Goal: Task Accomplishment & Management: Use online tool/utility

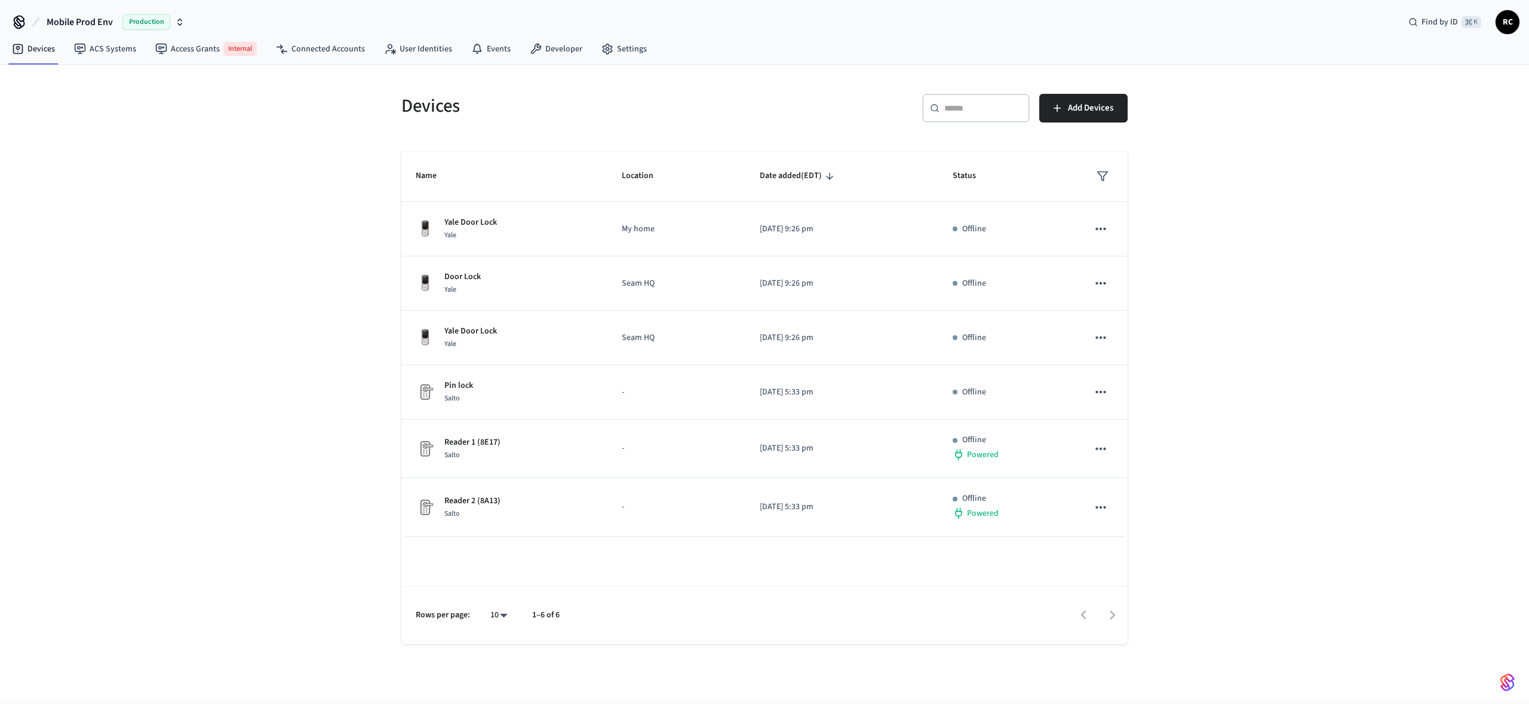
click at [91, 20] on span "Mobile Prod Env" at bounding box center [80, 22] width 66 height 14
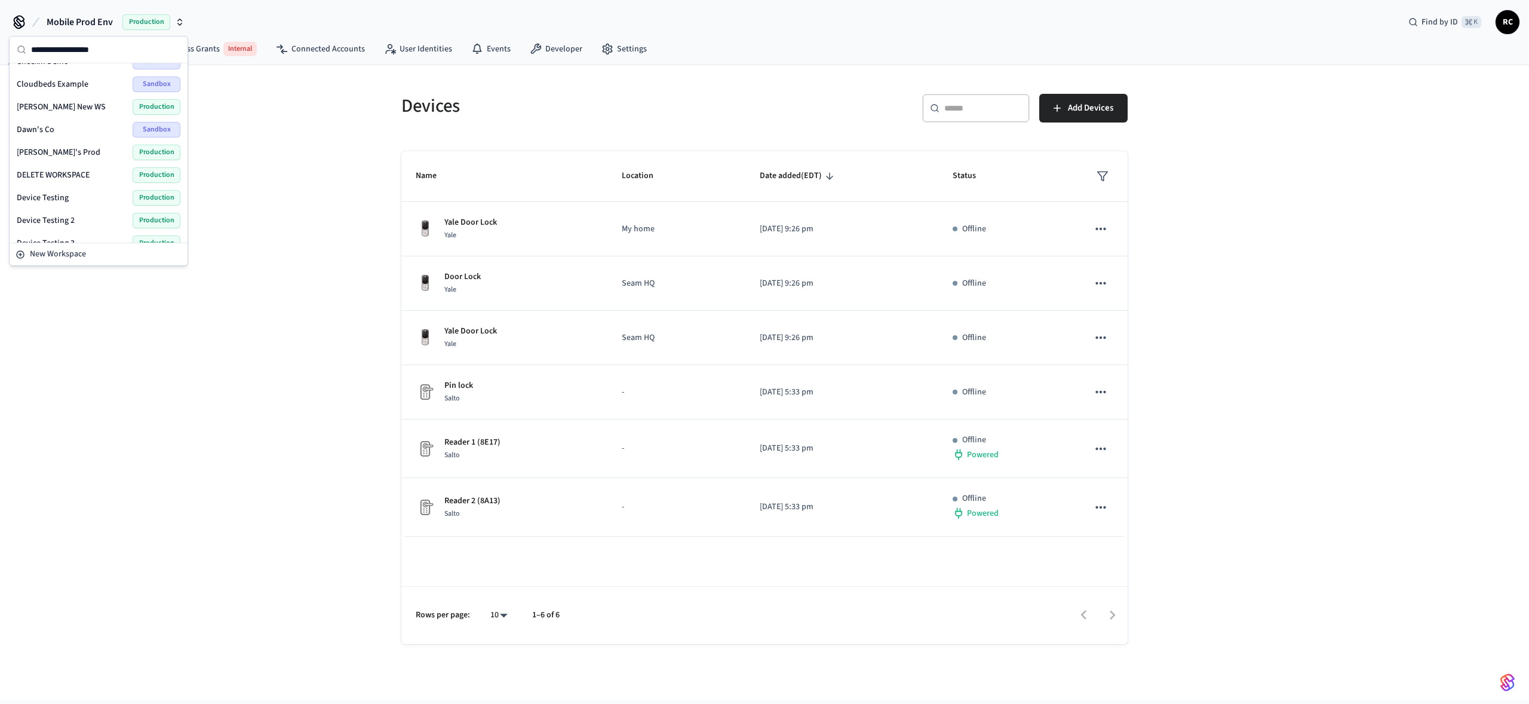
scroll to position [1573, 0]
click at [68, 231] on span "Wodify Example" at bounding box center [46, 229] width 58 height 12
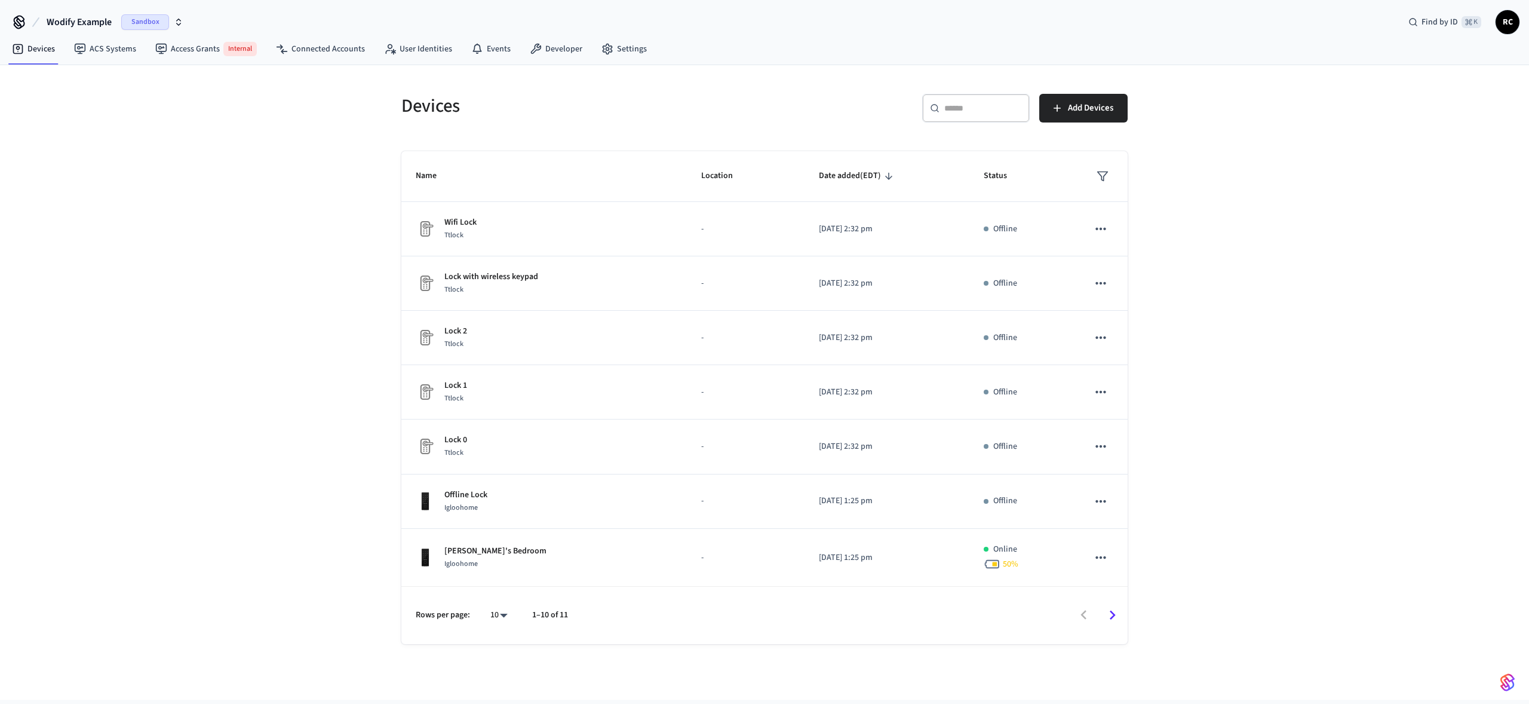
click at [88, 16] on span "Wodify Example" at bounding box center [79, 22] width 65 height 14
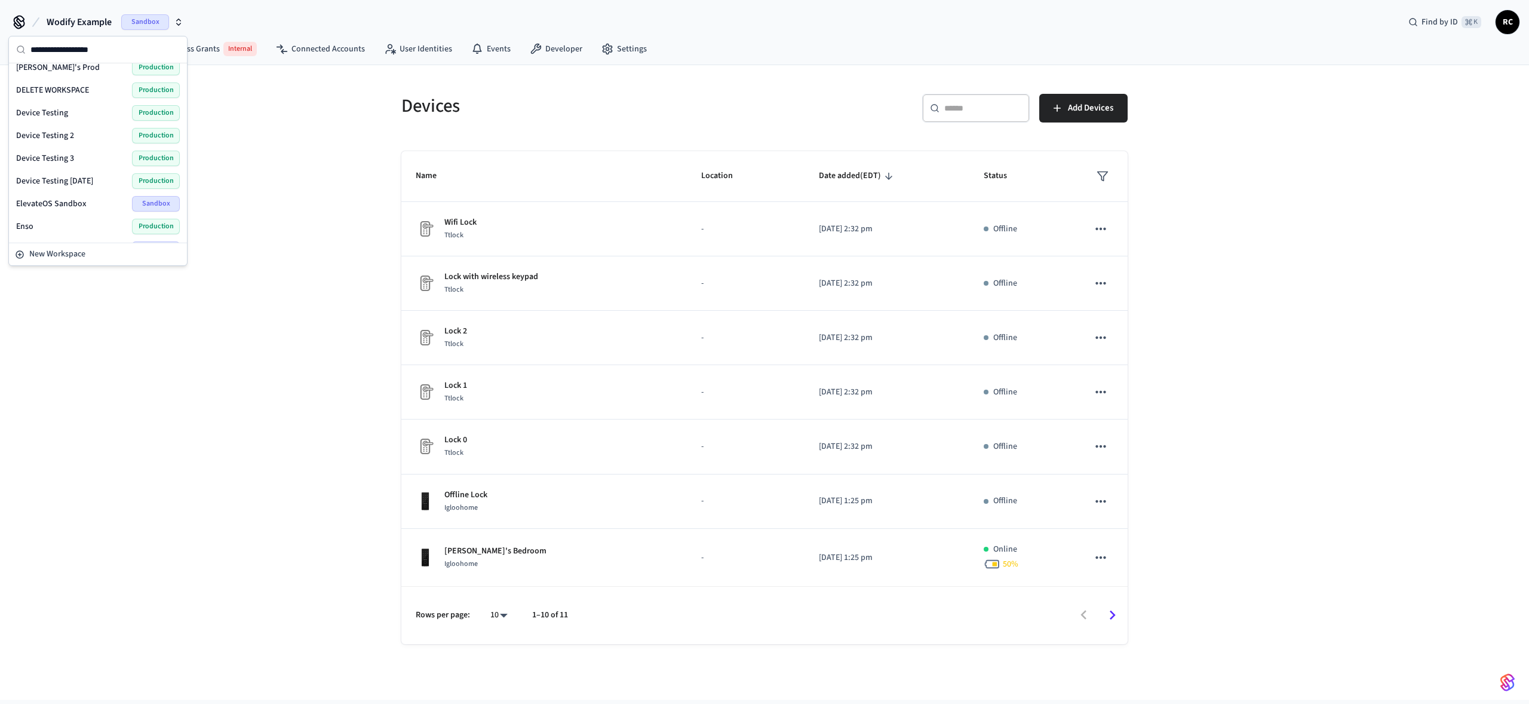
scroll to position [1573, 0]
click at [53, 203] on span "Wodify Demo" at bounding box center [40, 206] width 48 height 12
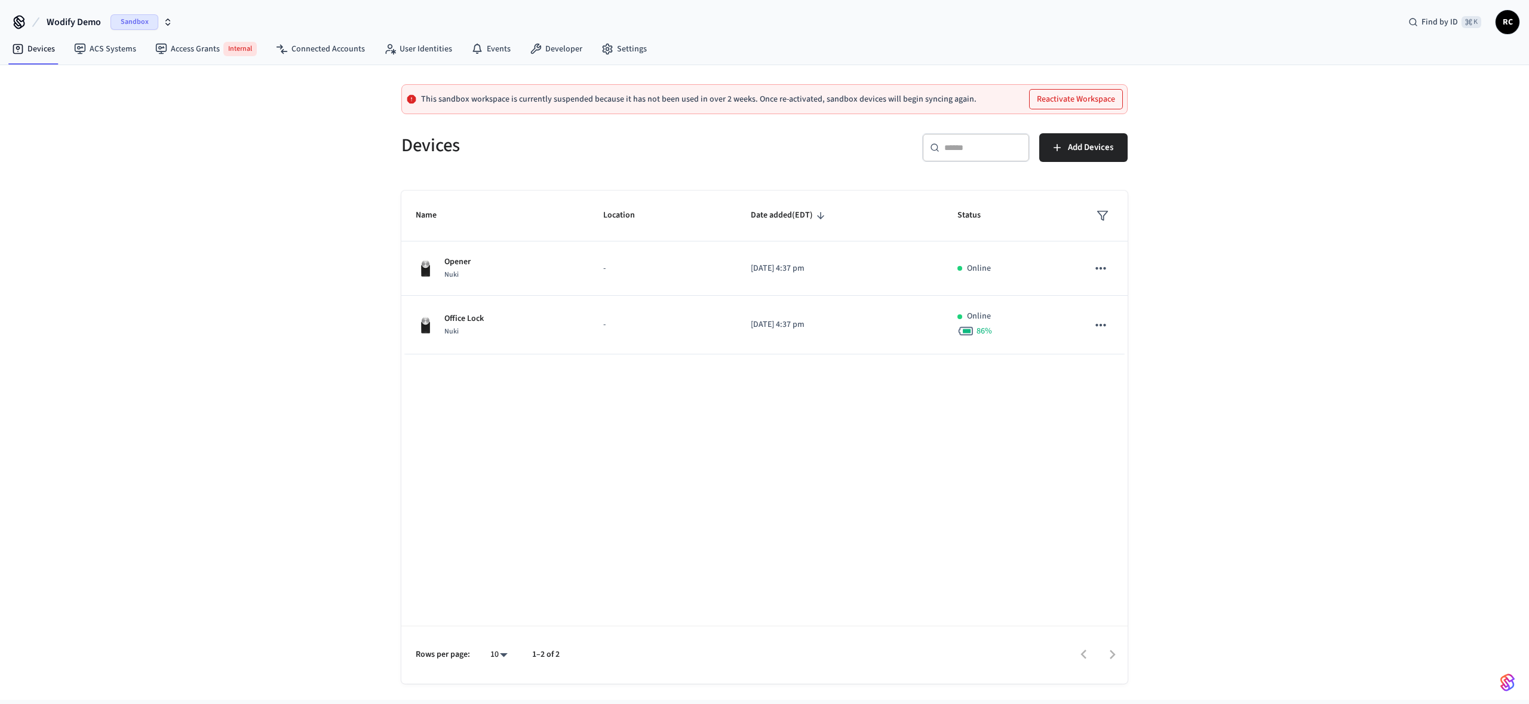
click at [84, 22] on span "Wodify Demo" at bounding box center [74, 22] width 54 height 14
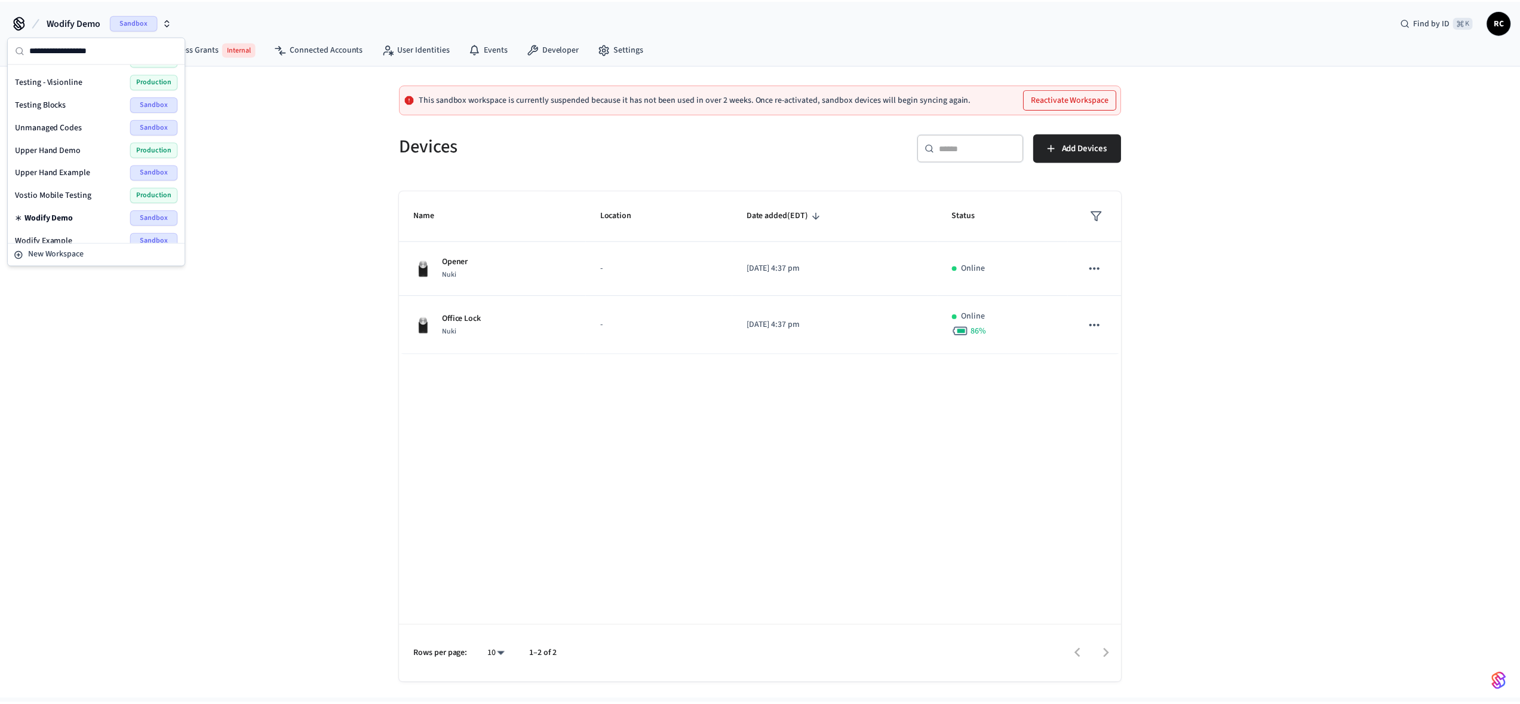
scroll to position [1573, 0]
click at [51, 230] on span "Wodify Example" at bounding box center [44, 229] width 58 height 12
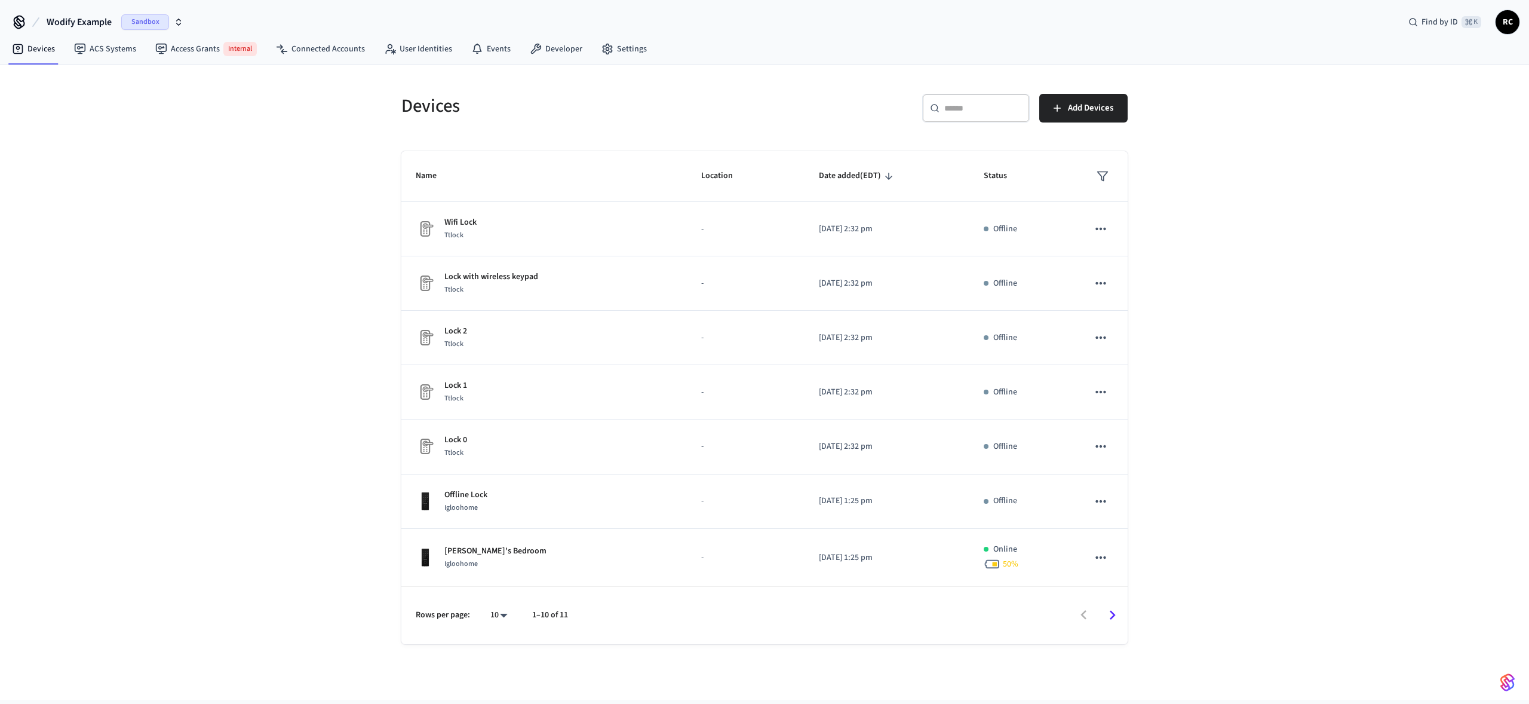
click at [259, 222] on div "Devices ​ ​ Add Devices Name Location Date added (EDT) Status Wifi Lock Ttlock …" at bounding box center [764, 382] width 1529 height 634
click at [563, 50] on link "Developer" at bounding box center [556, 49] width 72 height 22
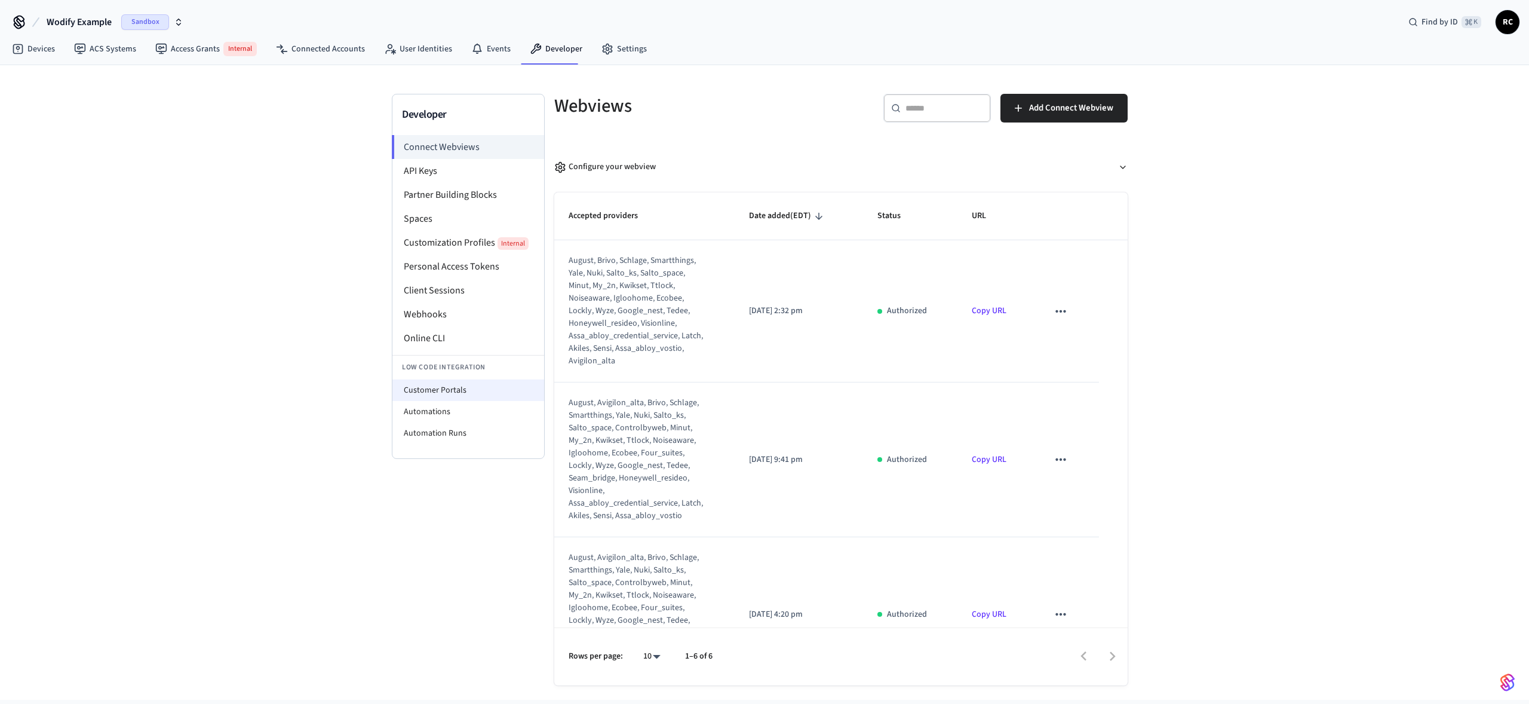
click at [467, 395] on li "Customer Portals" at bounding box center [468, 390] width 152 height 22
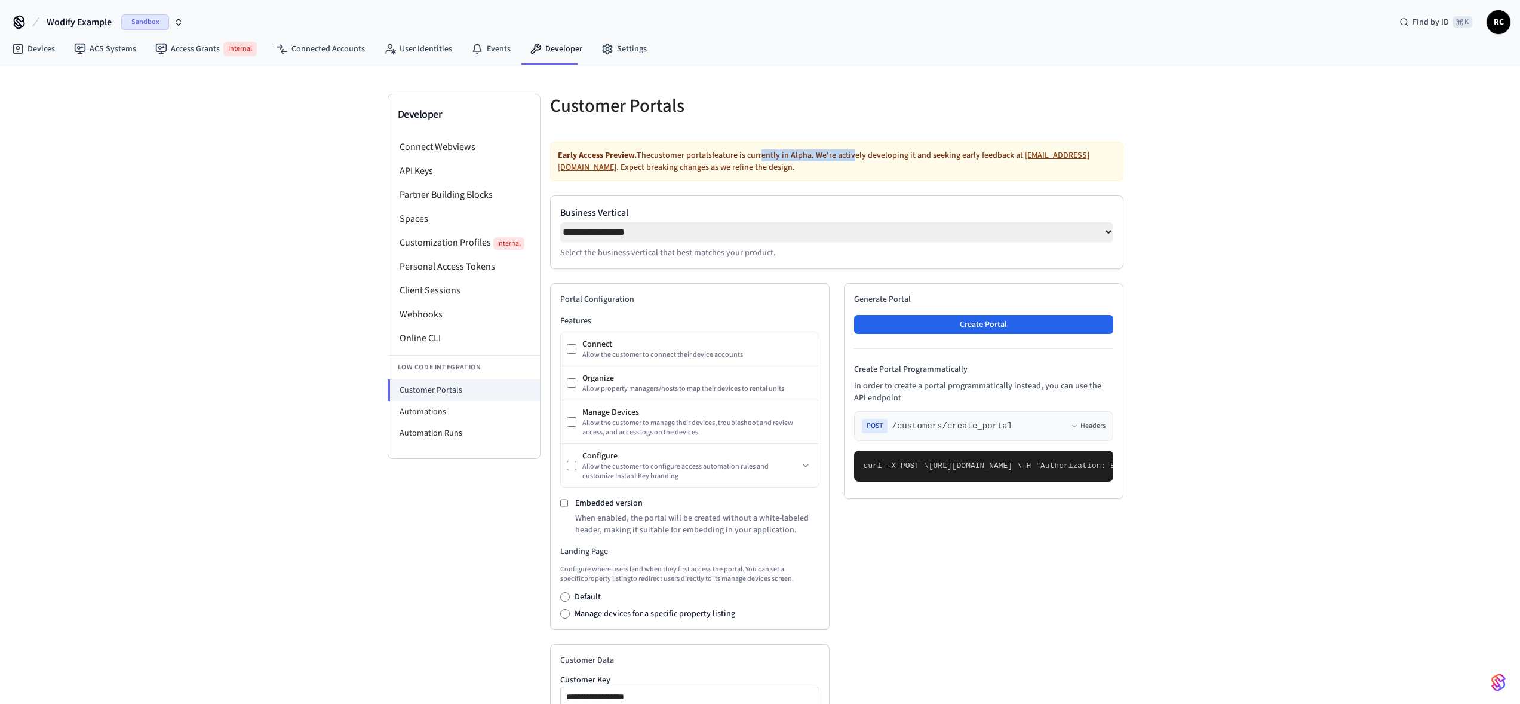
drag, startPoint x: 778, startPoint y: 156, endPoint x: 849, endPoint y: 158, distance: 71.7
click at [849, 158] on div "Early Access Preview. The customer portals feature is currently in Alpha. We're…" at bounding box center [836, 161] width 573 height 39
click at [783, 161] on div "Early Access Preview. The customer portals feature is currently in Alpha. We're…" at bounding box center [836, 161] width 573 height 39
drag, startPoint x: 743, startPoint y: 158, endPoint x: 822, endPoint y: 159, distance: 78.9
click at [822, 159] on div "Early Access Preview. The customer portals feature is currently in Alpha. We're…" at bounding box center [836, 161] width 573 height 39
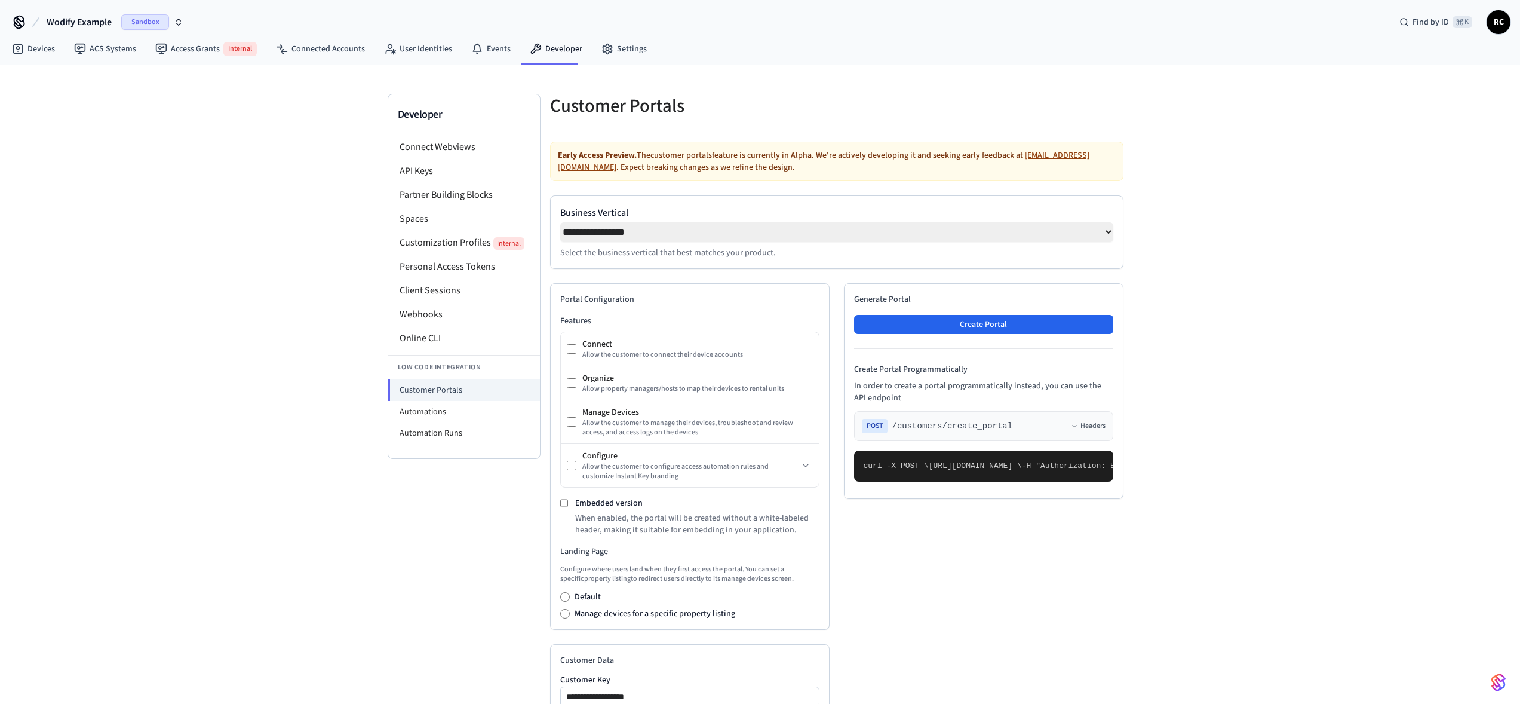
click at [802, 168] on div "Early Access Preview. The customer portals feature is currently in Alpha. We're…" at bounding box center [836, 161] width 573 height 39
click at [801, 168] on div "Early Access Preview. The customer portals feature is currently in Alpha. We're…" at bounding box center [836, 161] width 573 height 39
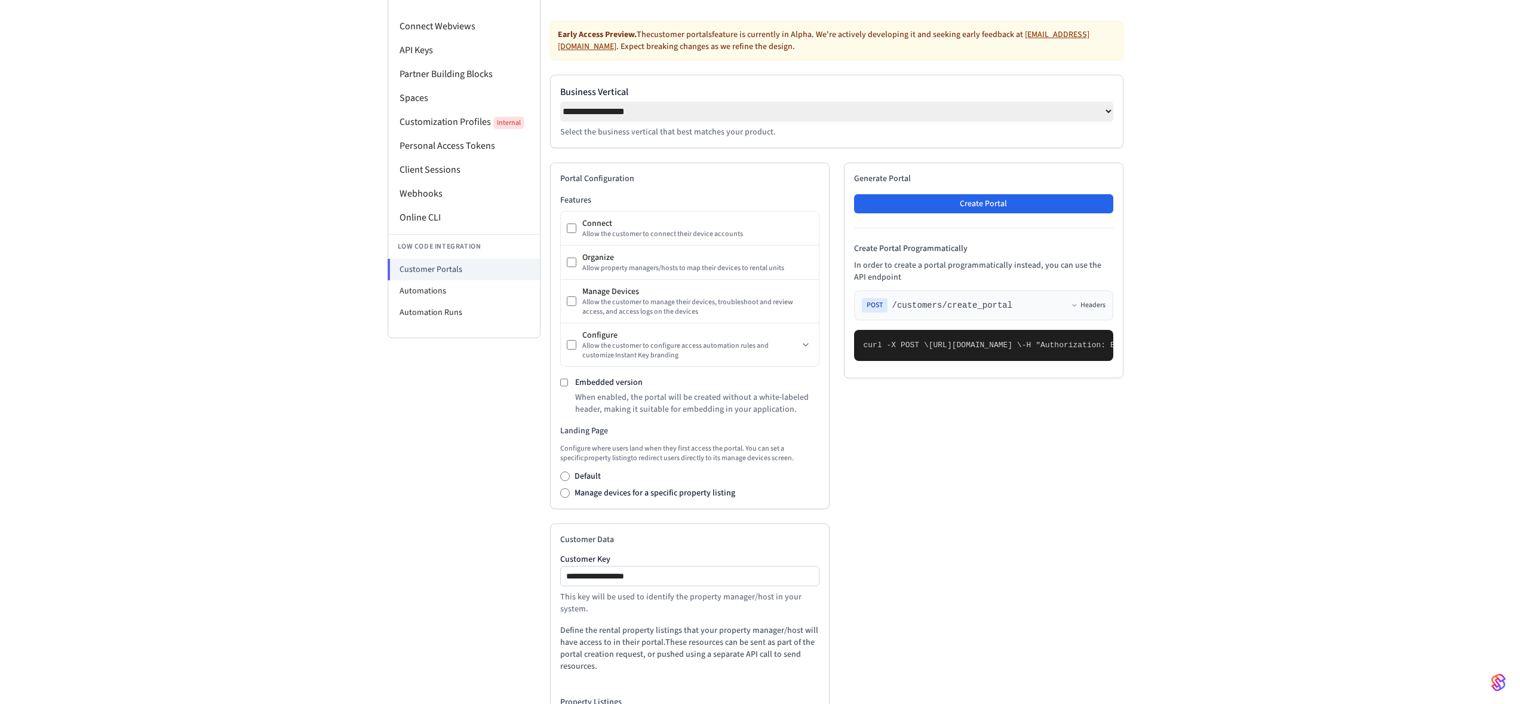
scroll to position [124, 0]
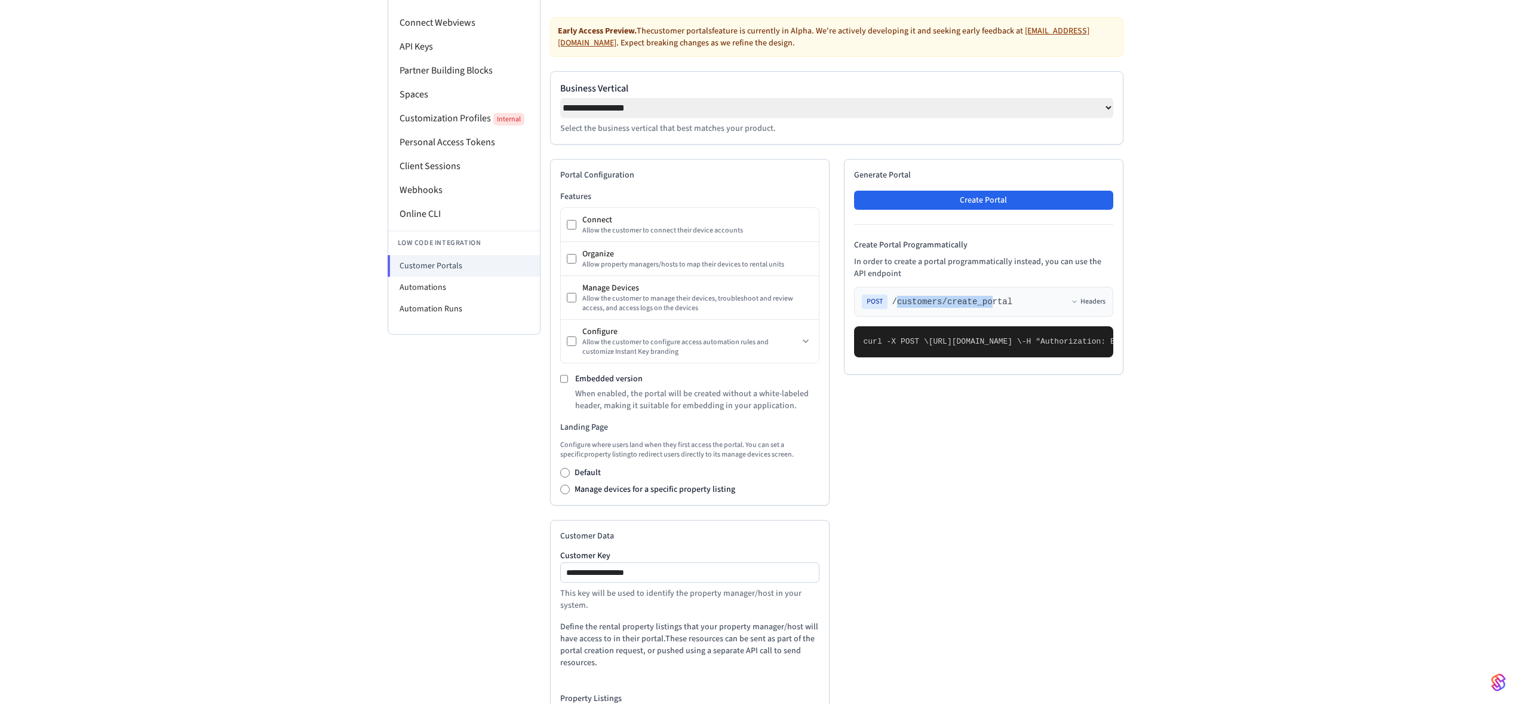
drag, startPoint x: 897, startPoint y: 308, endPoint x: 992, endPoint y: 305, distance: 95.0
click at [992, 305] on span "/customers/create_portal" at bounding box center [952, 302] width 121 height 12
drag, startPoint x: 1043, startPoint y: 304, endPoint x: 982, endPoint y: 314, distance: 61.8
click at [982, 315] on div "POST /customers/create_portal Headers" at bounding box center [983, 302] width 259 height 30
drag, startPoint x: 931, startPoint y: 309, endPoint x: 1016, endPoint y: 310, distance: 84.8
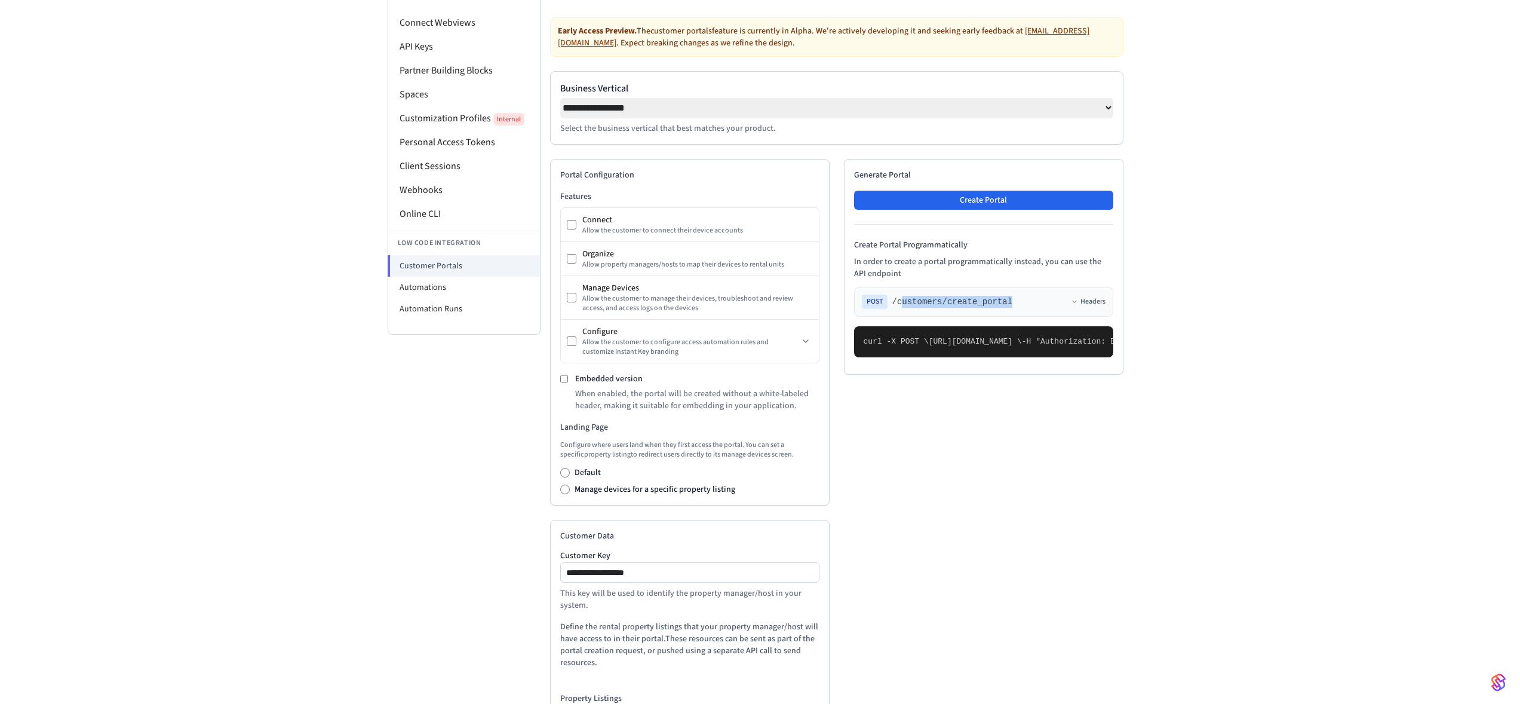
click at [1016, 309] on div "POST /customers/create_portal Headers" at bounding box center [984, 301] width 244 height 14
click at [1018, 306] on div "POST /customers/create_portal Headers" at bounding box center [984, 301] width 244 height 14
drag, startPoint x: 895, startPoint y: 306, endPoint x: 1013, endPoint y: 308, distance: 117.7
click at [1013, 308] on span "/customers/create_portal" at bounding box center [952, 302] width 121 height 12
drag, startPoint x: 1013, startPoint y: 308, endPoint x: 907, endPoint y: 304, distance: 105.2
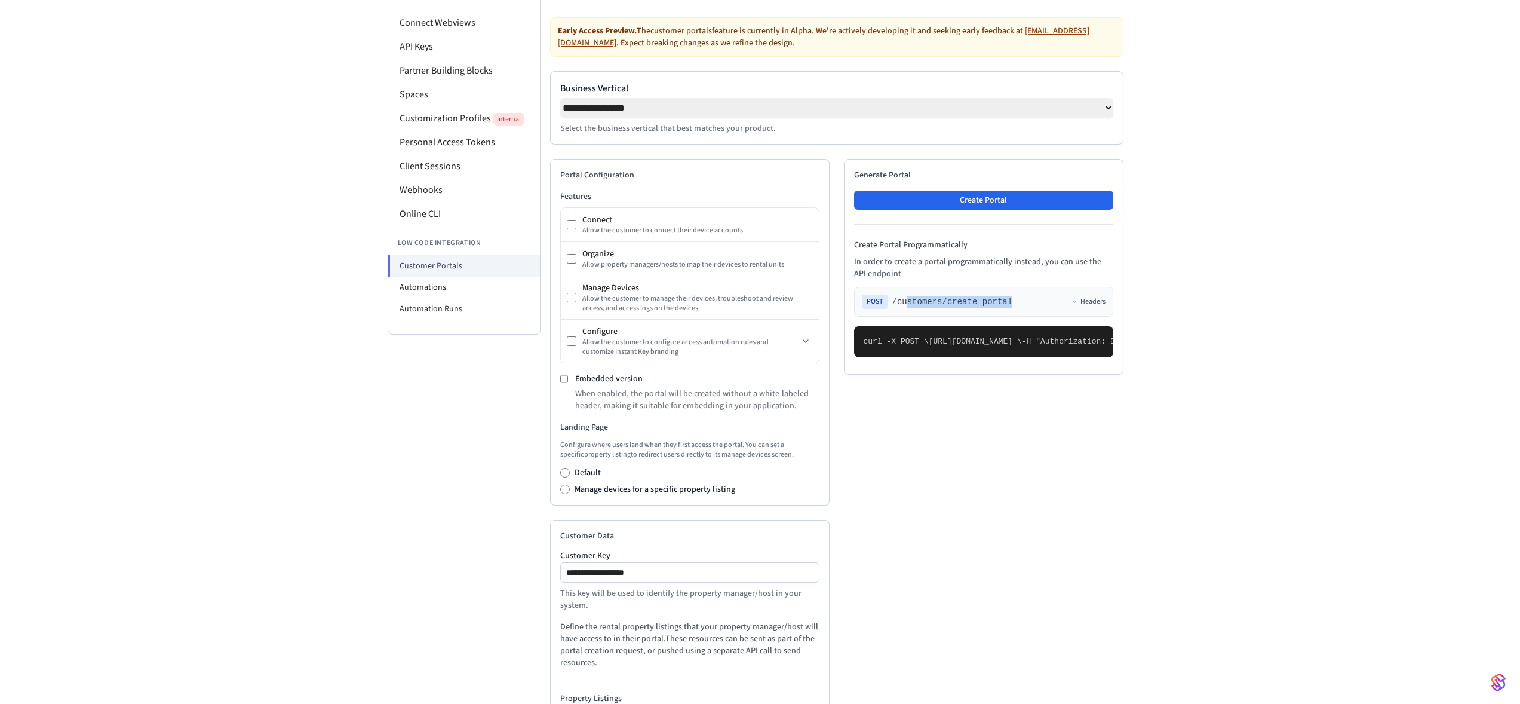
click at [907, 304] on span "/customers/create_portal" at bounding box center [952, 302] width 121 height 12
click at [994, 289] on div "Create Portal Programmatically In order to create a portal programmatically ins…" at bounding box center [983, 298] width 259 height 118
drag, startPoint x: 1026, startPoint y: 303, endPoint x: 895, endPoint y: 303, distance: 130.8
click at [895, 303] on div "POST /customers/create_portal Headers" at bounding box center [984, 301] width 244 height 14
drag, startPoint x: 1259, startPoint y: 480, endPoint x: 1153, endPoint y: 467, distance: 107.1
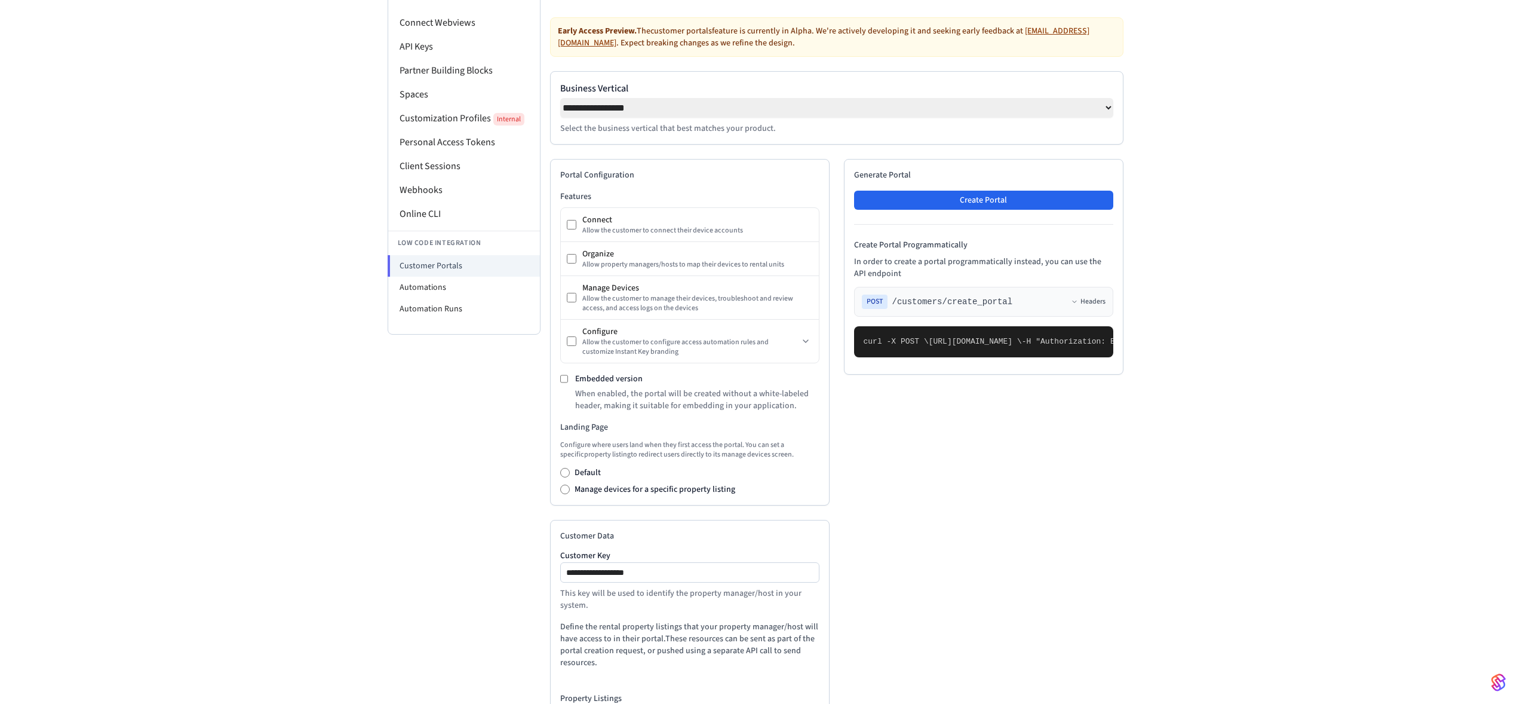
click at [1259, 480] on div "**********" at bounding box center [760, 386] width 1520 height 891
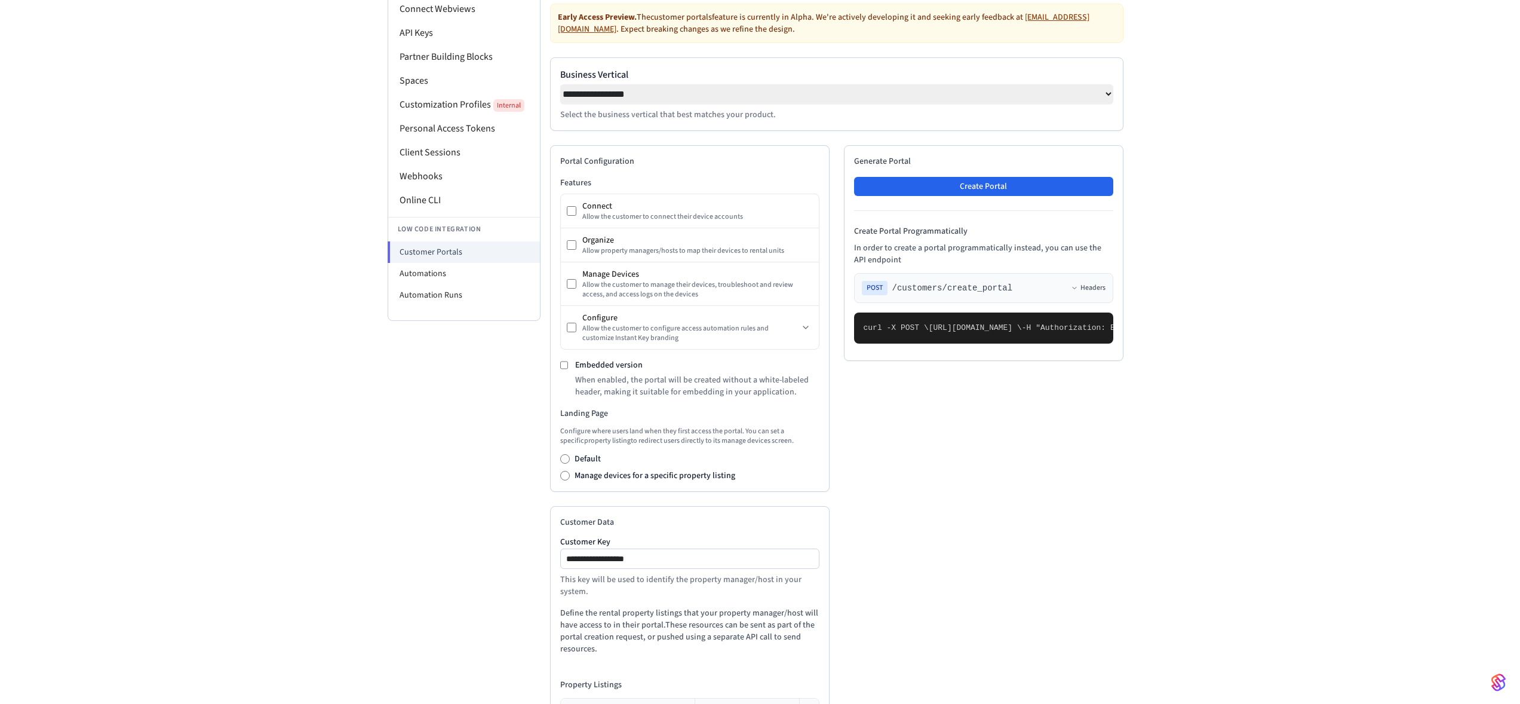
scroll to position [72, 0]
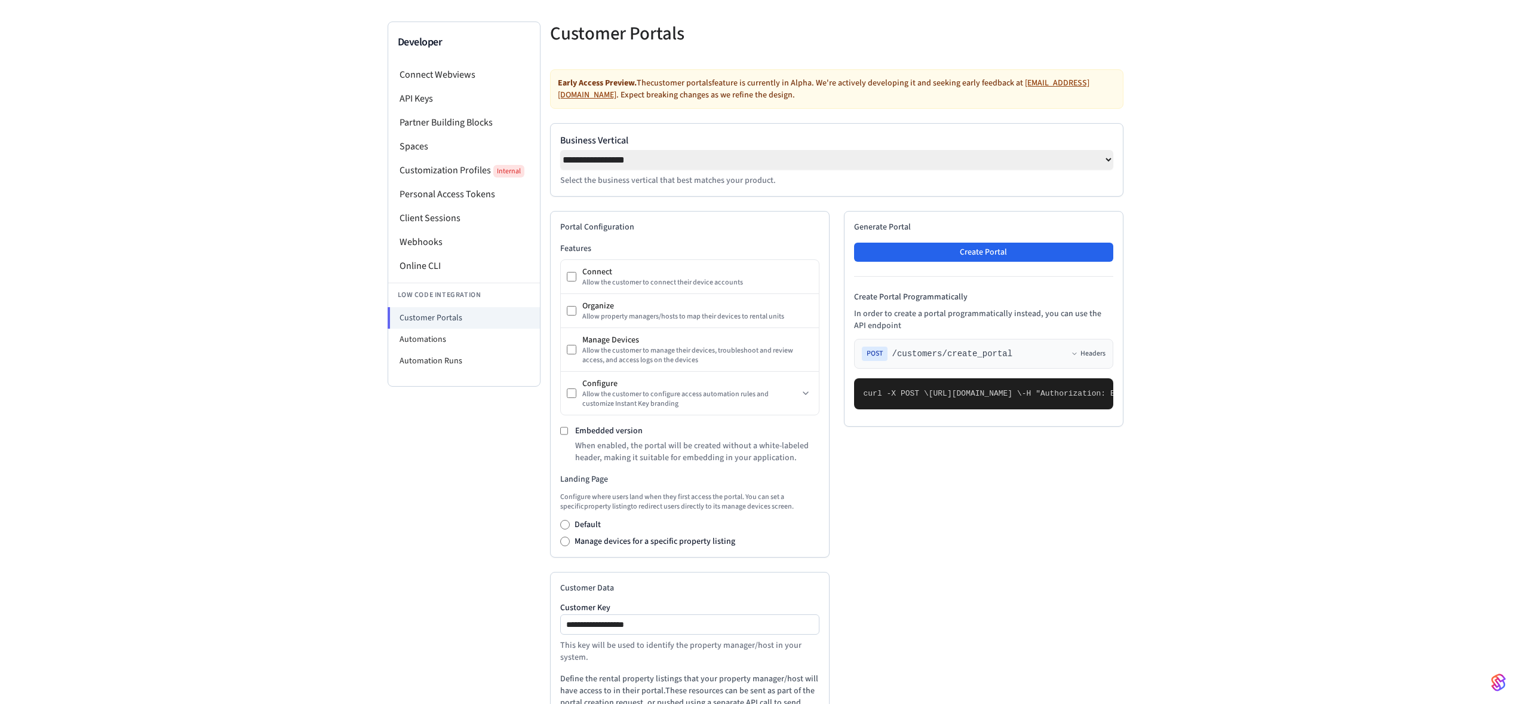
click at [660, 166] on select "**********" at bounding box center [836, 160] width 553 height 20
select select "**********"
click at [560, 150] on select "**********" at bounding box center [836, 160] width 553 height 20
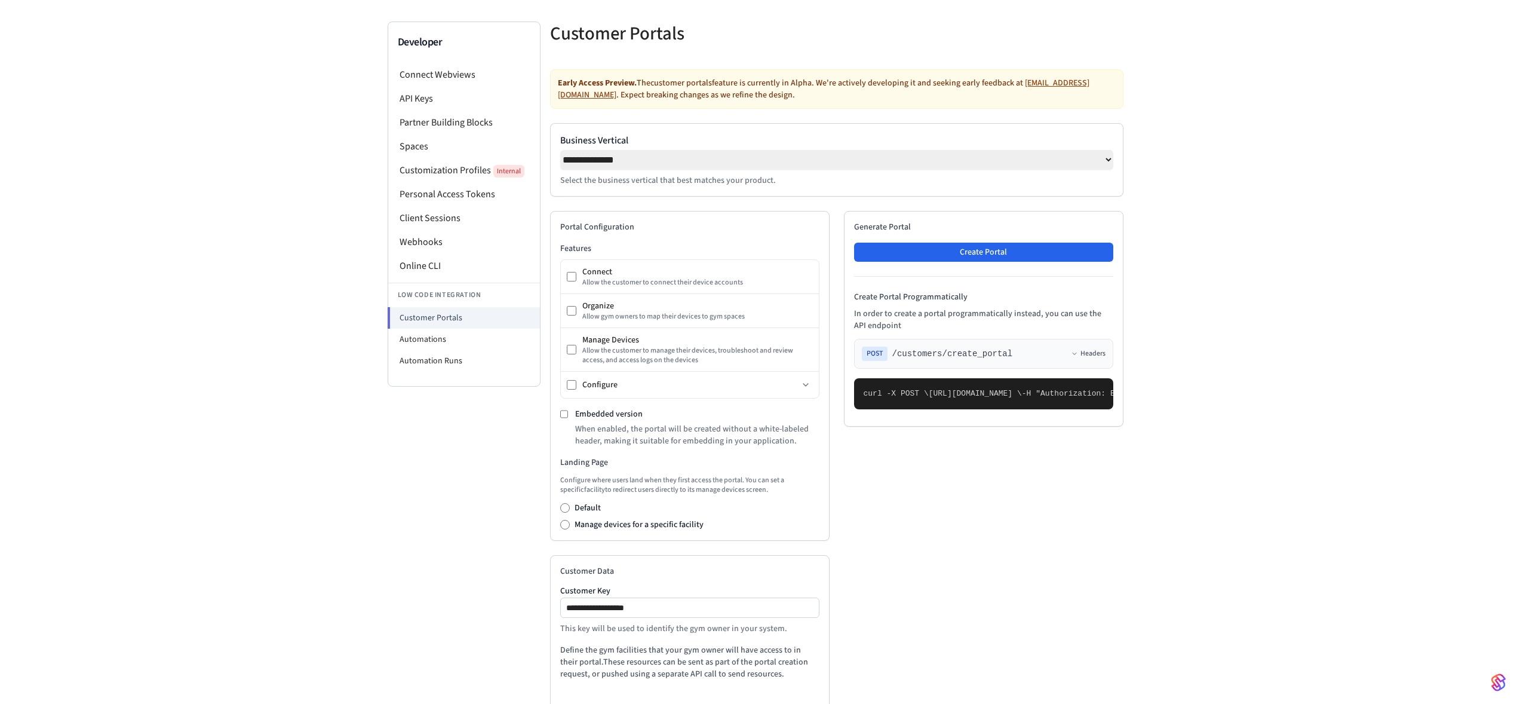
click at [743, 242] on div "Portal Configuration Features Connect Allow the customer to connect their devic…" at bounding box center [690, 376] width 280 height 330
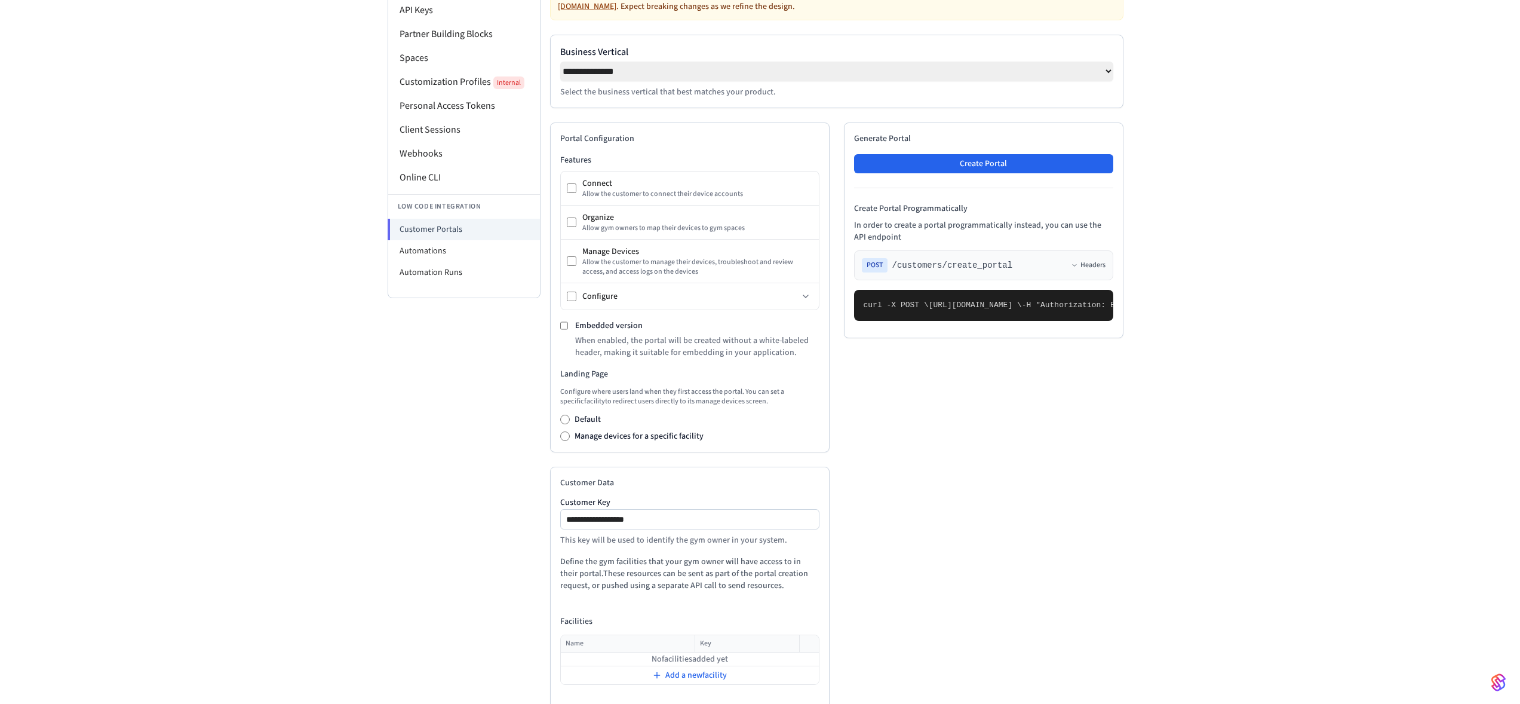
scroll to position [101, 0]
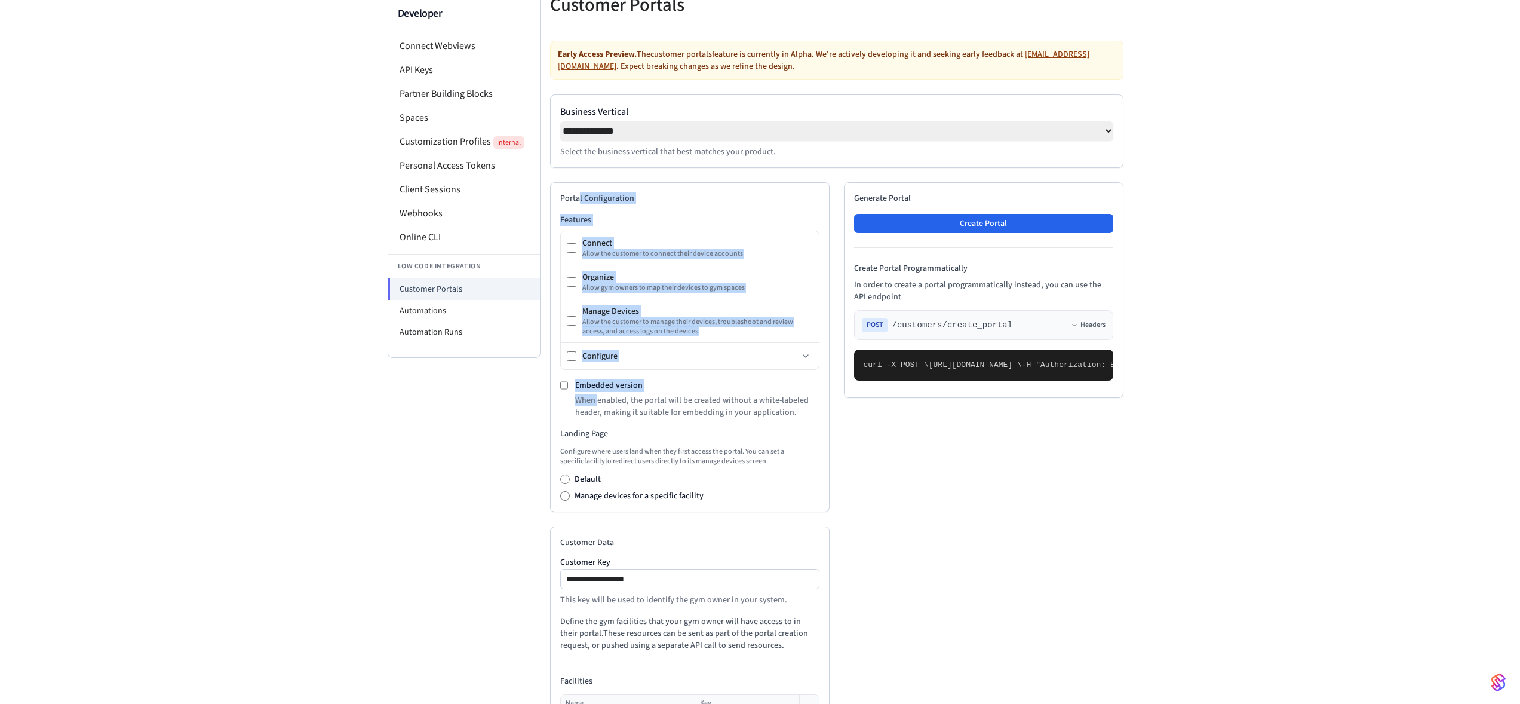
drag, startPoint x: 579, startPoint y: 200, endPoint x: 597, endPoint y: 401, distance: 201.5
click at [596, 401] on div "Portal Configuration Features Connect Allow the customer to connect their devic…" at bounding box center [690, 347] width 280 height 330
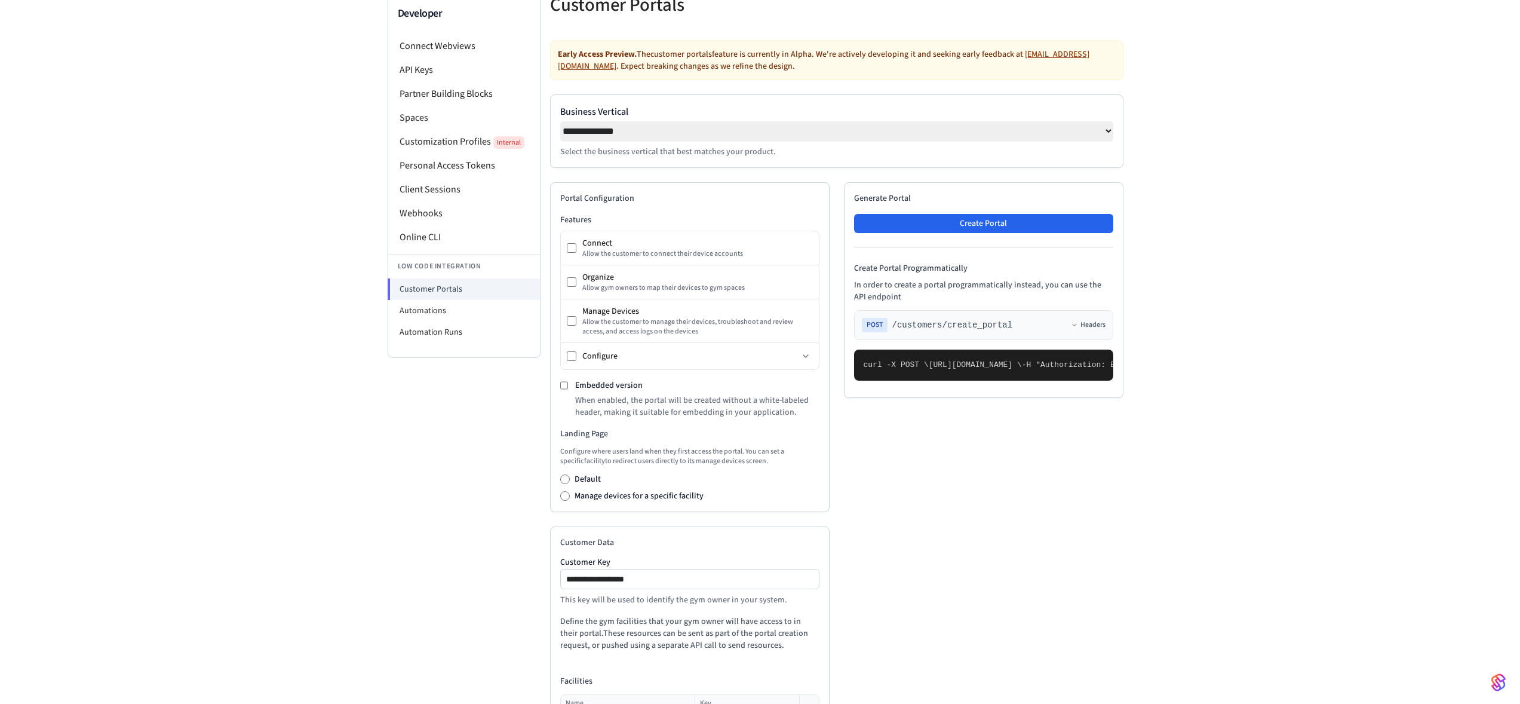
click at [632, 415] on p "When enabled, the portal will be created without a white-labeled header, making…" at bounding box center [697, 406] width 244 height 24
click at [980, 230] on button "Create Portal" at bounding box center [983, 223] width 259 height 19
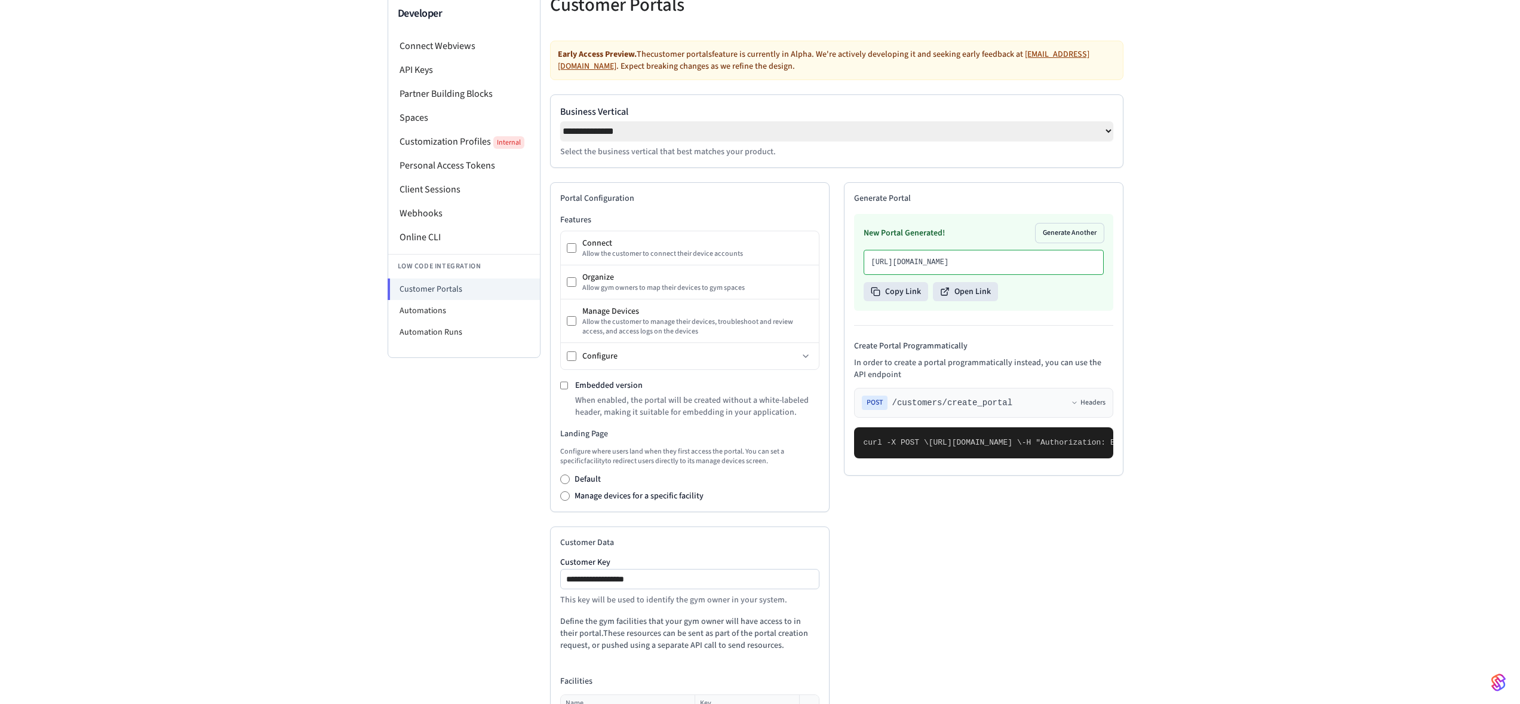
drag, startPoint x: 903, startPoint y: 266, endPoint x: 964, endPoint y: 281, distance: 62.6
click at [964, 267] on p "https://partner-ui.seam.vc/portals/56168d73-e743-4219-952f-96655c874f10?token=s…" at bounding box center [984, 262] width 225 height 10
click at [974, 267] on p "https://partner-ui.seam.vc/portals/56168d73-e743-4219-952f-96655c874f10?token=s…" at bounding box center [984, 262] width 225 height 10
drag, startPoint x: 968, startPoint y: 287, endPoint x: 875, endPoint y: 262, distance: 96.5
click at [875, 262] on p "https://partner-ui.seam.vc/portals/56168d73-e743-4219-952f-96655c874f10?token=s…" at bounding box center [984, 262] width 225 height 10
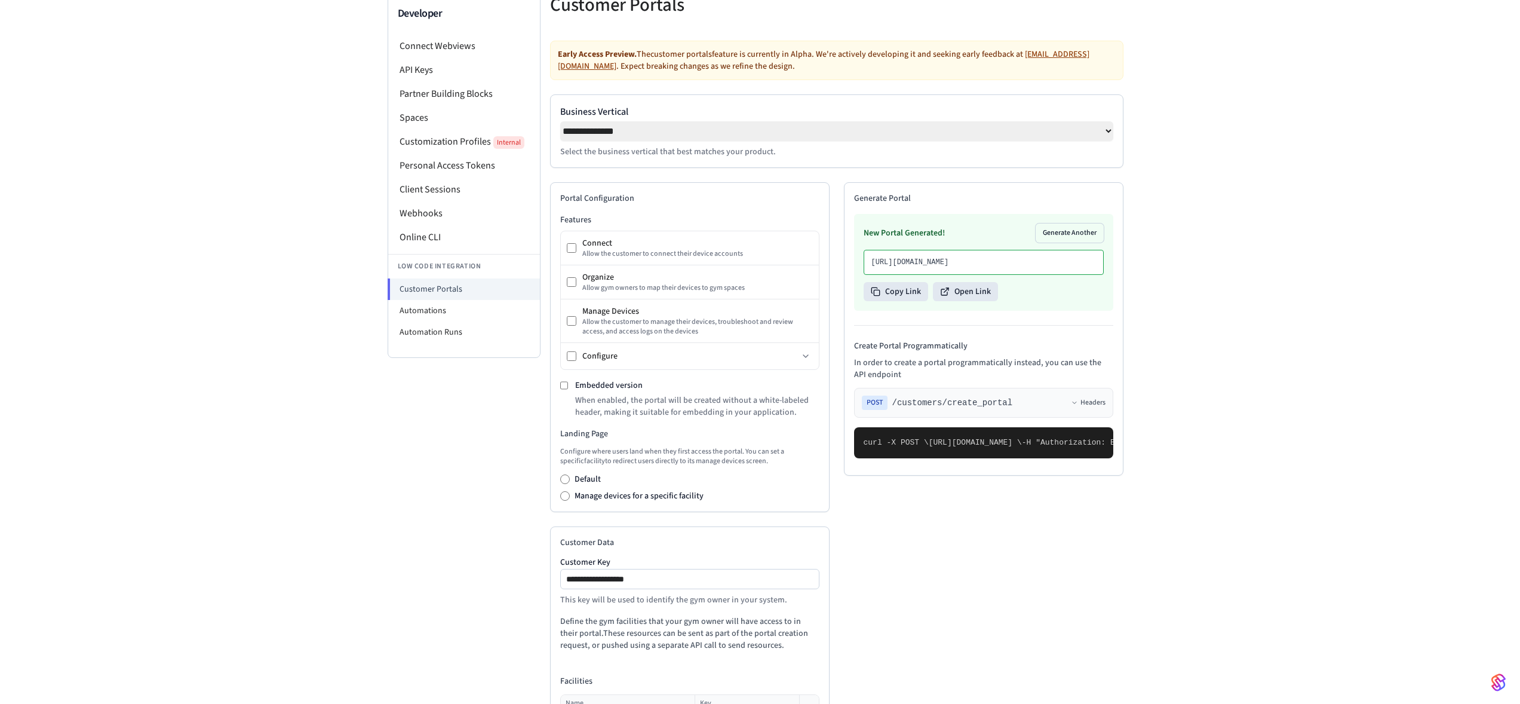
scroll to position [192, 0]
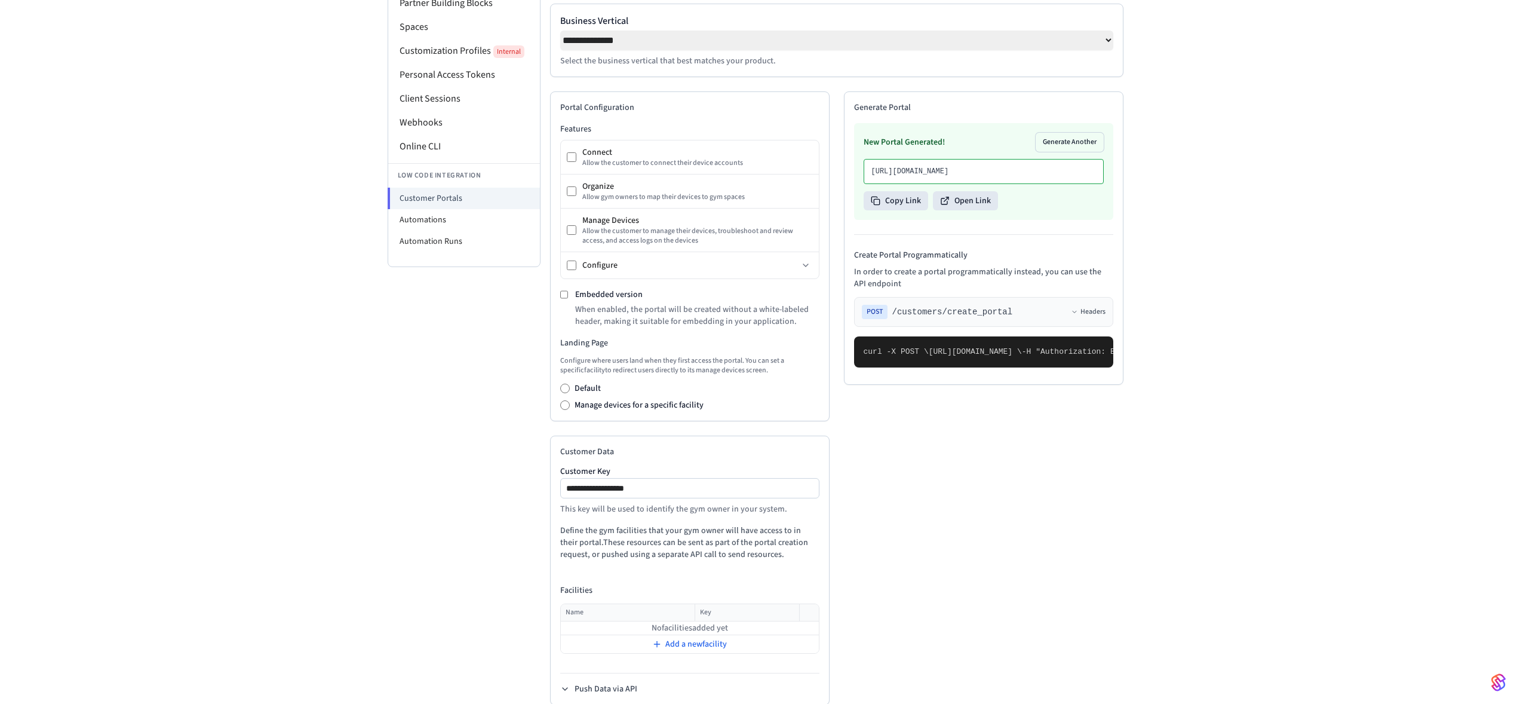
drag, startPoint x: 965, startPoint y: 389, endPoint x: 1015, endPoint y: 427, distance: 62.7
click at [1015, 367] on pre "curl -X POST \ https://connect.getseam.com/customers/create_portal \ -H "Author…" at bounding box center [983, 351] width 259 height 31
click at [935, 176] on p "https://partner-ui.seam.vc/portals/56168d73-e743-4219-952f-96655c874f10?token=s…" at bounding box center [984, 172] width 225 height 10
drag, startPoint x: 975, startPoint y: 194, endPoint x: 874, endPoint y: 166, distance: 105.4
click at [874, 166] on div "https://partner-ui.seam.vc/portals/56168d73-e743-4219-952f-96655c874f10?token=s…" at bounding box center [984, 171] width 240 height 25
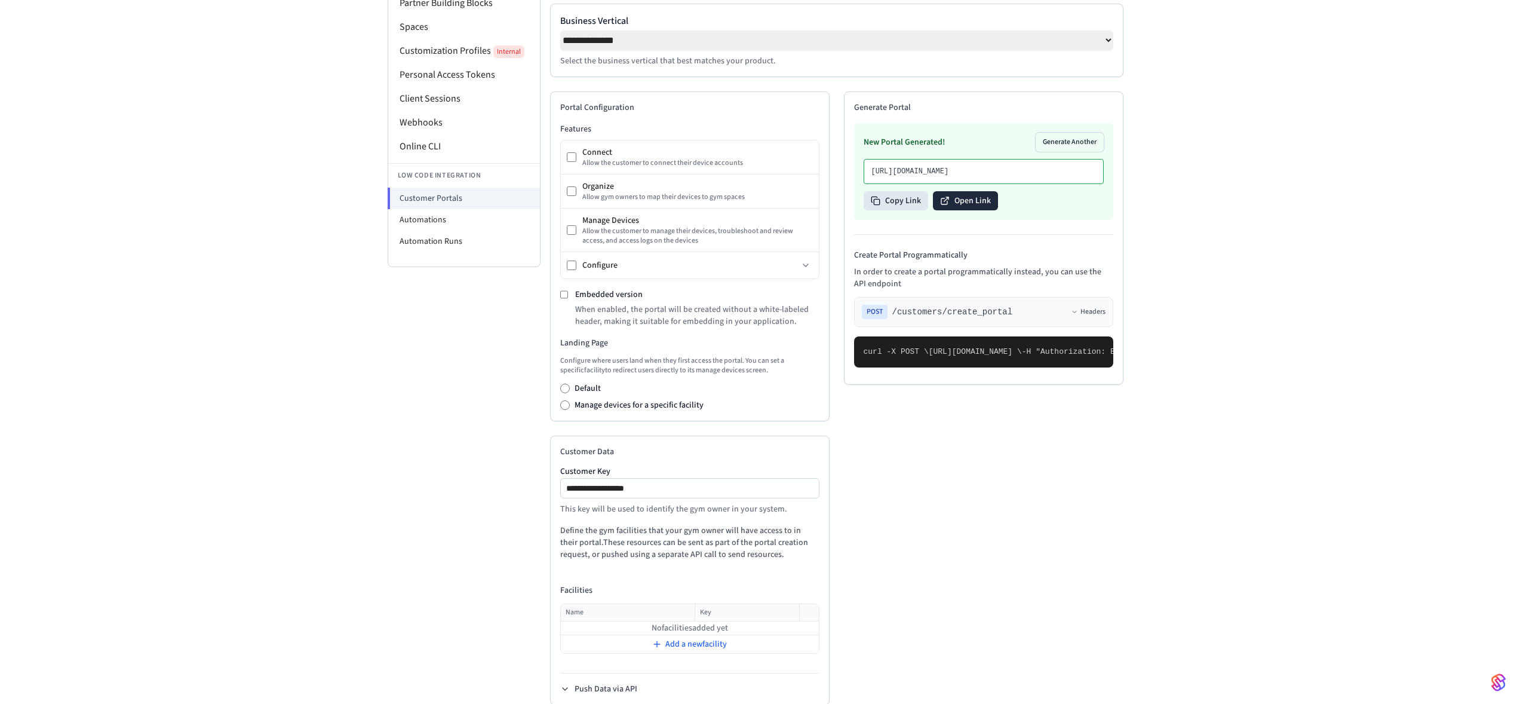
click at [977, 210] on button "Open Link" at bounding box center [965, 200] width 65 height 19
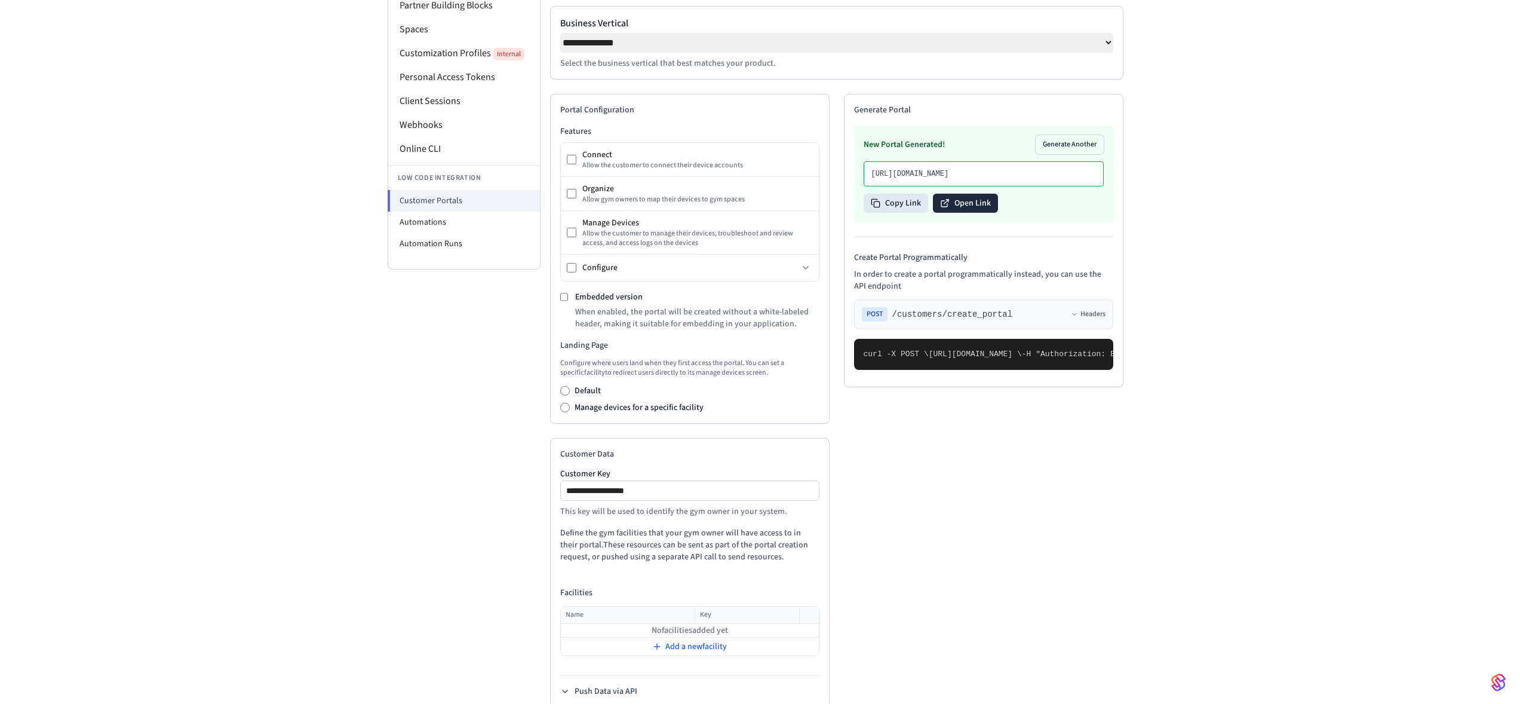
click at [971, 213] on button "Open Link" at bounding box center [965, 203] width 65 height 19
click at [518, 323] on div "Developer Connect Webviews API Keys Partner Building Blocks Spaces Customizatio…" at bounding box center [464, 315] width 153 height 822
click at [1069, 143] on button "Generate Another" at bounding box center [1070, 144] width 68 height 19
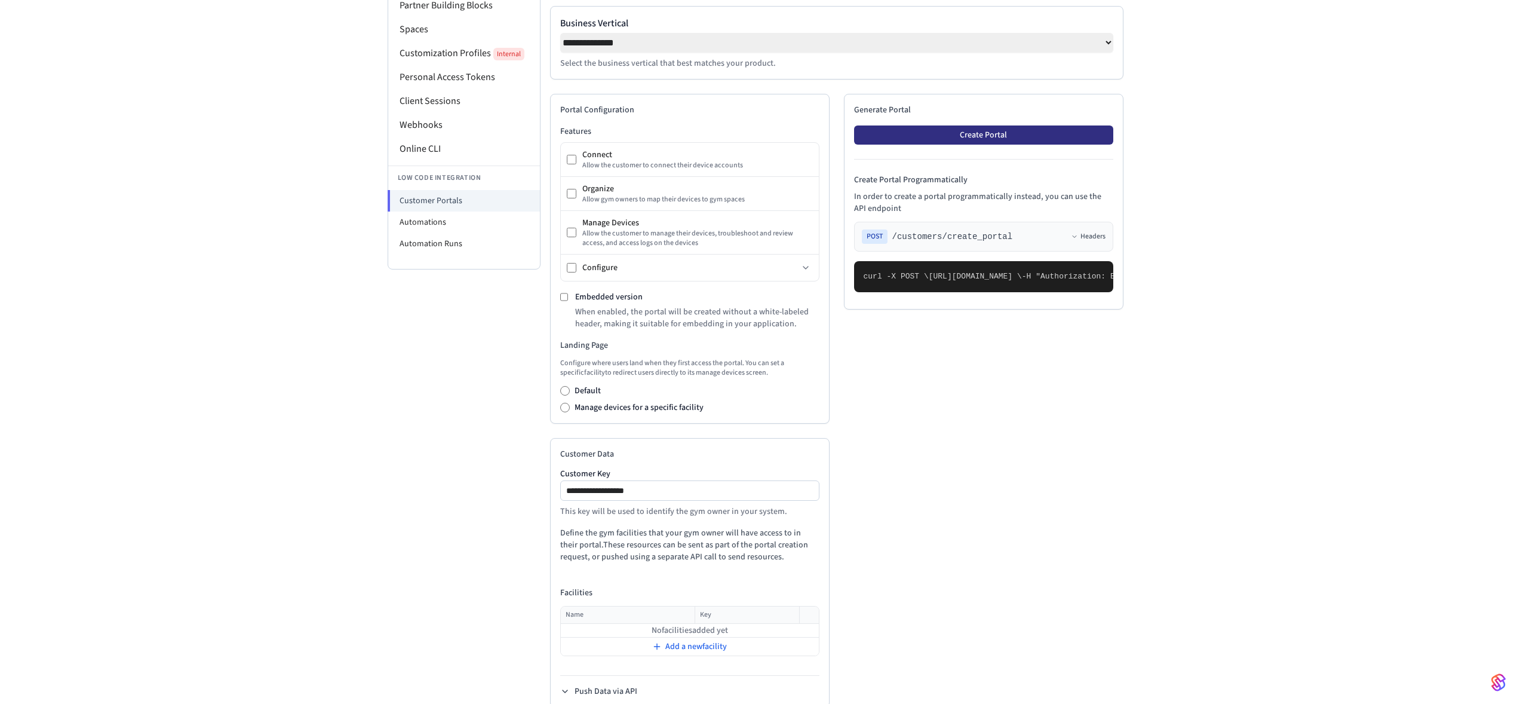
click at [991, 131] on button "Create Portal" at bounding box center [983, 134] width 259 height 19
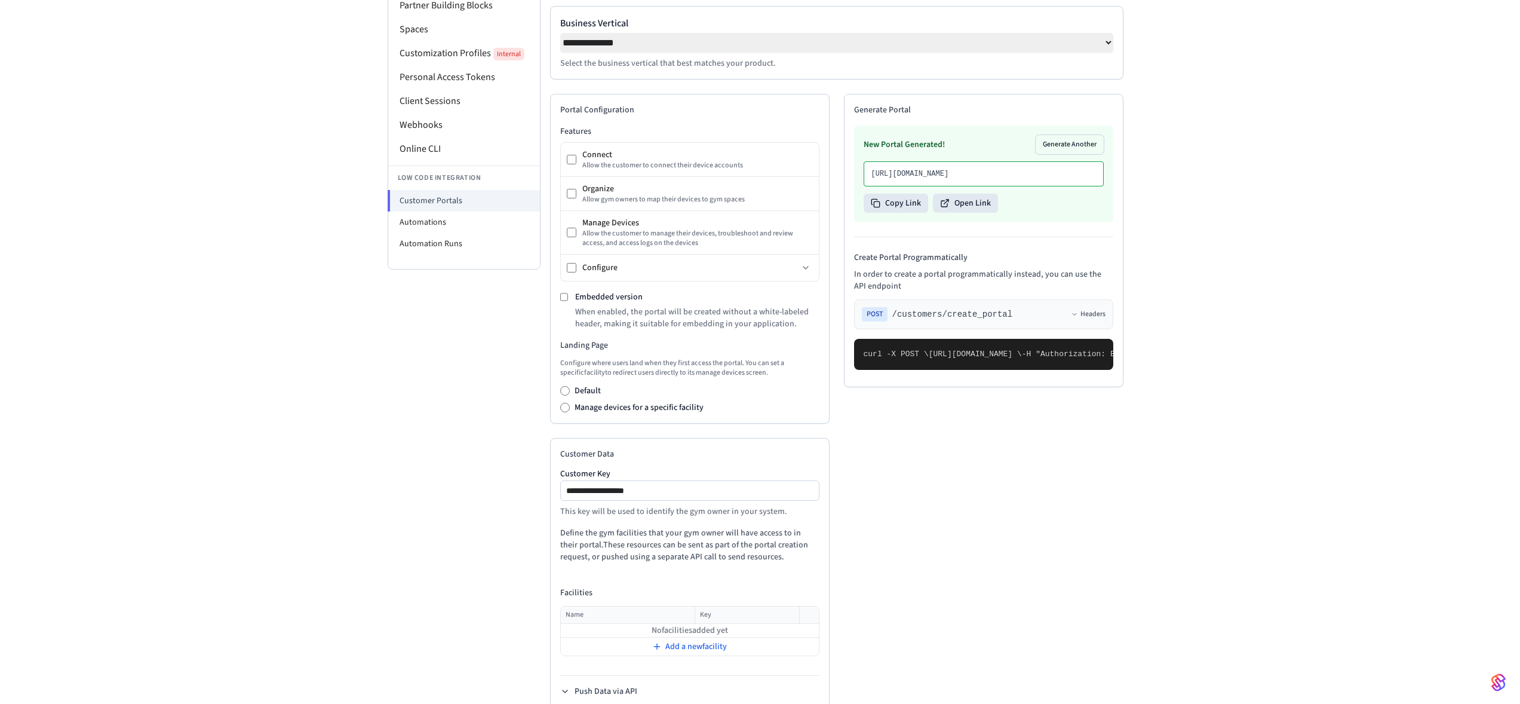
click at [975, 214] on div "New Portal Generated! Generate Another https://partner-ui.seam.vc/portals/e15e6…" at bounding box center [983, 173] width 259 height 97
click at [975, 213] on button "Open Link" at bounding box center [965, 203] width 65 height 19
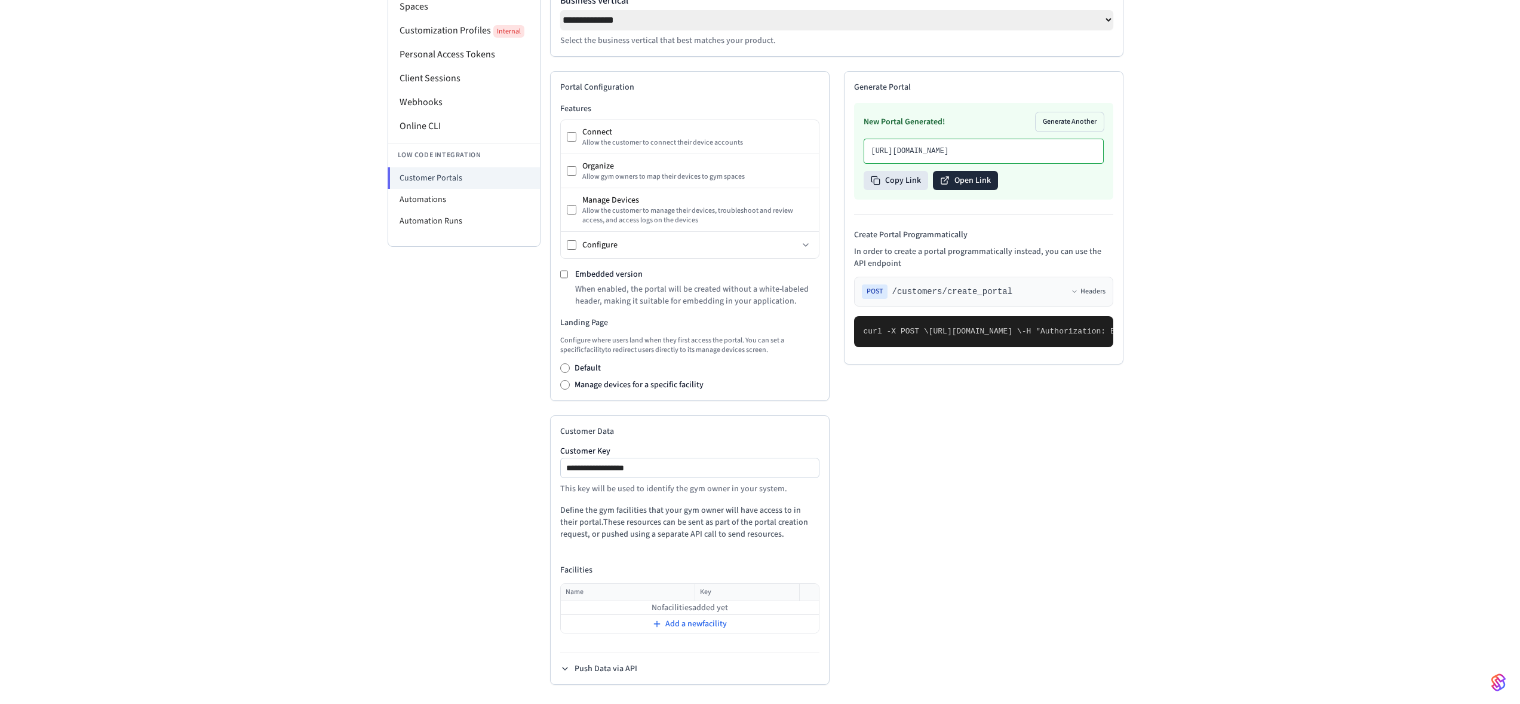
scroll to position [216, 0]
drag, startPoint x: 591, startPoint y: 425, endPoint x: 634, endPoint y: 436, distance: 44.5
click at [634, 436] on h2 "Customer Data" at bounding box center [689, 431] width 259 height 12
click at [634, 445] on div "**********" at bounding box center [690, 549] width 280 height 269
drag, startPoint x: 689, startPoint y: 471, endPoint x: 582, endPoint y: 472, distance: 107.5
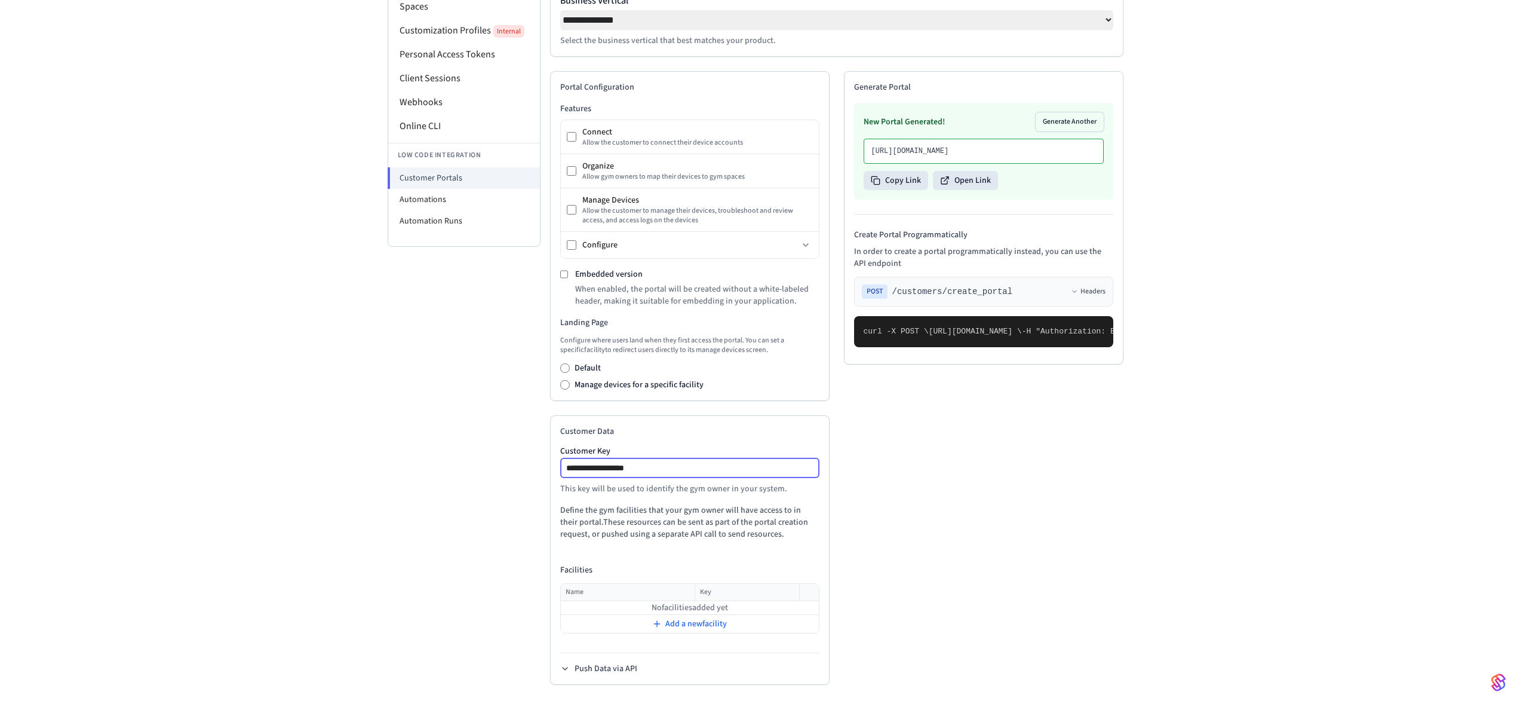
click at [562, 473] on input "**********" at bounding box center [691, 468] width 258 height 14
click at [633, 465] on input "**********" at bounding box center [691, 468] width 258 height 14
click at [690, 470] on input "**********" at bounding box center [691, 468] width 258 height 14
type input "**********"
click at [699, 624] on span "Add a new facility" at bounding box center [696, 624] width 62 height 12
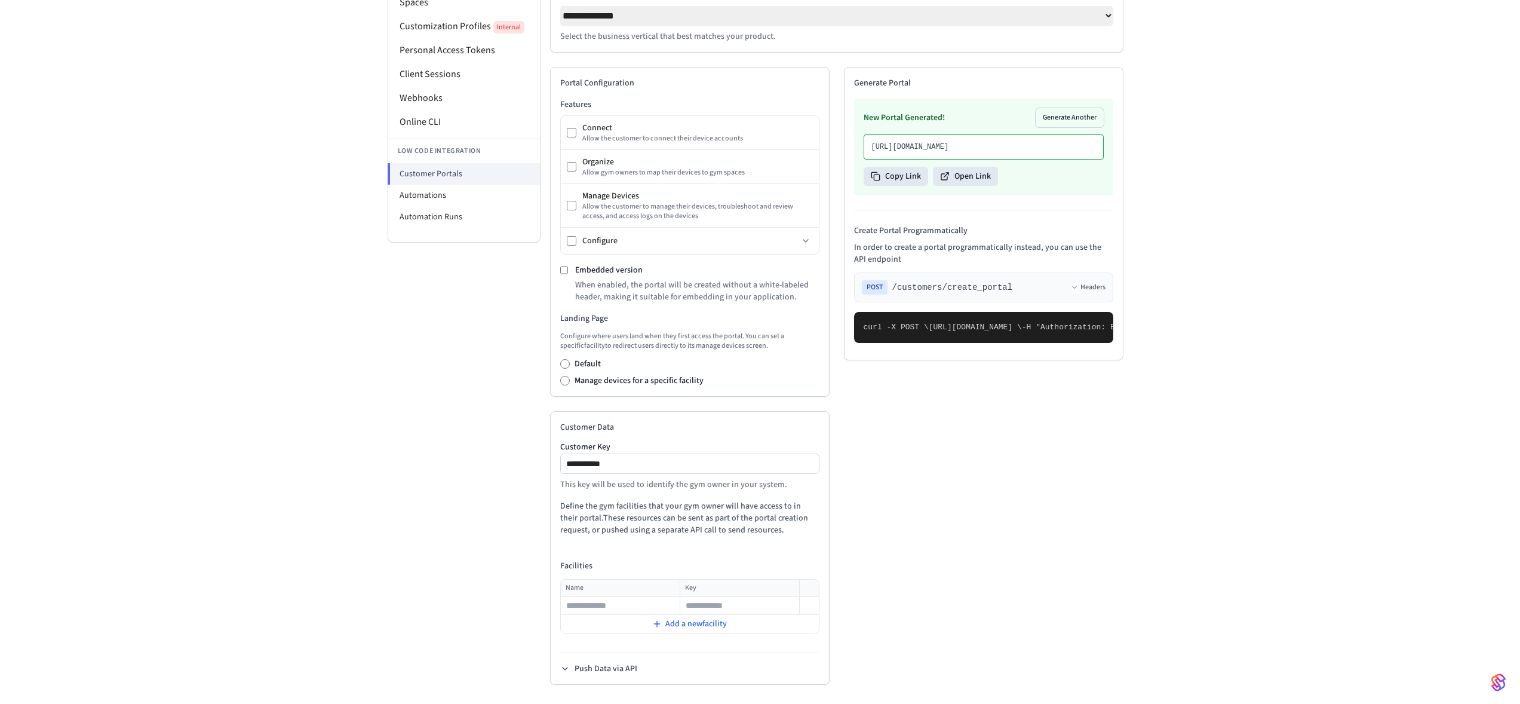
scroll to position [220, 0]
click at [594, 604] on input "text" at bounding box center [621, 606] width 118 height 14
type input "*"
type input "**********"
type input "*****"
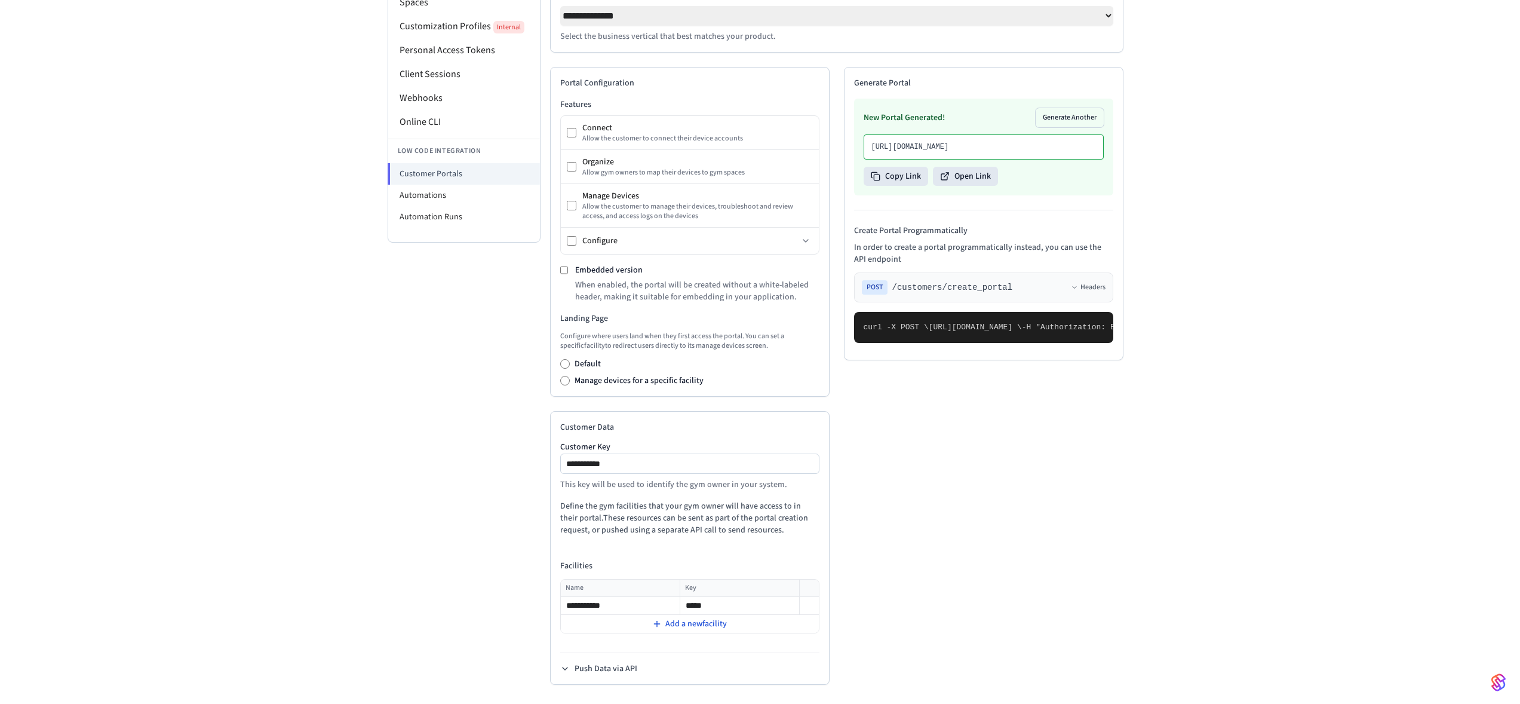
click at [711, 623] on span "Add a new facility" at bounding box center [696, 624] width 62 height 12
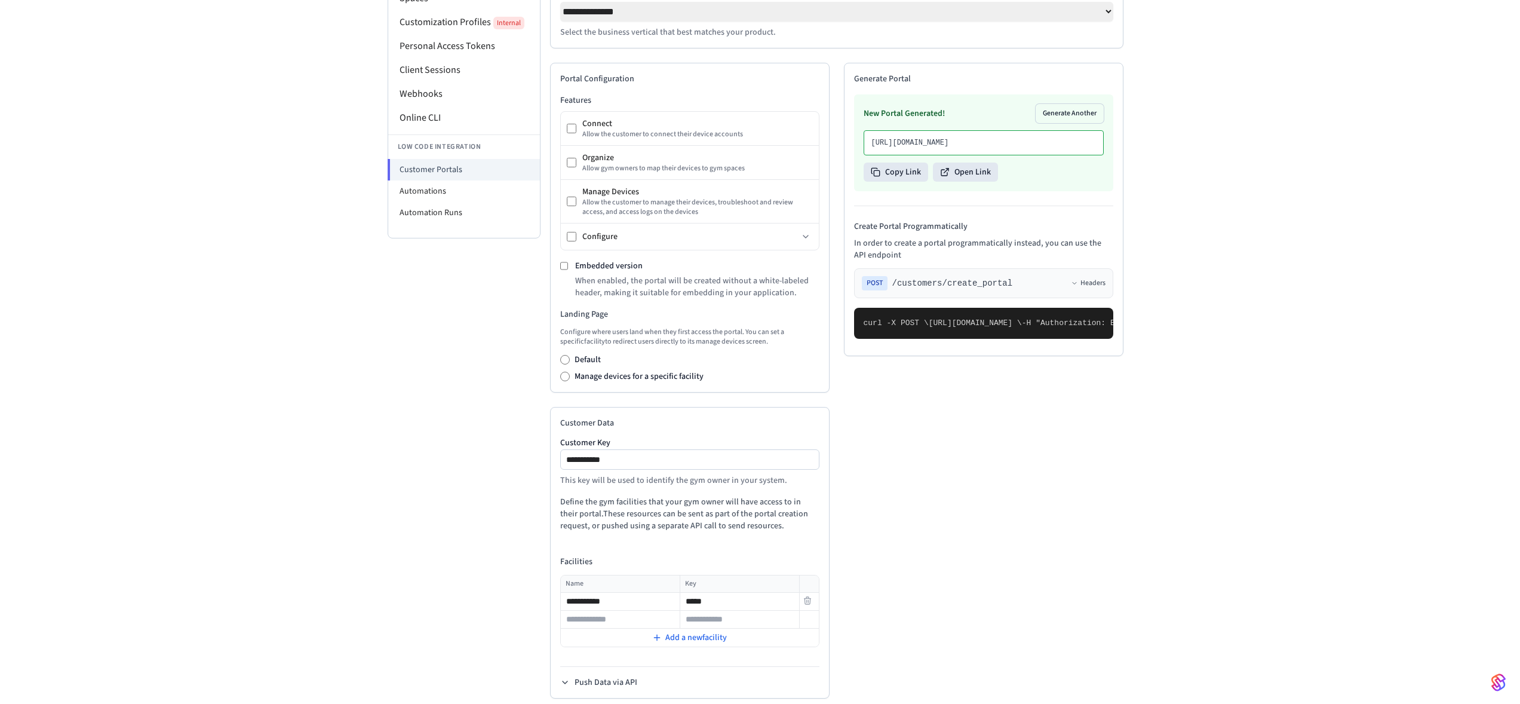
click at [593, 609] on input "**********" at bounding box center [621, 601] width 118 height 14
click at [601, 619] on input "text" at bounding box center [621, 619] width 118 height 14
type input "**********"
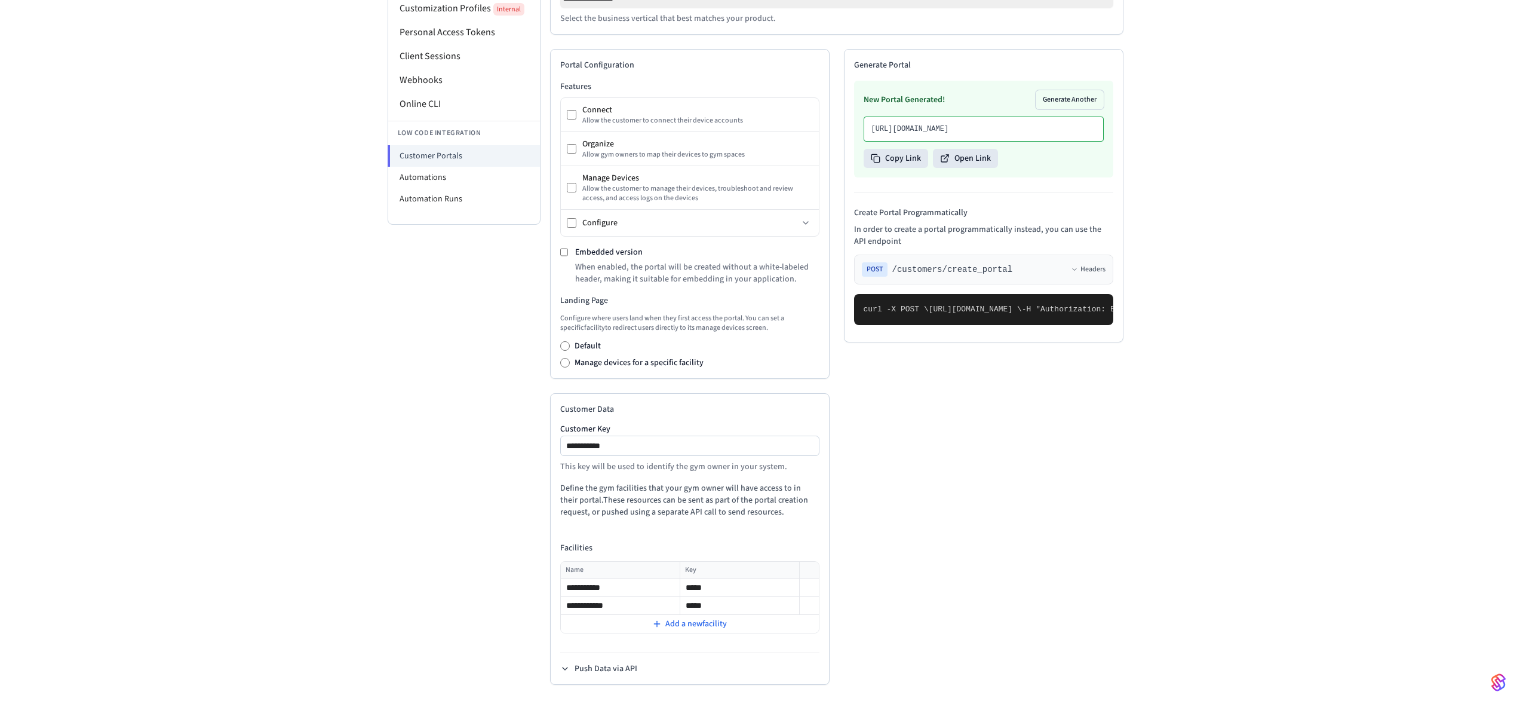
scroll to position [262, 0]
type input "*****"
click at [968, 325] on pre "curl -X POST \ https://connect.getseam.com/customers/create_portal \ -H "Author…" at bounding box center [983, 309] width 259 height 31
click at [966, 325] on pre "curl -X POST \ https://connect.getseam.com/customers/create_portal \ -H "Author…" at bounding box center [983, 309] width 259 height 31
drag, startPoint x: 890, startPoint y: 492, endPoint x: 937, endPoint y: 530, distance: 59.9
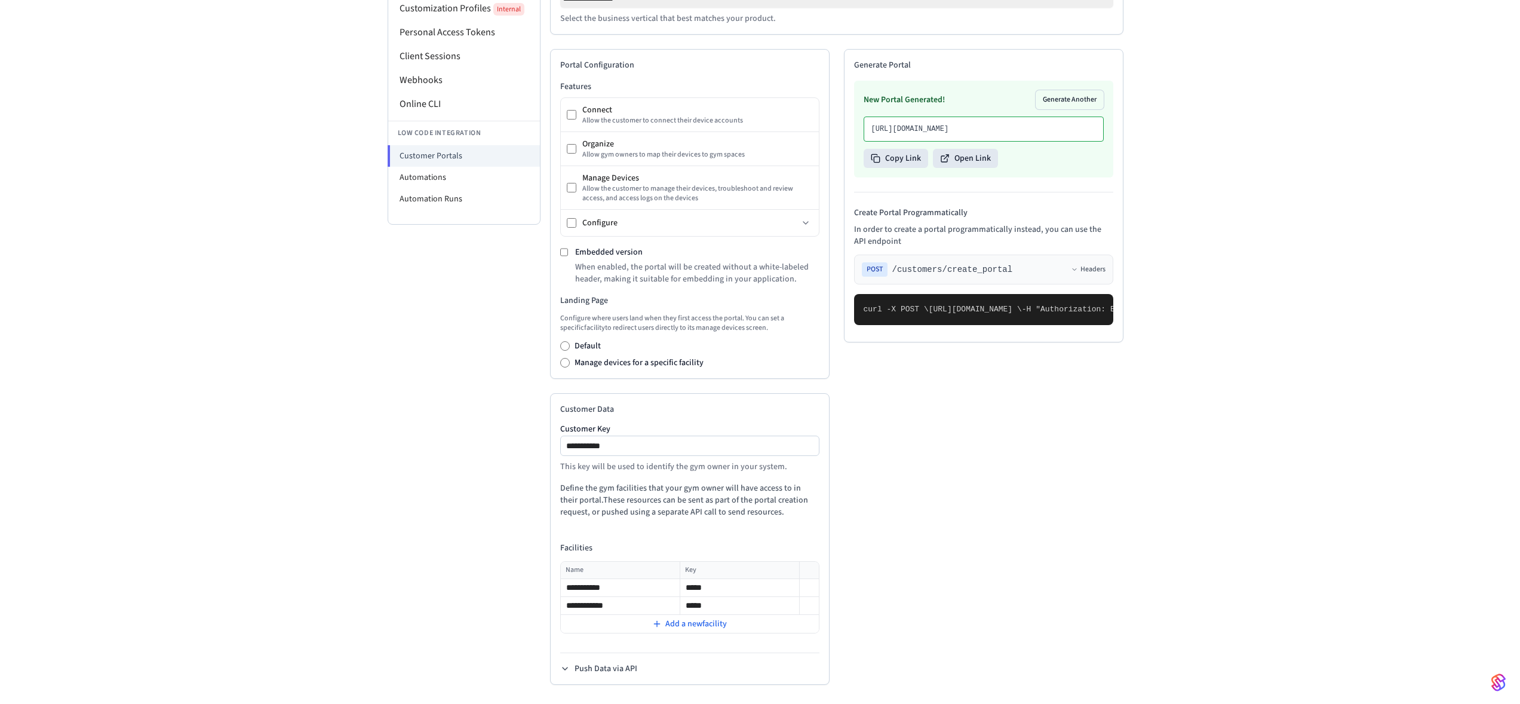
click at [937, 325] on pre "curl -X POST \ https://connect.getseam.com/customers/create_portal \ -H "Author…" at bounding box center [983, 309] width 259 height 31
drag, startPoint x: 894, startPoint y: 504, endPoint x: 1002, endPoint y: 504, distance: 108.1
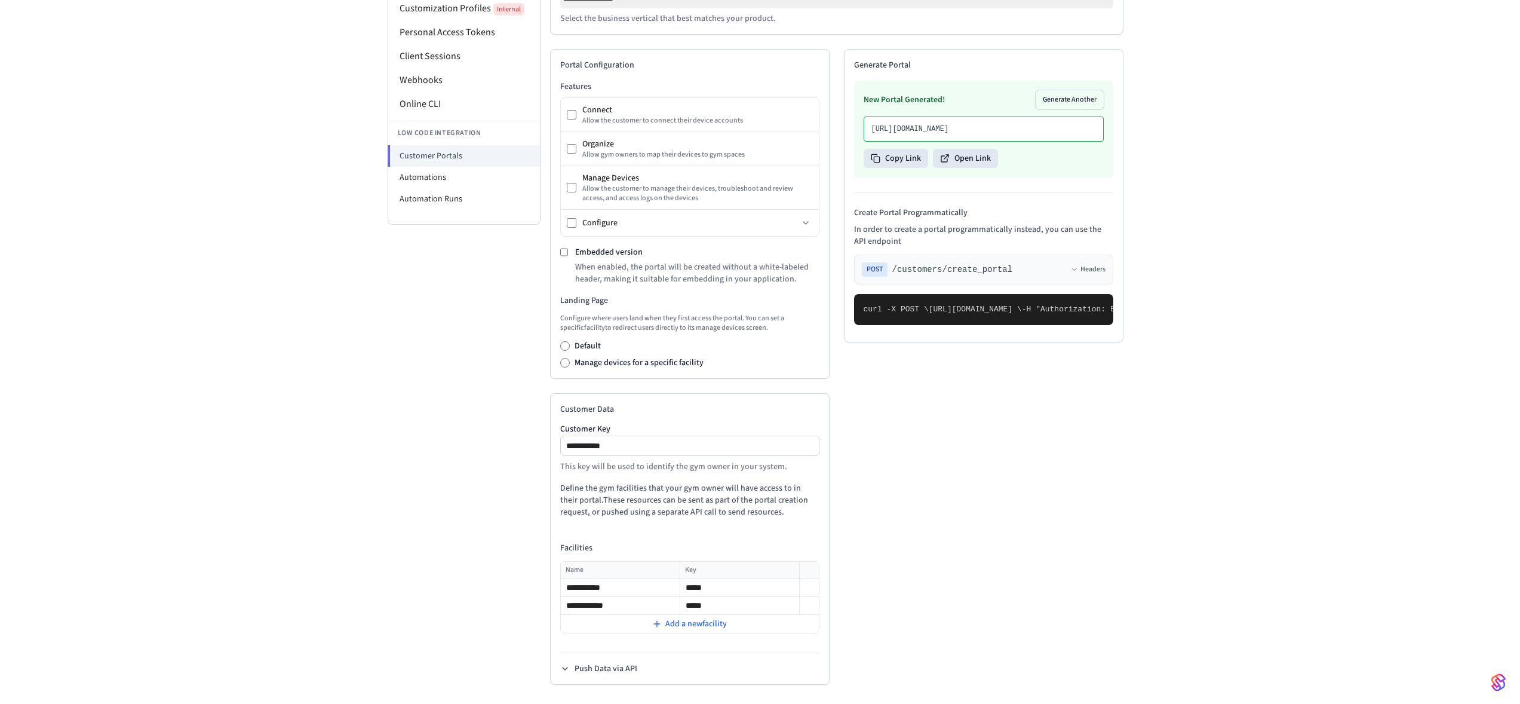
drag, startPoint x: 630, startPoint y: 422, endPoint x: 561, endPoint y: 422, distance: 69.3
click at [562, 438] on input "**********" at bounding box center [691, 445] width 258 height 14
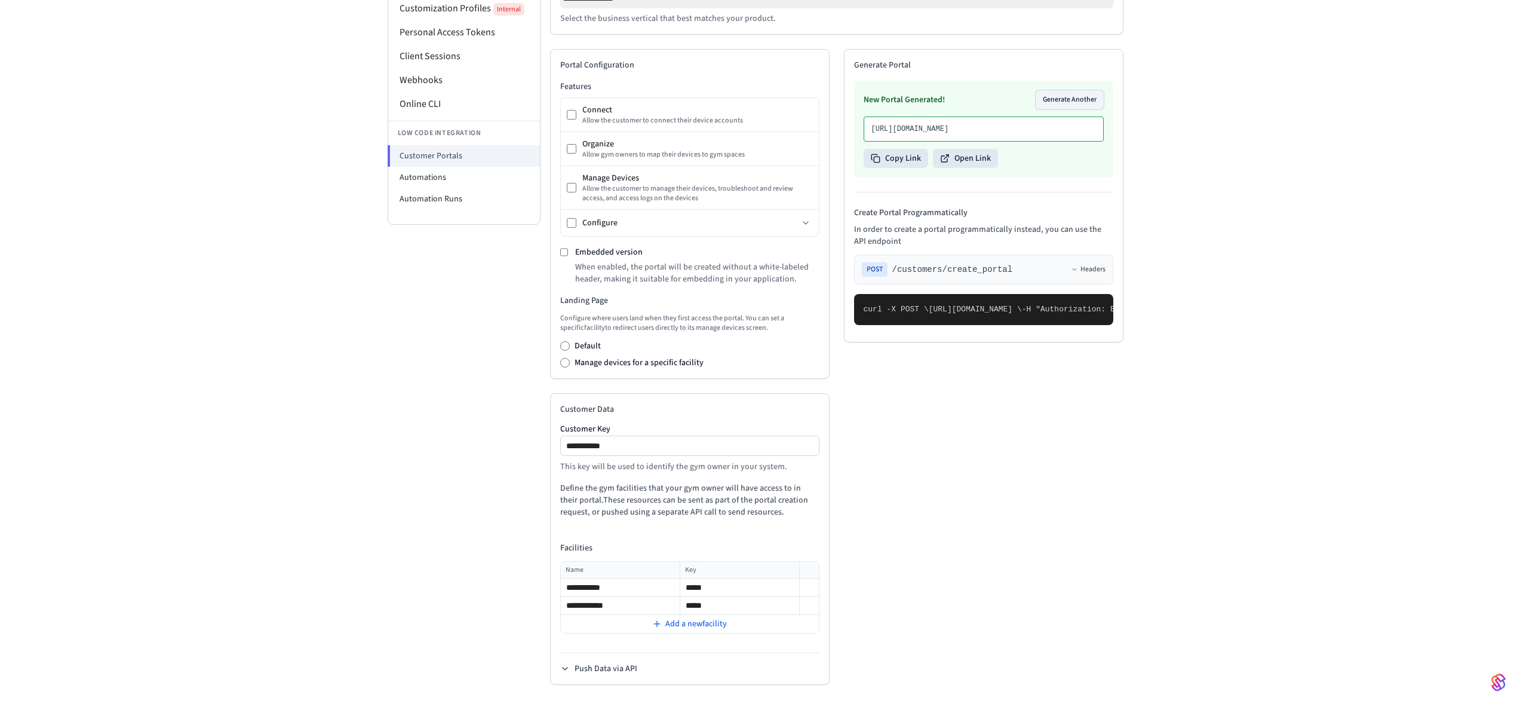
click at [1068, 90] on button "Generate Another" at bounding box center [1070, 99] width 68 height 19
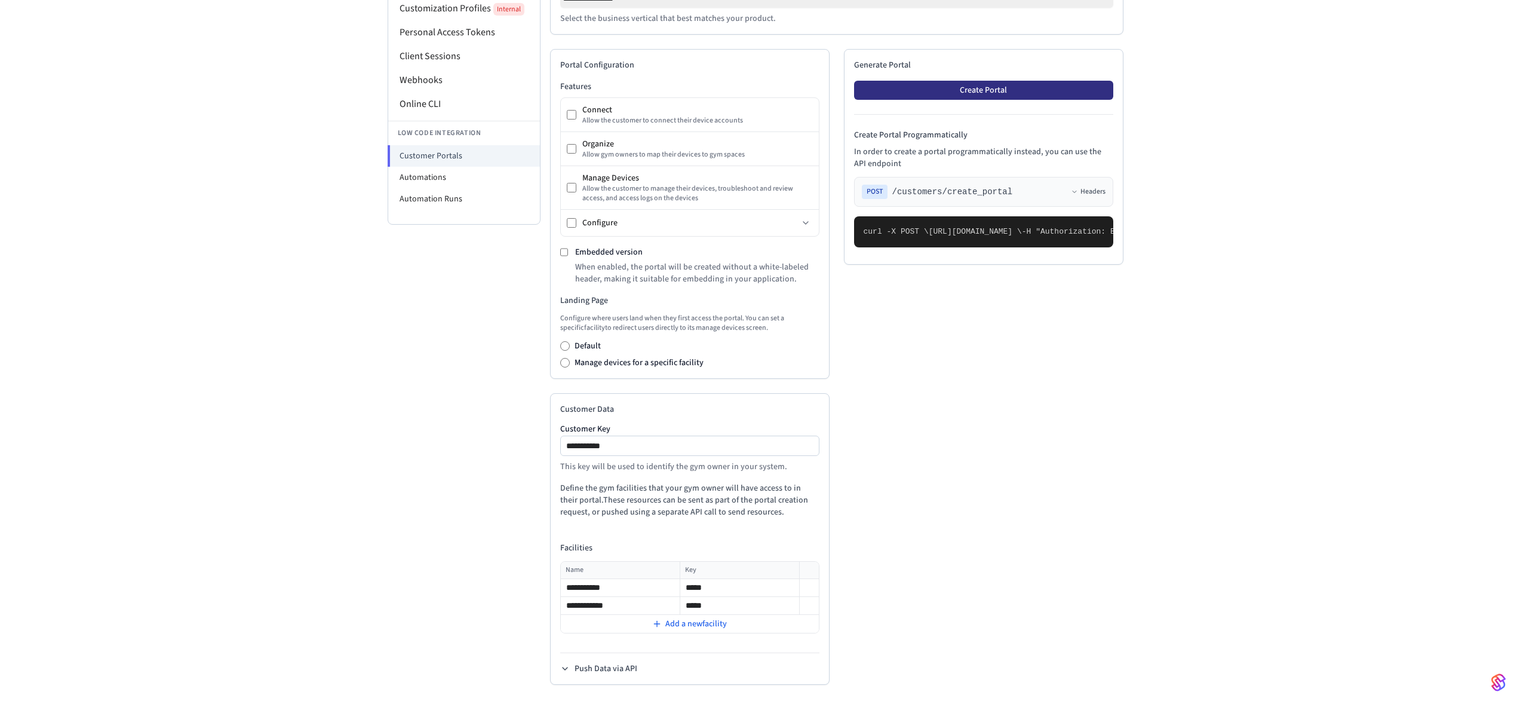
click at [970, 91] on button "Create Portal" at bounding box center [983, 90] width 259 height 19
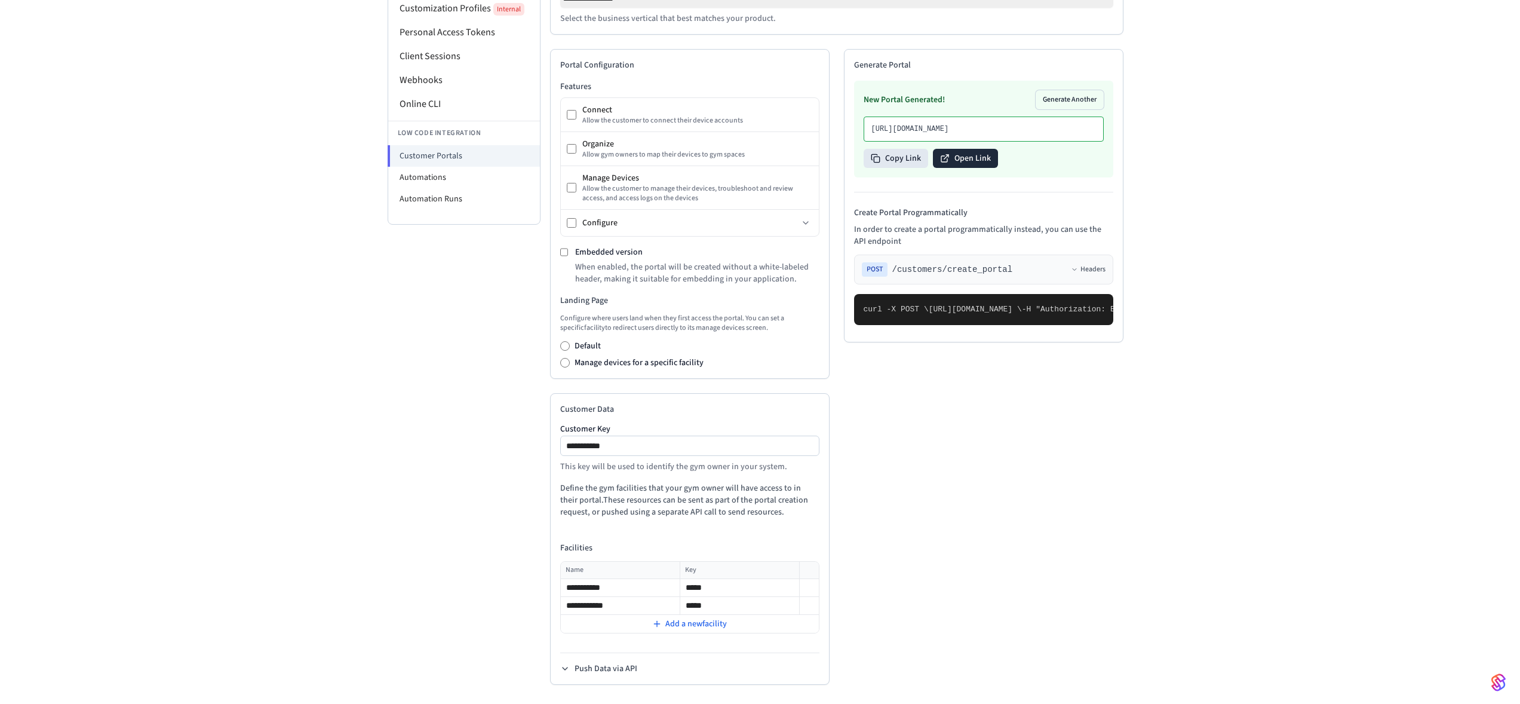
click at [969, 168] on button "Open Link" at bounding box center [965, 158] width 65 height 19
click at [447, 176] on li "Automations" at bounding box center [464, 178] width 152 height 22
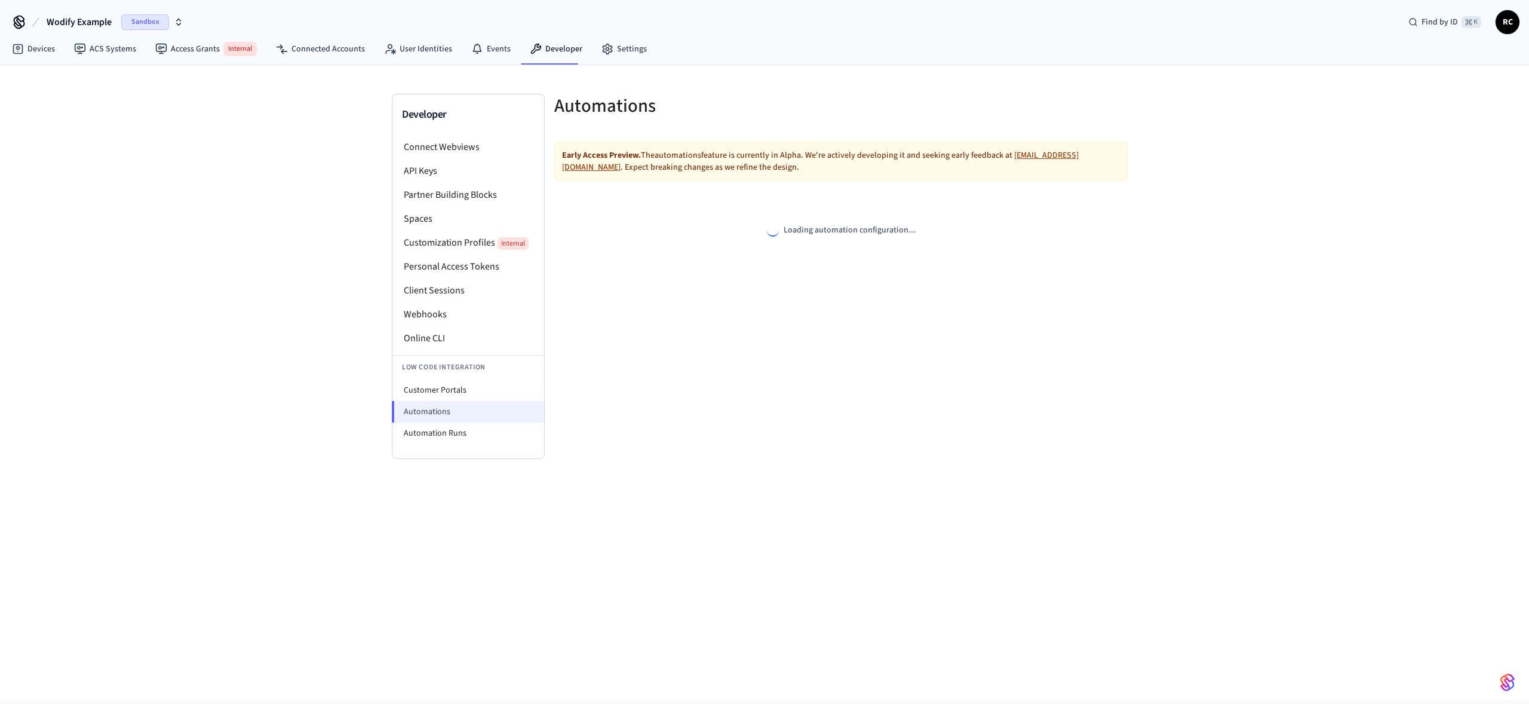
select select "**********"
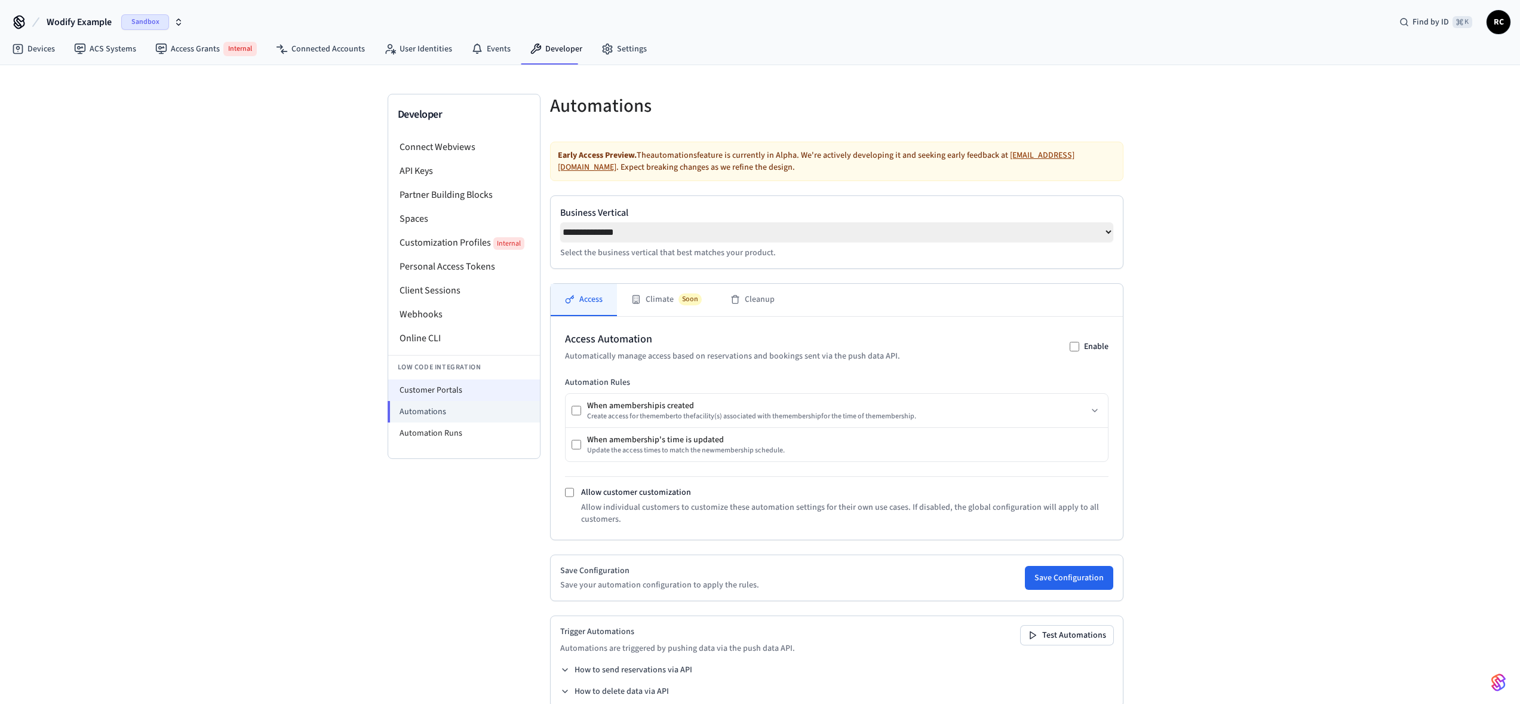
click at [459, 386] on li "Customer Portals" at bounding box center [464, 390] width 152 height 22
select select "**********"
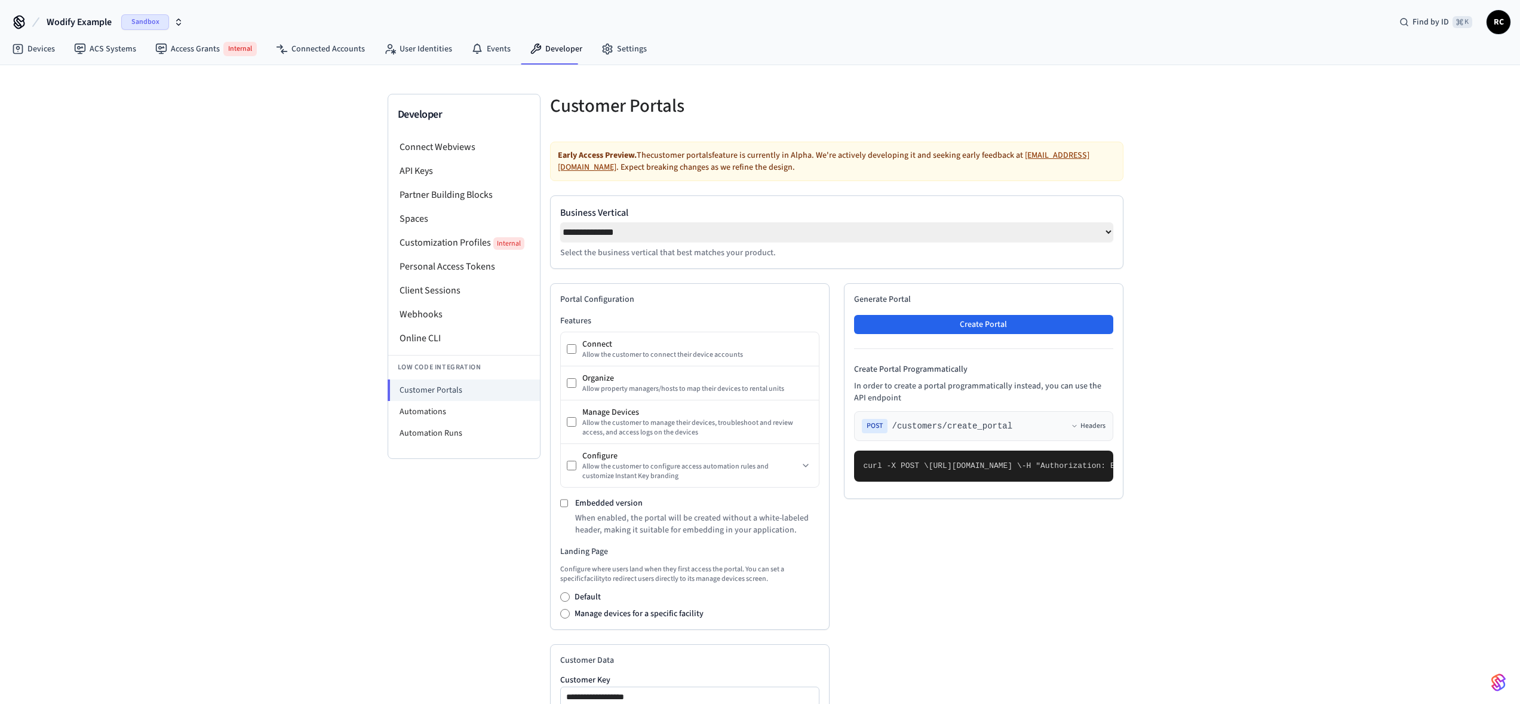
drag, startPoint x: 967, startPoint y: 437, endPoint x: 1025, endPoint y: 427, distance: 58.7
click at [1025, 427] on div "POST /customers/create_portal Headers" at bounding box center [983, 426] width 259 height 30
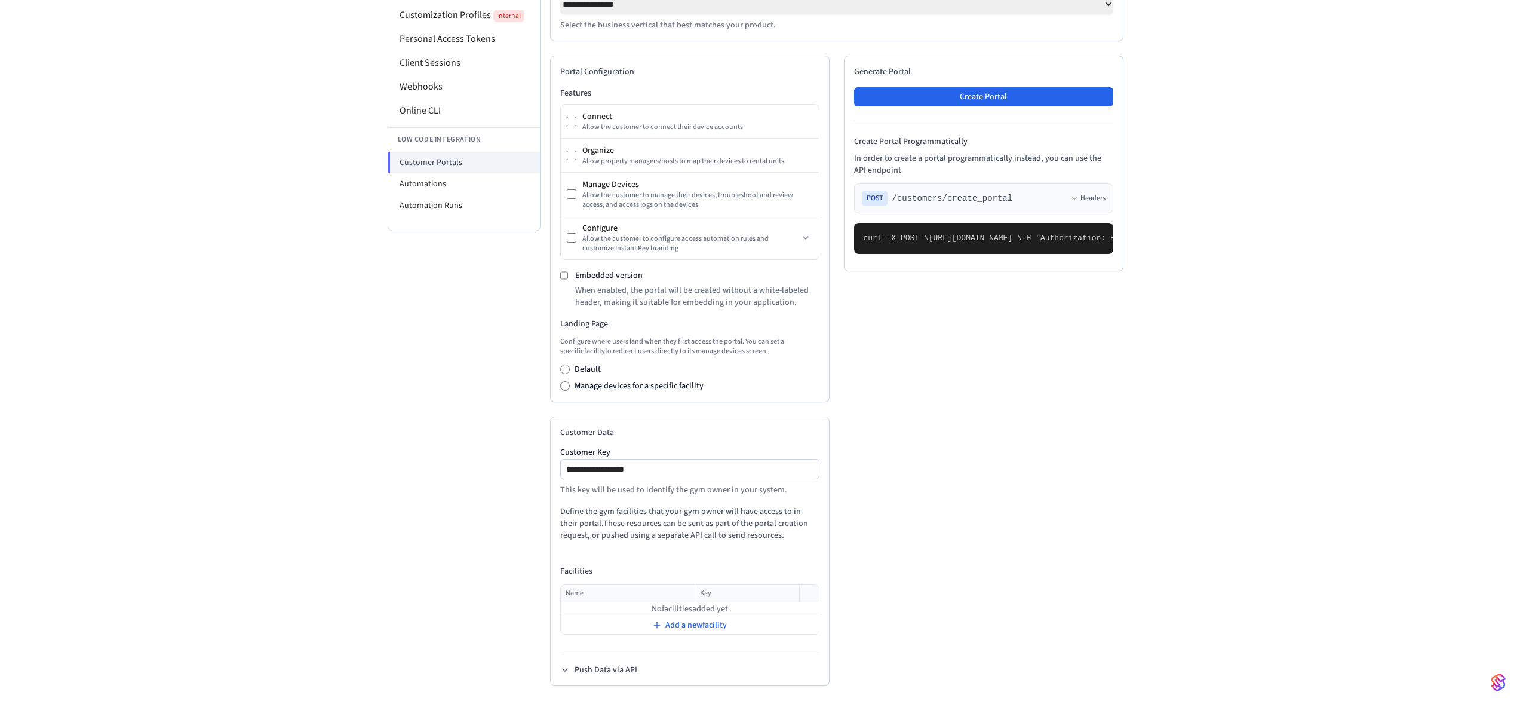
scroll to position [226, 0]
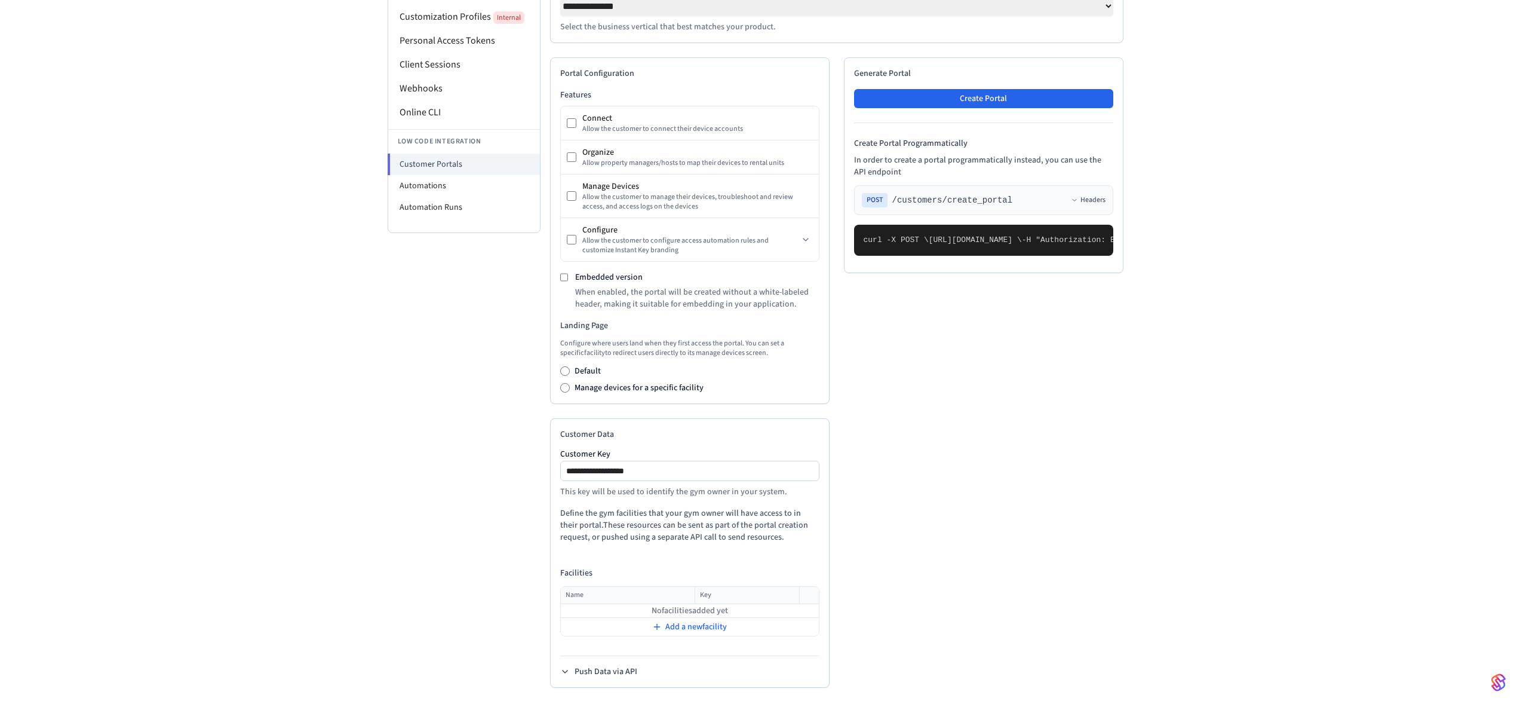
drag, startPoint x: 911, startPoint y: 287, endPoint x: 946, endPoint y: 358, distance: 79.1
click at [946, 256] on pre "curl -X POST \ https://connect.getseam.com/customers/create_portal \ -H "Author…" at bounding box center [983, 240] width 259 height 31
drag, startPoint x: 886, startPoint y: 432, endPoint x: 974, endPoint y: 452, distance: 89.9
click at [974, 256] on pre "curl -X POST \ https://connect.getseam.com/customers/create_portal \ -H "Author…" at bounding box center [983, 240] width 259 height 31
click at [934, 256] on pre "curl -X POST \ https://connect.getseam.com/customers/create_portal \ -H "Author…" at bounding box center [983, 240] width 259 height 31
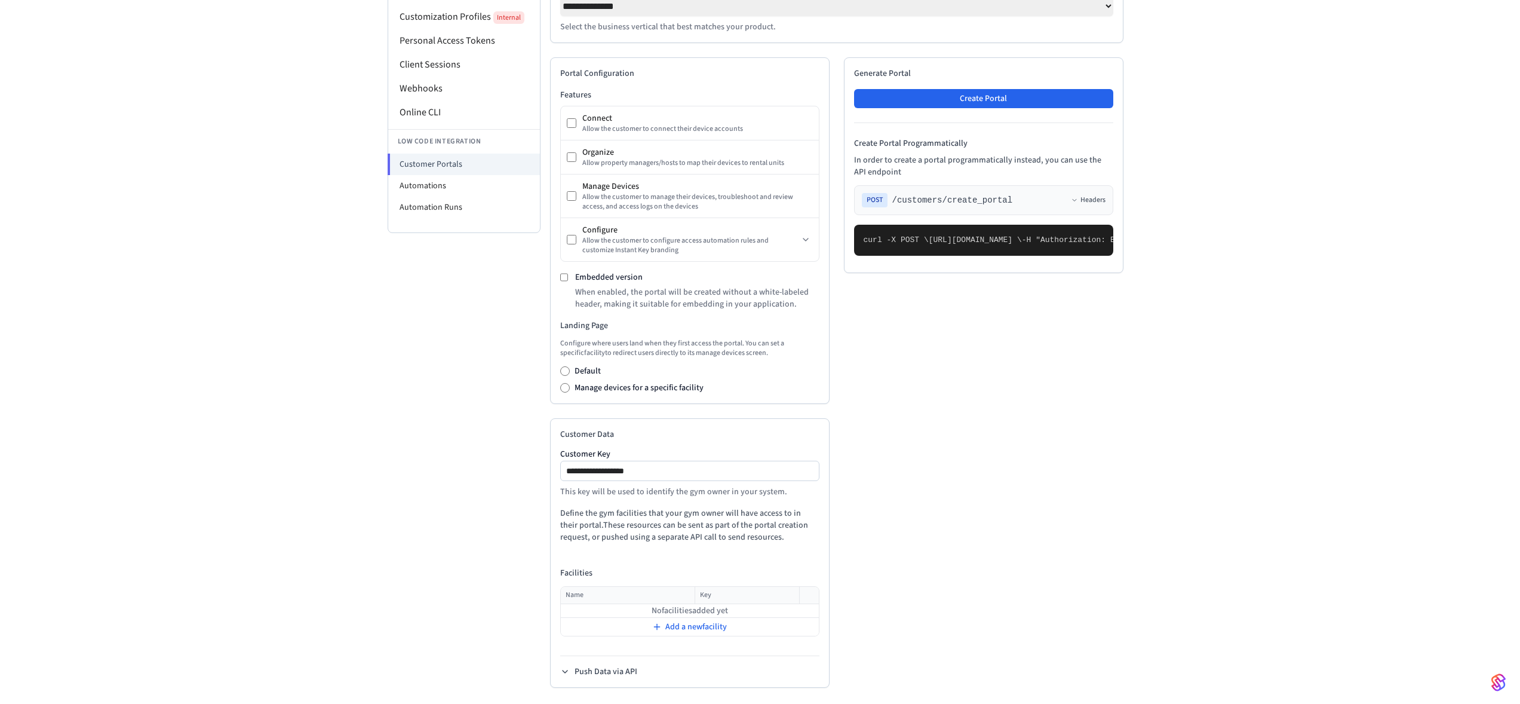
drag, startPoint x: 928, startPoint y: 462, endPoint x: 888, endPoint y: 425, distance: 55.0
click at [888, 256] on pre "curl -X POST \ https://connect.getseam.com/customers/create_portal \ -H "Author…" at bounding box center [983, 240] width 259 height 31
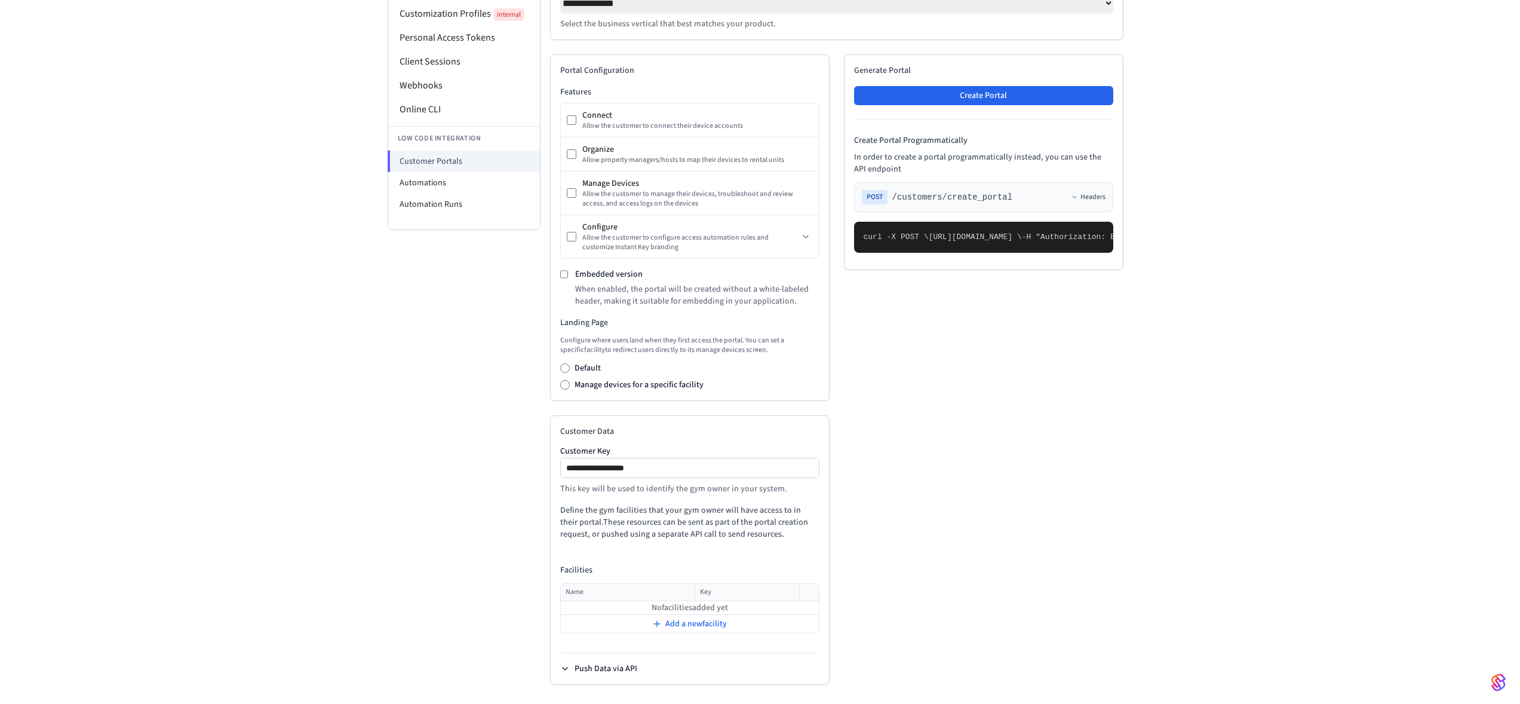
click at [595, 668] on button "Push Data via API" at bounding box center [598, 668] width 77 height 12
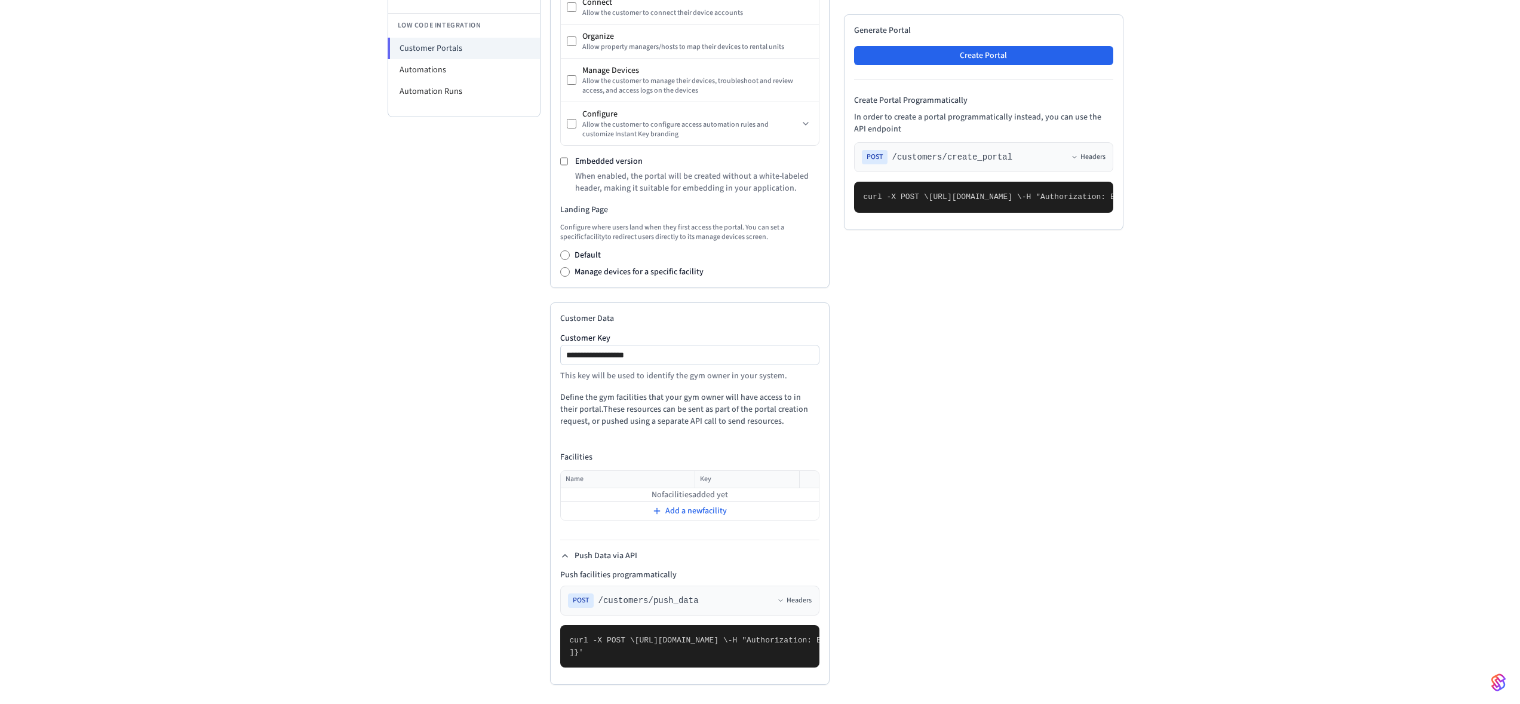
scroll to position [439, 0]
drag, startPoint x: 700, startPoint y: 507, endPoint x: 617, endPoint y: 508, distance: 83.0
click at [617, 593] on div "POST /customers/push_data Headers" at bounding box center [690, 600] width 244 height 14
click at [1324, 636] on span ""facilities": [" at bounding box center [1359, 640] width 70 height 9
click at [677, 505] on span "Add a new facility" at bounding box center [696, 511] width 62 height 12
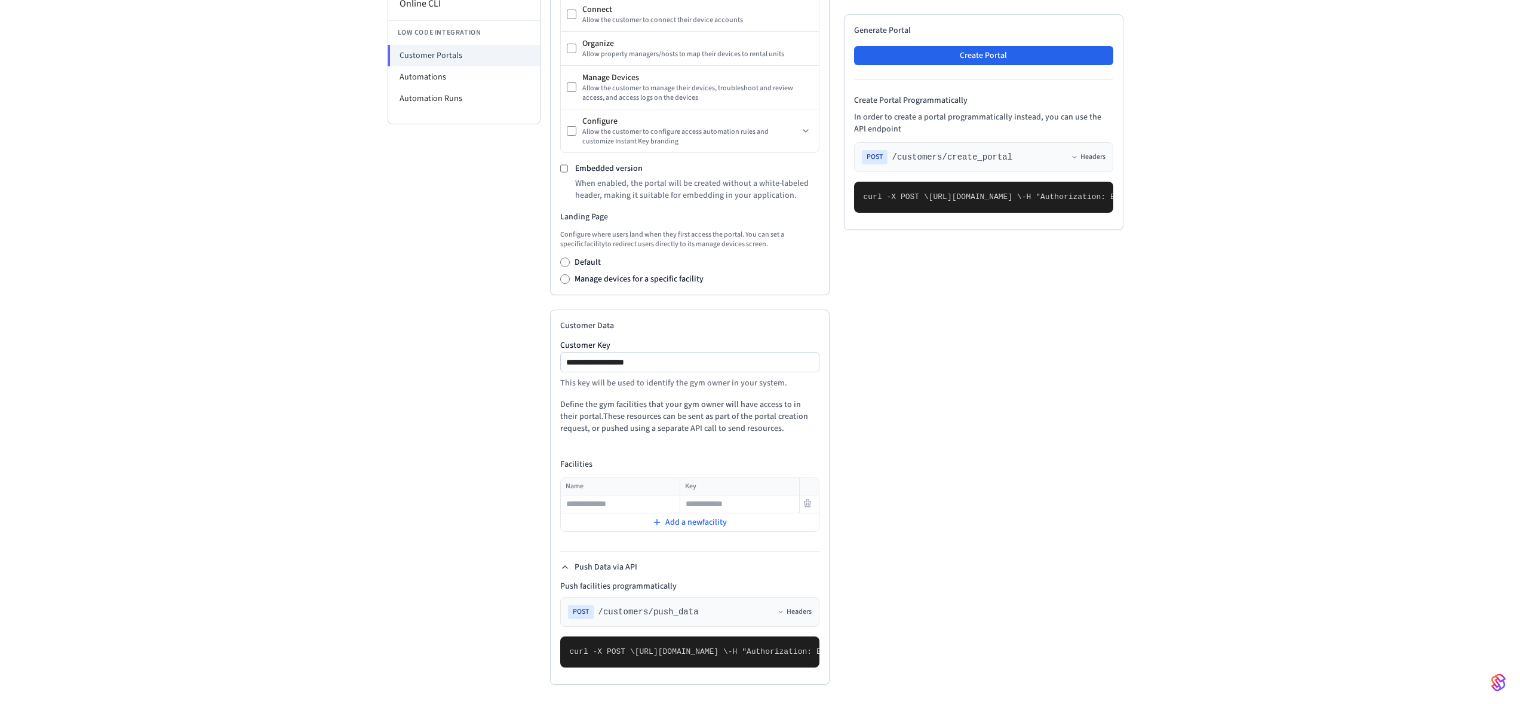
click at [624, 497] on input "text" at bounding box center [621, 504] width 118 height 14
type input "**********"
click at [706, 497] on input "text" at bounding box center [740, 504] width 118 height 14
type input "**********"
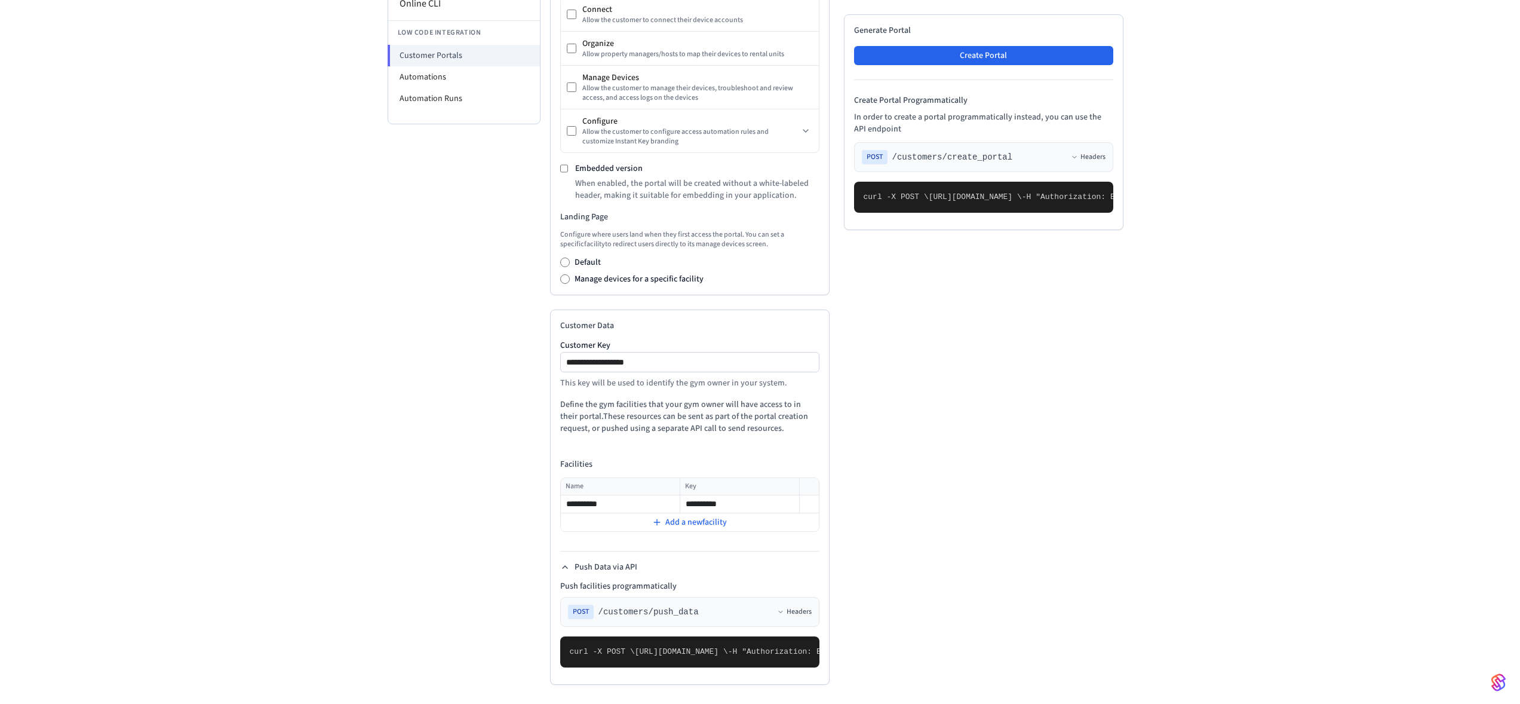
drag, startPoint x: 906, startPoint y: 431, endPoint x: 1012, endPoint y: 438, distance: 106.0
drag, startPoint x: 995, startPoint y: 471, endPoint x: 879, endPoint y: 398, distance: 136.9
click at [879, 213] on pre "curl -X POST \ https://connect.getseam.com/customers/create_portal \ -H "Author…" at bounding box center [983, 197] width 259 height 31
drag, startPoint x: 654, startPoint y: 641, endPoint x: 630, endPoint y: 594, distance: 53.2
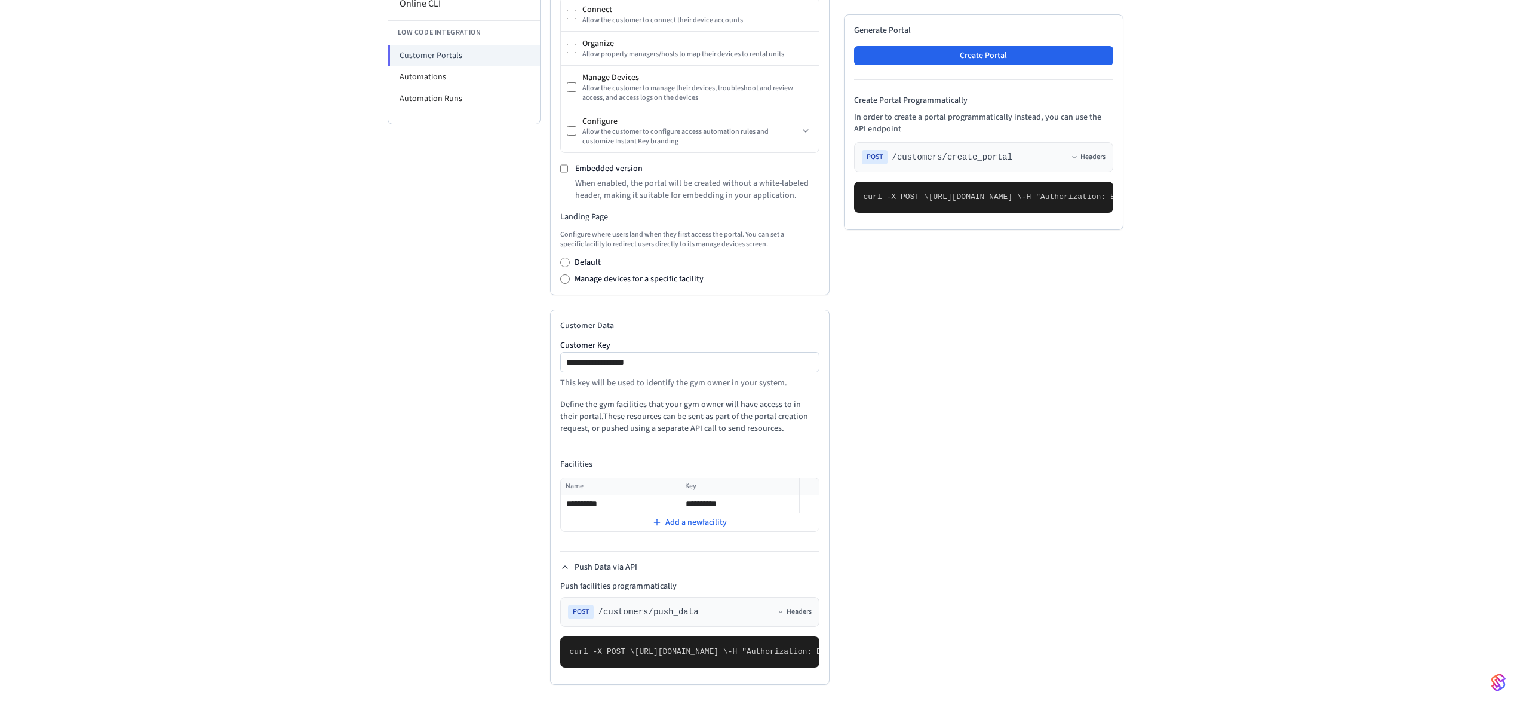
click at [624, 636] on pre "curl -X POST \ https://connect.getseam.com/customers/push_data \ -H "Authorizat…" at bounding box center [689, 651] width 259 height 31
drag, startPoint x: 719, startPoint y: 522, endPoint x: 787, endPoint y: 519, distance: 68.8
click at [728, 647] on span "https://connect.getseam.com/customers/push_data \" at bounding box center [681, 651] width 93 height 9
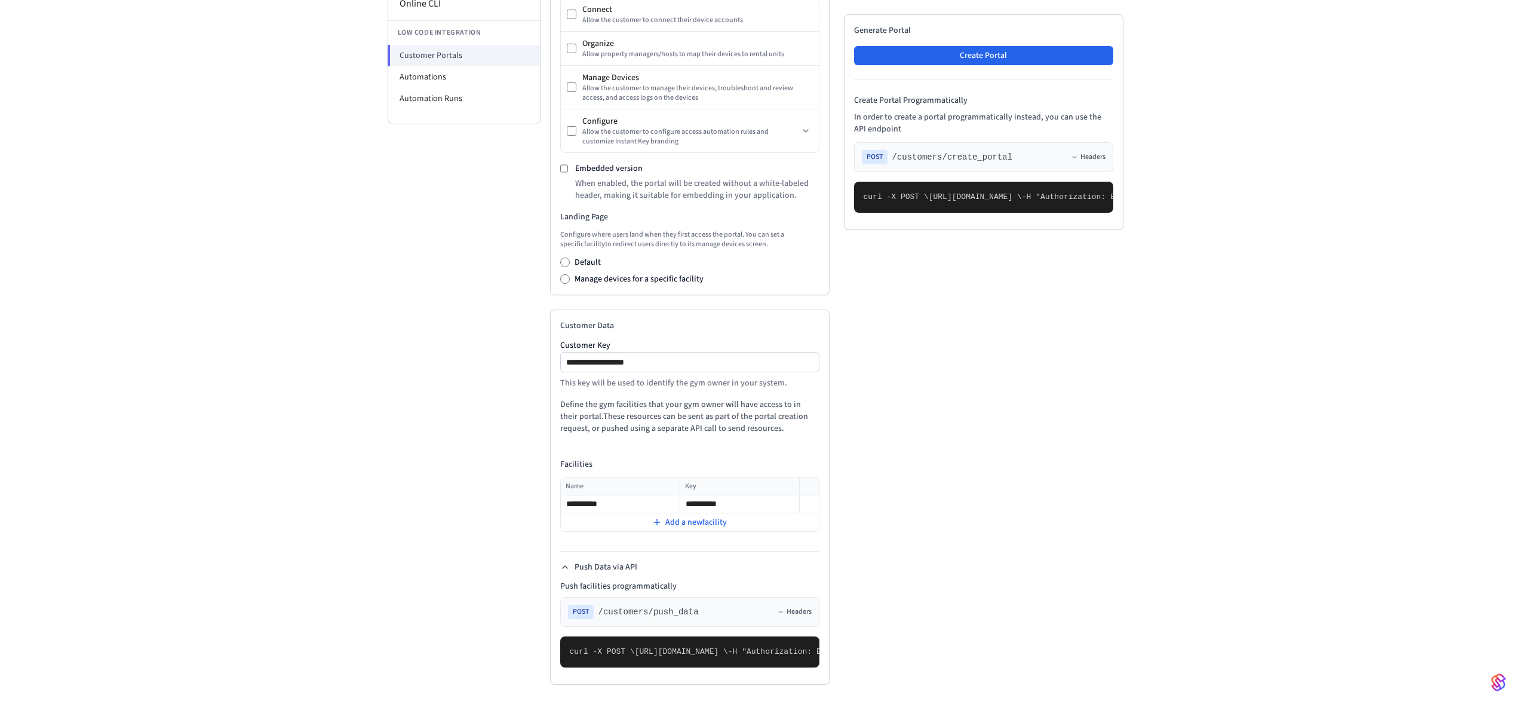
click at [1022, 201] on span "[URL][DOMAIN_NAME] \" at bounding box center [975, 196] width 93 height 9
drag, startPoint x: 715, startPoint y: 471, endPoint x: 644, endPoint y: 476, distance: 71.2
click at [644, 605] on div "POST /customers/push_data Headers" at bounding box center [690, 612] width 244 height 14
drag, startPoint x: 595, startPoint y: 583, endPoint x: 664, endPoint y: 591, distance: 69.2
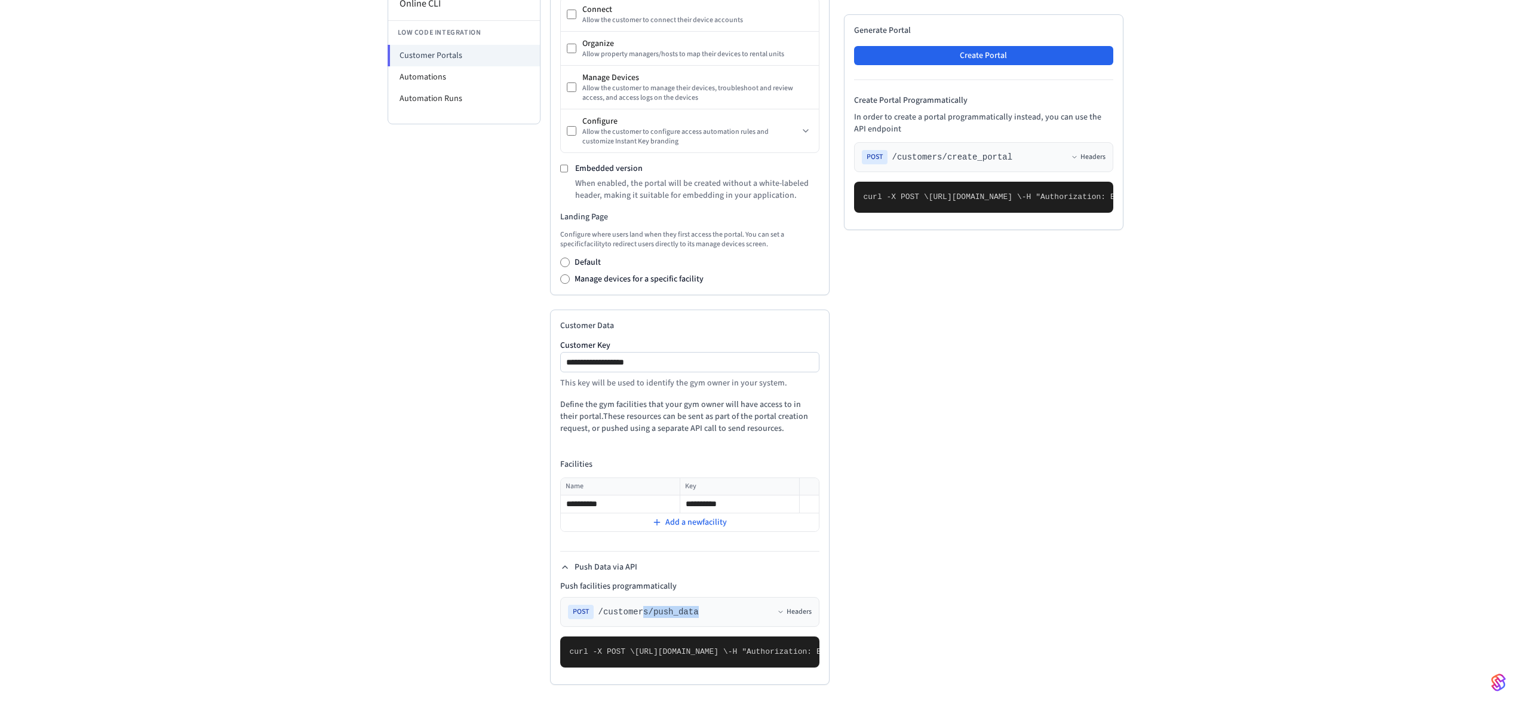
click at [664, 636] on pre "curl -X POST \ https://connect.getseam.com/customers/push_data \ -H "Authorizat…" at bounding box center [689, 651] width 259 height 31
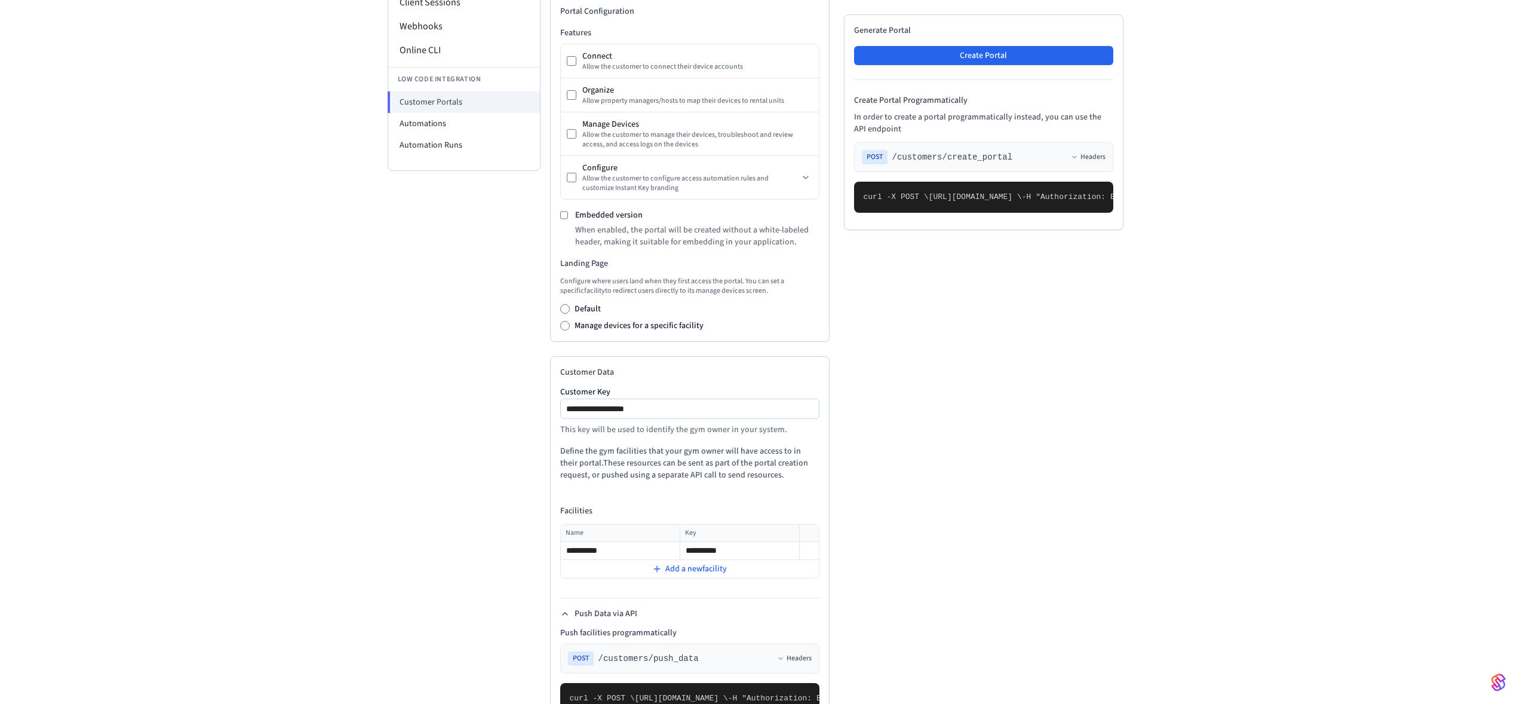
scroll to position [83, 0]
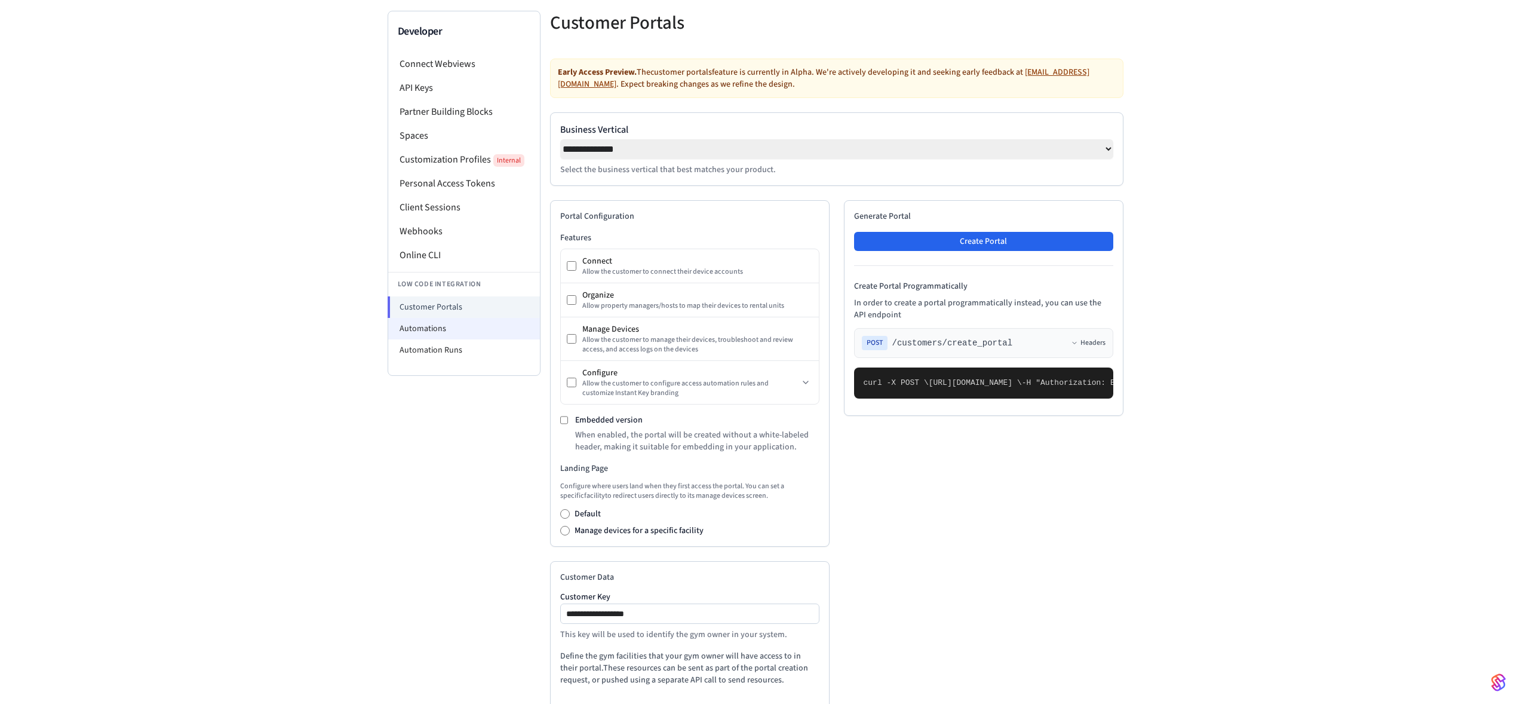
click at [442, 330] on li "Automations" at bounding box center [464, 329] width 152 height 22
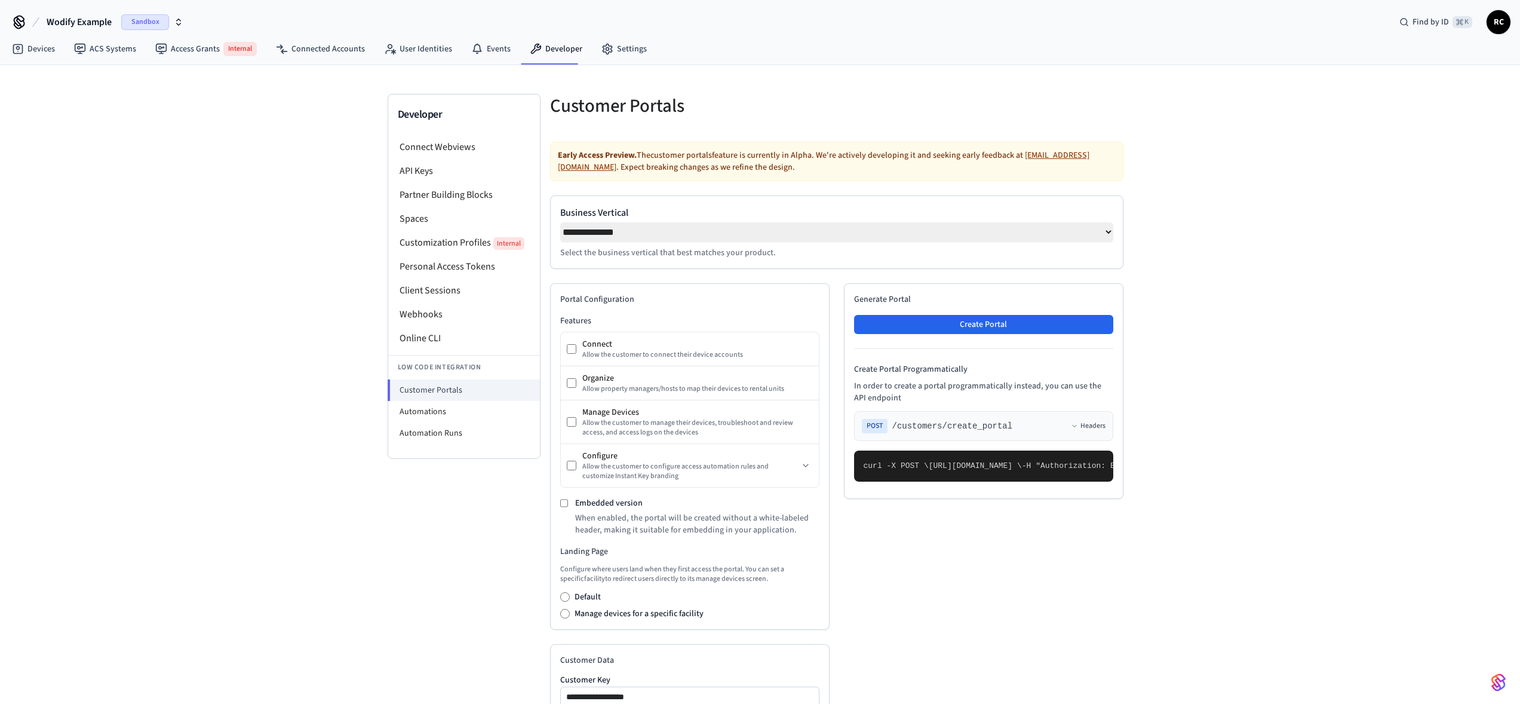
select select "**********"
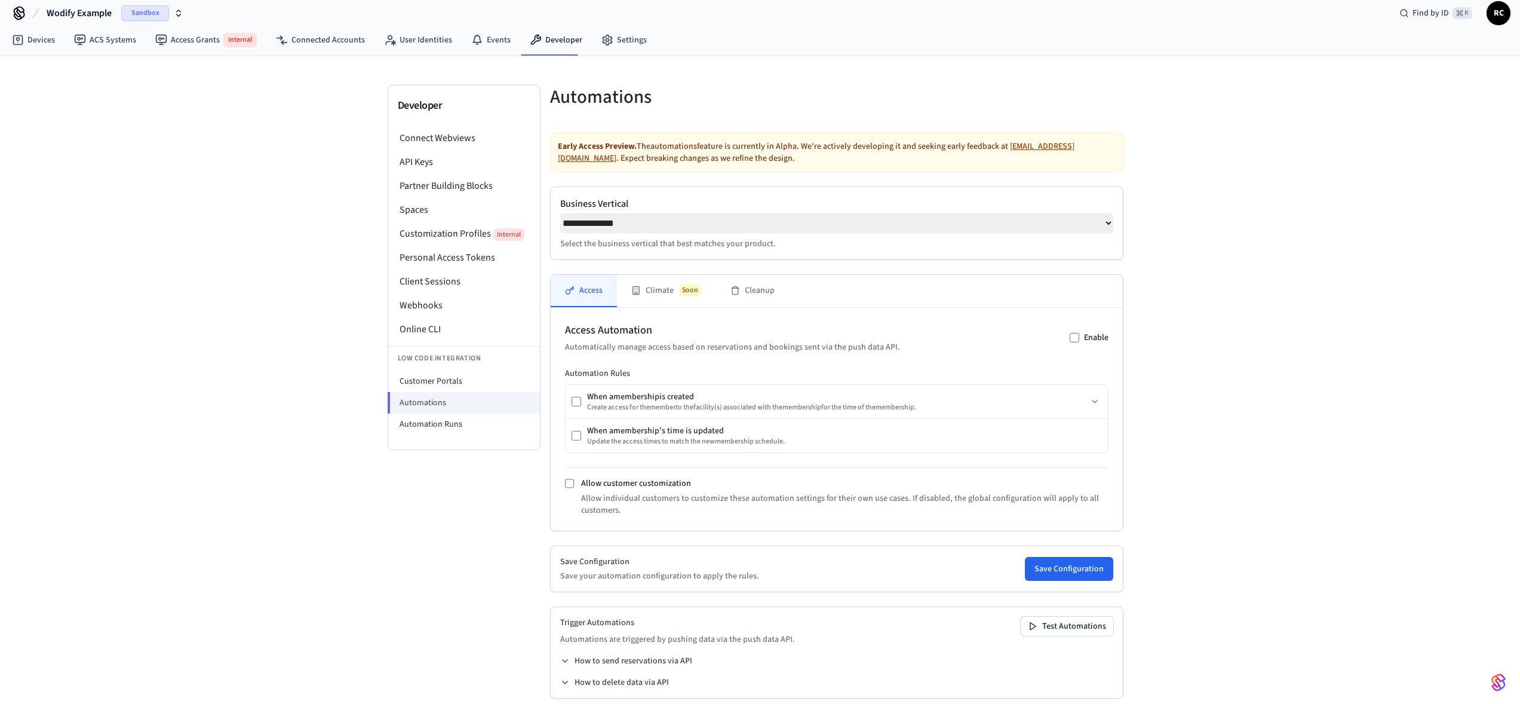
scroll to position [27, 0]
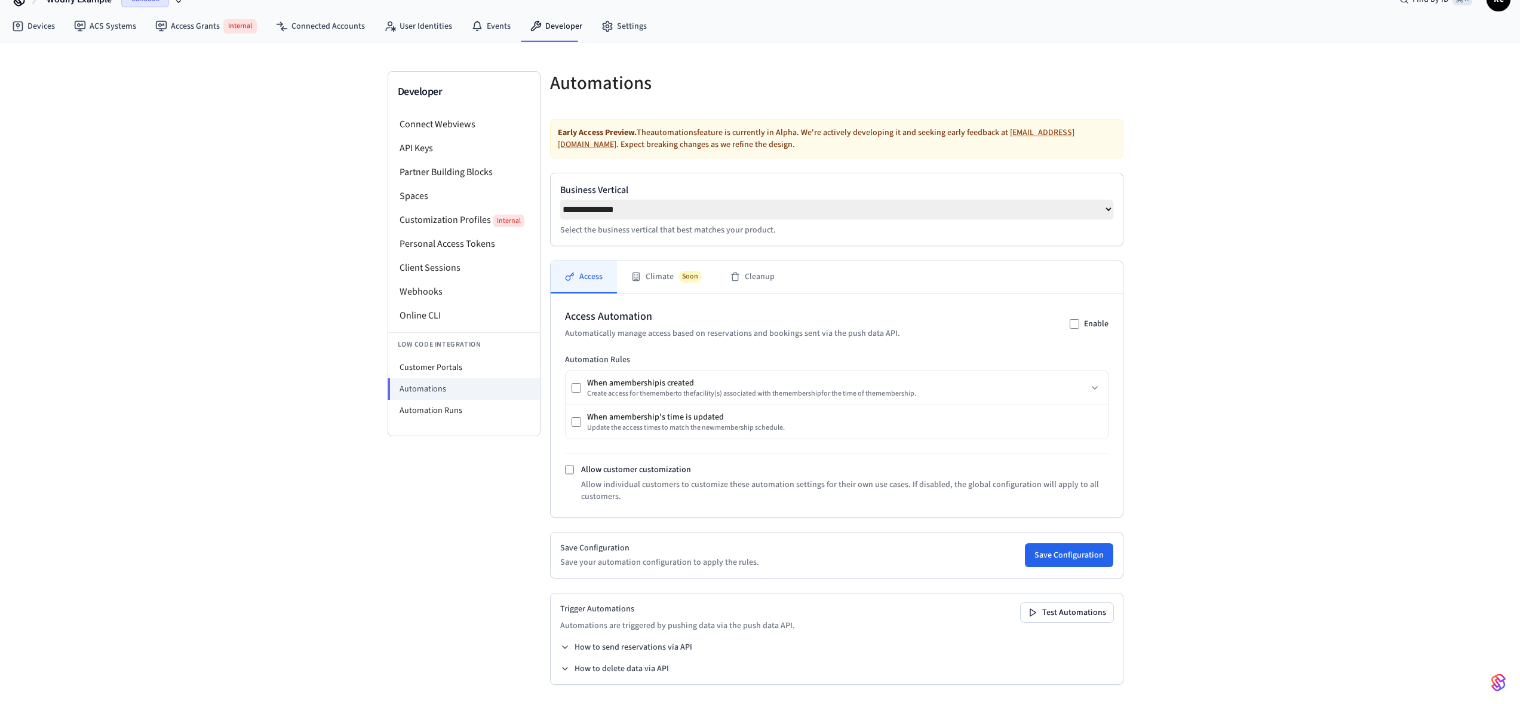
click at [613, 639] on div "Trigger Automations Automations are triggered by pushing data via the push data…" at bounding box center [836, 639] width 573 height 92
click at [616, 649] on button "How to send reservations via API" at bounding box center [626, 647] width 132 height 12
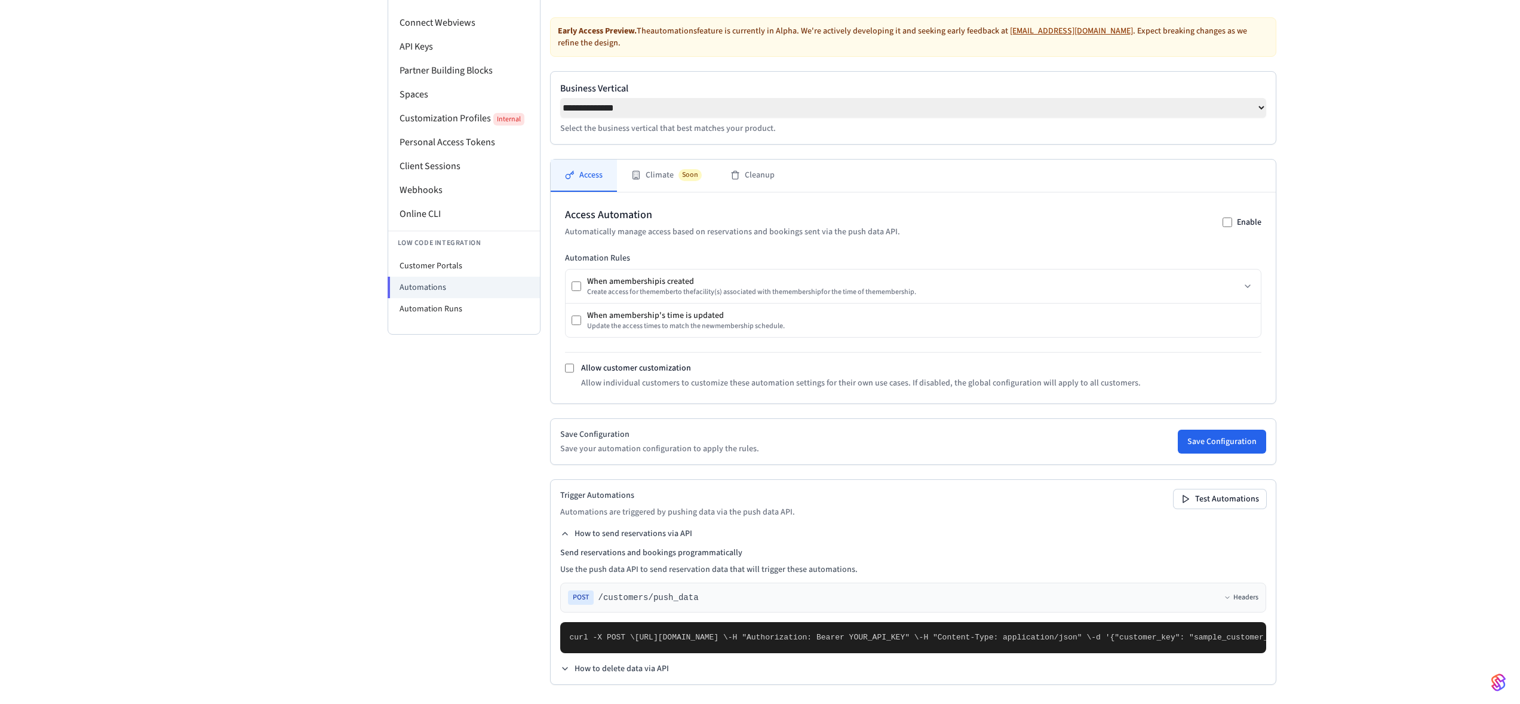
scroll to position [397, 0]
drag, startPoint x: 768, startPoint y: 397, endPoint x: 793, endPoint y: 395, distance: 25.1
click at [728, 633] on span "https://connect.getseam.com/customers/push_data \" at bounding box center [681, 637] width 93 height 9
click at [745, 622] on pre "curl -X POST \ https://connect.getseam.com/customers/push_data \ -H "Authorizat…" at bounding box center [913, 637] width 706 height 31
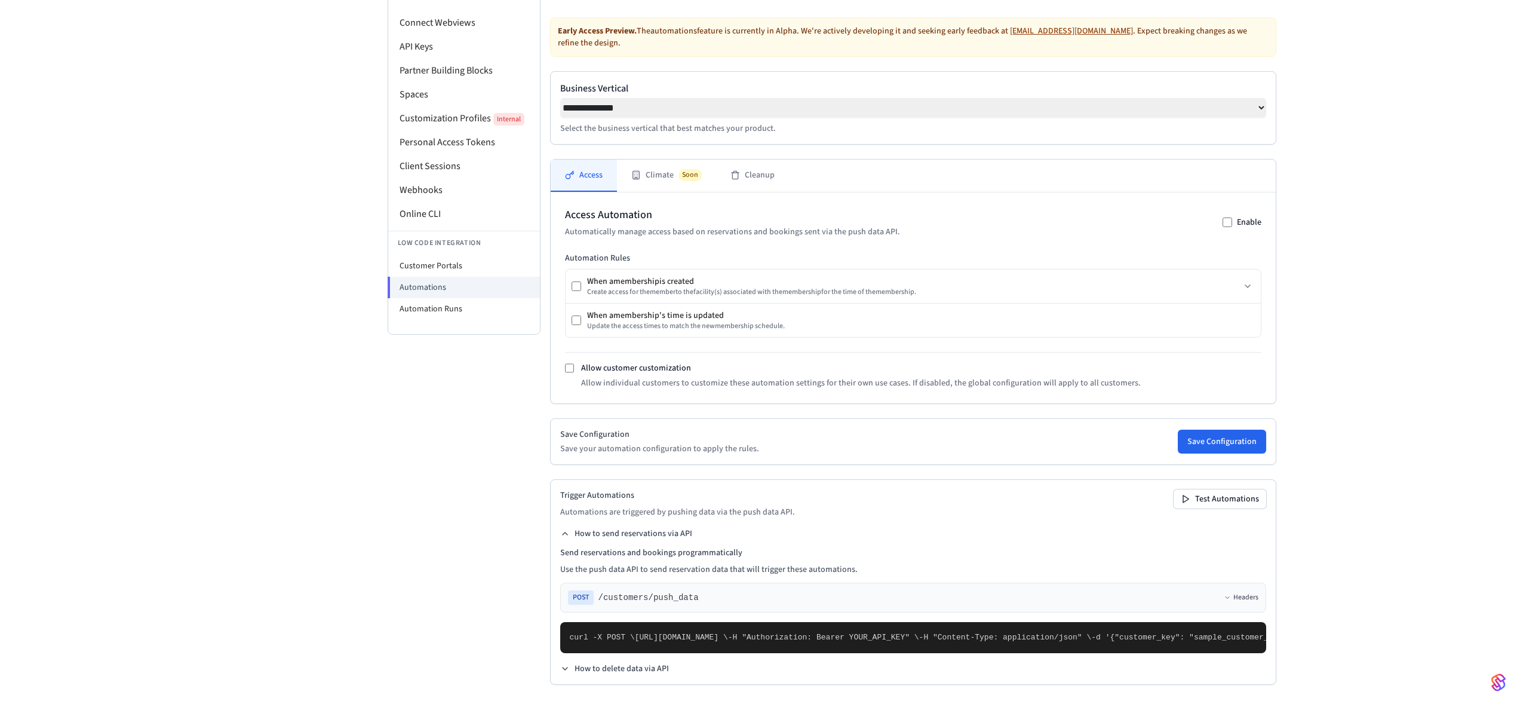
drag, startPoint x: 590, startPoint y: 528, endPoint x: 655, endPoint y: 588, distance: 87.9
click at [655, 622] on pre "curl -X POST \ https://connect.getseam.com/customers/push_data \ -H "Authorizat…" at bounding box center [913, 637] width 706 height 31
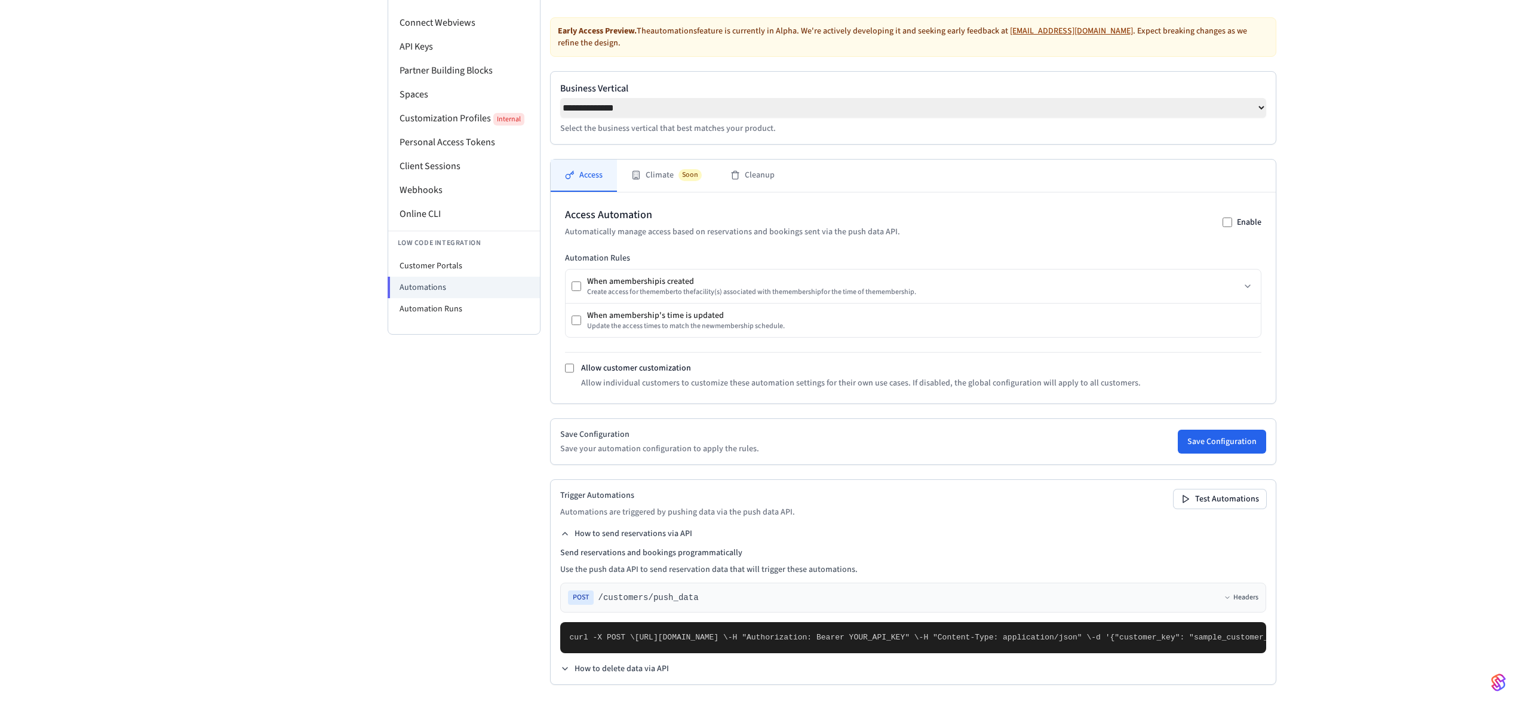
drag, startPoint x: 703, startPoint y: 577, endPoint x: 768, endPoint y: 578, distance: 64.5
drag, startPoint x: 608, startPoint y: 449, endPoint x: 637, endPoint y: 514, distance: 71.6
click at [628, 622] on pre "curl -X POST \ https://connect.getseam.com/customers/push_data \ -H "Authorizat…" at bounding box center [913, 637] width 706 height 31
drag, startPoint x: 639, startPoint y: 587, endPoint x: 723, endPoint y: 590, distance: 83.7
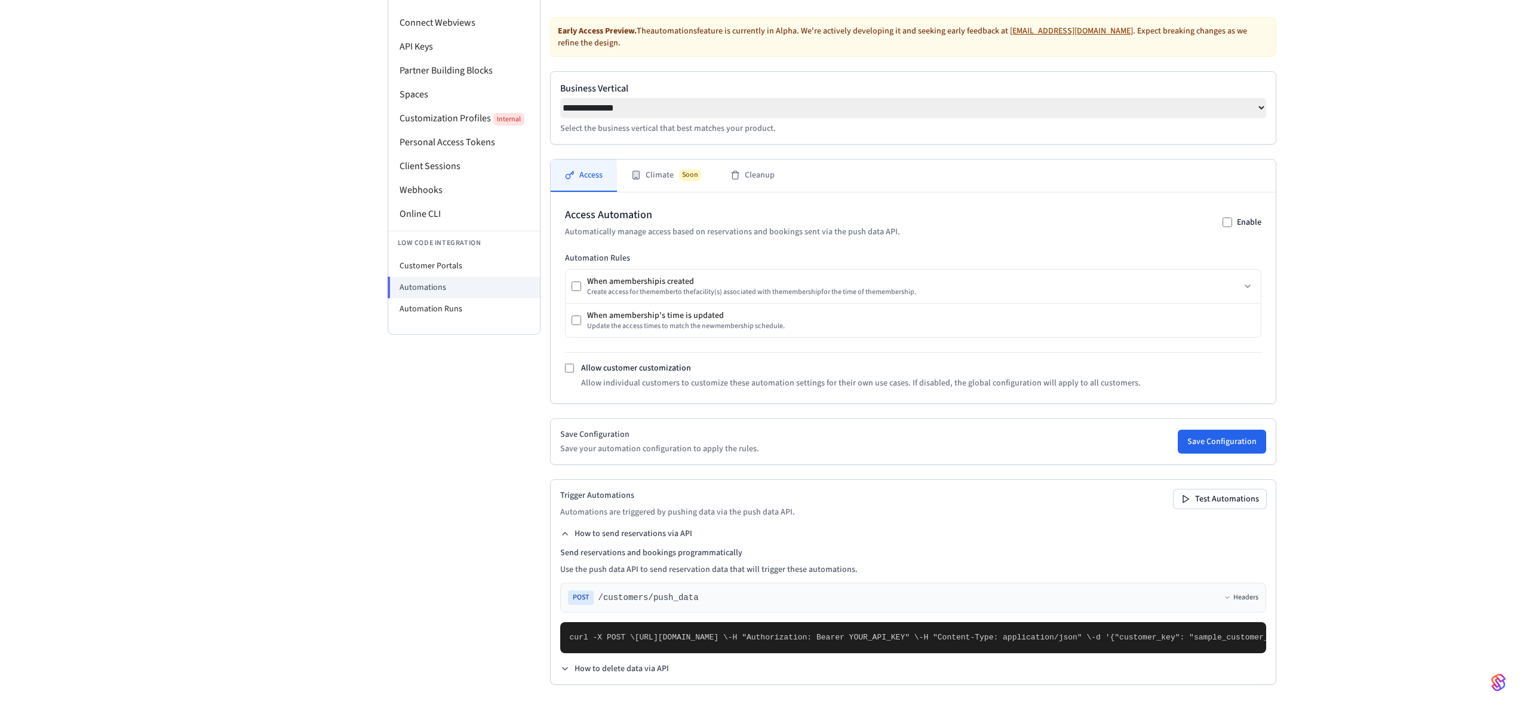
click at [828, 622] on pre "curl -X POST \ https://connect.getseam.com/customers/push_data \ -H "Authorizat…" at bounding box center [913, 637] width 706 height 31
drag, startPoint x: 598, startPoint y: 537, endPoint x: 631, endPoint y: 538, distance: 33.5
click at [631, 622] on pre "curl -X POST \ https://connect.getseam.com/customers/push_data \ -H "Authorizat…" at bounding box center [913, 637] width 706 height 31
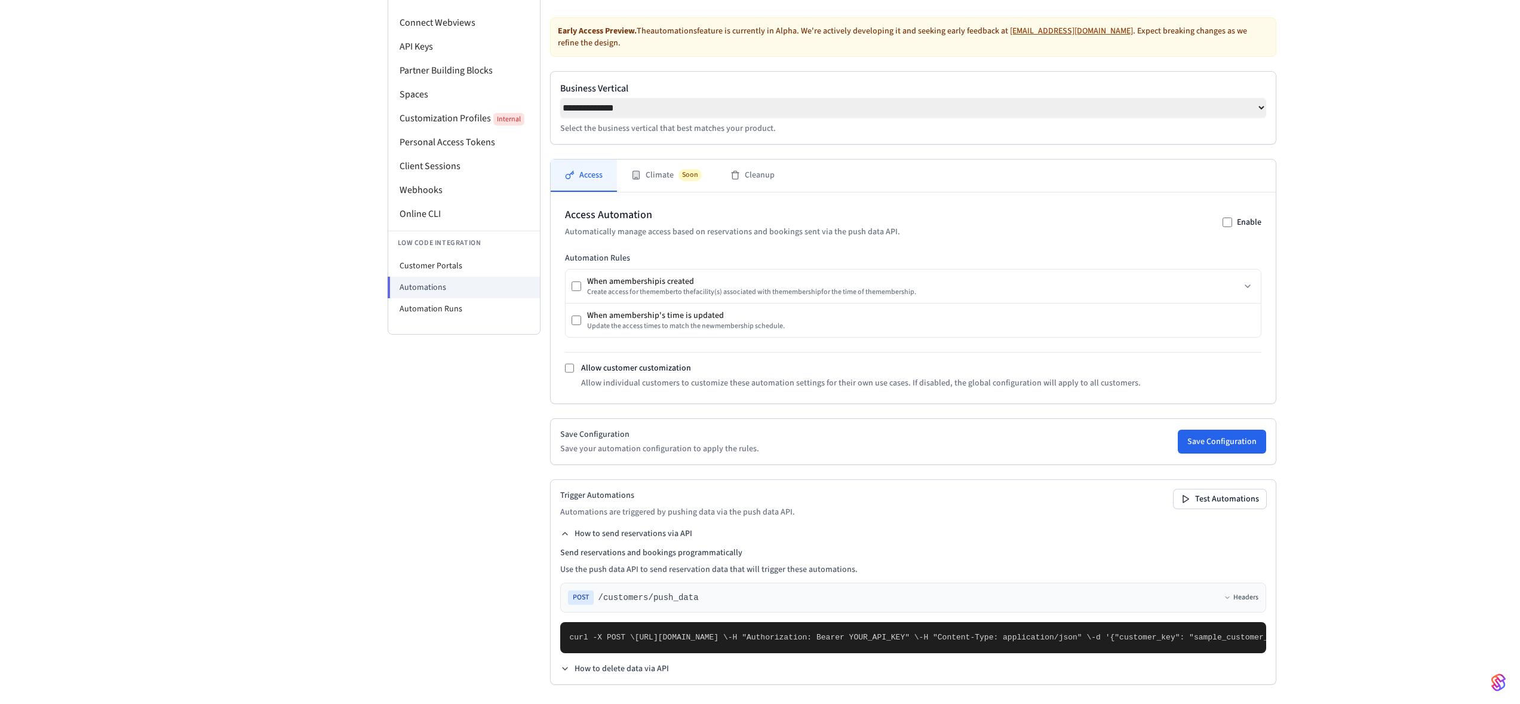
drag, startPoint x: 588, startPoint y: 458, endPoint x: 661, endPoint y: 487, distance: 78.0
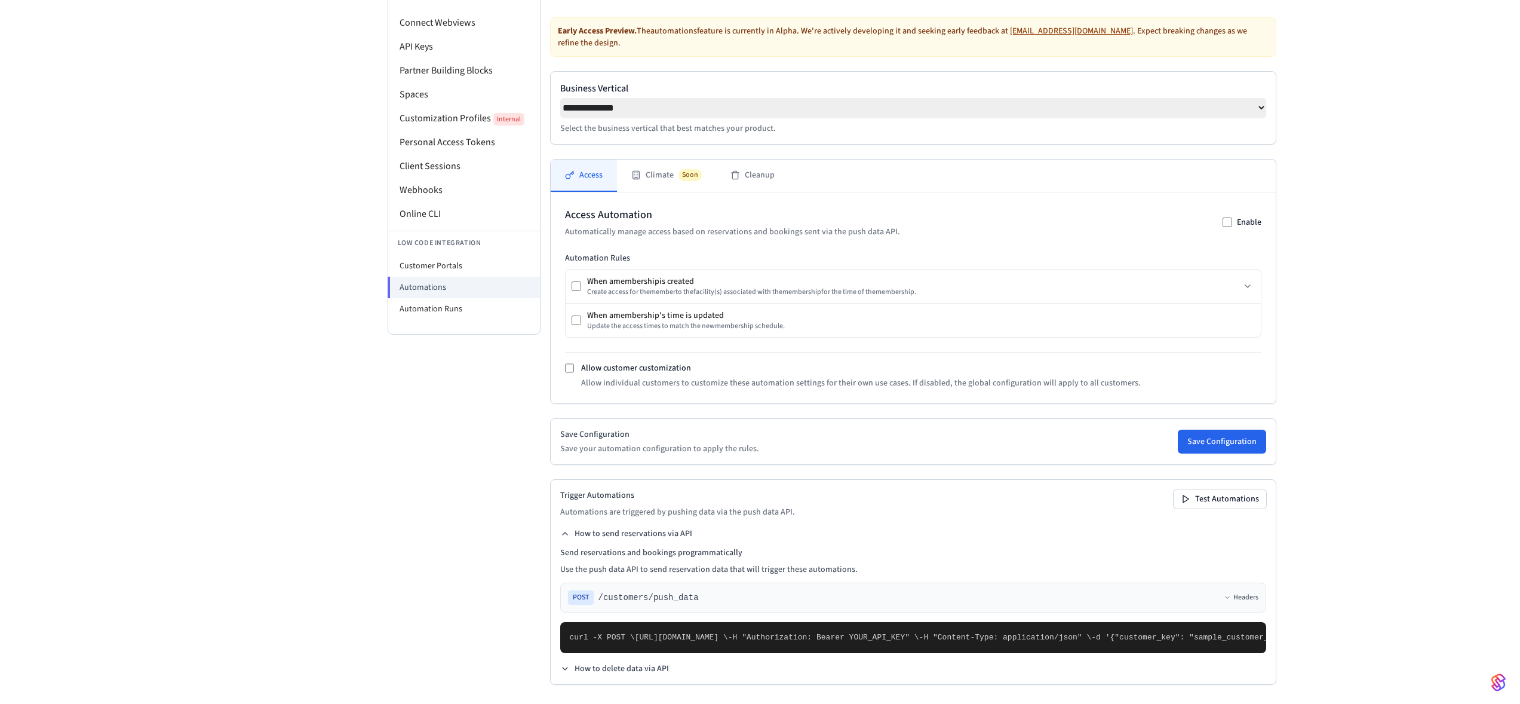
drag, startPoint x: 613, startPoint y: 584, endPoint x: 702, endPoint y: 573, distance: 90.2
click at [702, 622] on pre "curl -X POST \ https://connect.getseam.com/customers/push_data \ -H "Authorizat…" at bounding box center [913, 637] width 706 height 31
drag, startPoint x: 619, startPoint y: 590, endPoint x: 702, endPoint y: 588, distance: 83.1
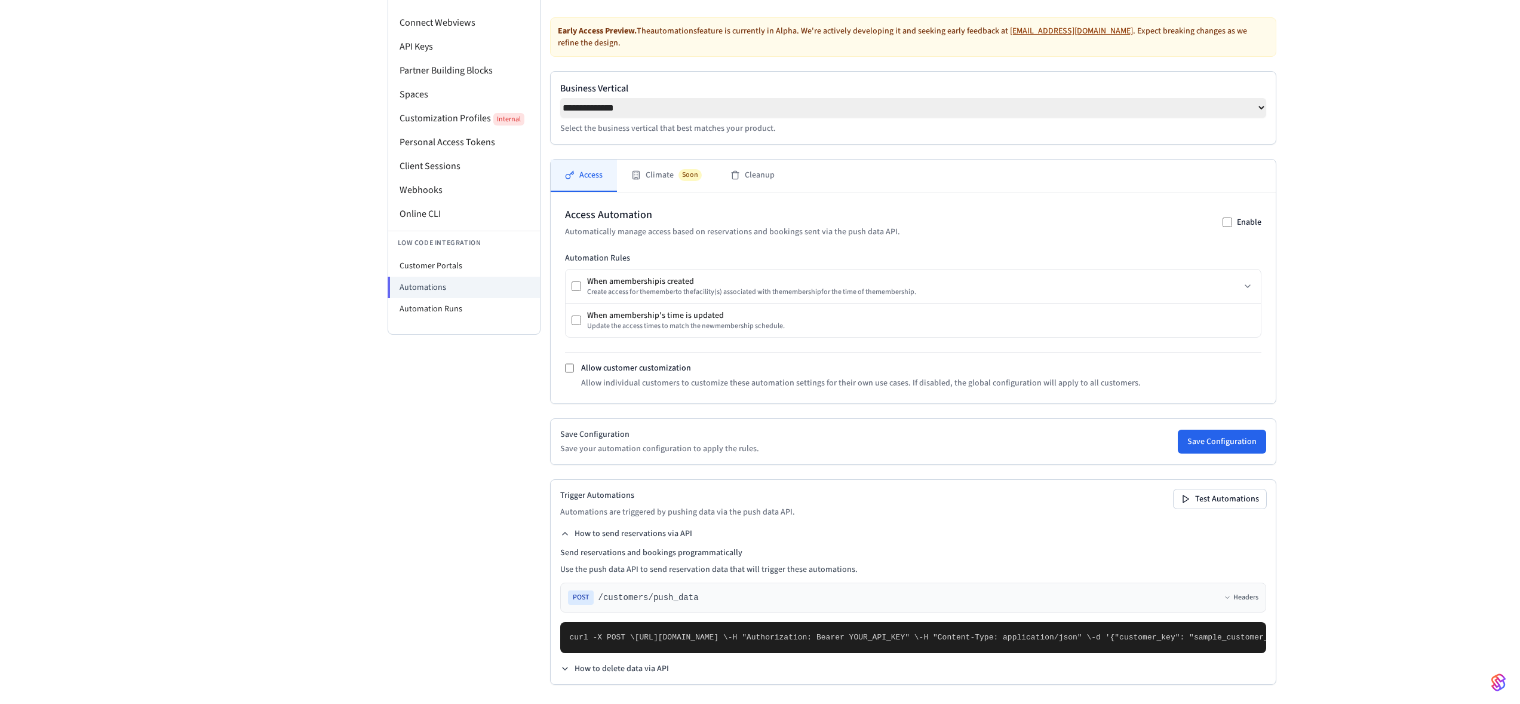
click at [707, 622] on pre "curl -X POST \ https://connect.getseam.com/customers/push_data \ -H "Authorizat…" at bounding box center [913, 637] width 706 height 31
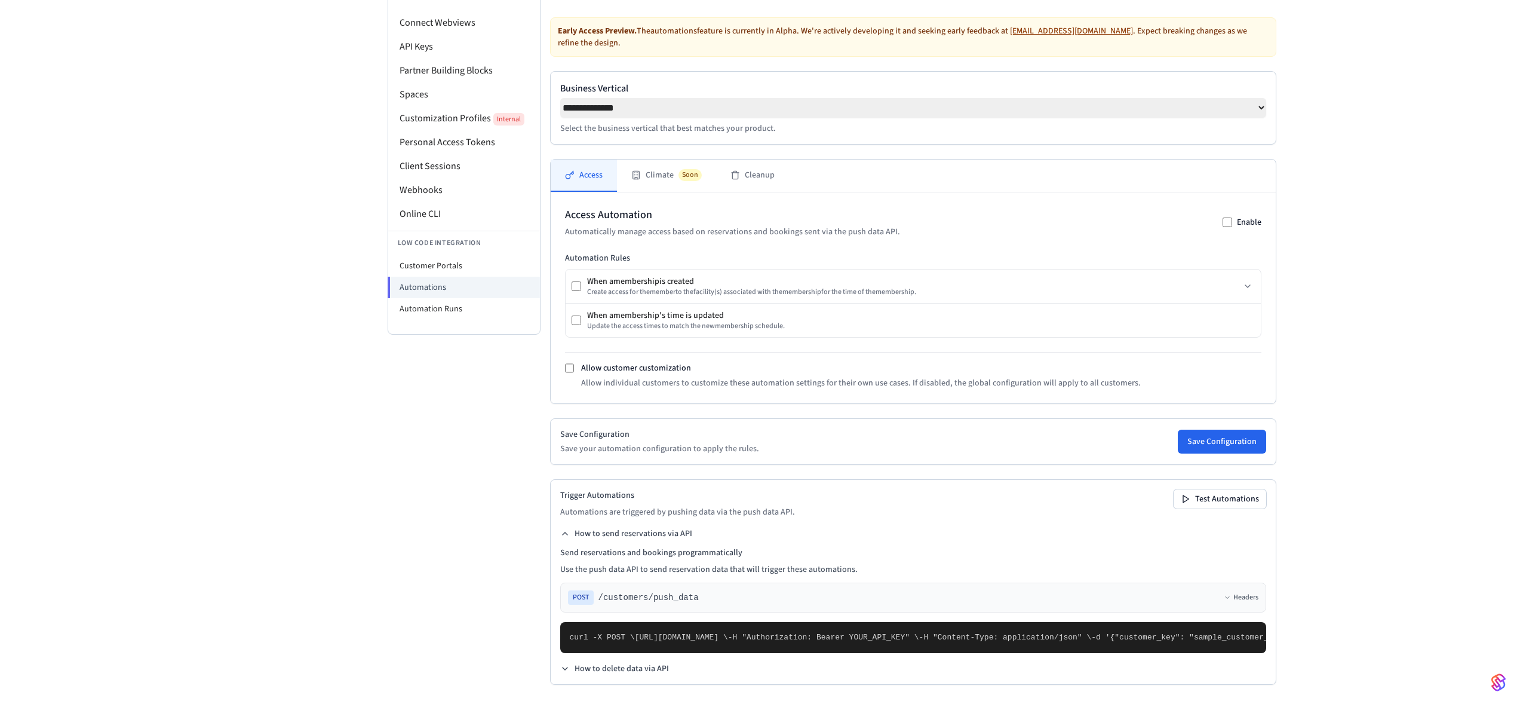
drag, startPoint x: 685, startPoint y: 605, endPoint x: 818, endPoint y: 603, distance: 133.2
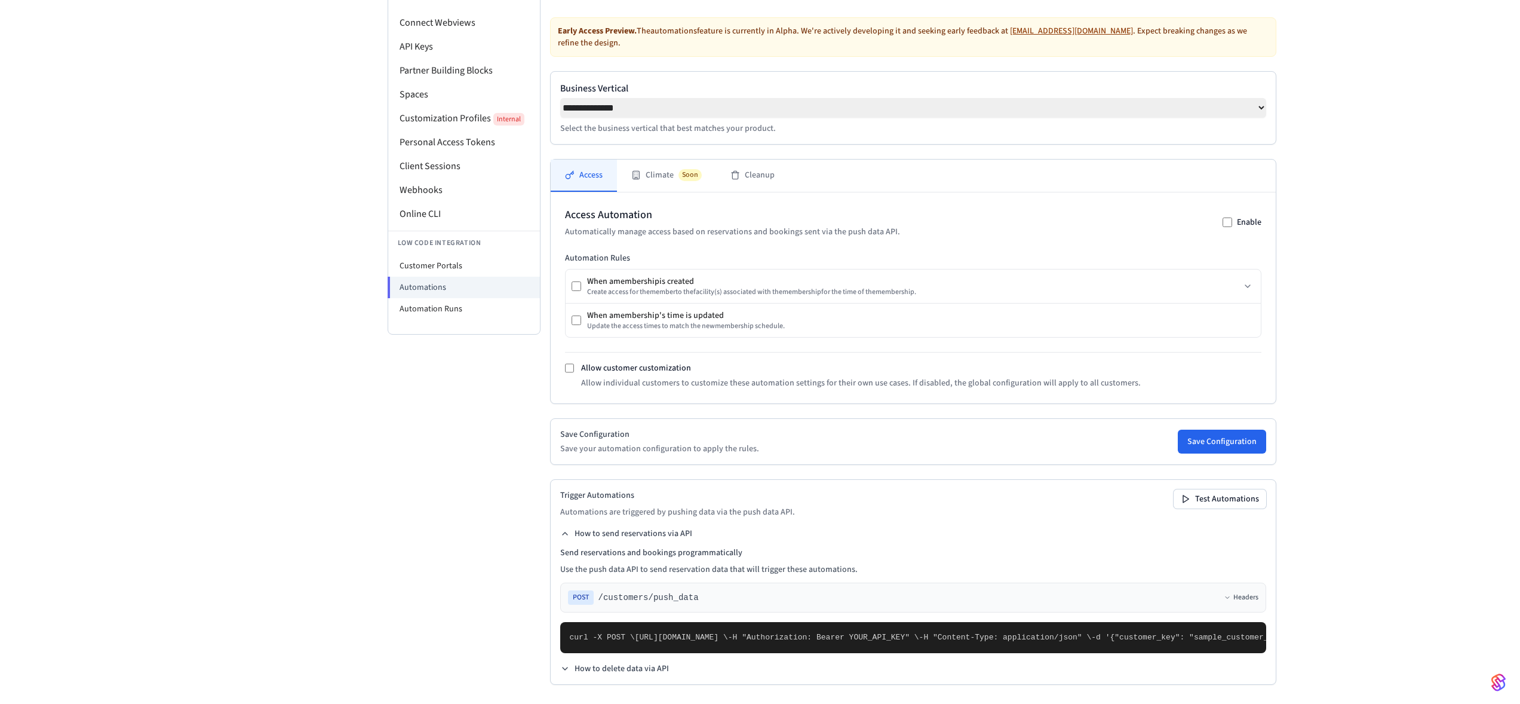
click at [775, 622] on pre "curl -X POST \ https://connect.getseam.com/customers/push_data \ -H "Authorizat…" at bounding box center [913, 637] width 706 height 31
drag, startPoint x: 698, startPoint y: 598, endPoint x: 705, endPoint y: 600, distance: 8.0
drag, startPoint x: 628, startPoint y: 540, endPoint x: 636, endPoint y: 548, distance: 11.4
click at [628, 622] on pre "curl -X POST \ https://connect.getseam.com/customers/push_data \ -H "Authorizat…" at bounding box center [913, 637] width 706 height 31
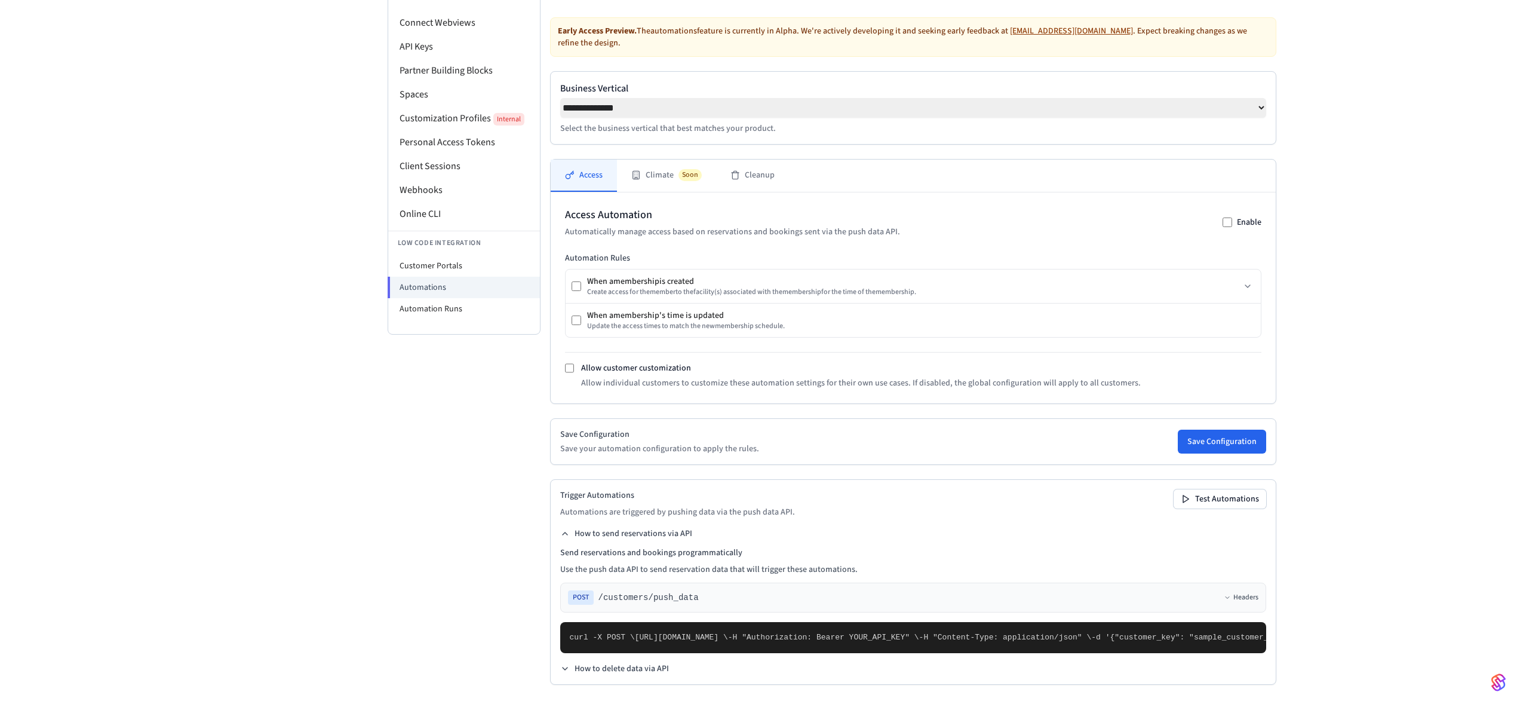
click at [741, 622] on pre "curl -X POST \ https://connect.getseam.com/customers/push_data \ -H "Authorizat…" at bounding box center [913, 637] width 706 height 31
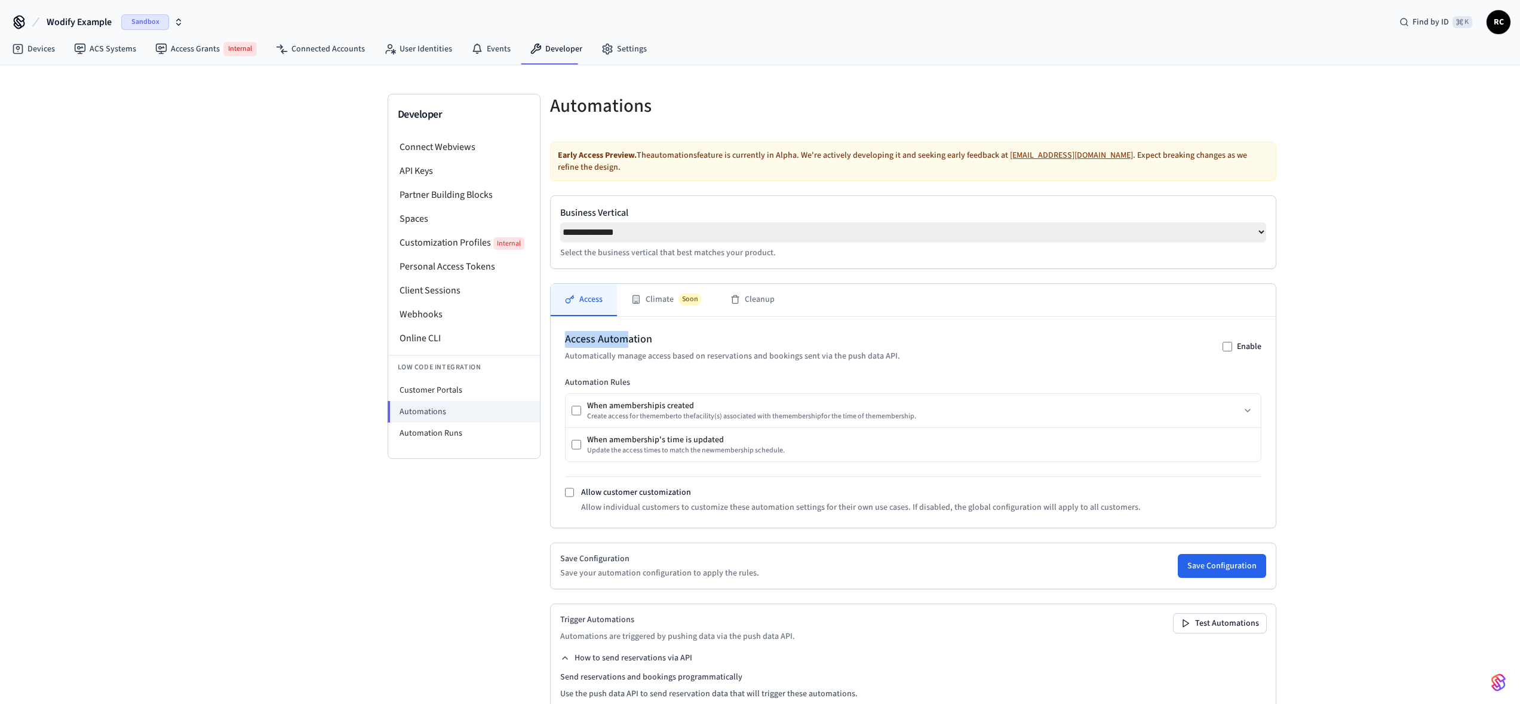
drag, startPoint x: 567, startPoint y: 342, endPoint x: 630, endPoint y: 348, distance: 62.4
click at [630, 348] on div "Access Automation Automatically manage access based on reservations and booking…" at bounding box center [913, 422] width 725 height 211
click at [634, 361] on p "Automatically manage access based on reservations and bookings sent via the pus…" at bounding box center [732, 356] width 335 height 12
drag, startPoint x: 628, startPoint y: 407, endPoint x: 672, endPoint y: 412, distance: 43.8
click at [672, 412] on div "When a membership is created" at bounding box center [751, 406] width 329 height 12
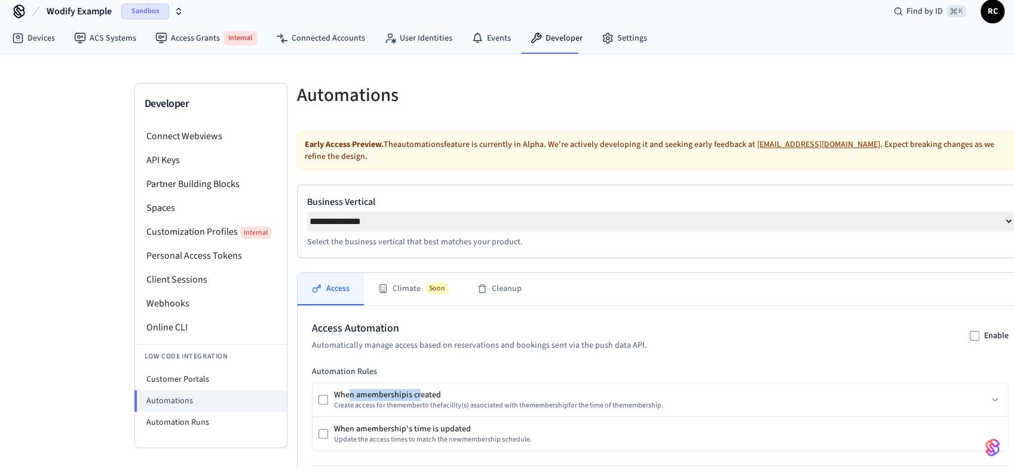
scroll to position [191, 0]
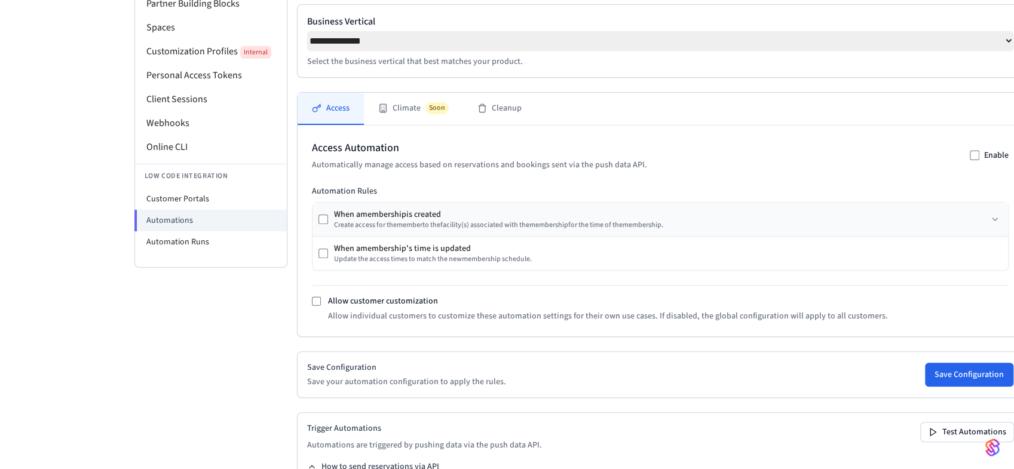
click at [376, 235] on div "When a membership is created Create access for the member to the facility (s) a…" at bounding box center [659, 219] width 695 height 33
drag, startPoint x: 376, startPoint y: 229, endPoint x: 424, endPoint y: 231, distance: 47.8
click at [424, 230] on div "Create access for the member to the facility (s) associated with the membership…" at bounding box center [498, 225] width 329 height 10
drag, startPoint x: 444, startPoint y: 232, endPoint x: 467, endPoint y: 232, distance: 23.3
click at [467, 230] on div "Create access for the member to the facility (s) associated with the membership…" at bounding box center [498, 225] width 329 height 10
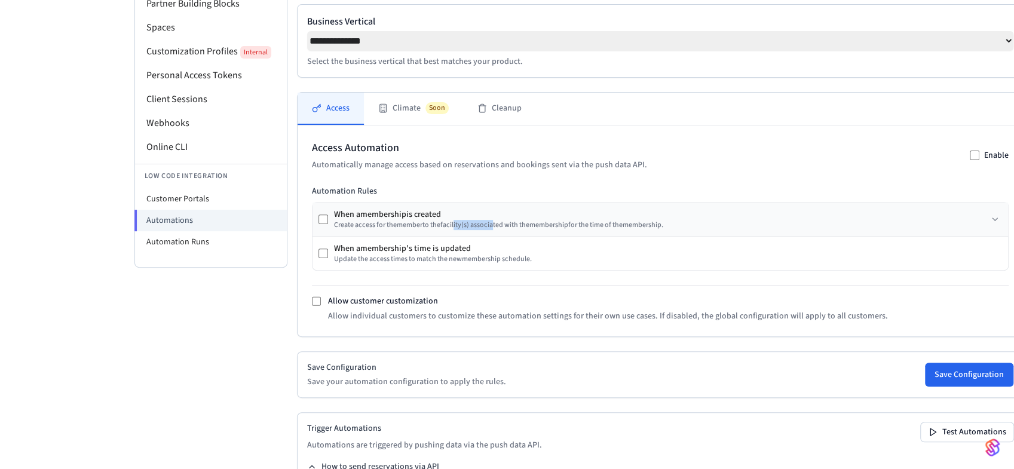
drag, startPoint x: 456, startPoint y: 223, endPoint x: 495, endPoint y: 231, distance: 39.7
click at [495, 230] on div "Create access for the member to the facility (s) associated with the membership…" at bounding box center [498, 225] width 329 height 10
click at [530, 230] on div "Create access for the member to the facility (s) associated with the membership…" at bounding box center [498, 225] width 329 height 10
click at [572, 233] on div "When a membership is created Create access for the member to the facility (s) a…" at bounding box center [659, 219] width 695 height 33
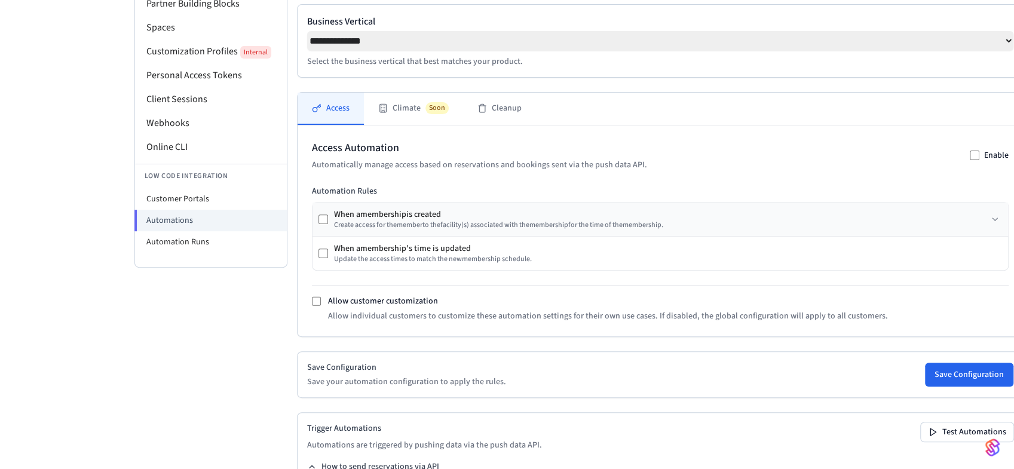
click at [583, 230] on div "Create access for the member to the facility (s) associated with the membership…" at bounding box center [498, 225] width 329 height 10
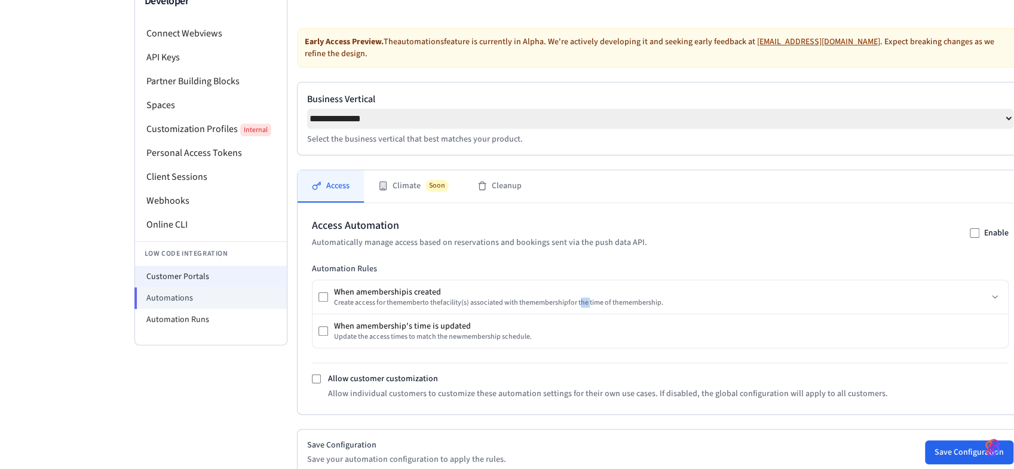
scroll to position [26, 0]
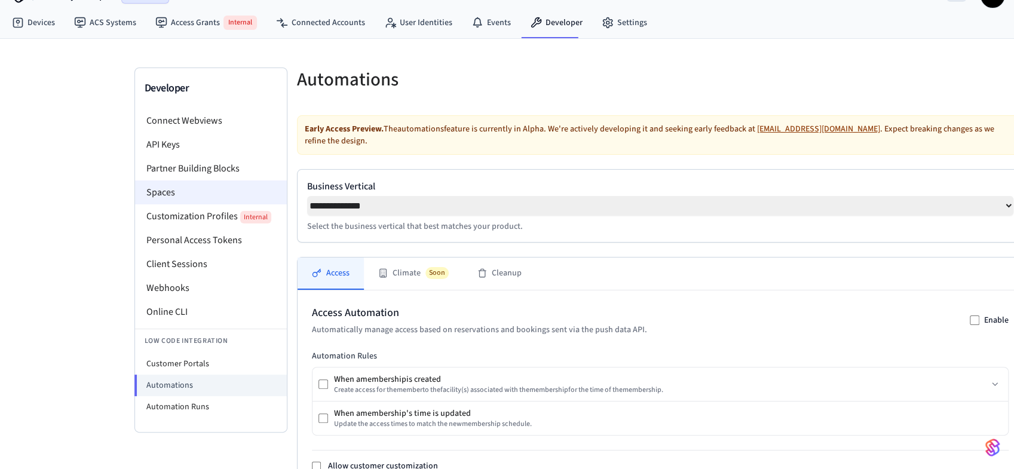
click at [183, 190] on li "Spaces" at bounding box center [211, 192] width 152 height 24
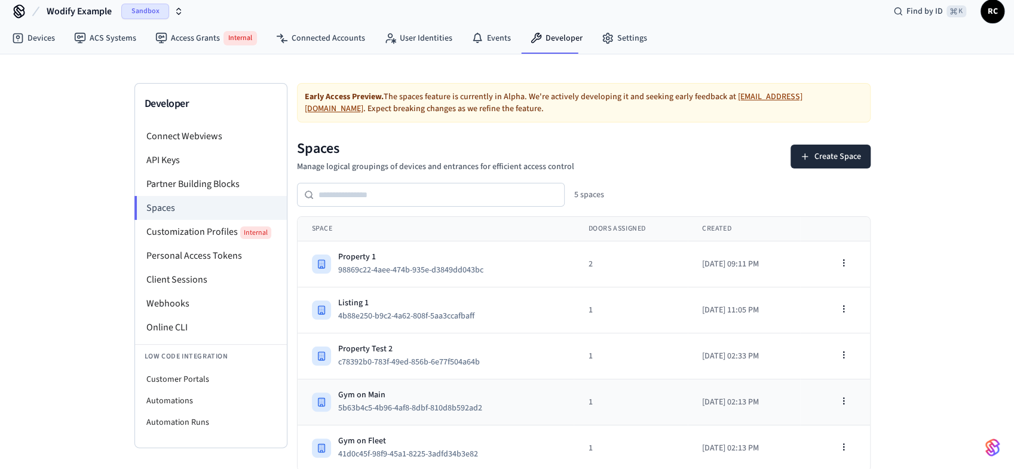
scroll to position [9, 0]
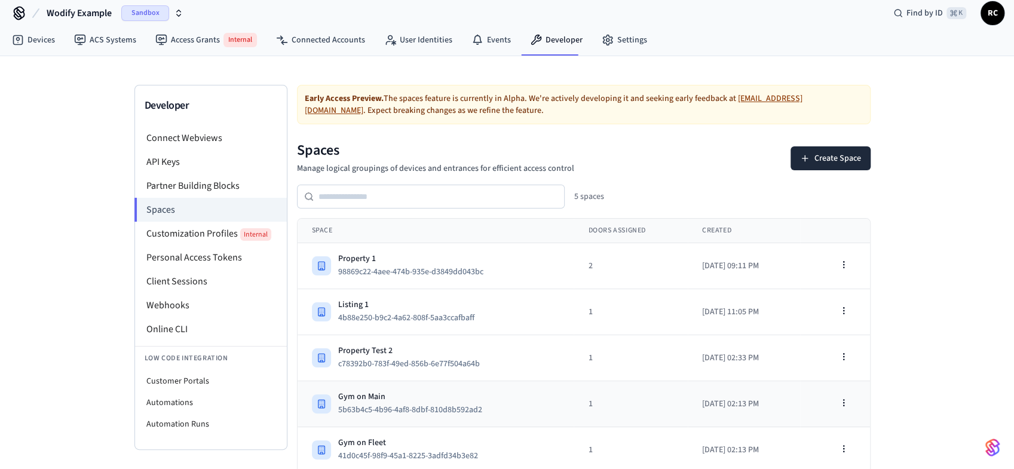
click at [403, 386] on td "Gym on Main 5b63b4c5-4b96-4af8-8dbf-810d8b592ad2" at bounding box center [435, 404] width 277 height 46
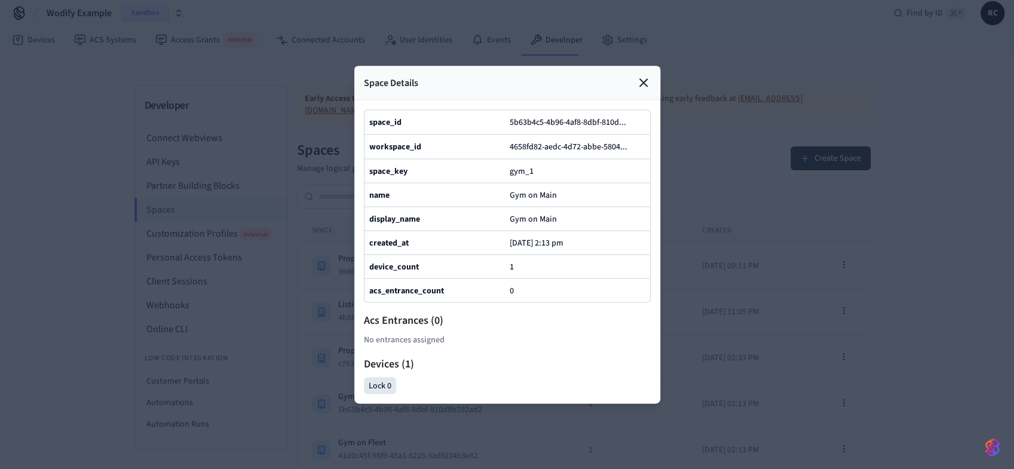
click at [189, 327] on div at bounding box center [507, 234] width 1014 height 469
click at [642, 75] on div "Space Details" at bounding box center [507, 83] width 306 height 34
click at [647, 75] on icon at bounding box center [643, 82] width 14 height 14
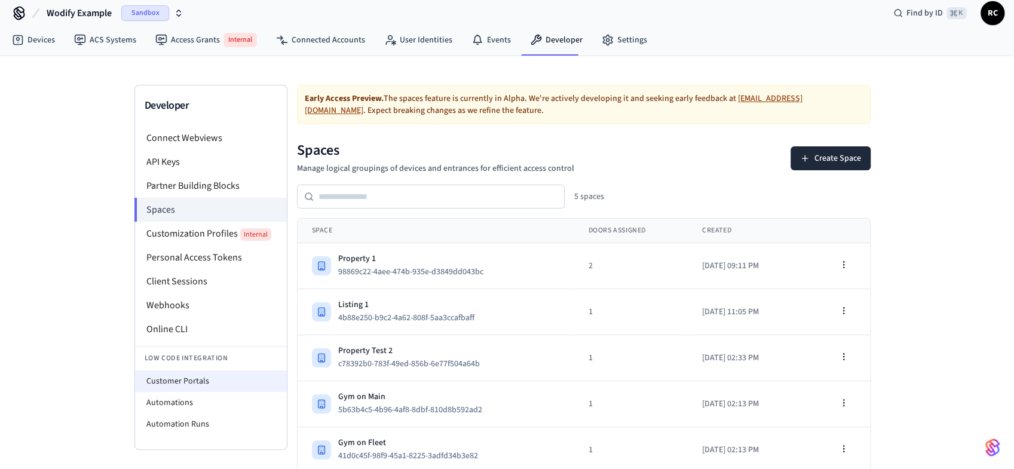
click at [197, 383] on li "Customer Portals" at bounding box center [211, 381] width 152 height 22
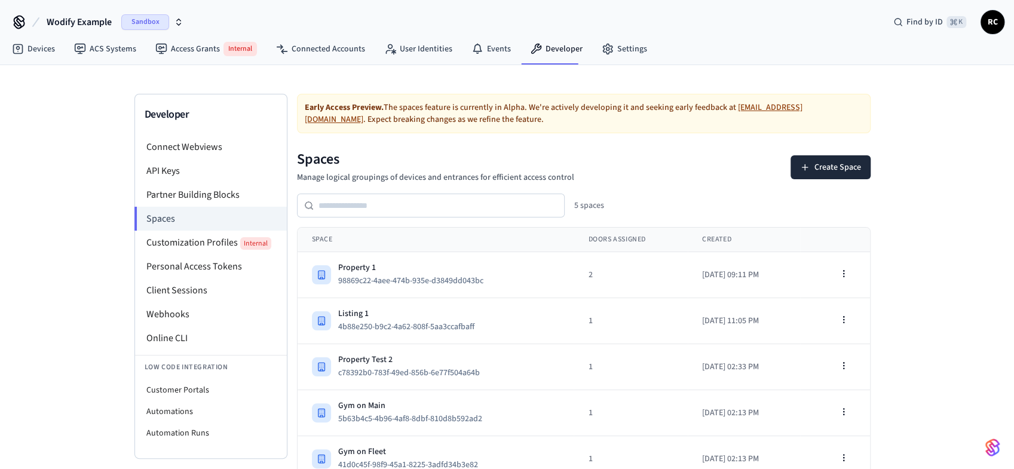
select select "**********"
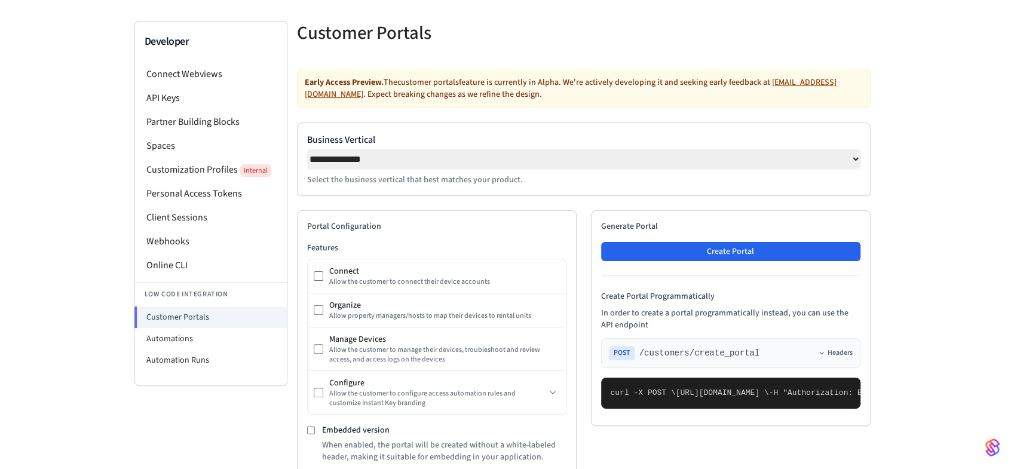
scroll to position [161, 0]
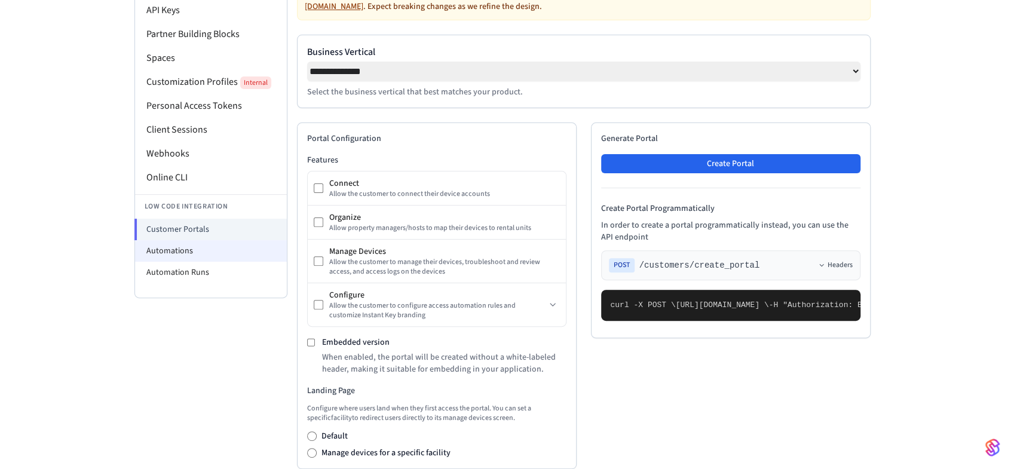
click at [210, 253] on li "Automations" at bounding box center [211, 251] width 152 height 22
select select "**********"
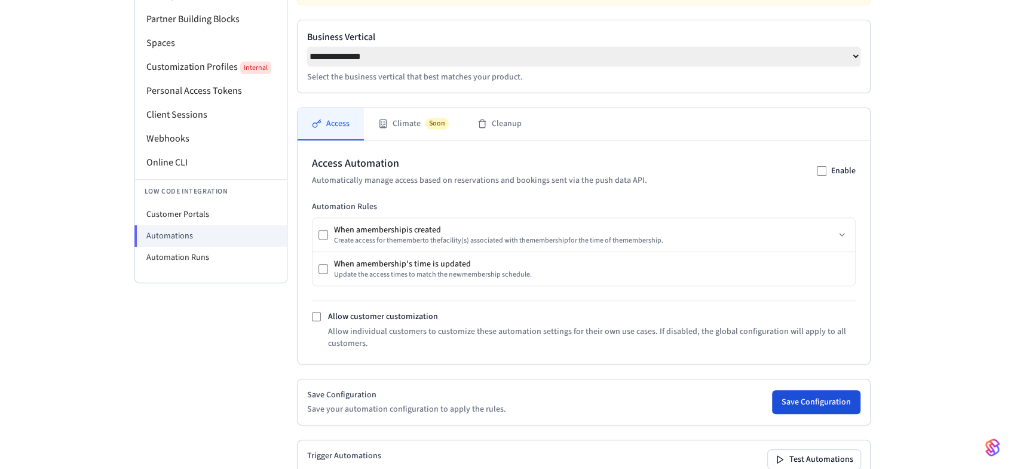
scroll to position [180, 0]
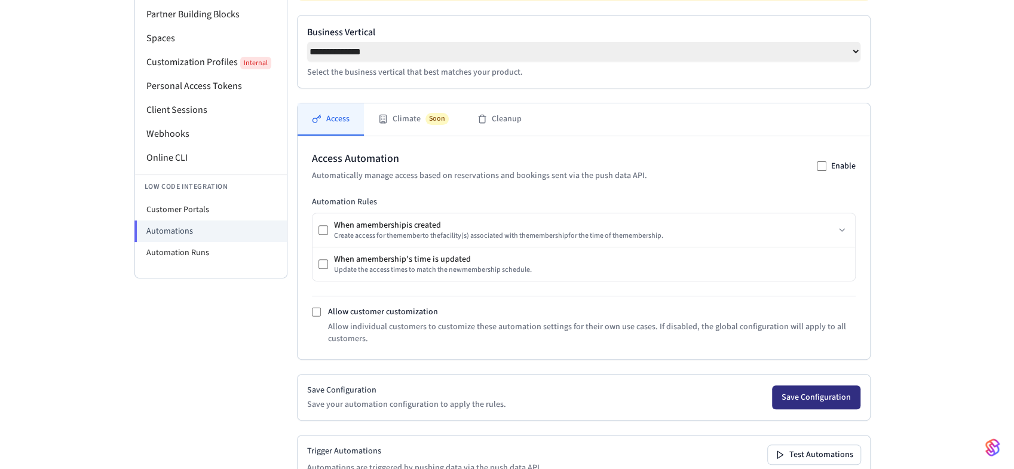
click at [807, 399] on button "Save Configuration" at bounding box center [816, 397] width 88 height 24
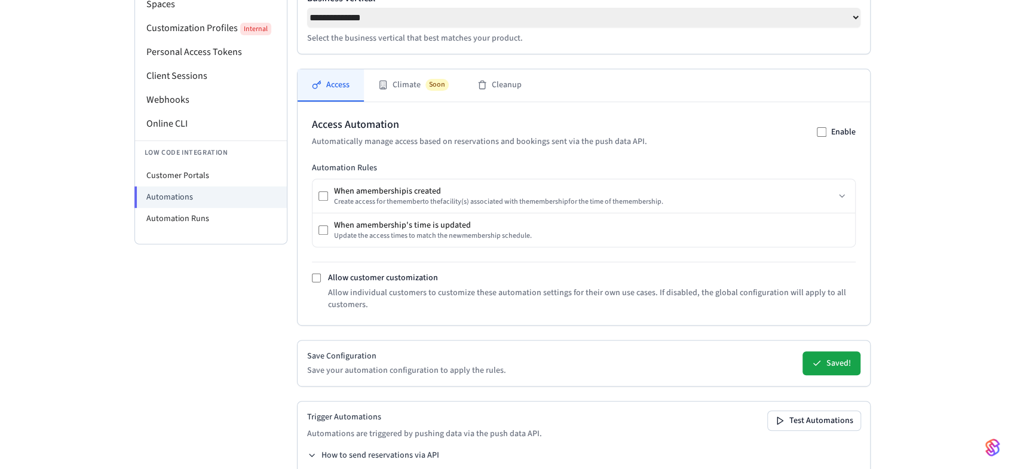
scroll to position [258, 0]
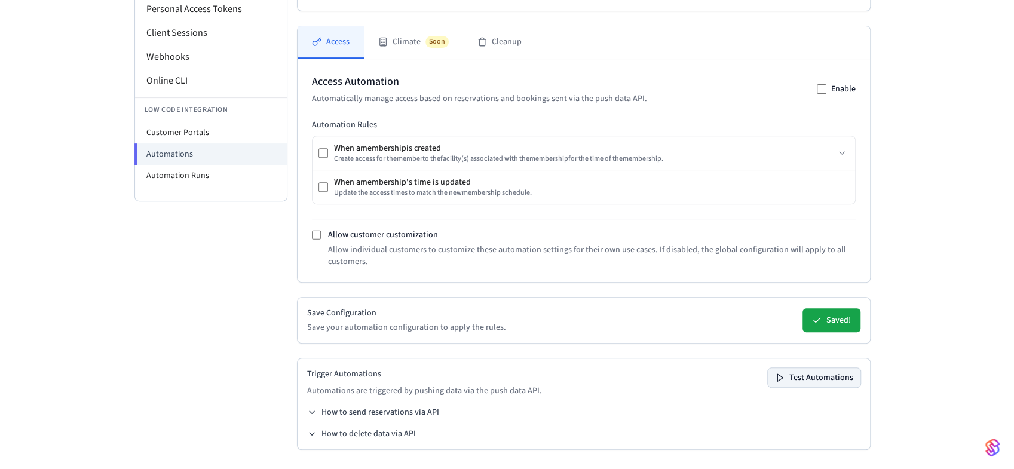
click at [812, 379] on button "Test Automations" at bounding box center [814, 377] width 93 height 19
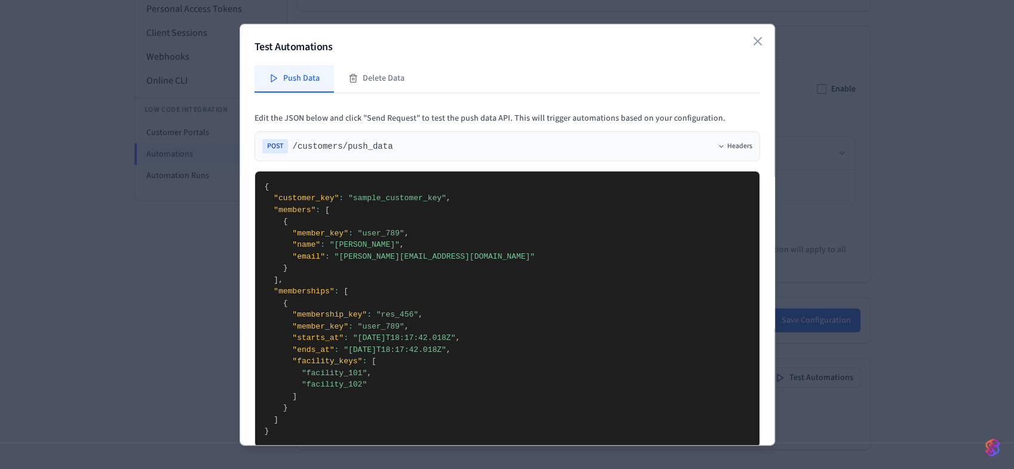
drag, startPoint x: 336, startPoint y: 244, endPoint x: 373, endPoint y: 245, distance: 37.6
click at [373, 245] on textarea "**********" at bounding box center [504, 308] width 499 height 275
drag, startPoint x: 396, startPoint y: 339, endPoint x: 409, endPoint y: 339, distance: 13.1
click at [409, 339] on textarea "**********" at bounding box center [504, 308] width 499 height 275
click at [388, 357] on textarea "**********" at bounding box center [504, 308] width 499 height 275
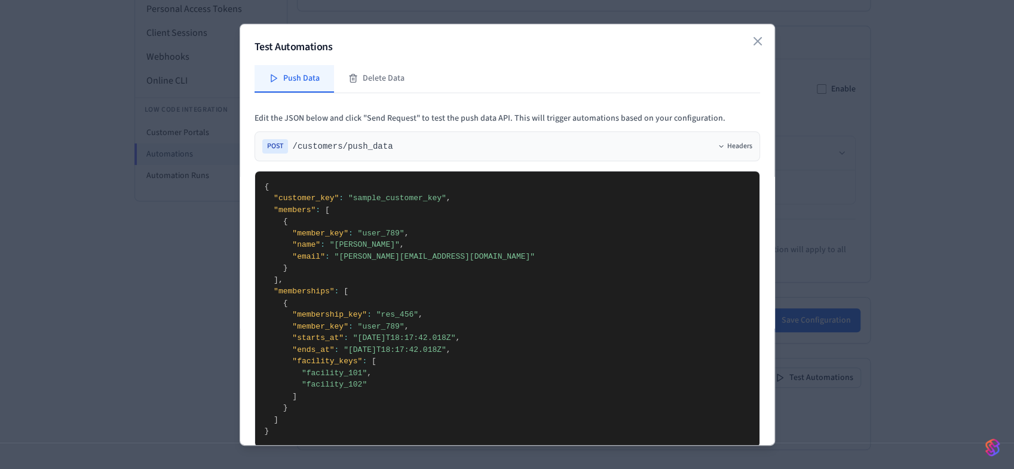
drag, startPoint x: 391, startPoint y: 349, endPoint x: 384, endPoint y: 349, distance: 6.6
click at [393, 349] on textarea "**********" at bounding box center [504, 308] width 499 height 275
click at [383, 349] on textarea "**********" at bounding box center [504, 308] width 499 height 275
click at [376, 348] on textarea "**********" at bounding box center [504, 308] width 499 height 275
drag, startPoint x: 373, startPoint y: 382, endPoint x: 315, endPoint y: 375, distance: 58.4
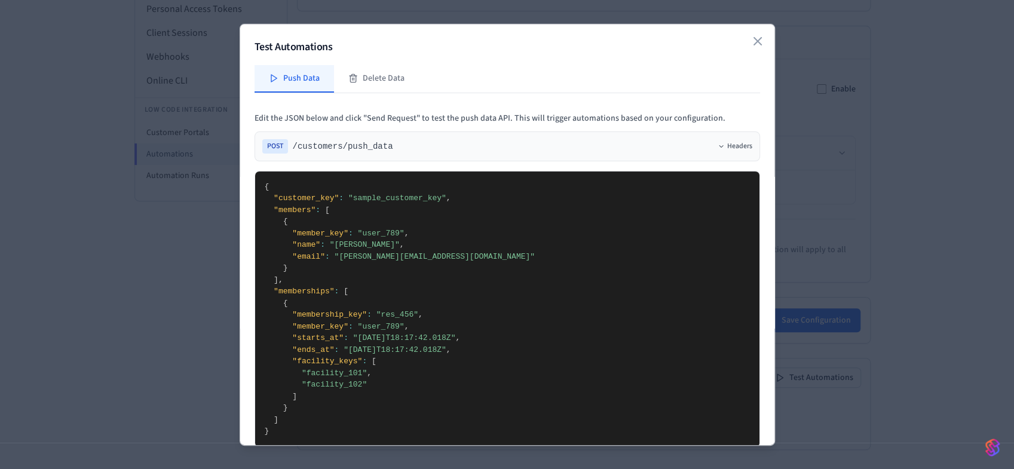
click at [308, 371] on textarea "**********" at bounding box center [504, 308] width 499 height 275
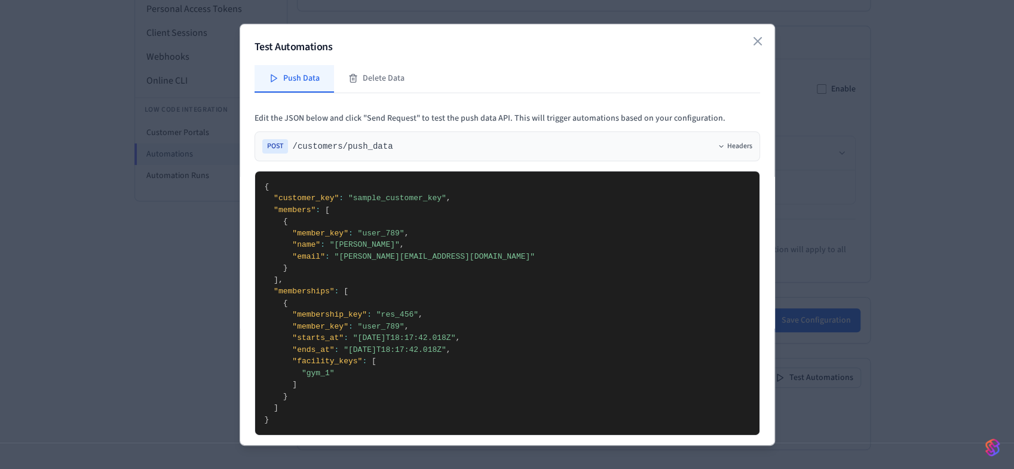
drag, startPoint x: 324, startPoint y: 198, endPoint x: 392, endPoint y: 321, distance: 140.6
click at [392, 321] on textarea "**********" at bounding box center [504, 303] width 499 height 264
click at [430, 373] on textarea "**********" at bounding box center [504, 303] width 499 height 264
drag, startPoint x: 317, startPoint y: 305, endPoint x: 294, endPoint y: 248, distance: 60.6
click at [294, 248] on textarea "**********" at bounding box center [504, 303] width 499 height 264
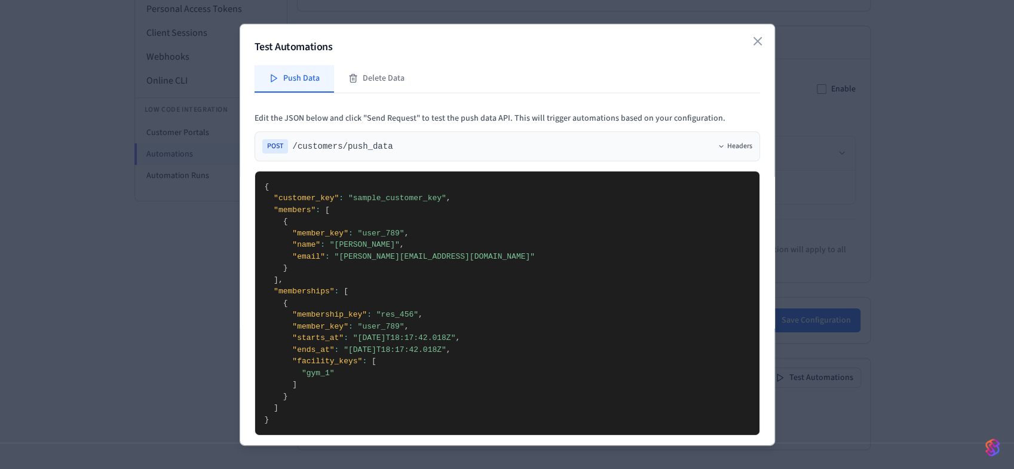
click at [536, 277] on textarea "**********" at bounding box center [504, 303] width 499 height 264
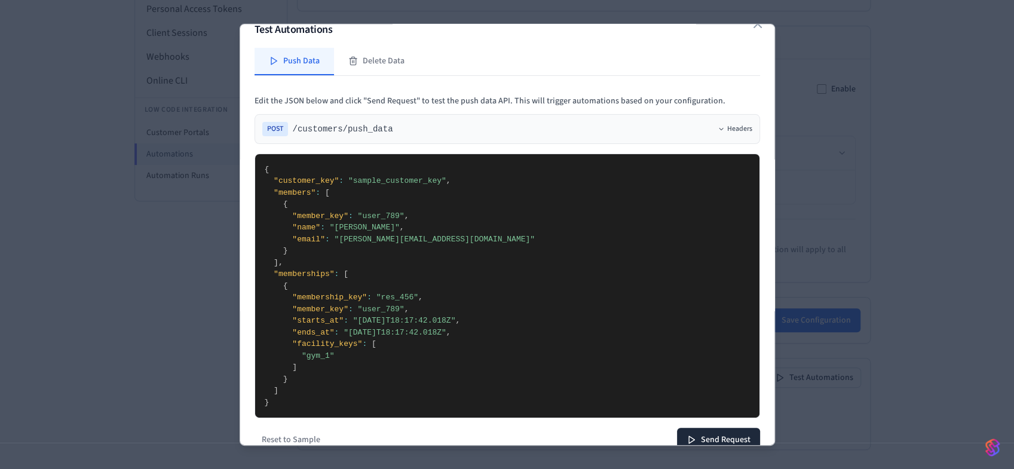
scroll to position [36, 0]
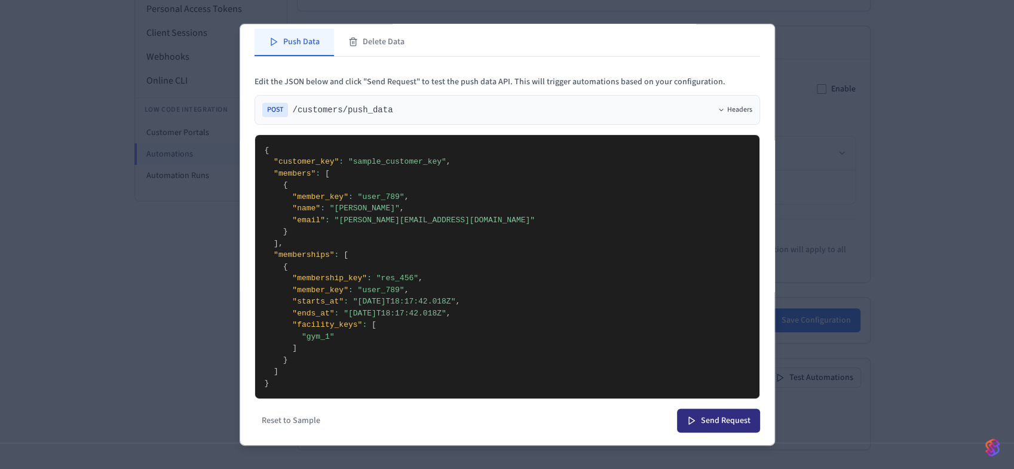
type textarea "**********"
click at [713, 420] on button "Send Request" at bounding box center [718, 421] width 83 height 24
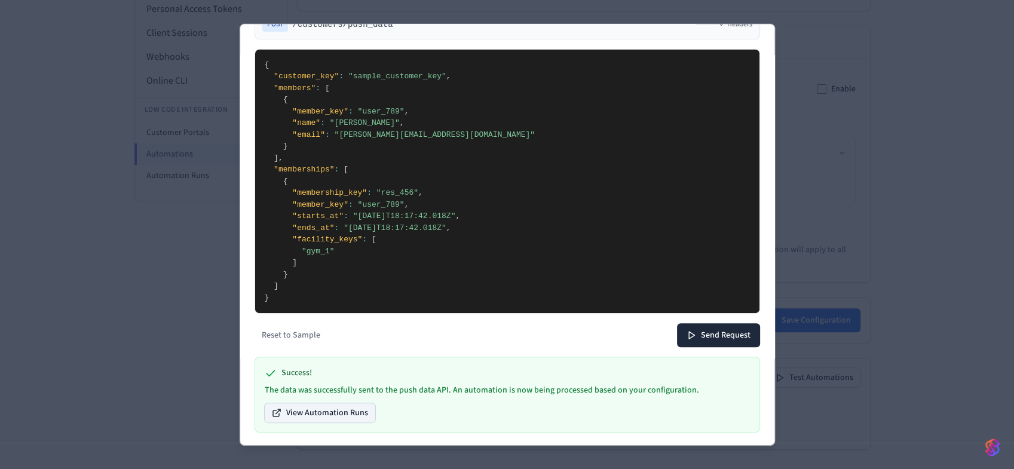
click at [348, 414] on button "View Automation Runs" at bounding box center [320, 412] width 111 height 19
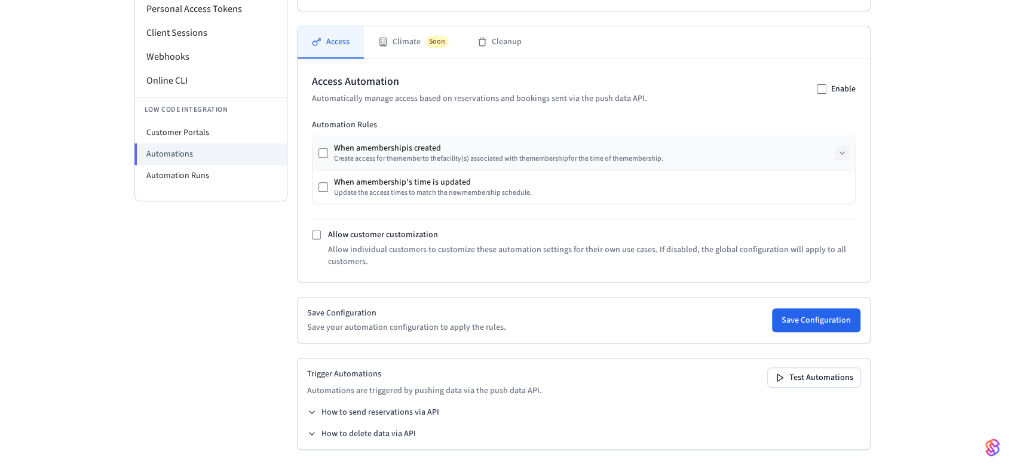
click at [842, 151] on icon at bounding box center [842, 153] width 10 height 10
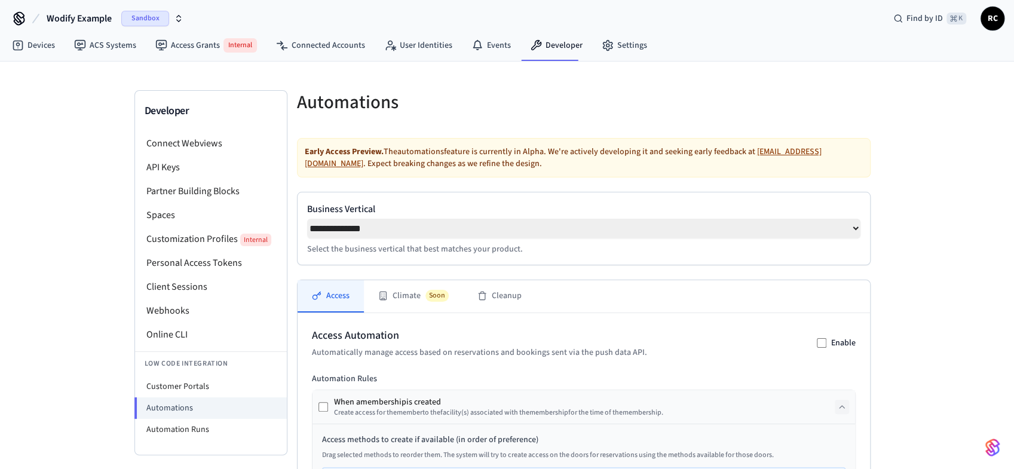
scroll to position [10, 0]
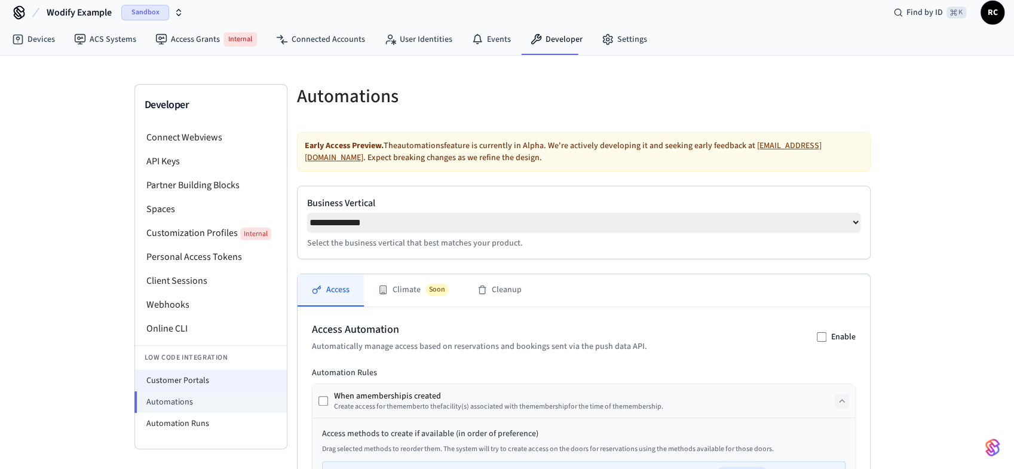
click at [198, 370] on li "Customer Portals" at bounding box center [211, 381] width 152 height 22
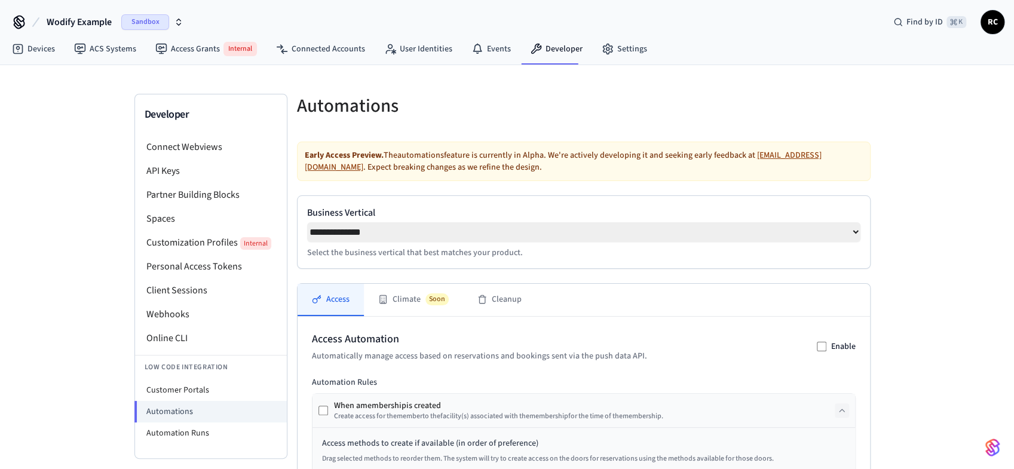
select select "**********"
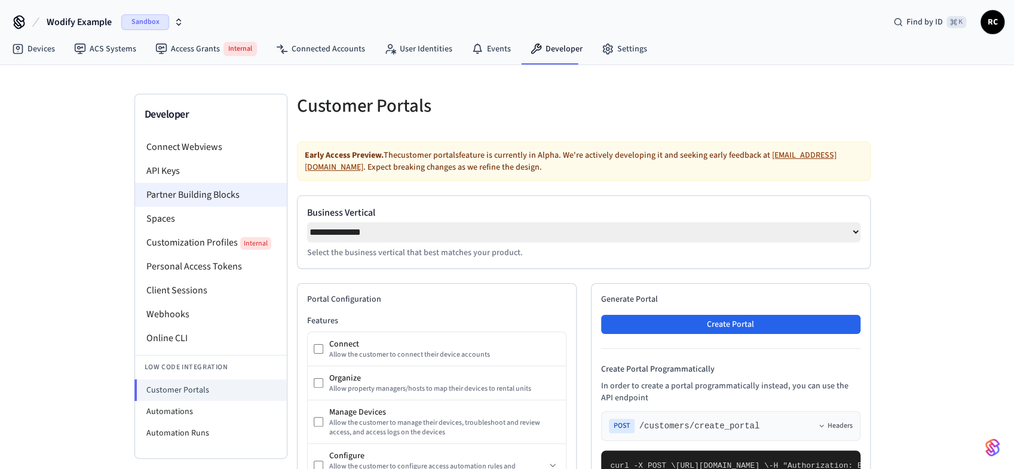
click at [220, 199] on li "Partner Building Blocks" at bounding box center [211, 195] width 152 height 24
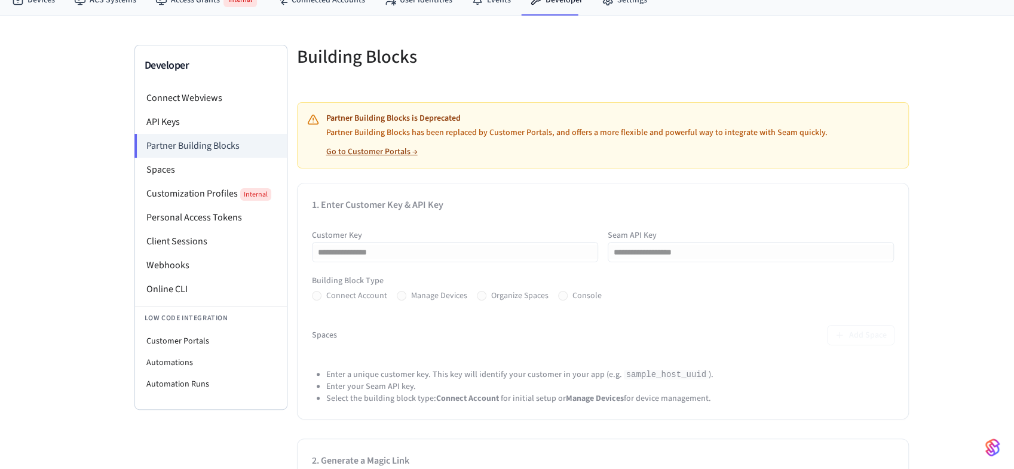
scroll to position [64, 0]
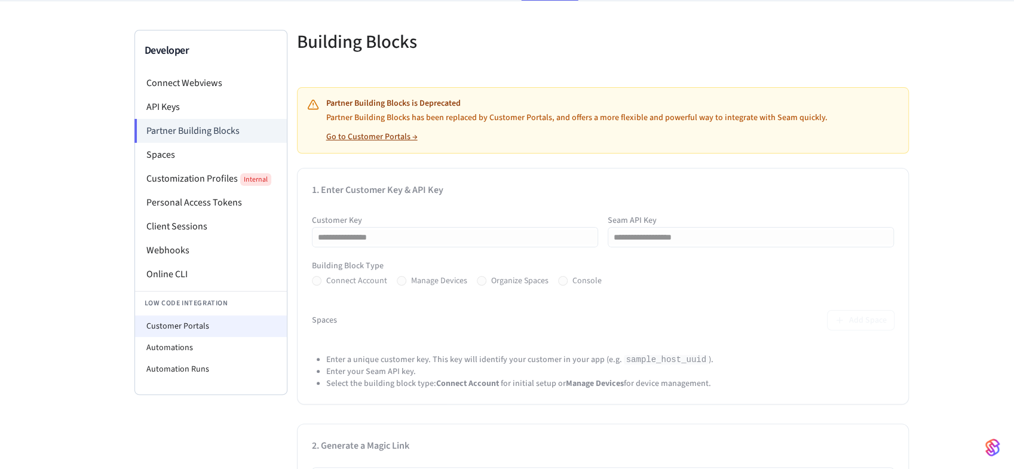
click at [214, 315] on li "Customer Portals" at bounding box center [211, 326] width 152 height 22
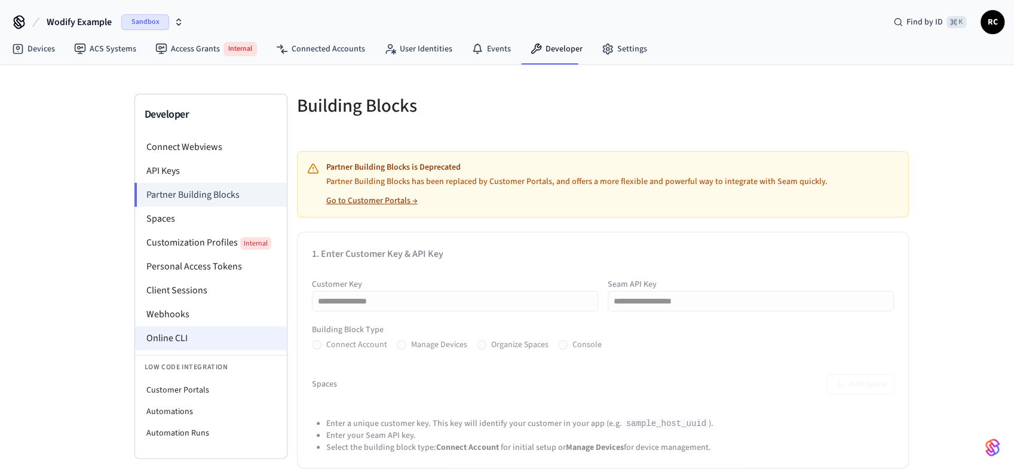
select select "**********"
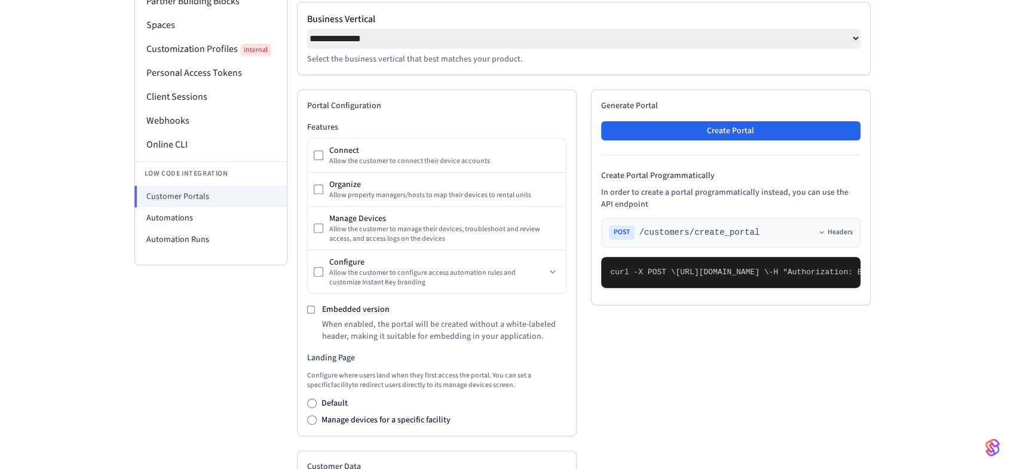
scroll to position [211, 0]
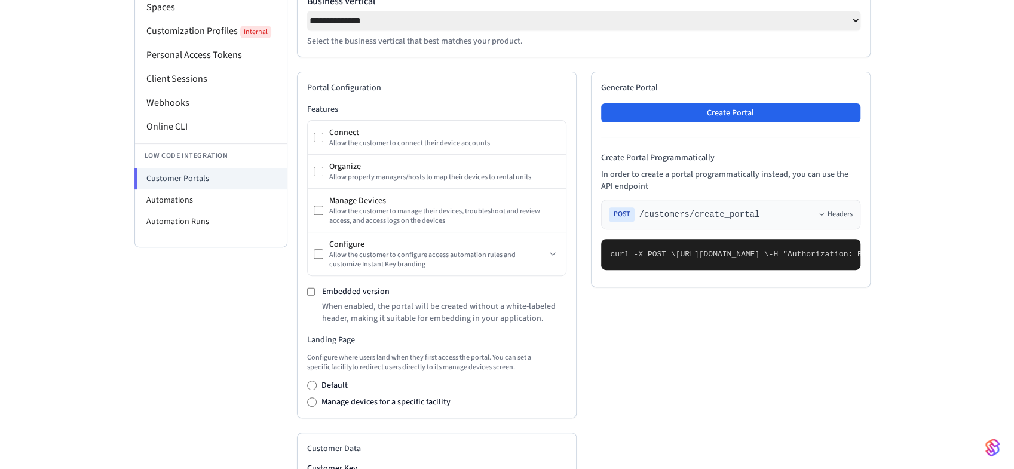
click at [143, 343] on div "Developer Connect Webviews API Keys Partner Building Blocks Spaces Customizatio…" at bounding box center [210, 301] width 153 height 839
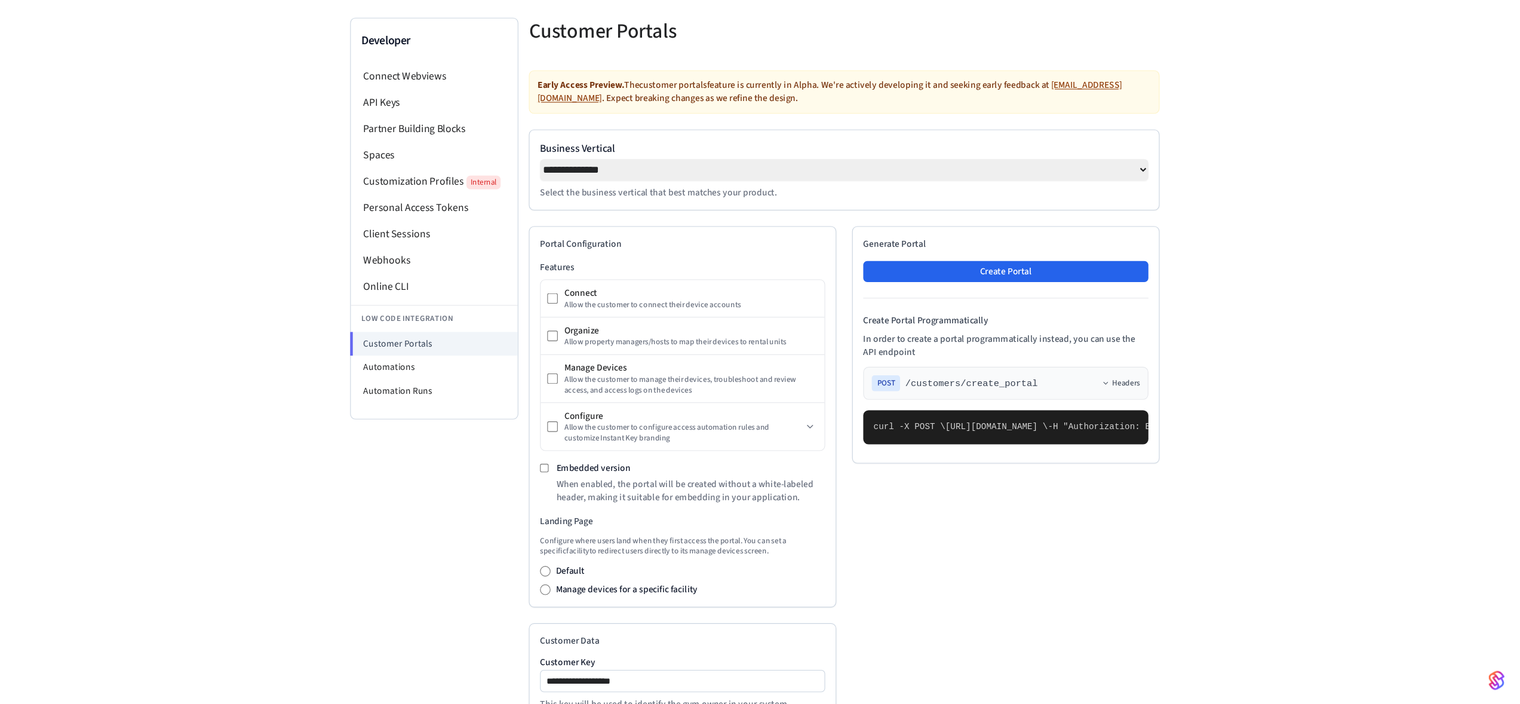
scroll to position [0, 0]
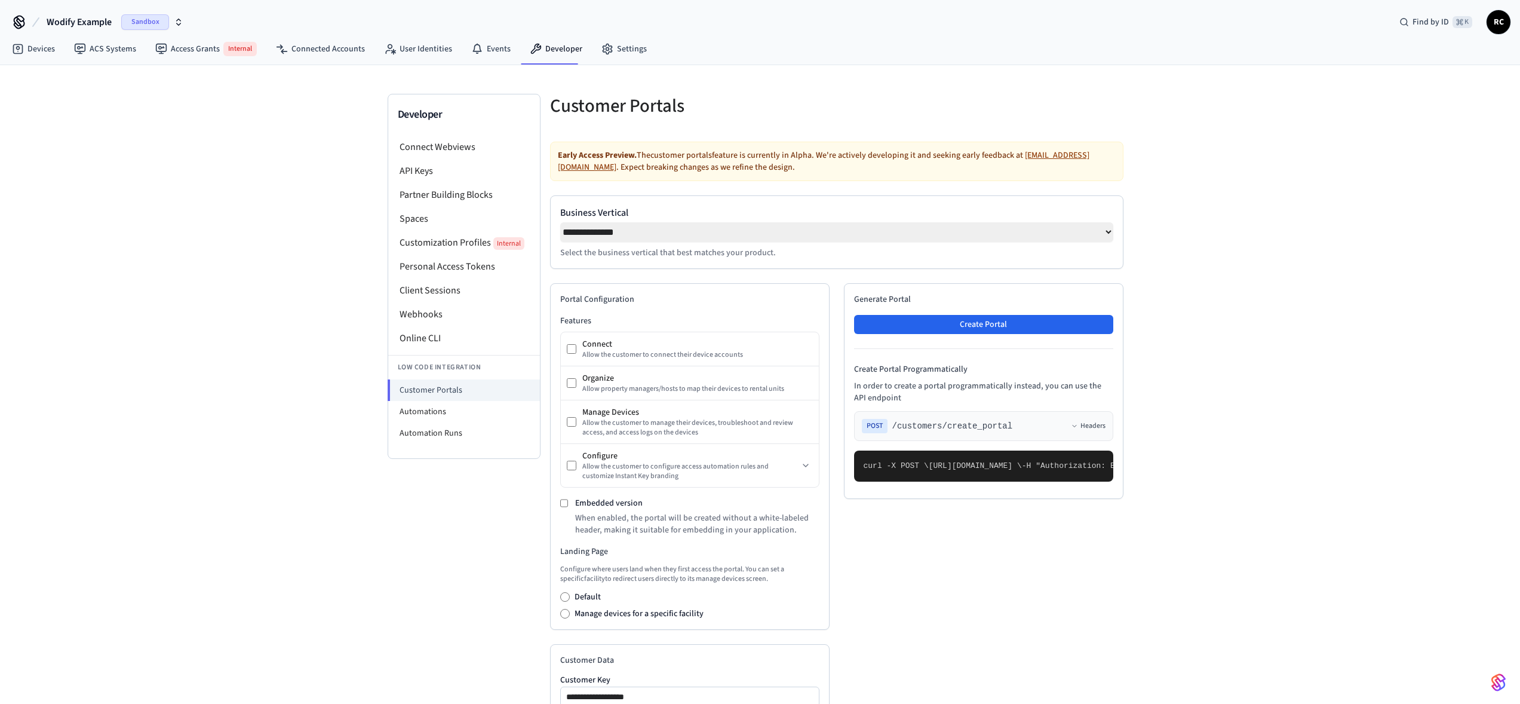
click at [1228, 341] on div "**********" at bounding box center [760, 498] width 1520 height 867
click at [1203, 323] on div "**********" at bounding box center [760, 498] width 1520 height 867
click at [1337, 392] on div "**********" at bounding box center [760, 498] width 1520 height 867
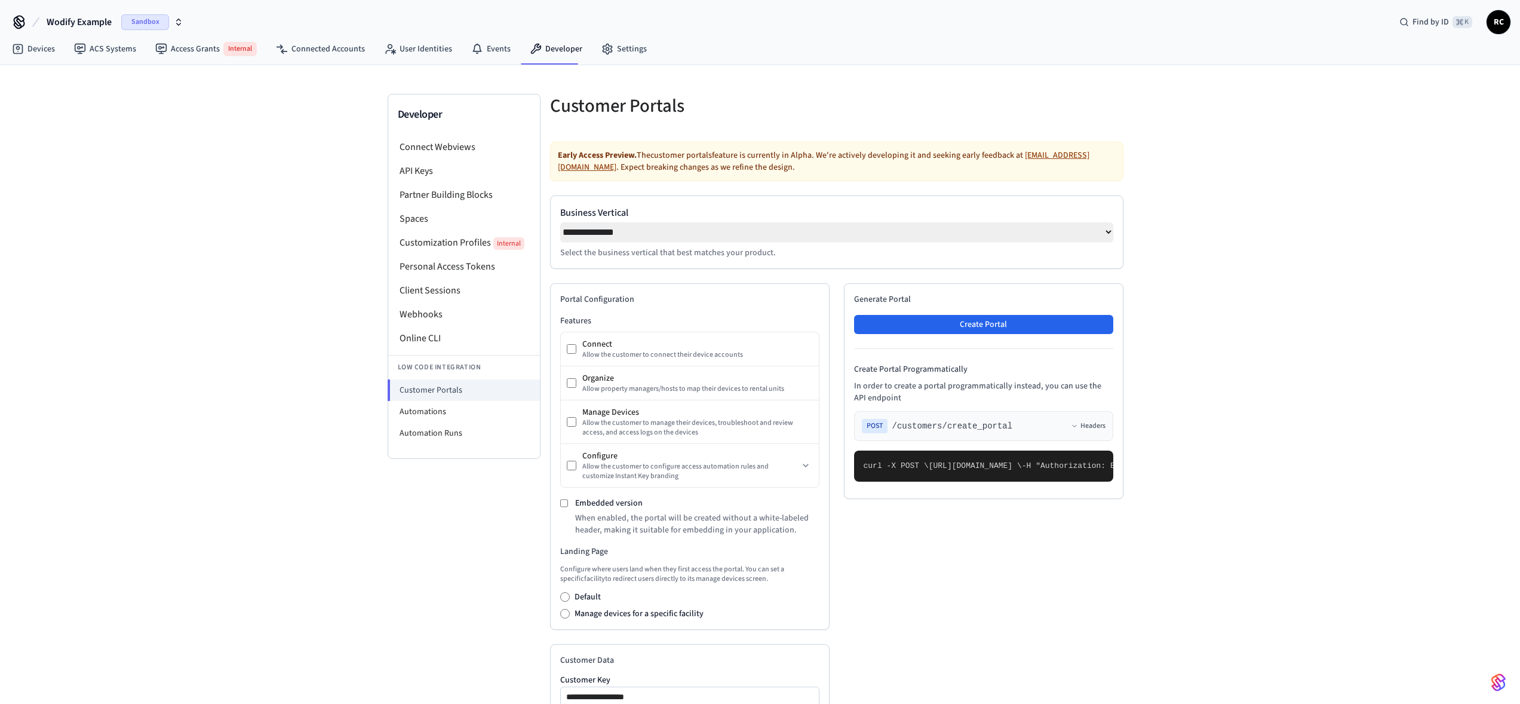
click at [1336, 391] on div "**********" at bounding box center [760, 498] width 1520 height 867
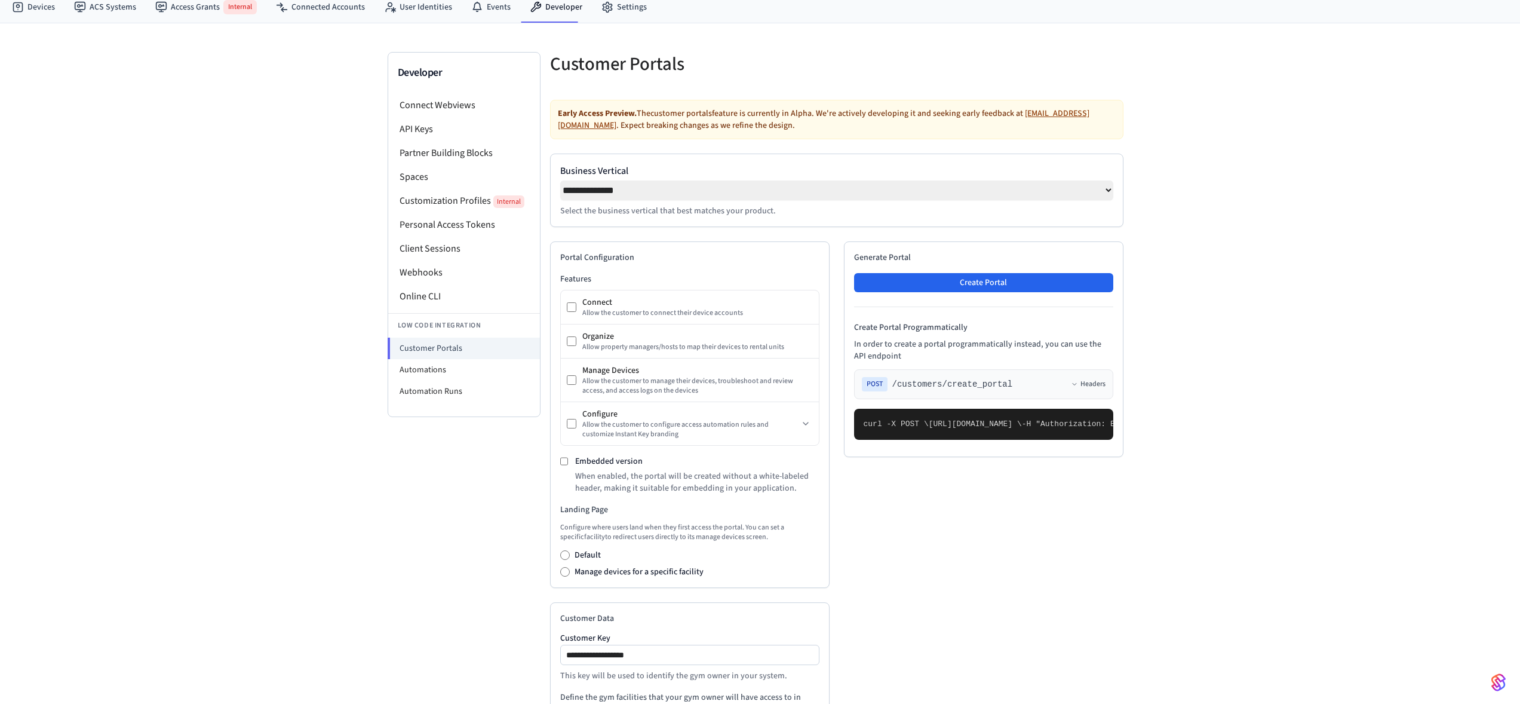
scroll to position [56, 0]
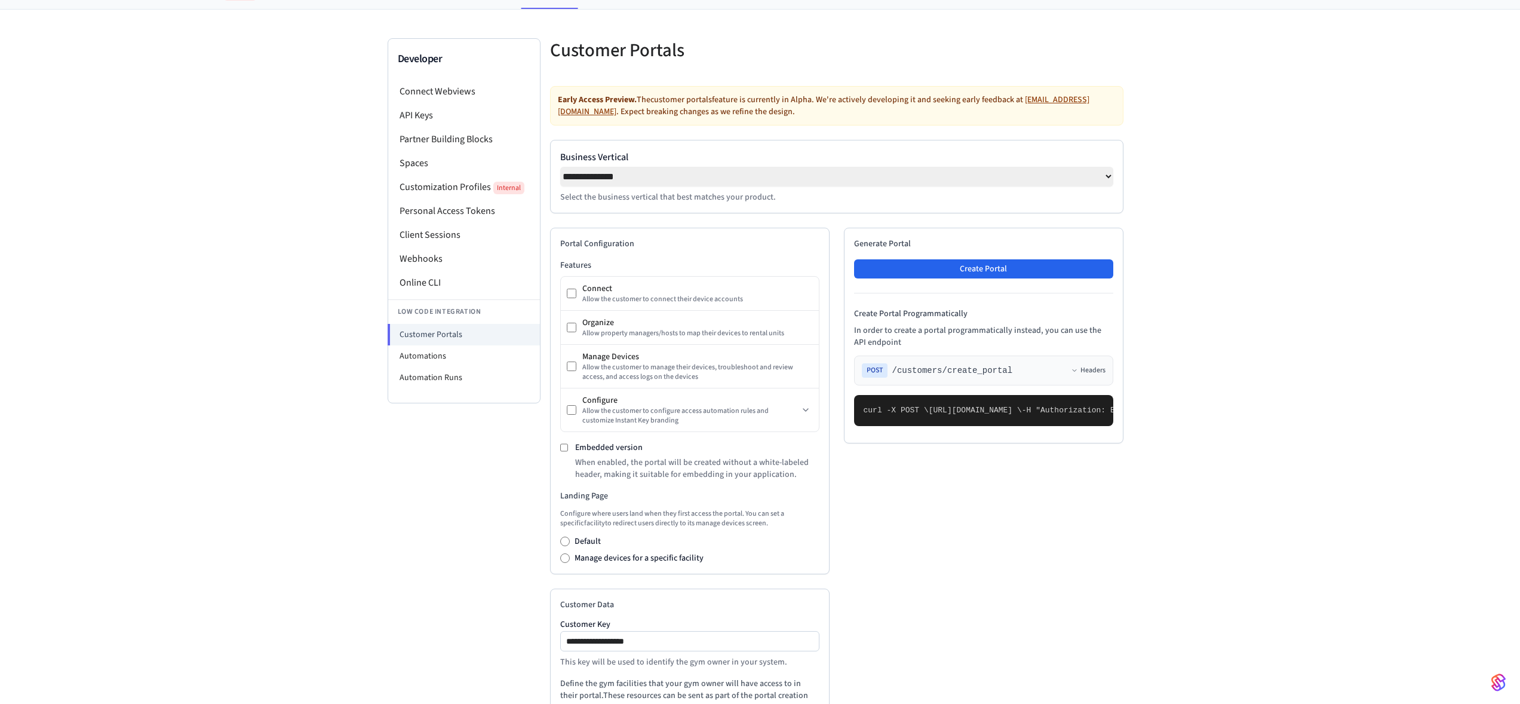
click at [1048, 443] on div "Generate Portal Create Portal Create Portal Programmatically In order to create…" at bounding box center [984, 336] width 280 height 216
click at [1339, 593] on div "**********" at bounding box center [760, 443] width 1520 height 867
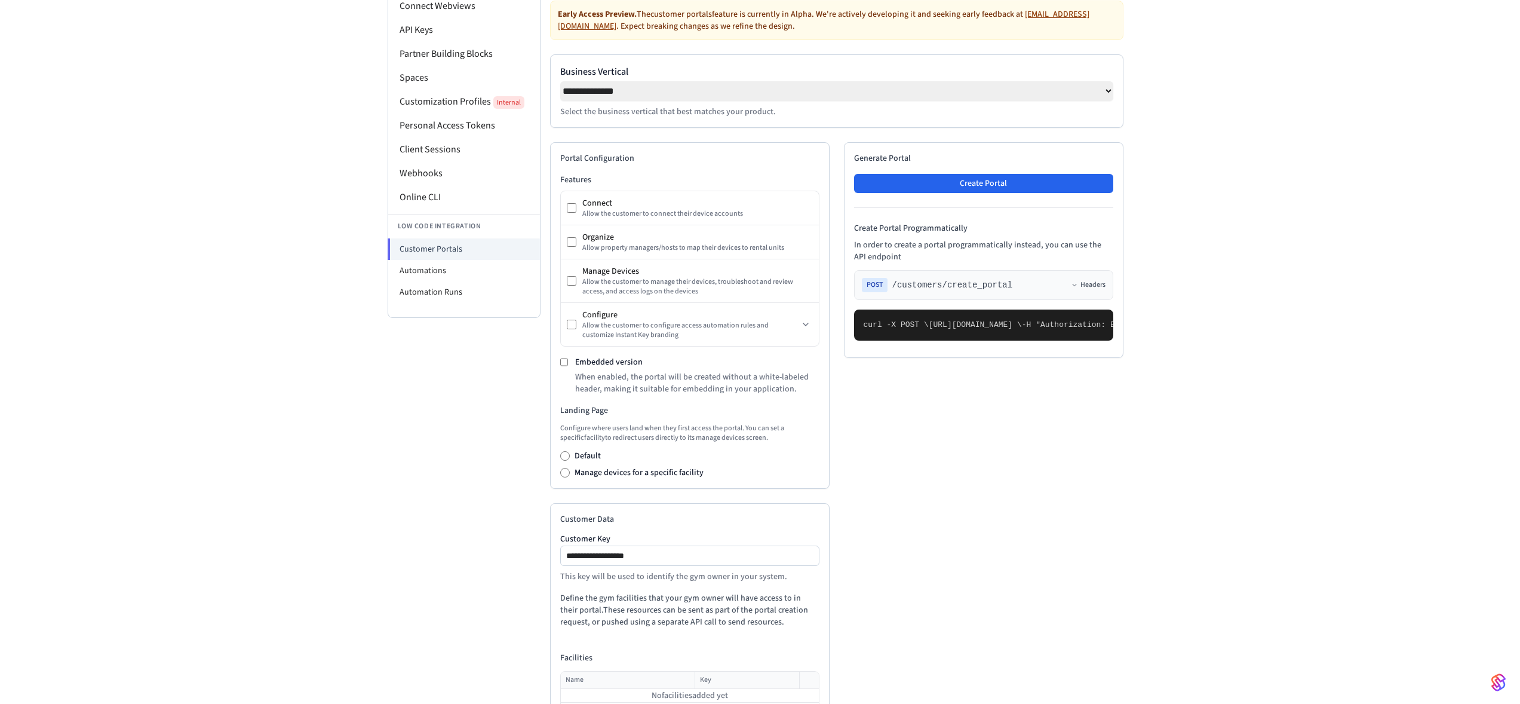
click at [1204, 624] on div "**********" at bounding box center [760, 357] width 1520 height 867
click at [1203, 625] on div "**********" at bounding box center [760, 357] width 1520 height 867
click at [1284, 497] on div "**********" at bounding box center [760, 357] width 1520 height 867
click at [1281, 497] on div "**********" at bounding box center [760, 357] width 1520 height 867
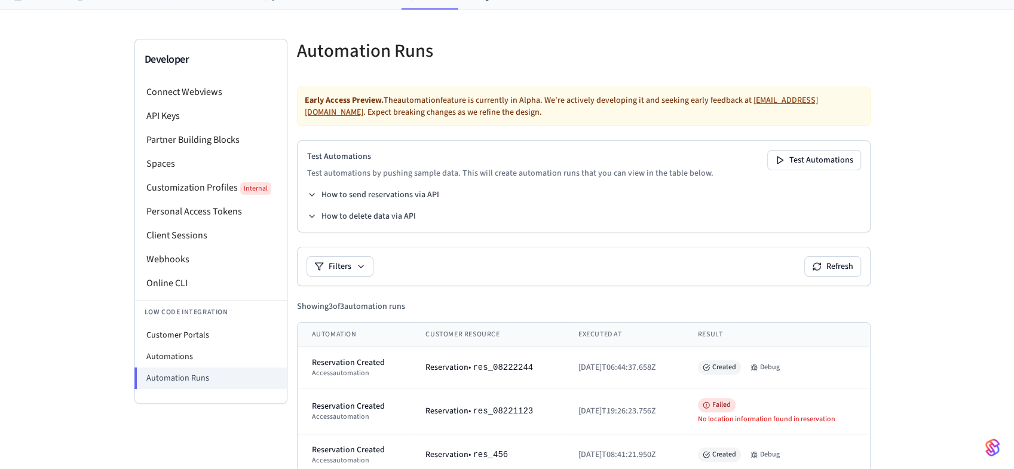
scroll to position [75, 0]
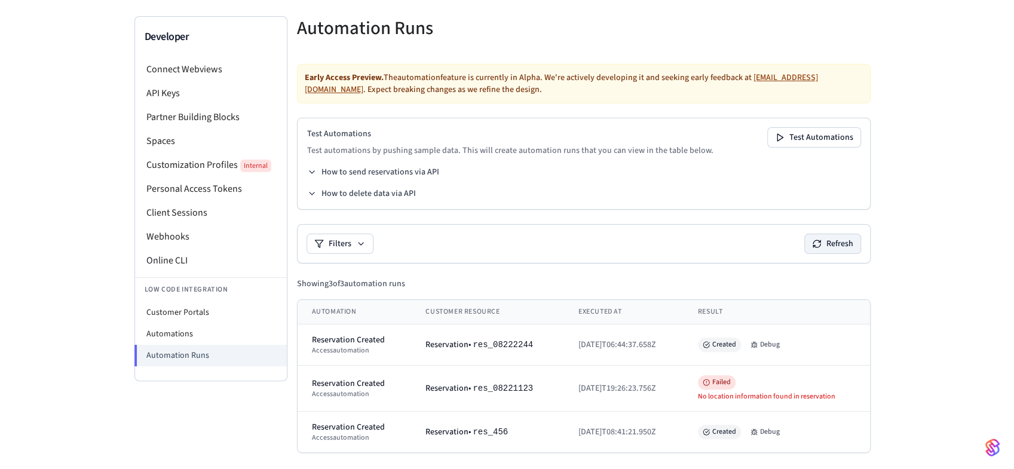
click at [842, 245] on button "Refresh" at bounding box center [833, 243] width 56 height 19
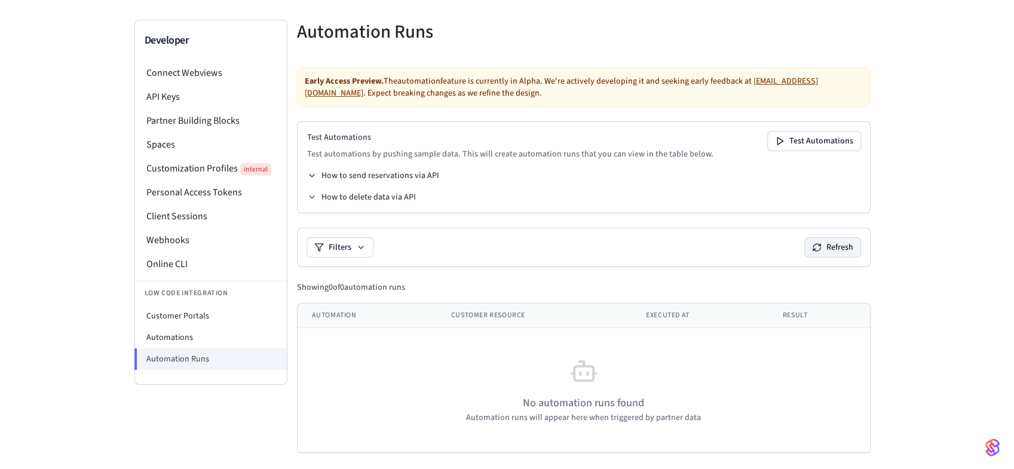
click at [832, 247] on button "Refresh" at bounding box center [833, 247] width 56 height 19
click at [197, 338] on li "Automations" at bounding box center [211, 338] width 152 height 22
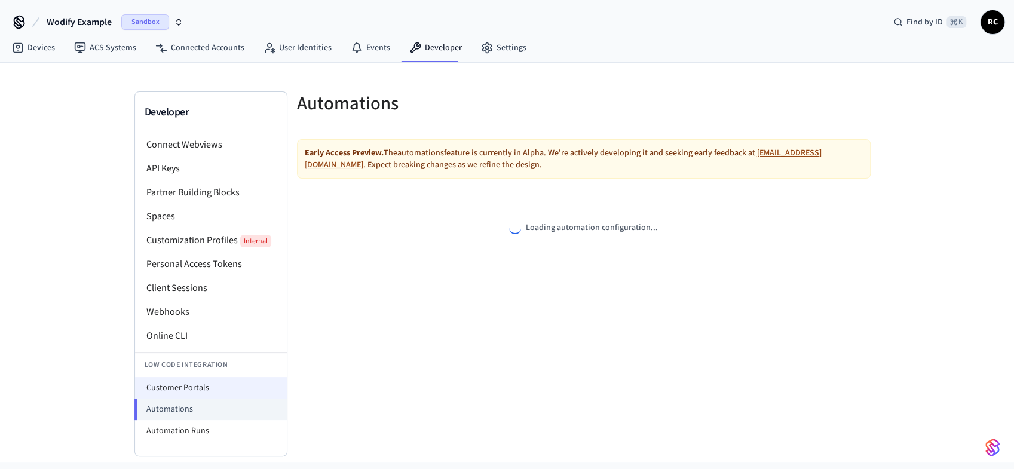
select select "**********"
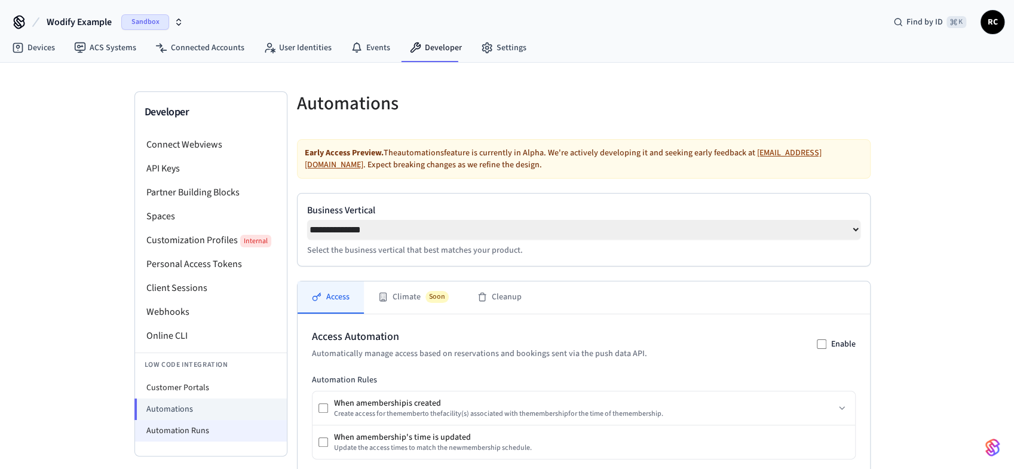
drag, startPoint x: 228, startPoint y: 429, endPoint x: 243, endPoint y: 421, distance: 17.4
click at [228, 429] on li "Automation Runs" at bounding box center [211, 431] width 152 height 22
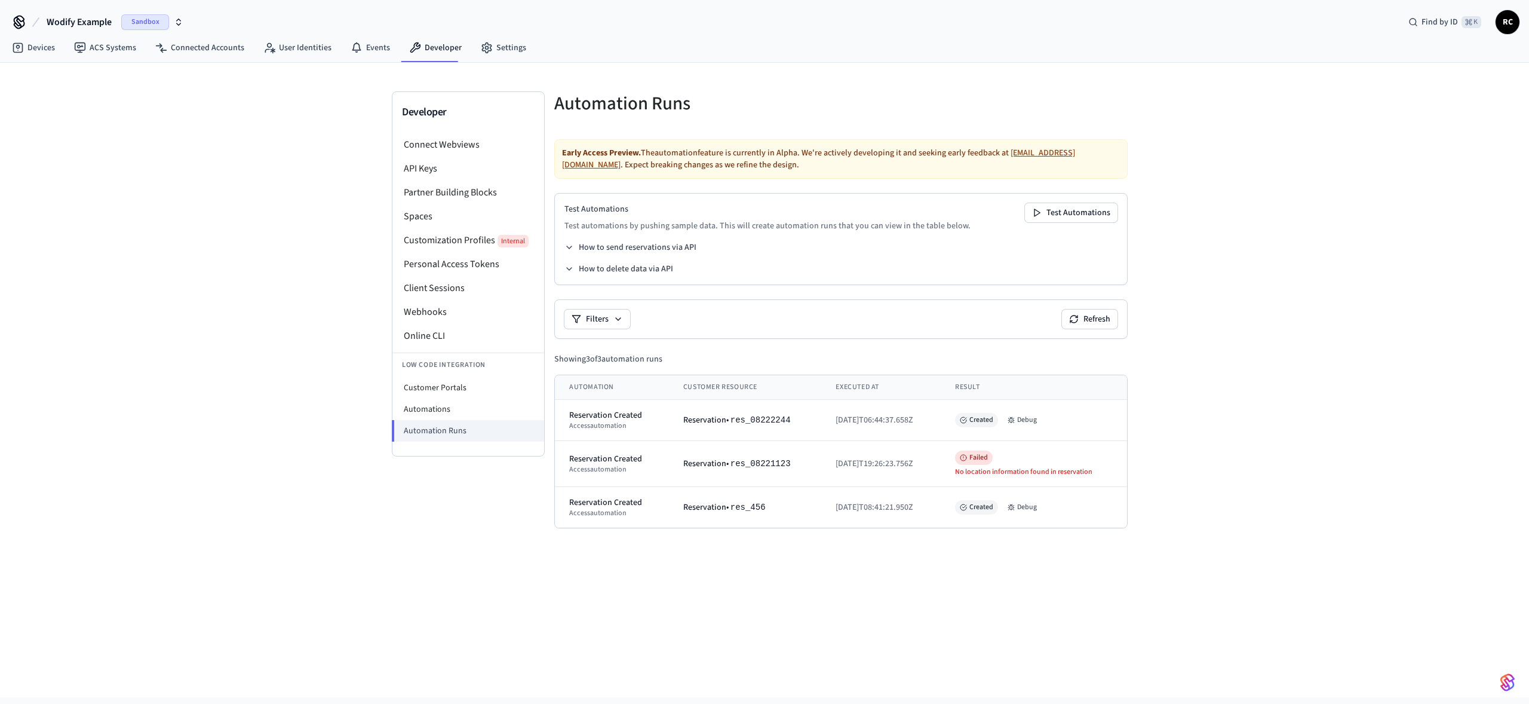
click at [1019, 468] on div "Developer Connect Webviews API Keys Partner Building Blocks Spaces Customizatio…" at bounding box center [764, 380] width 1529 height 634
click at [615, 468] on div "Developer Connect Webviews API Keys Partner Building Blocks Spaces Customizatio…" at bounding box center [764, 380] width 1529 height 634
click at [1019, 461] on div "Developer Connect Webviews API Keys Partner Building Blocks Spaces Customizatio…" at bounding box center [764, 380] width 1529 height 634
drag, startPoint x: 72, startPoint y: 17, endPoint x: 87, endPoint y: 32, distance: 21.5
click at [73, 17] on span "Wodify Example" at bounding box center [79, 22] width 65 height 14
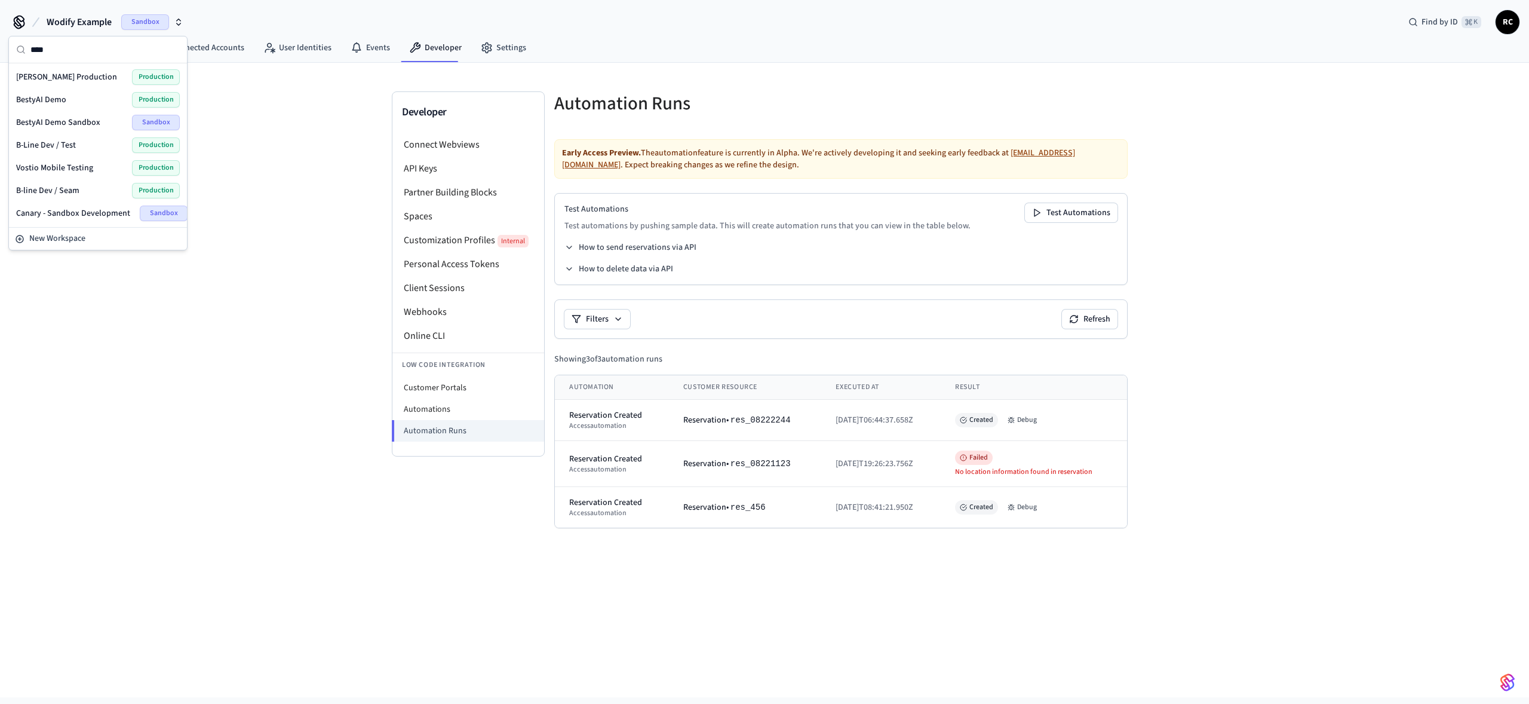
type input "****"
click at [74, 73] on span "[PERSON_NAME] Production" at bounding box center [66, 77] width 101 height 12
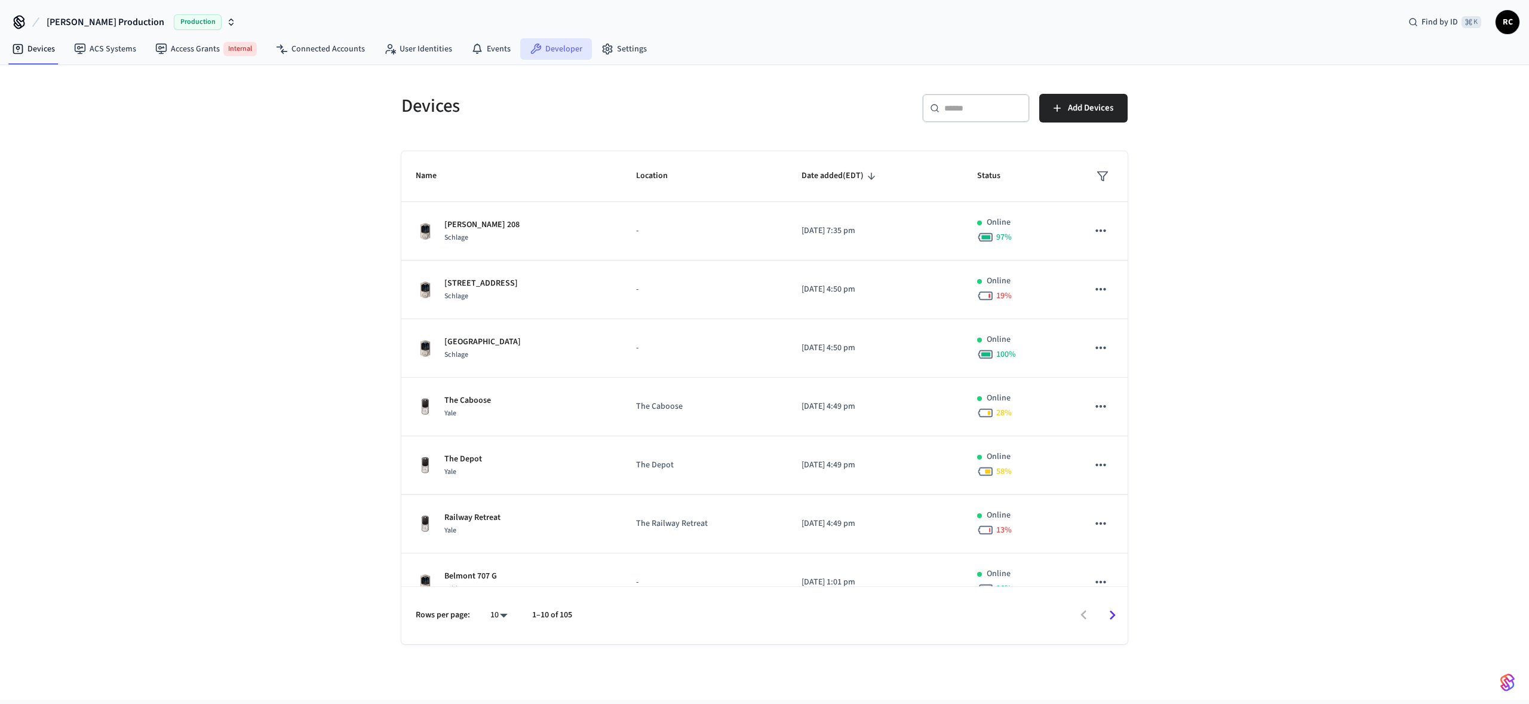
click at [560, 50] on link "Developer" at bounding box center [556, 49] width 72 height 22
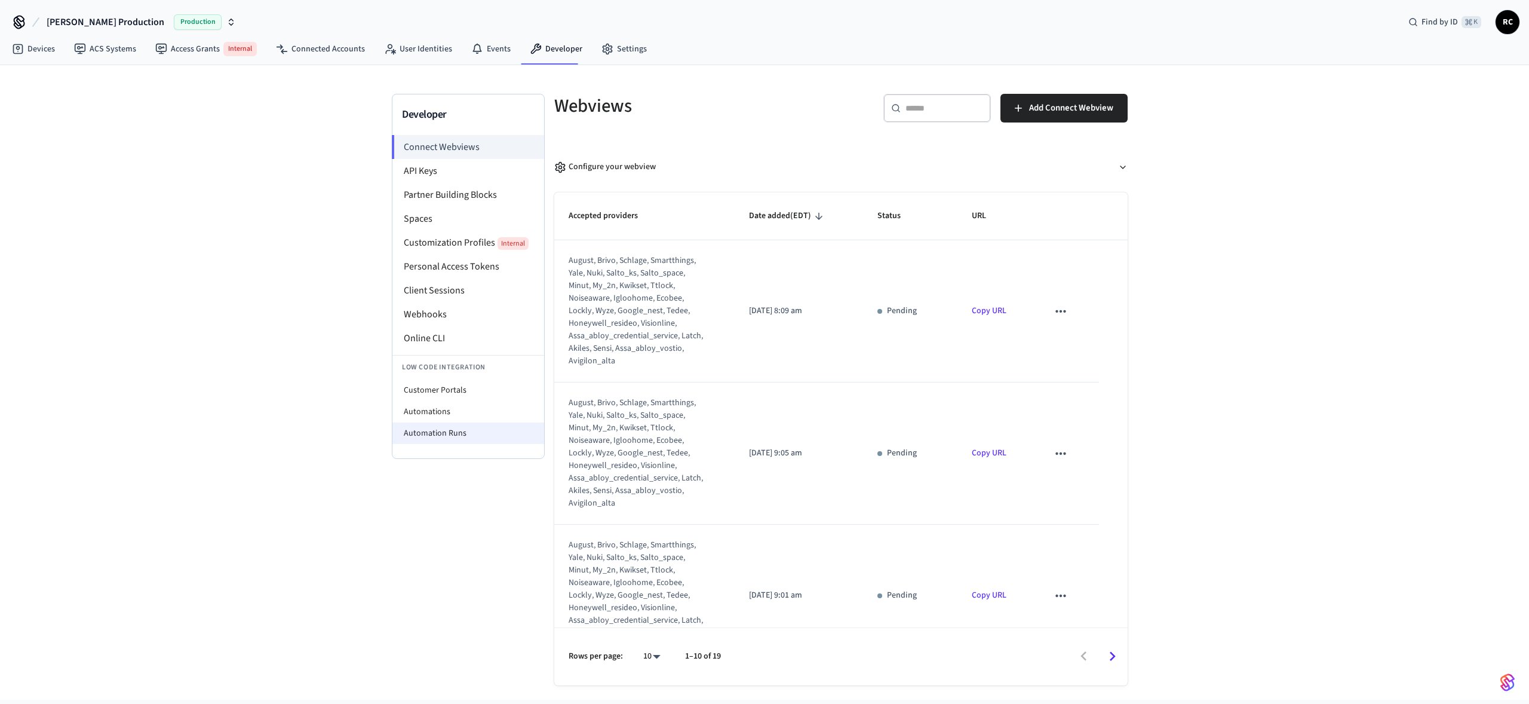
click at [464, 431] on li "Automation Runs" at bounding box center [468, 433] width 152 height 22
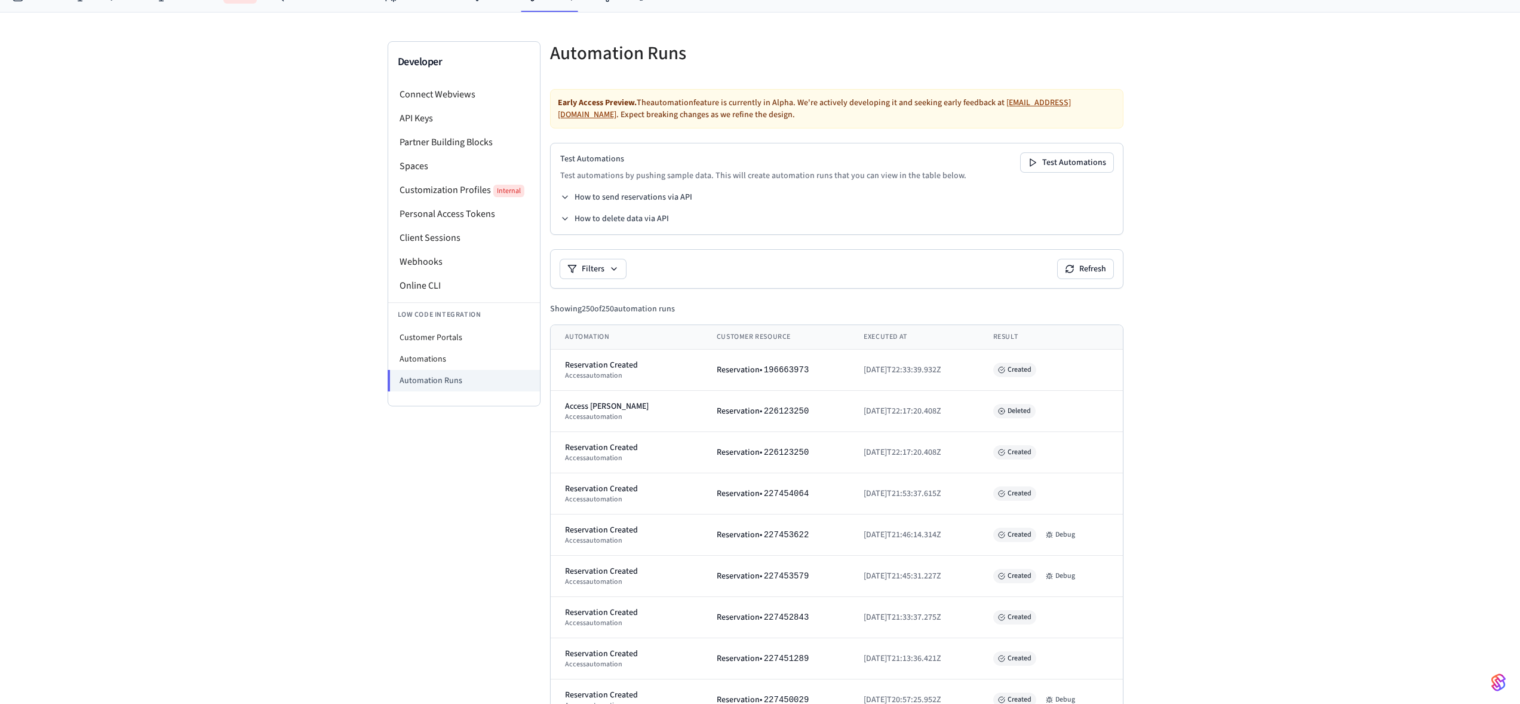
scroll to position [59, 0]
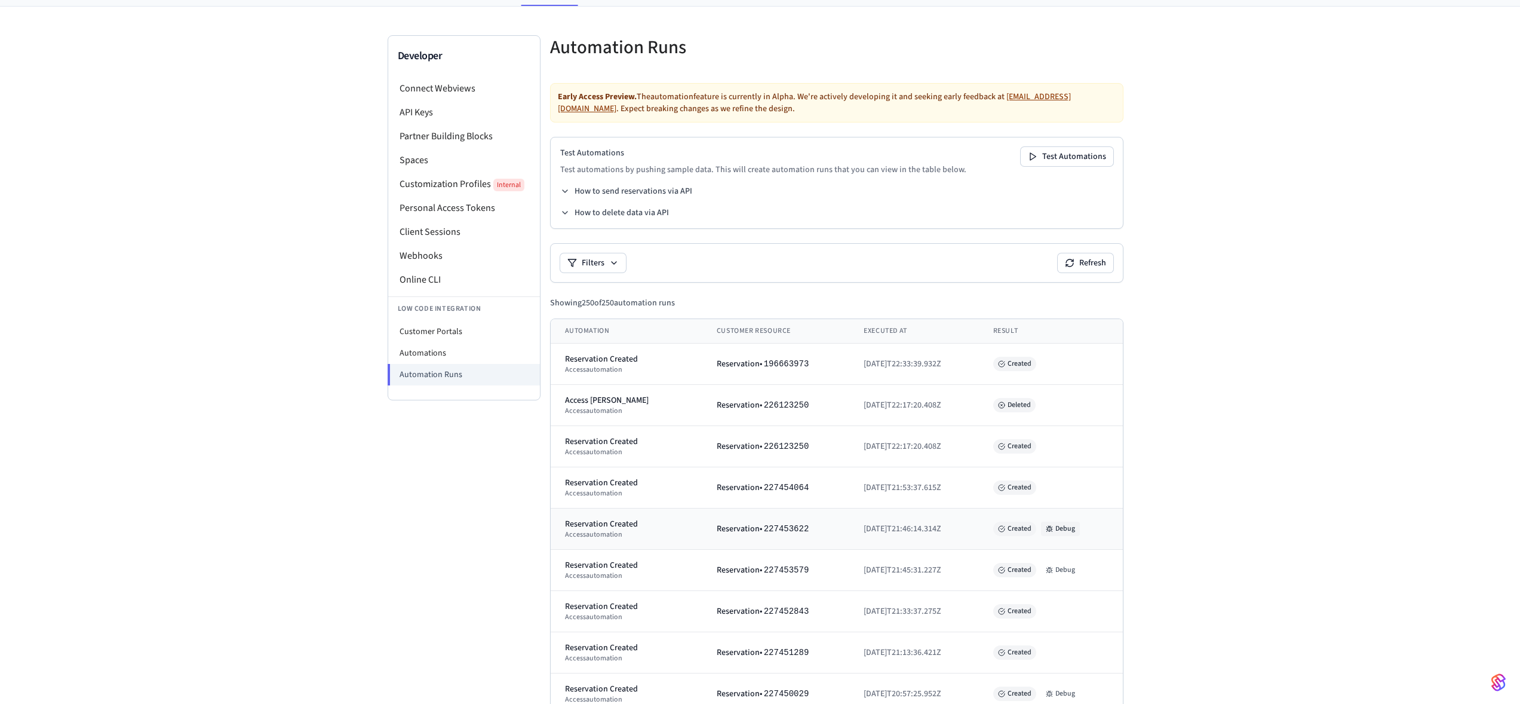
click at [1019, 468] on button "Debug" at bounding box center [1060, 528] width 39 height 14
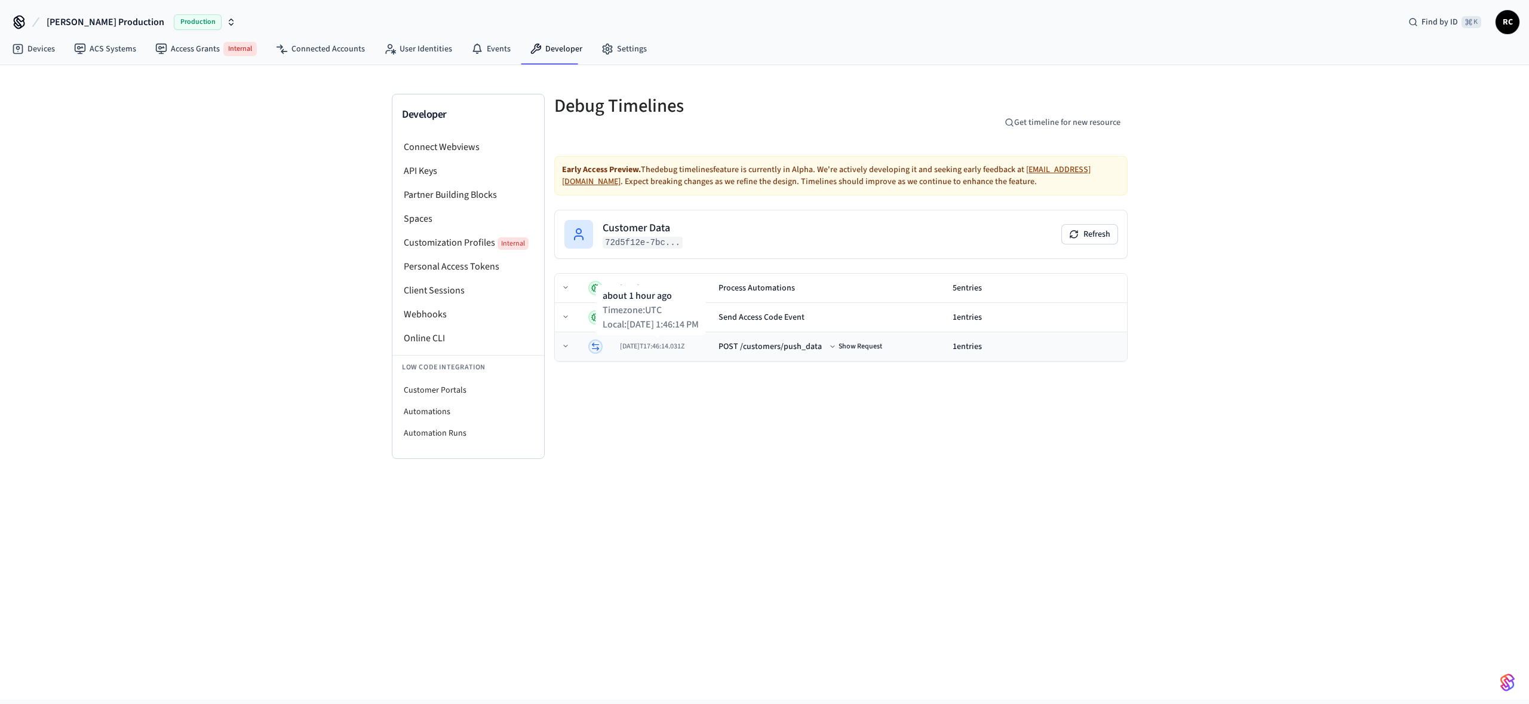
click at [685, 344] on span "2025-09-03T17:46:14.031Z" at bounding box center [652, 346] width 65 height 10
click at [876, 348] on button "Show Request" at bounding box center [857, 346] width 58 height 14
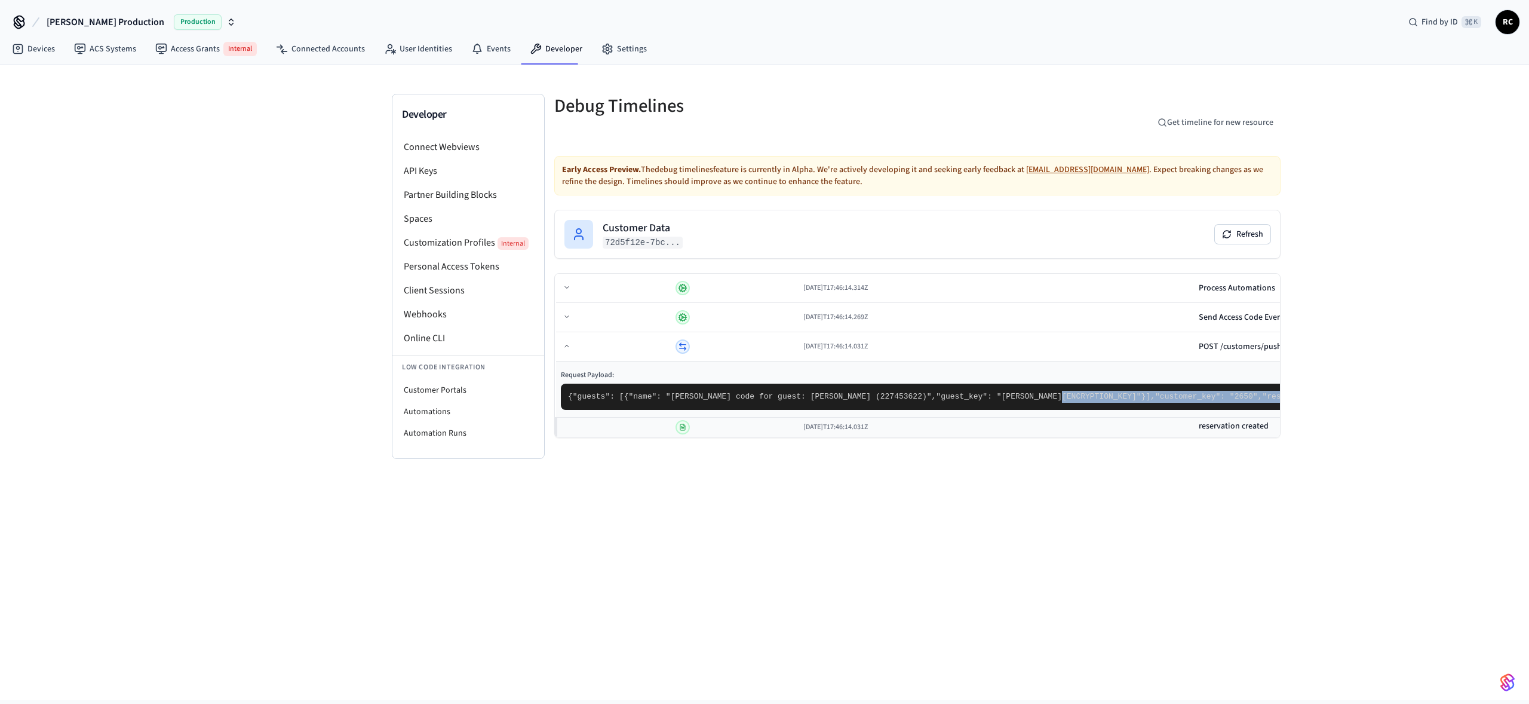
drag, startPoint x: 697, startPoint y: 464, endPoint x: 711, endPoint y: 551, distance: 87.8
click at [708, 410] on pre "{ "guests": [ { "name": "Besty code for guest: Millicent Butcher (227453622)", …" at bounding box center [1425, 396] width 1729 height 26
click at [799, 324] on td "2025-09-03T17:46:14.269Z" at bounding box center [996, 317] width 395 height 29
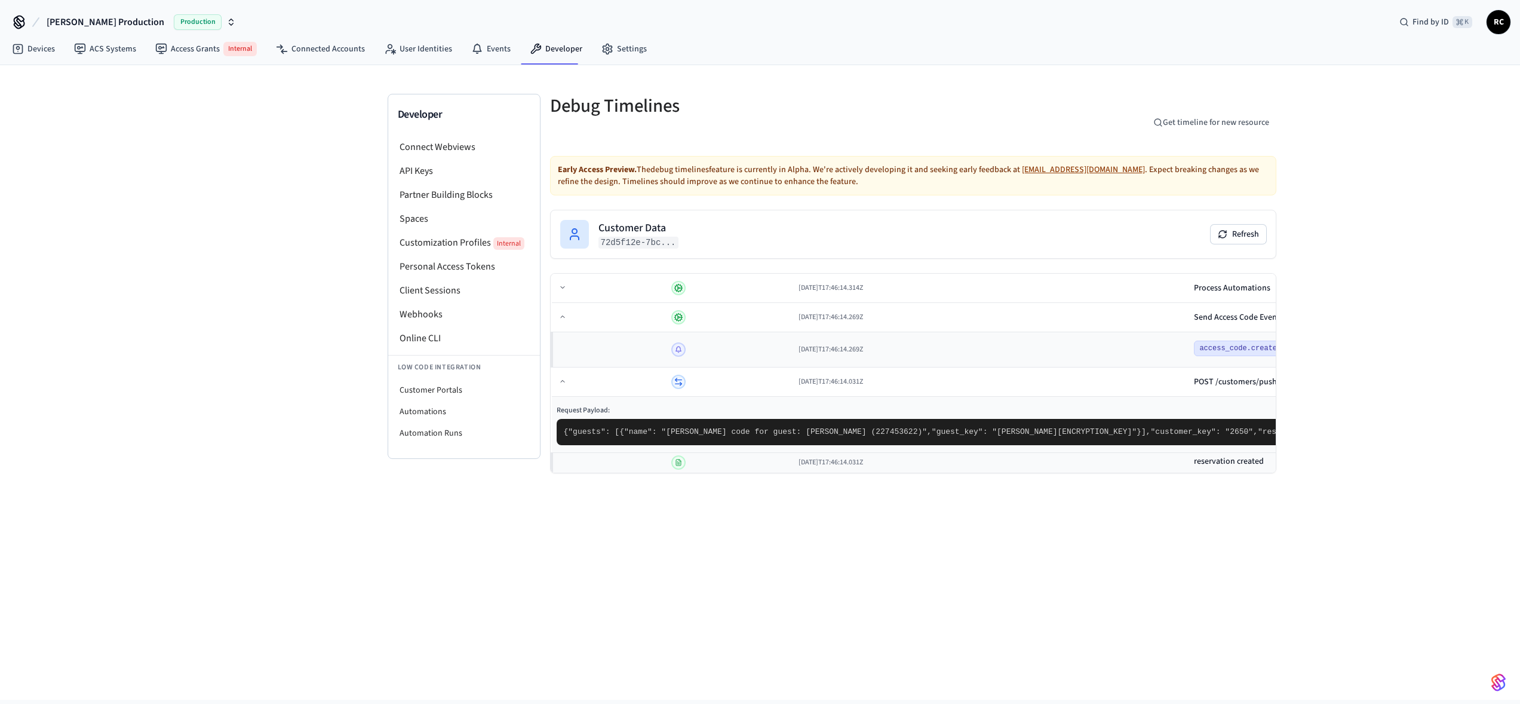
drag, startPoint x: 794, startPoint y: 355, endPoint x: 833, endPoint y: 351, distance: 39.0
click at [794, 294] on td "2025-09-03T17:46:14.314Z" at bounding box center [991, 288] width 395 height 29
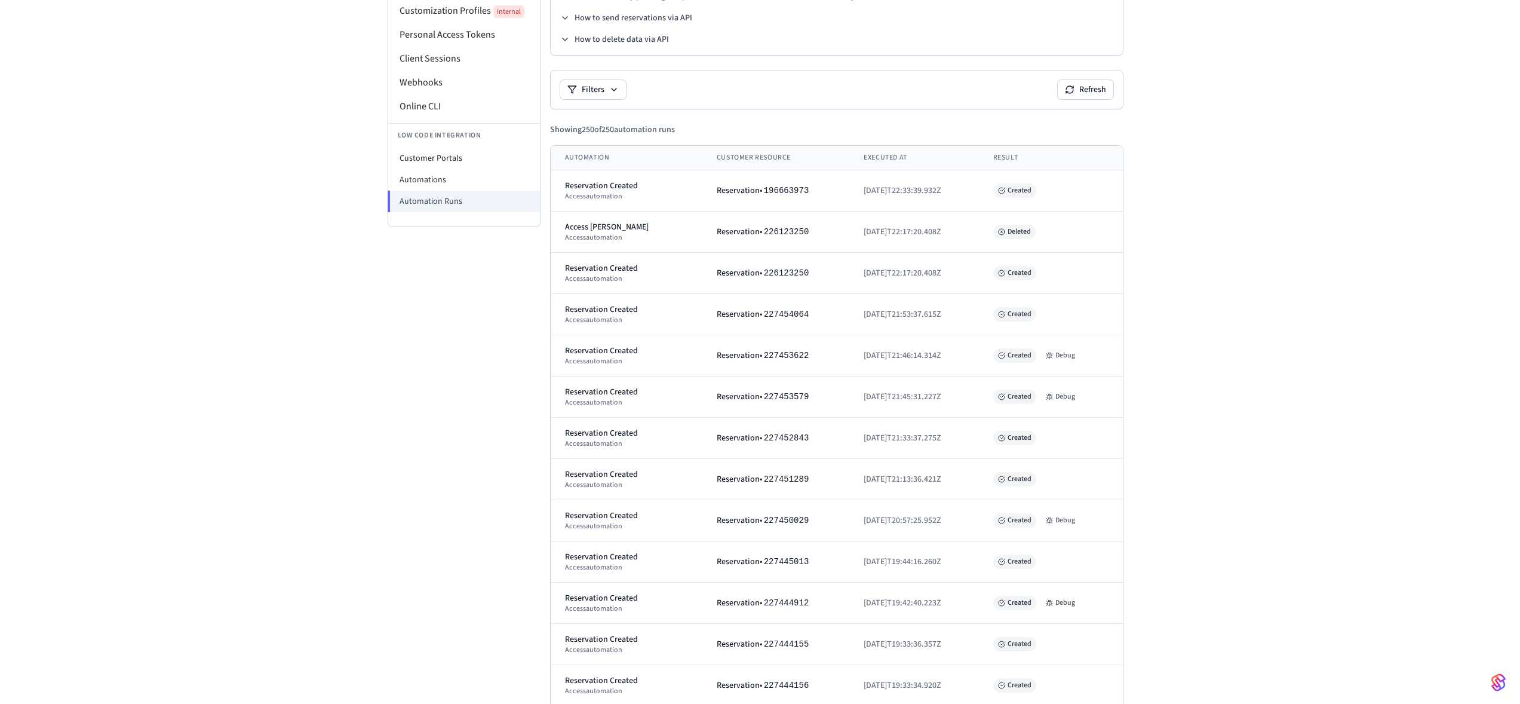
scroll to position [448, 0]
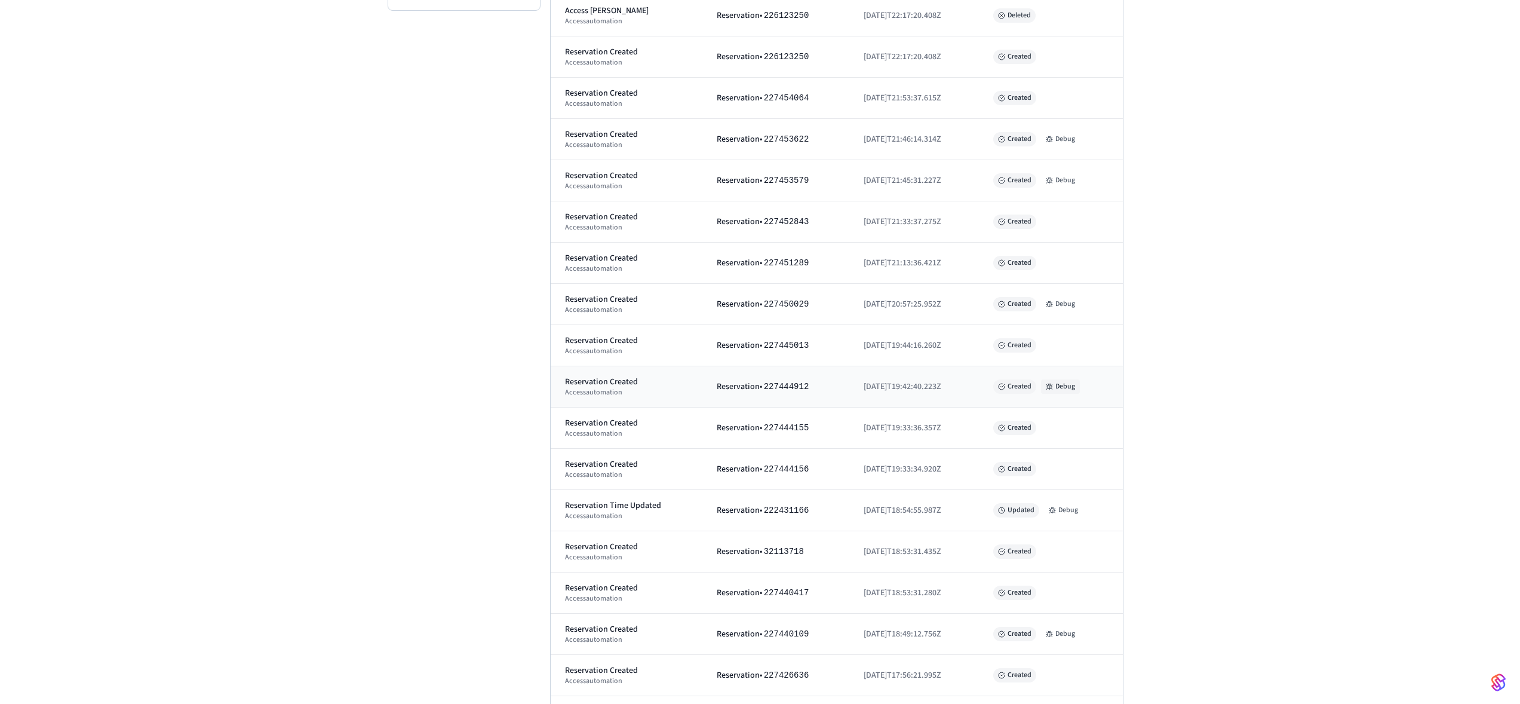
click at [1019, 391] on button "Debug" at bounding box center [1060, 386] width 39 height 14
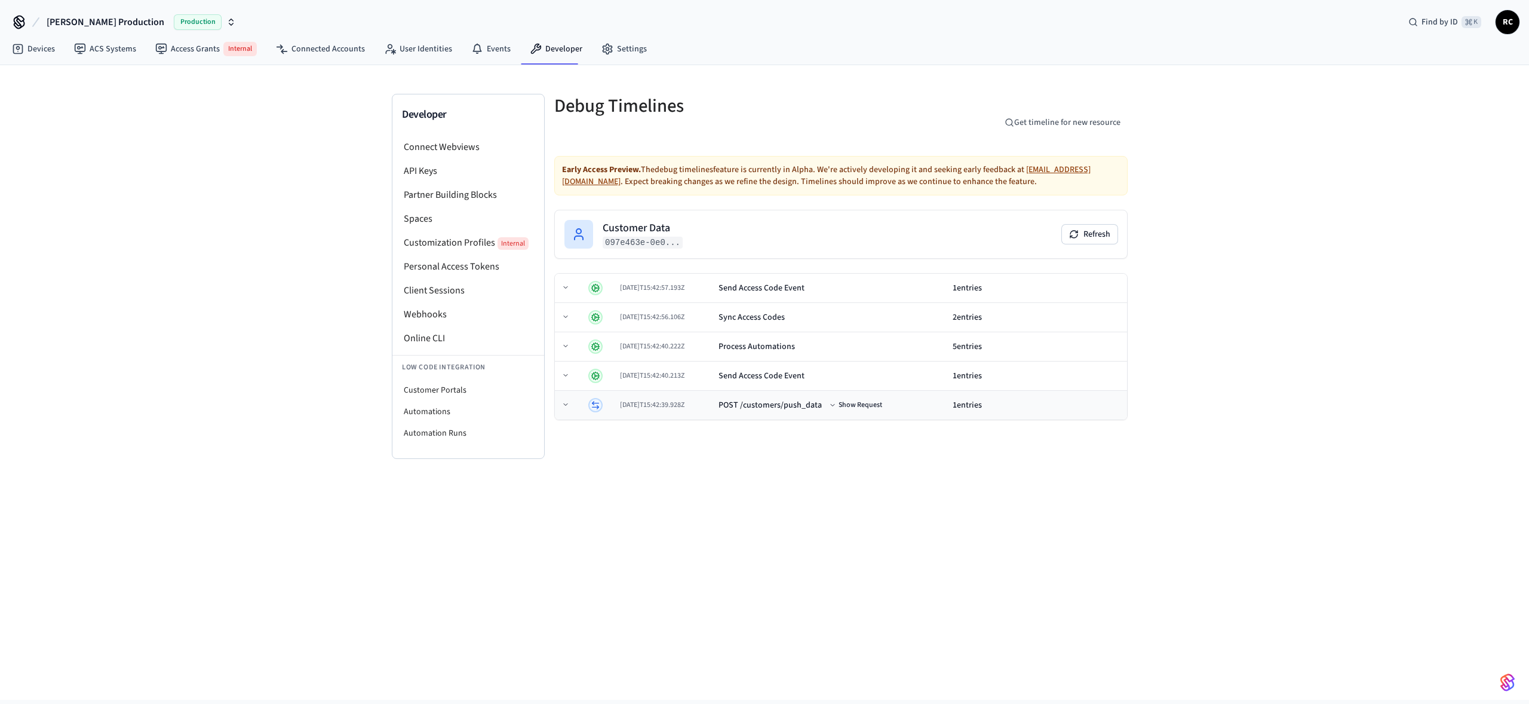
click at [714, 411] on td "2025-09-03T15:42:39.928Z" at bounding box center [664, 405] width 99 height 29
click at [886, 405] on button "Show Request" at bounding box center [857, 405] width 58 height 14
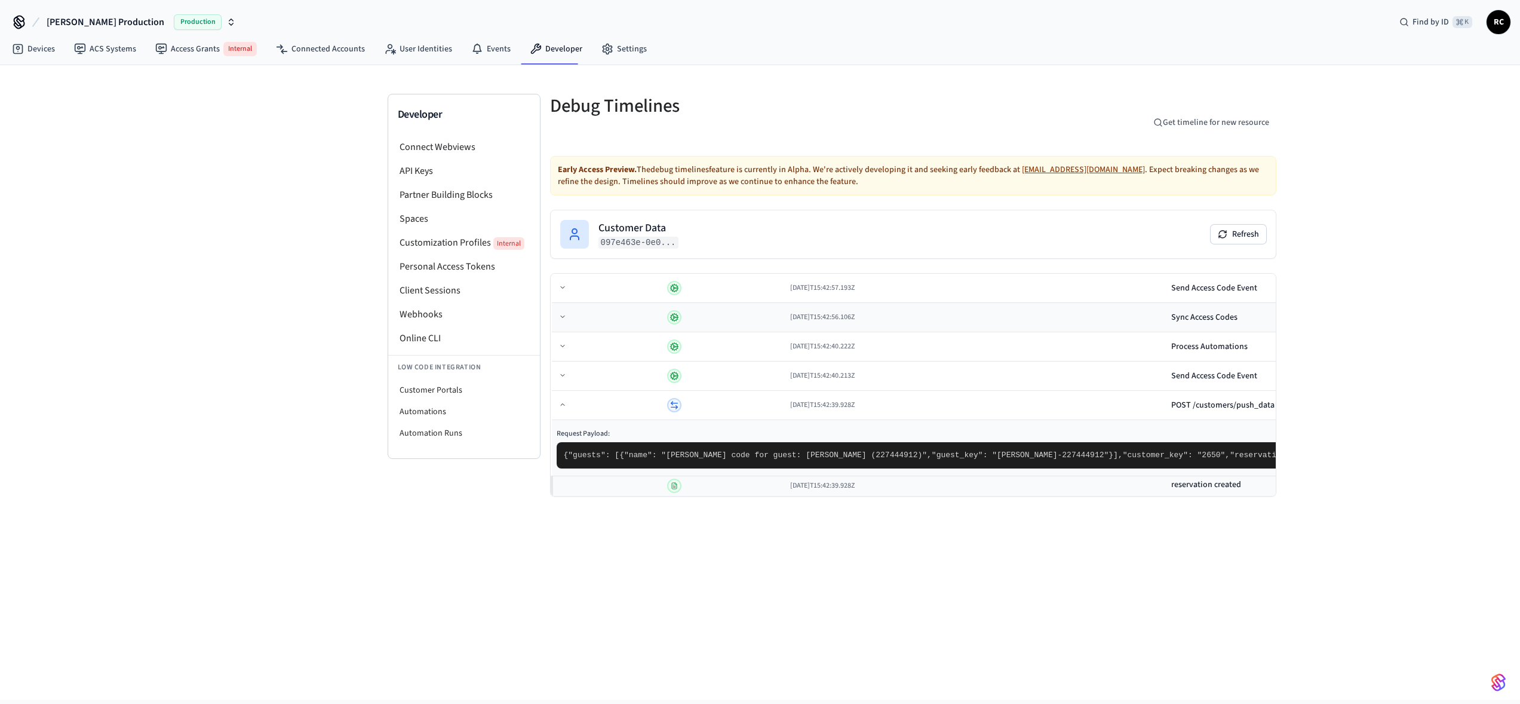
click at [1019, 317] on div "Sync Access Codes" at bounding box center [1204, 317] width 66 height 12
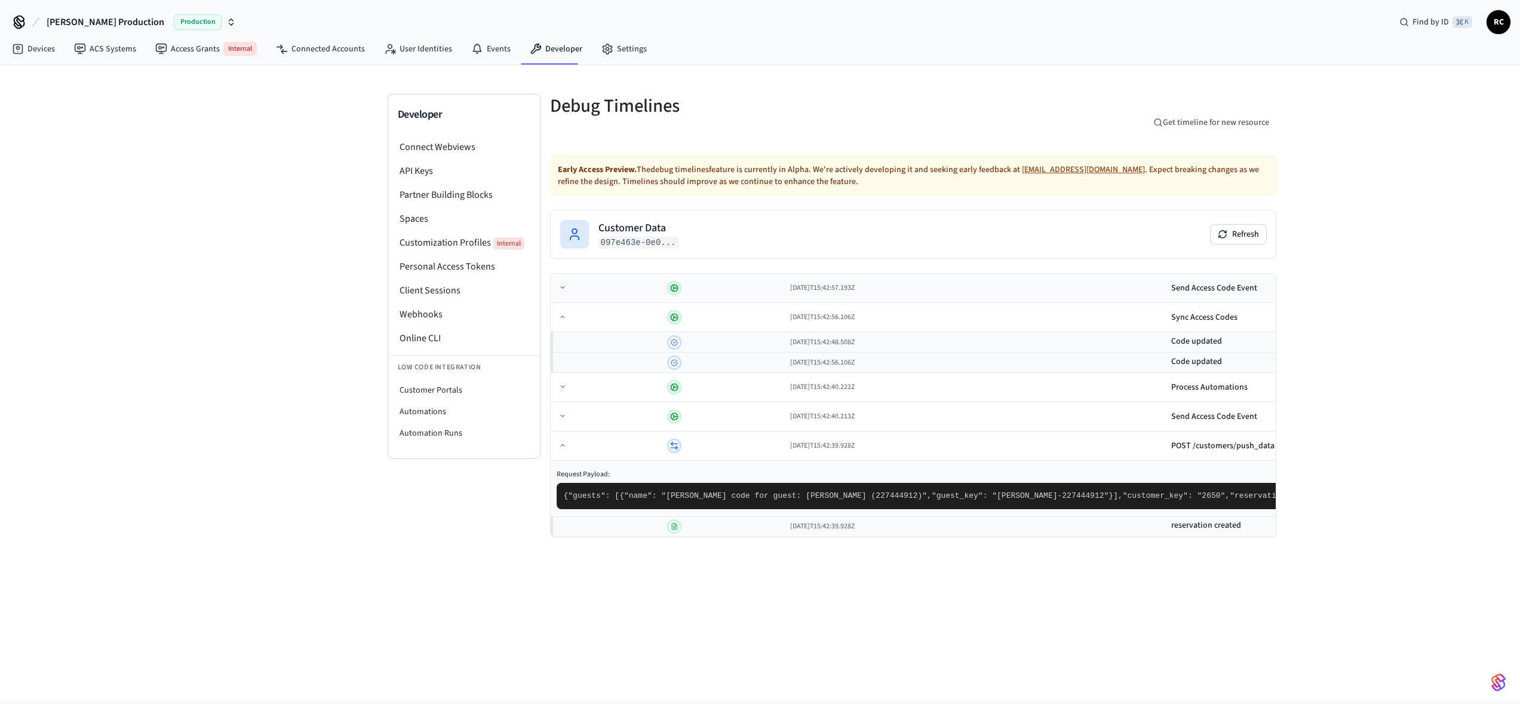
click at [1019, 284] on div "Send Access Code Event" at bounding box center [1214, 288] width 86 height 12
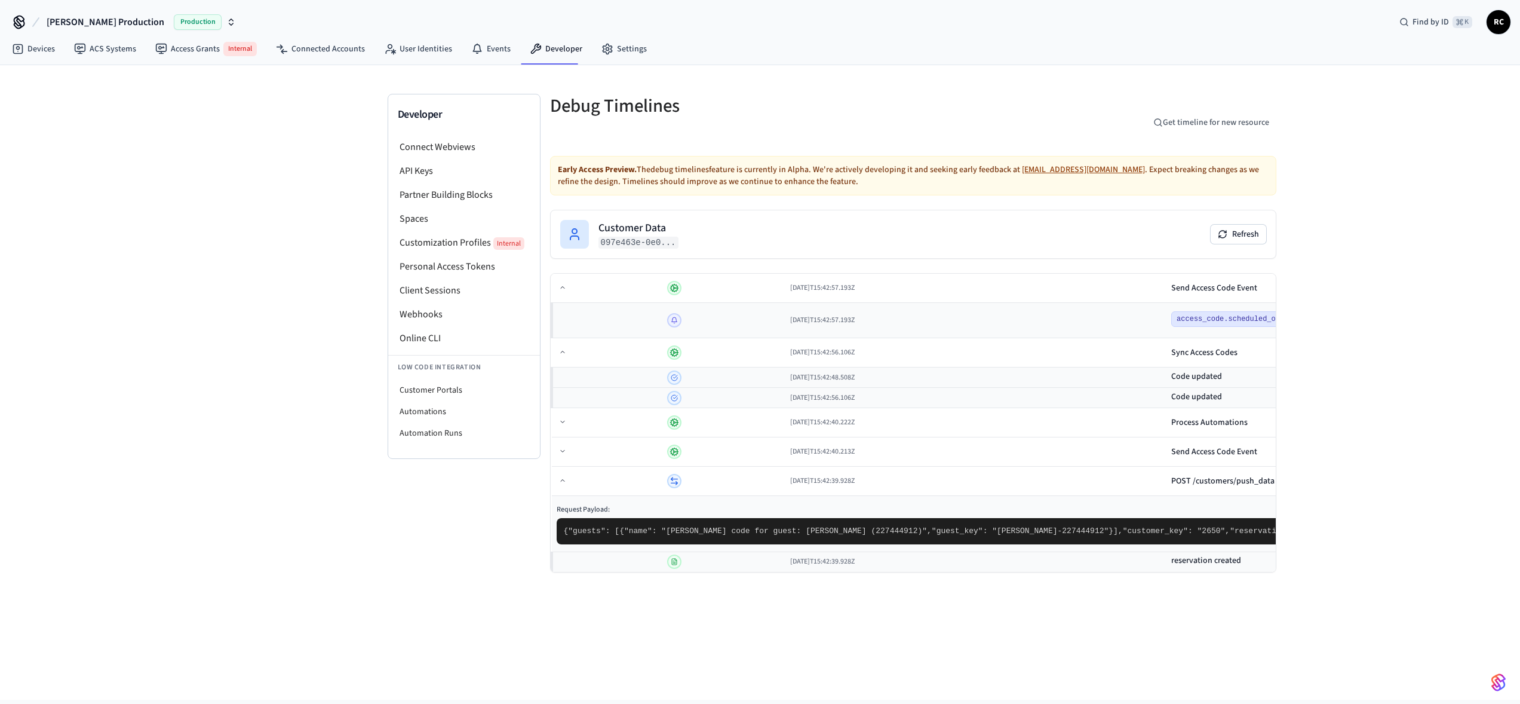
drag, startPoint x: 759, startPoint y: 320, endPoint x: 889, endPoint y: 323, distance: 130.3
drag, startPoint x: 849, startPoint y: 324, endPoint x: 777, endPoint y: 325, distance: 72.3
click at [1019, 325] on span "access_code.scheduled_on_device" at bounding box center [1243, 319] width 144 height 16
click at [1019, 424] on div "Process Automations" at bounding box center [1209, 422] width 76 height 12
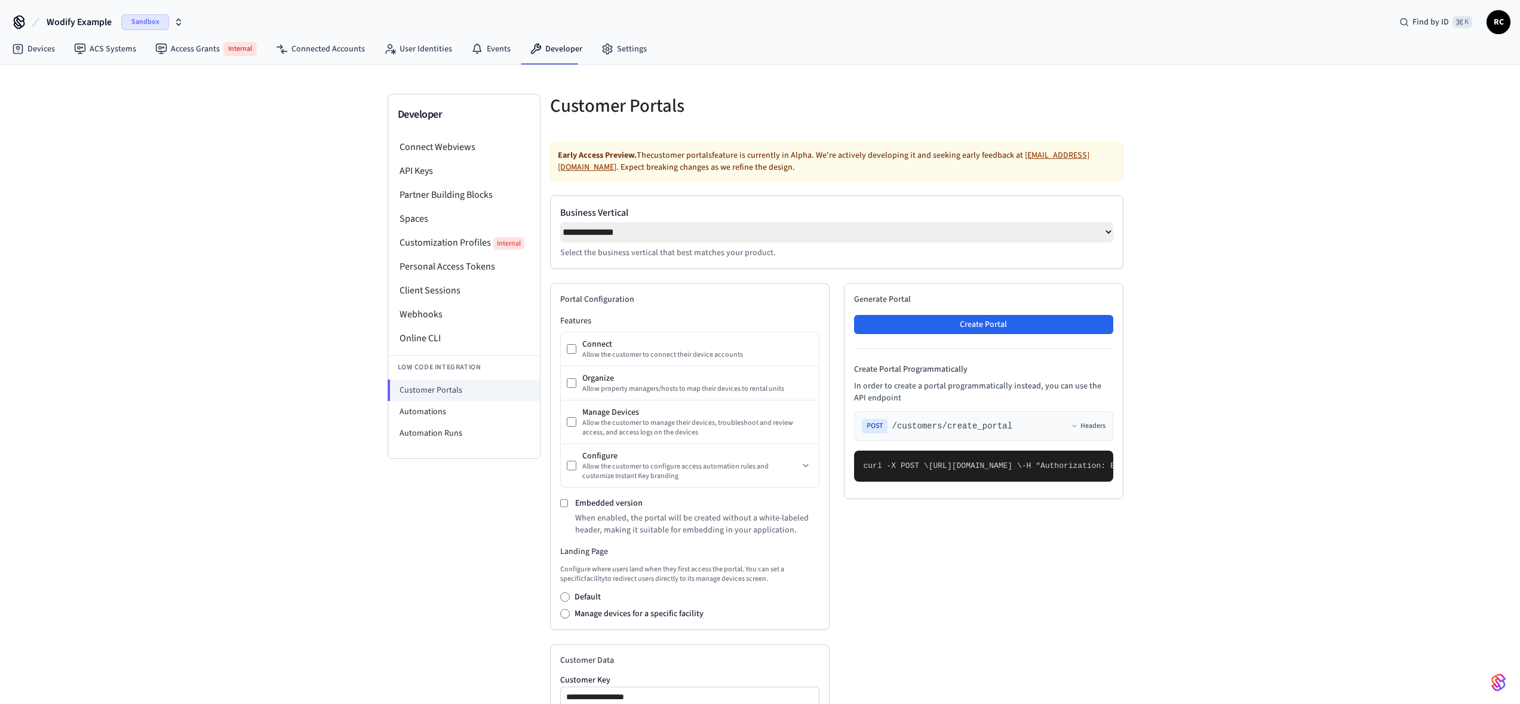
select select "**********"
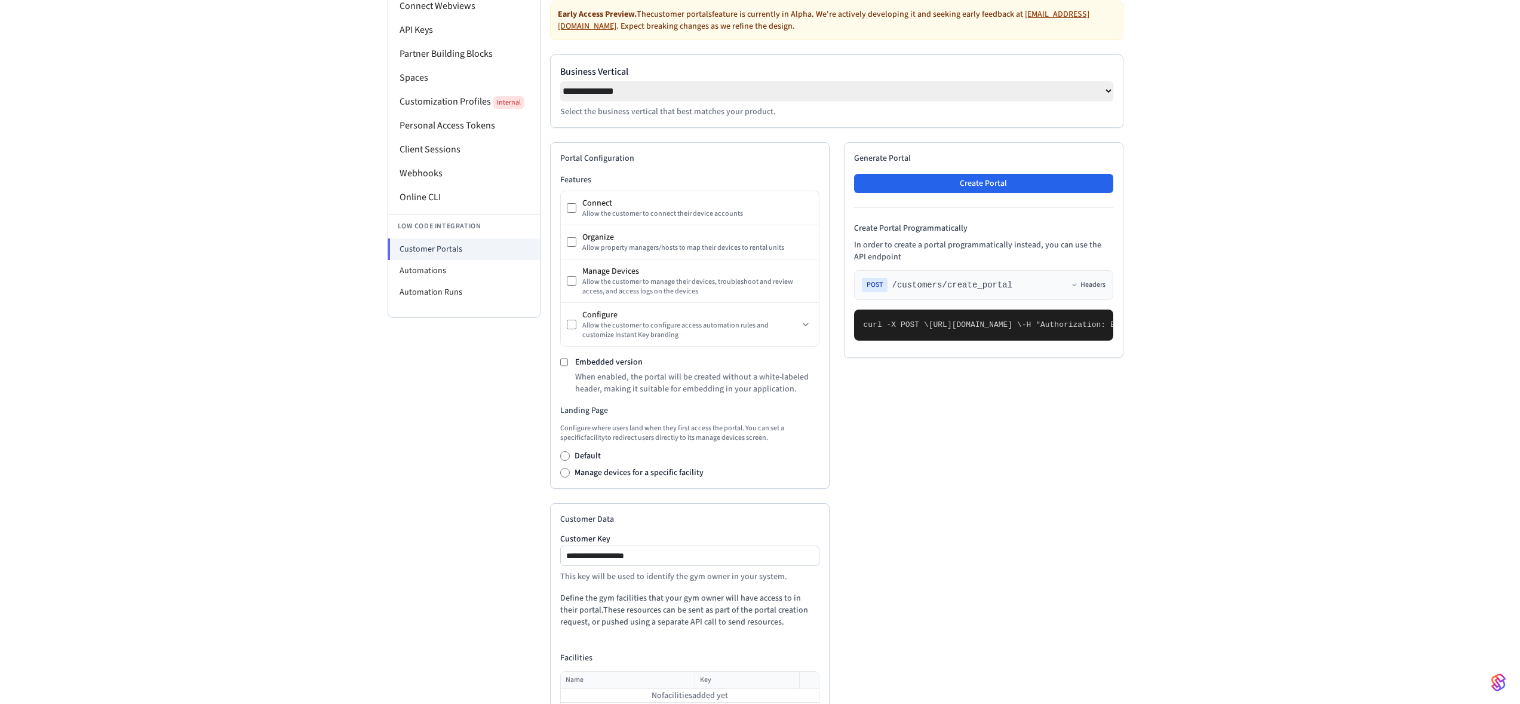
click at [1213, 536] on div "**********" at bounding box center [760, 357] width 1520 height 867
click at [277, 504] on div "**********" at bounding box center [760, 357] width 1520 height 867
click at [385, 464] on div "**********" at bounding box center [760, 357] width 765 height 867
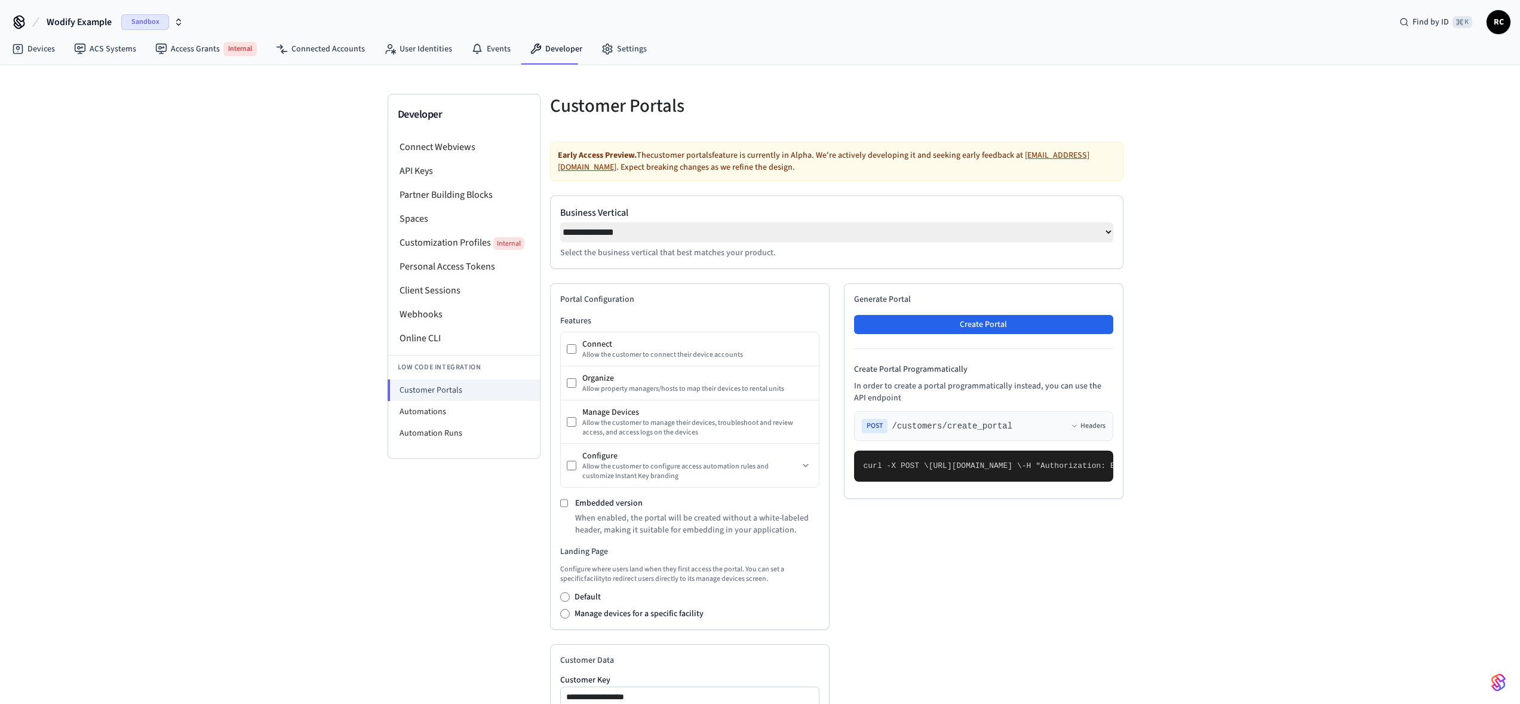
select select "**********"
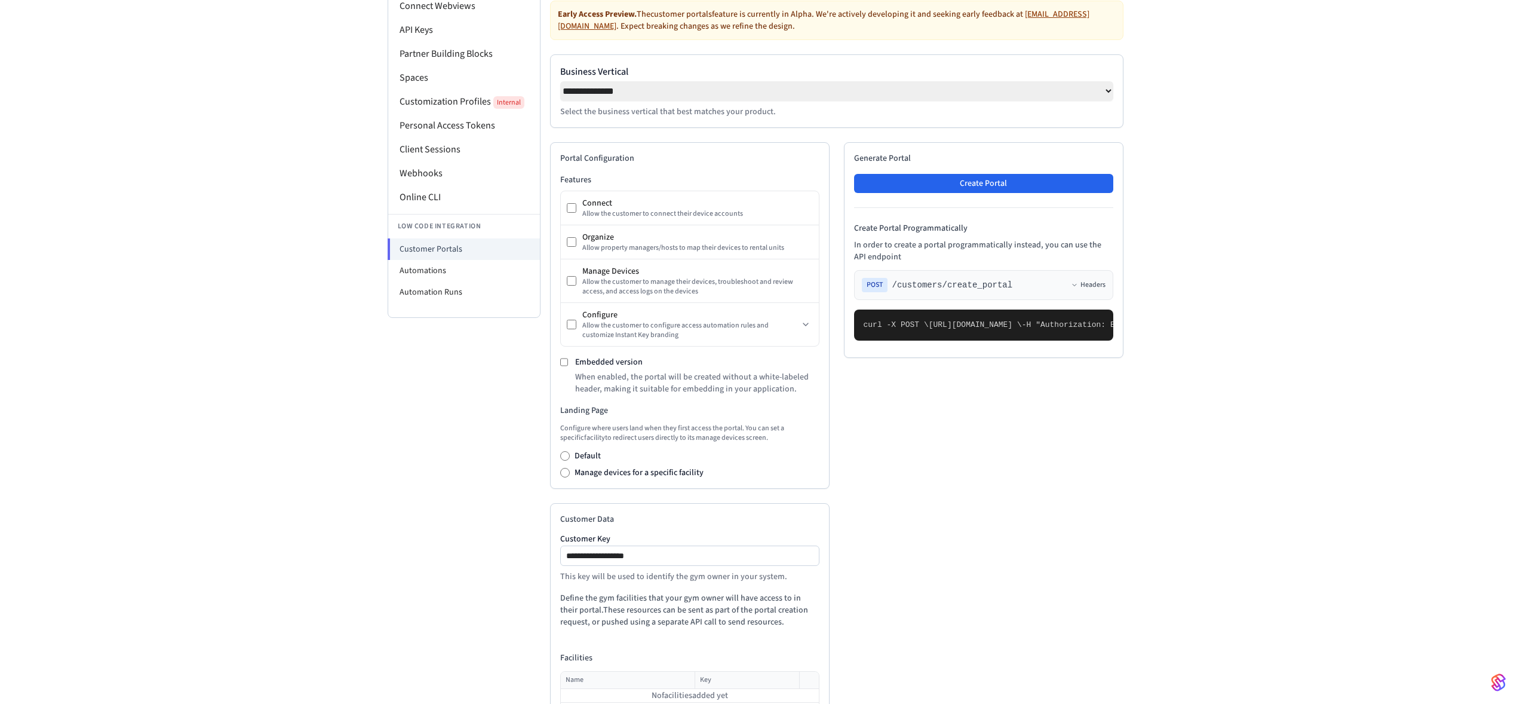
click at [352, 424] on div "**********" at bounding box center [760, 357] width 1520 height 867
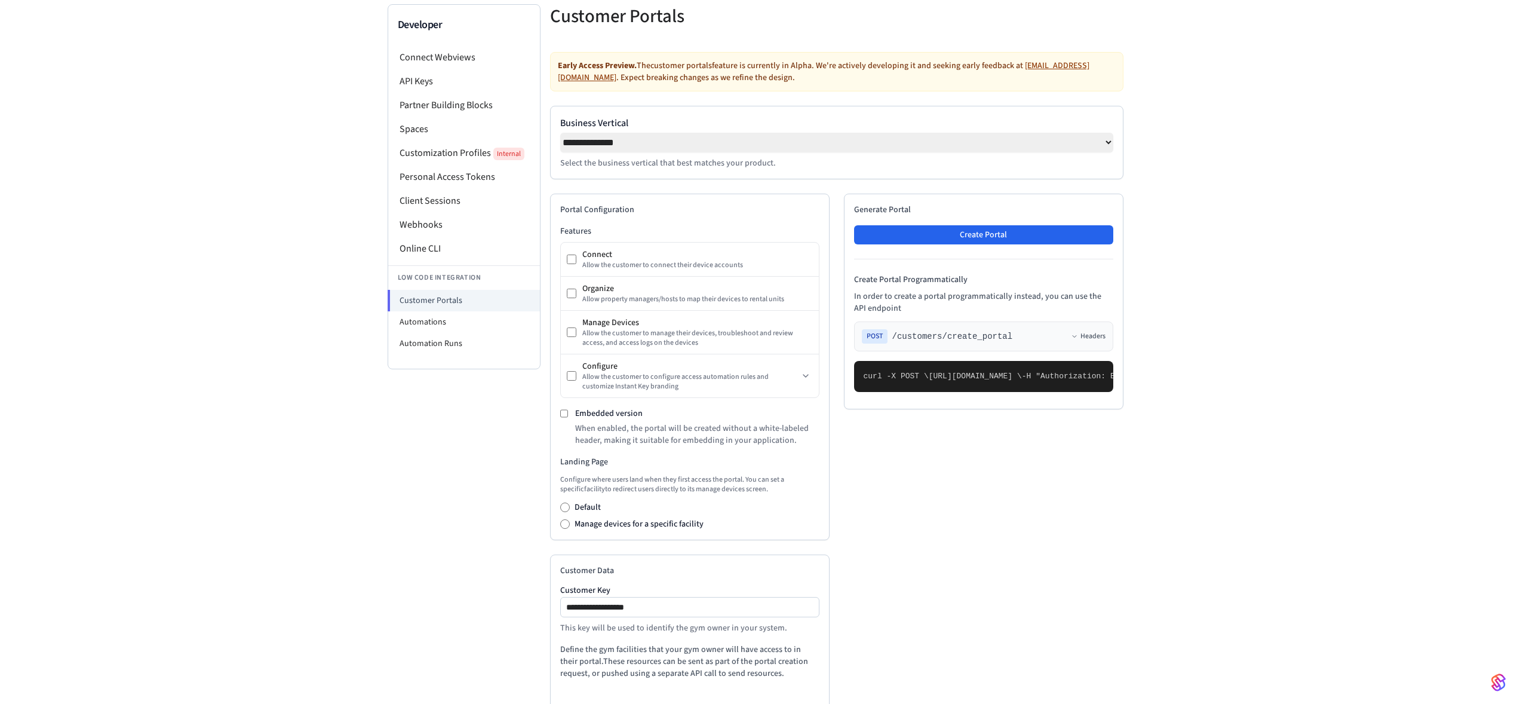
scroll to position [0, 0]
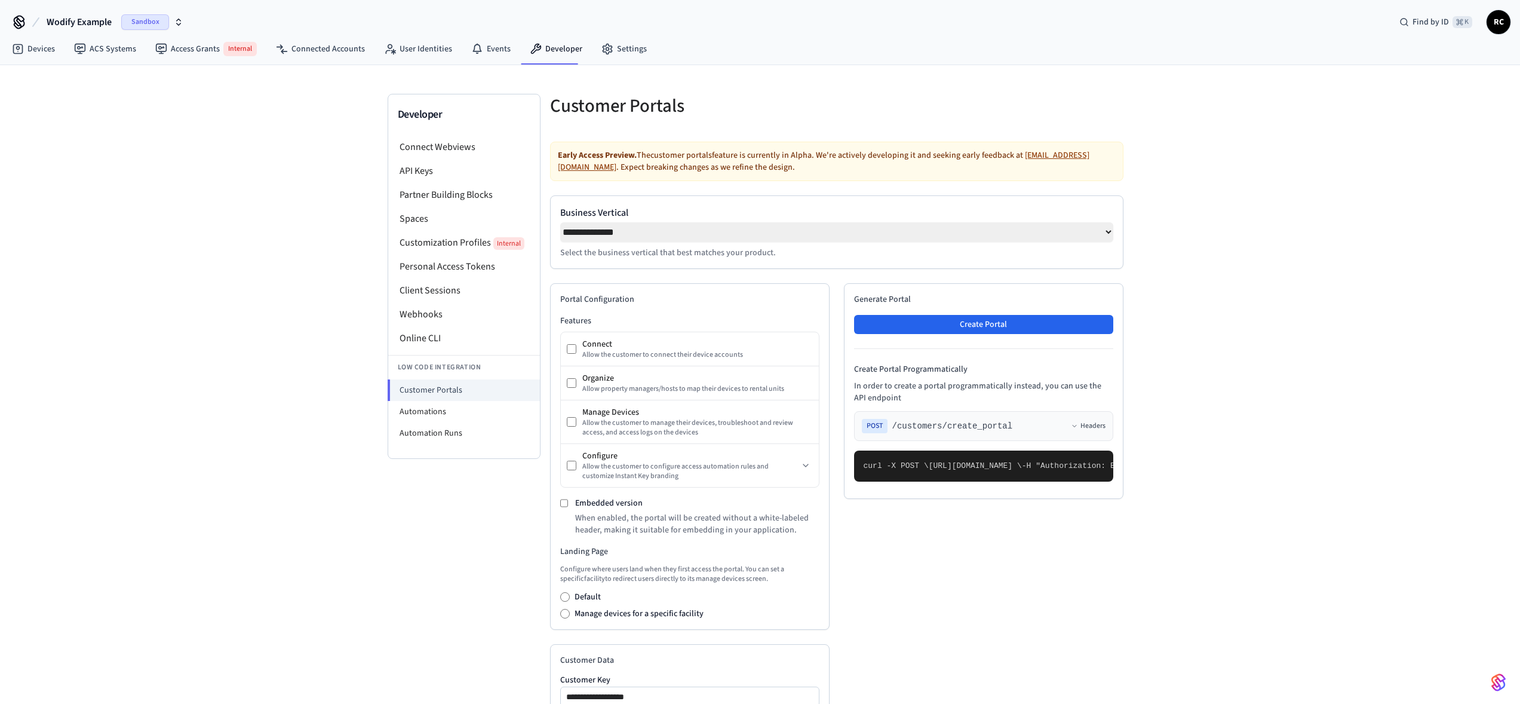
click at [68, 14] on button "Wodify Example Sandbox" at bounding box center [115, 22] width 144 height 25
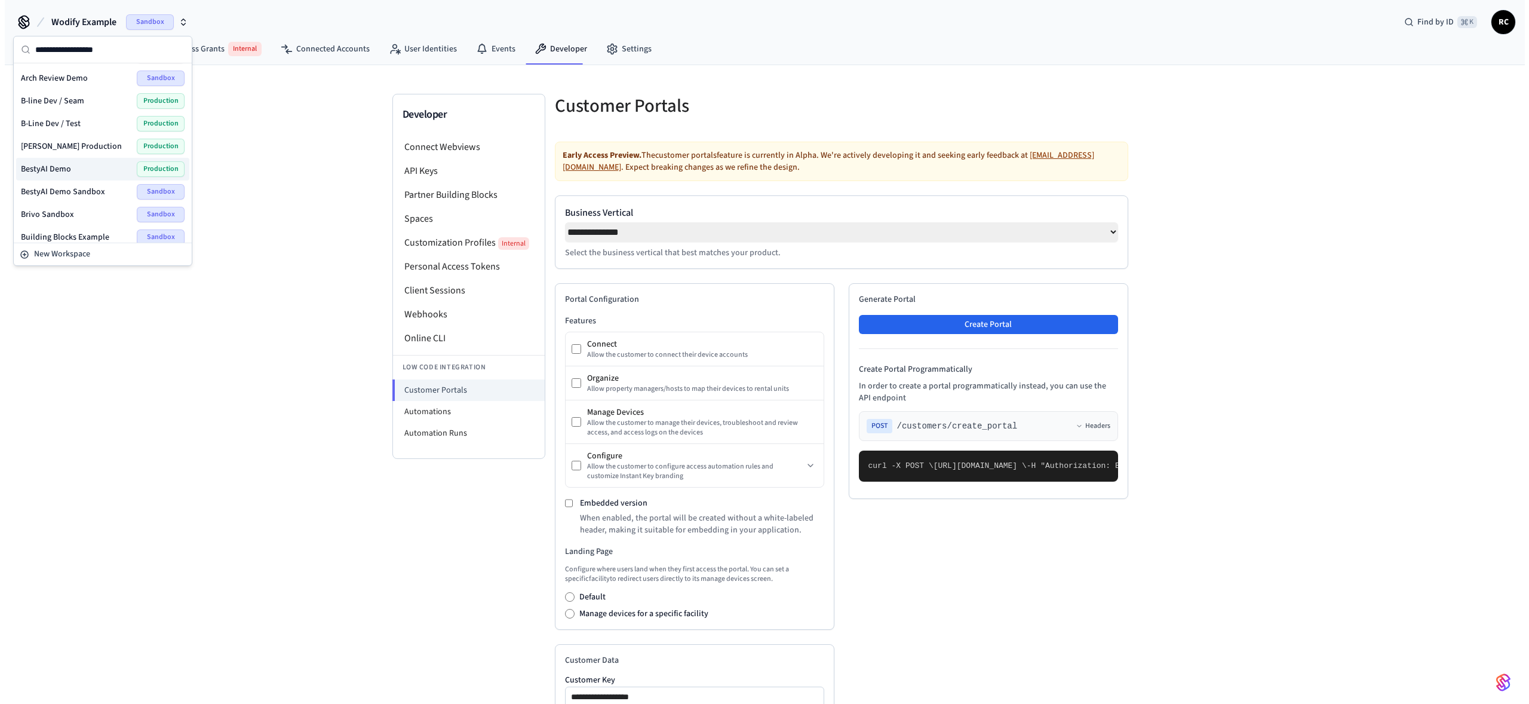
scroll to position [74, 0]
click at [70, 140] on span "[PERSON_NAME] Production" at bounding box center [66, 139] width 101 height 12
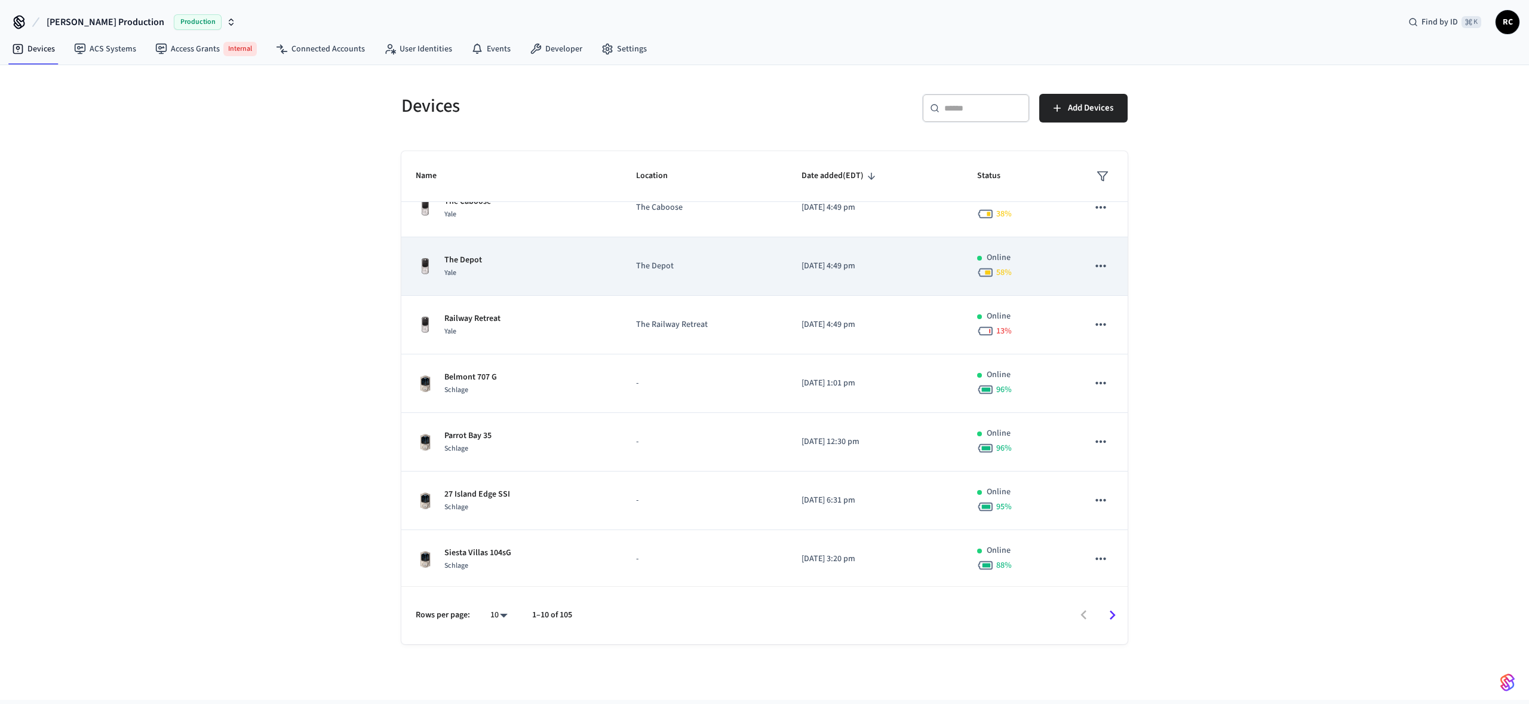
scroll to position [201, 0]
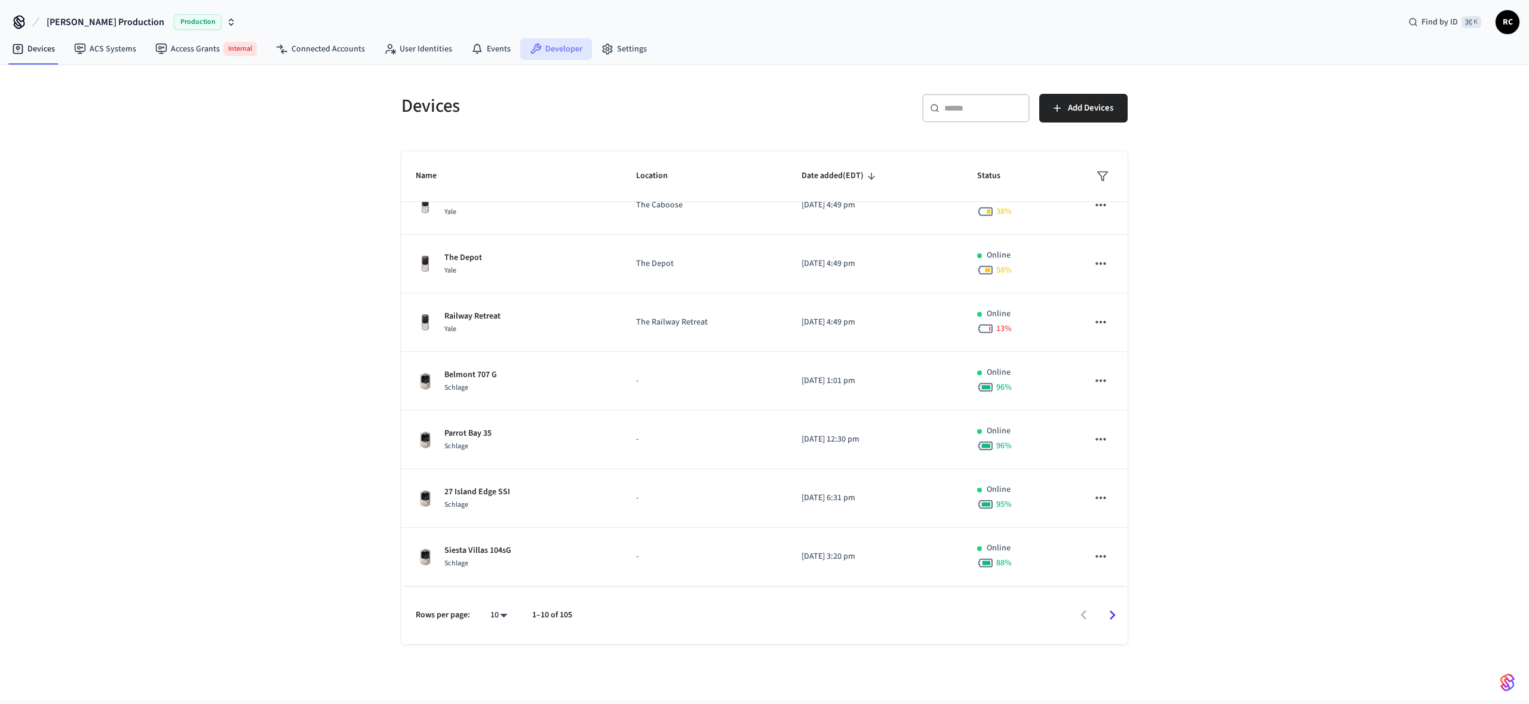
click at [560, 47] on link "Developer" at bounding box center [556, 49] width 72 height 22
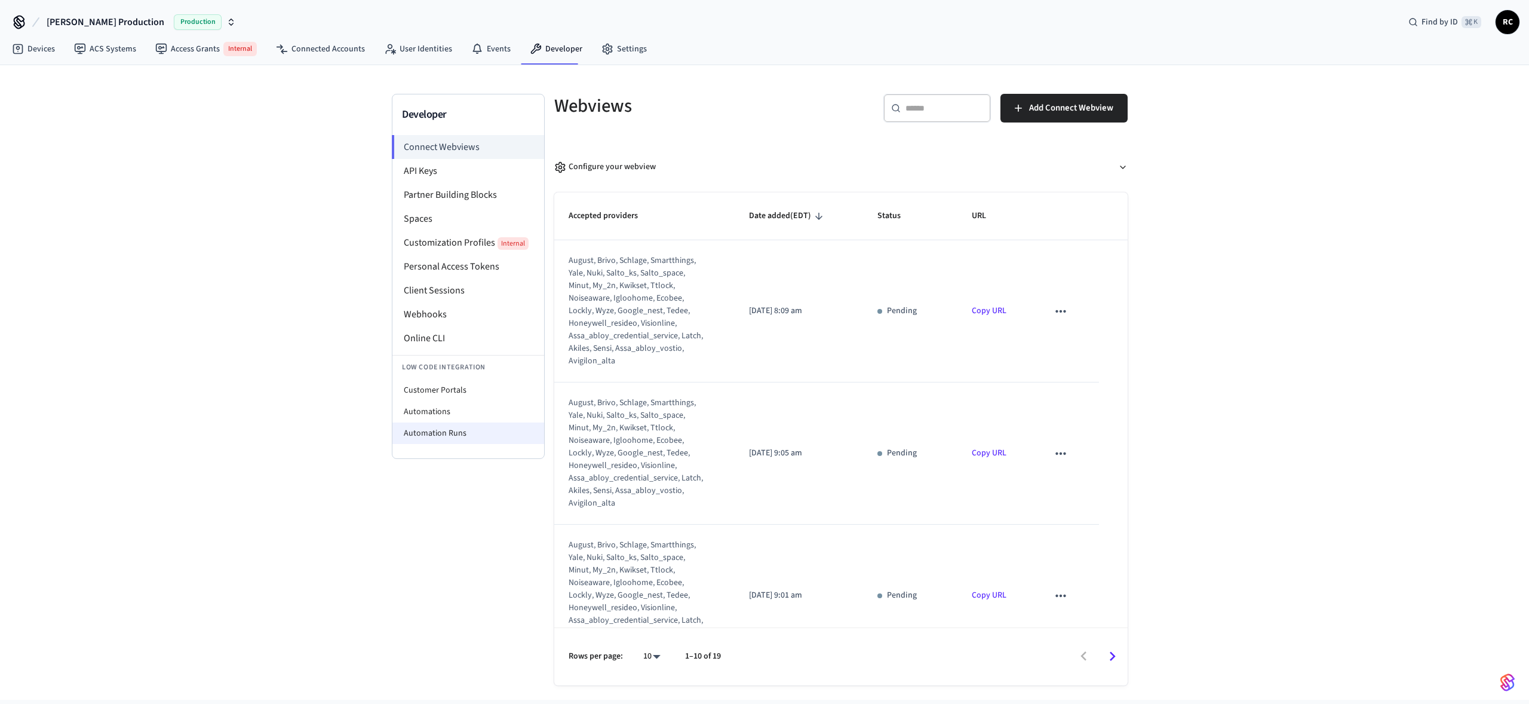
click at [458, 438] on li "Automation Runs" at bounding box center [468, 433] width 152 height 22
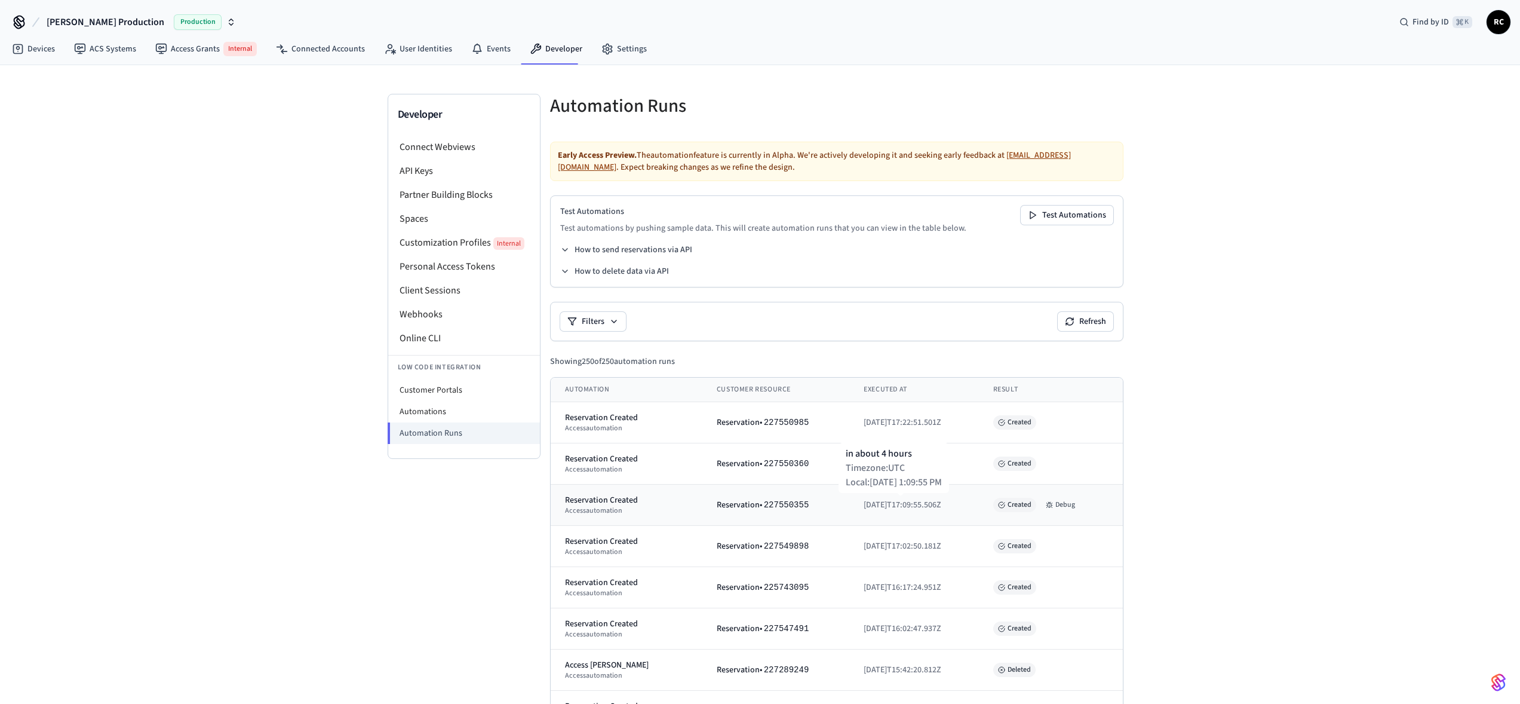
click at [879, 505] on span "[DATE]T17:09:55.506Z" at bounding box center [903, 505] width 78 height 12
click at [1052, 507] on icon at bounding box center [1051, 507] width 1 height 1
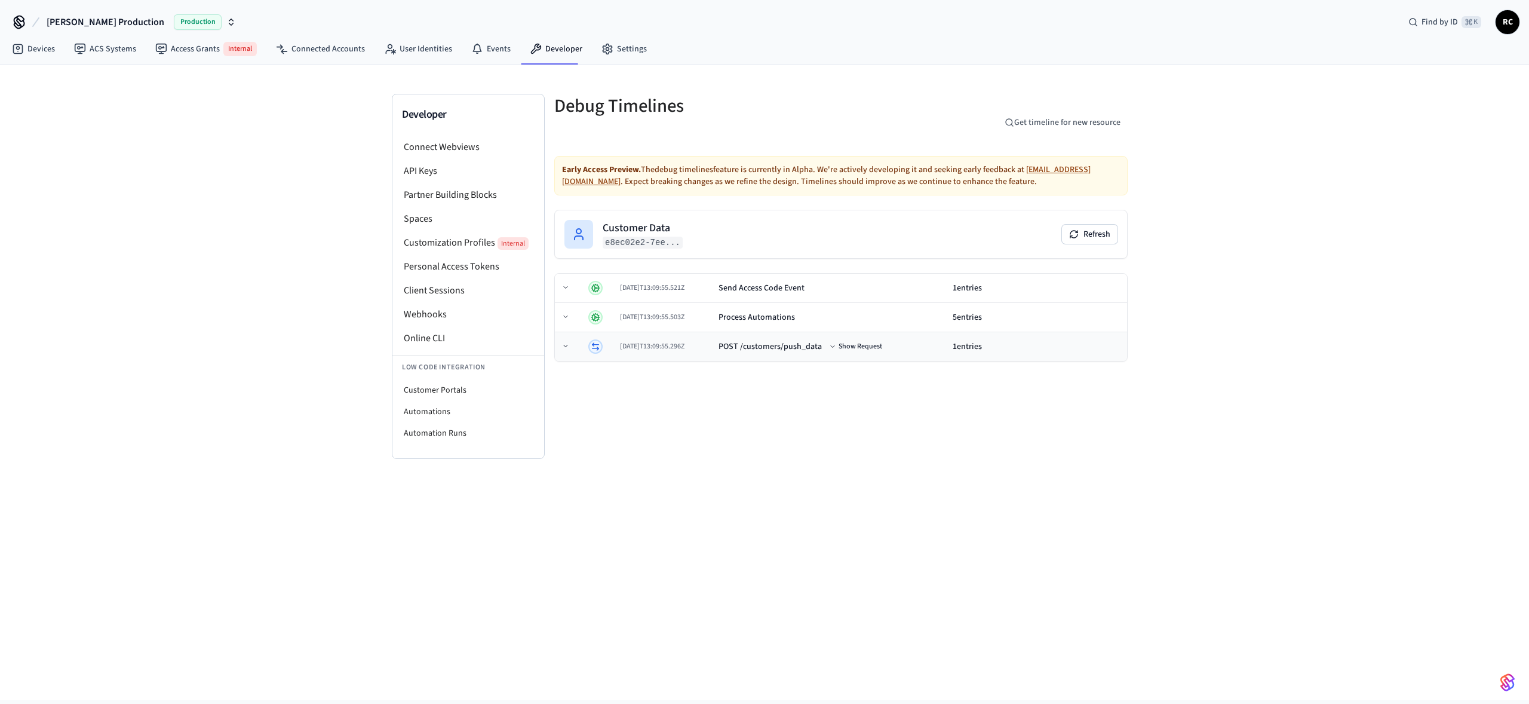
click at [695, 340] on td "[DATE]T13:09:55.296Z" at bounding box center [664, 346] width 99 height 29
click at [882, 349] on button "Show Request" at bounding box center [857, 346] width 58 height 14
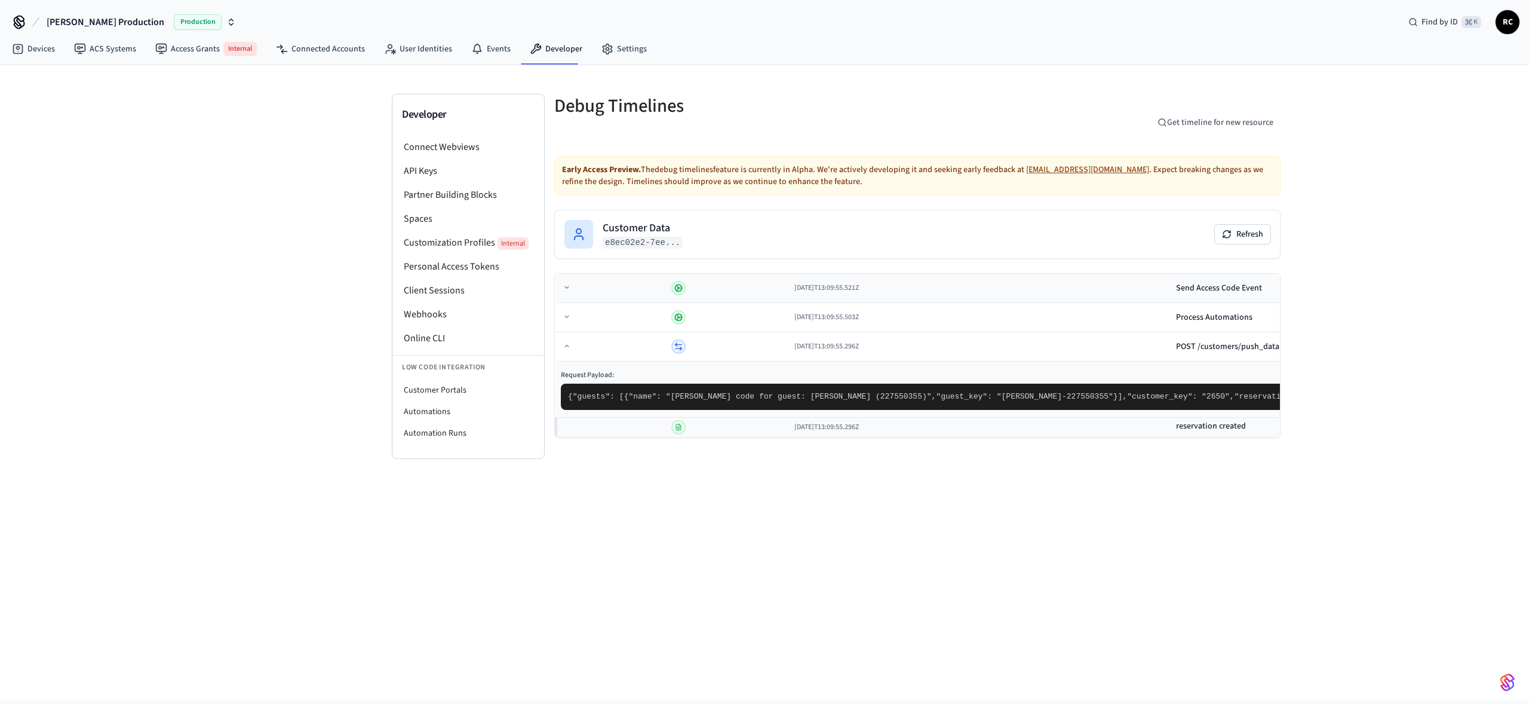
click at [1176, 288] on div "Send Access Code Event" at bounding box center [1219, 288] width 86 height 12
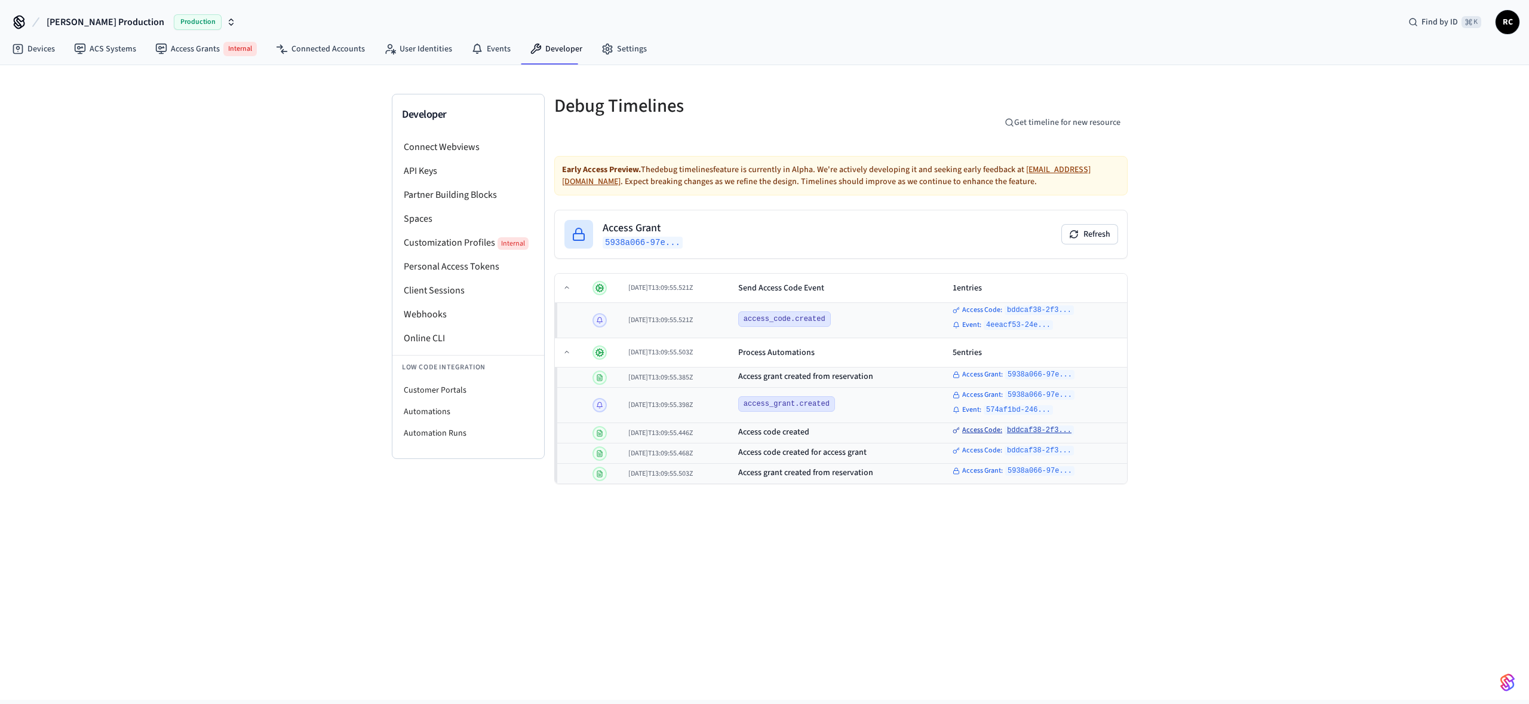
click at [1038, 431] on code "bddcaf38-2f3..." at bounding box center [1039, 430] width 69 height 10
click at [44, 48] on link "Devices" at bounding box center [33, 49] width 62 height 22
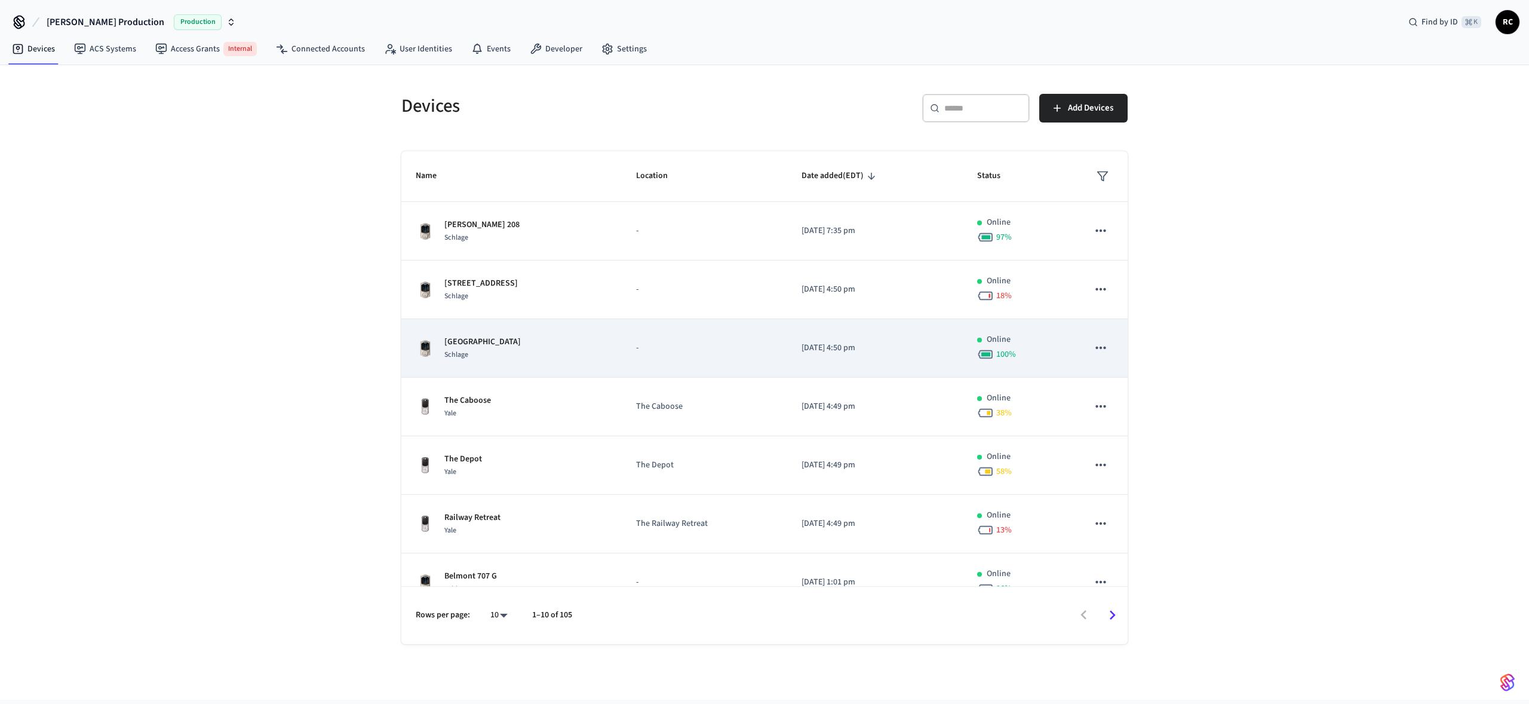
scroll to position [201, 0]
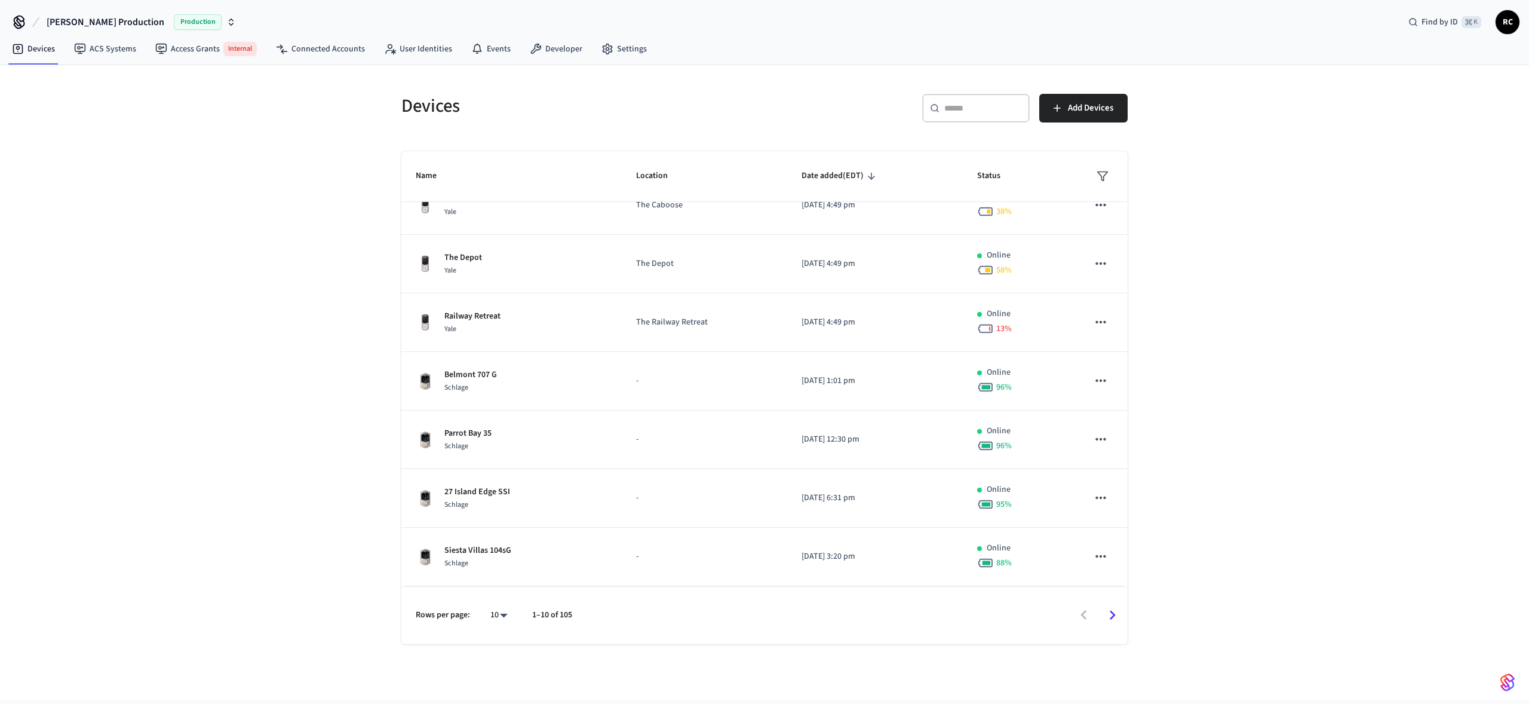
click at [493, 609] on body "[PERSON_NAME] Production Production Find by ID ⌘ K RC Devices ACS Systems Acces…" at bounding box center [764, 349] width 1529 height 699
click at [498, 664] on li "All" at bounding box center [494, 669] width 32 height 32
type input "**"
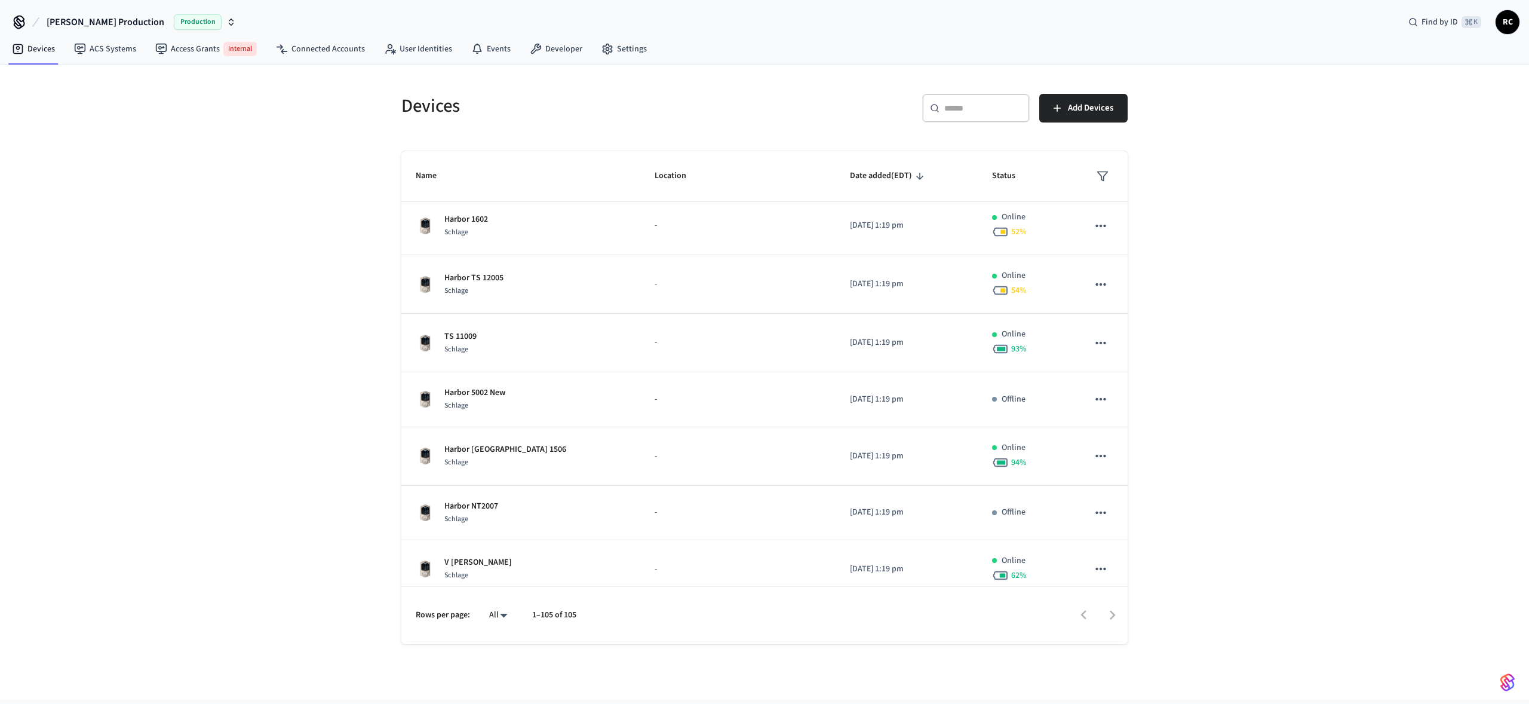
scroll to position [5218, 0]
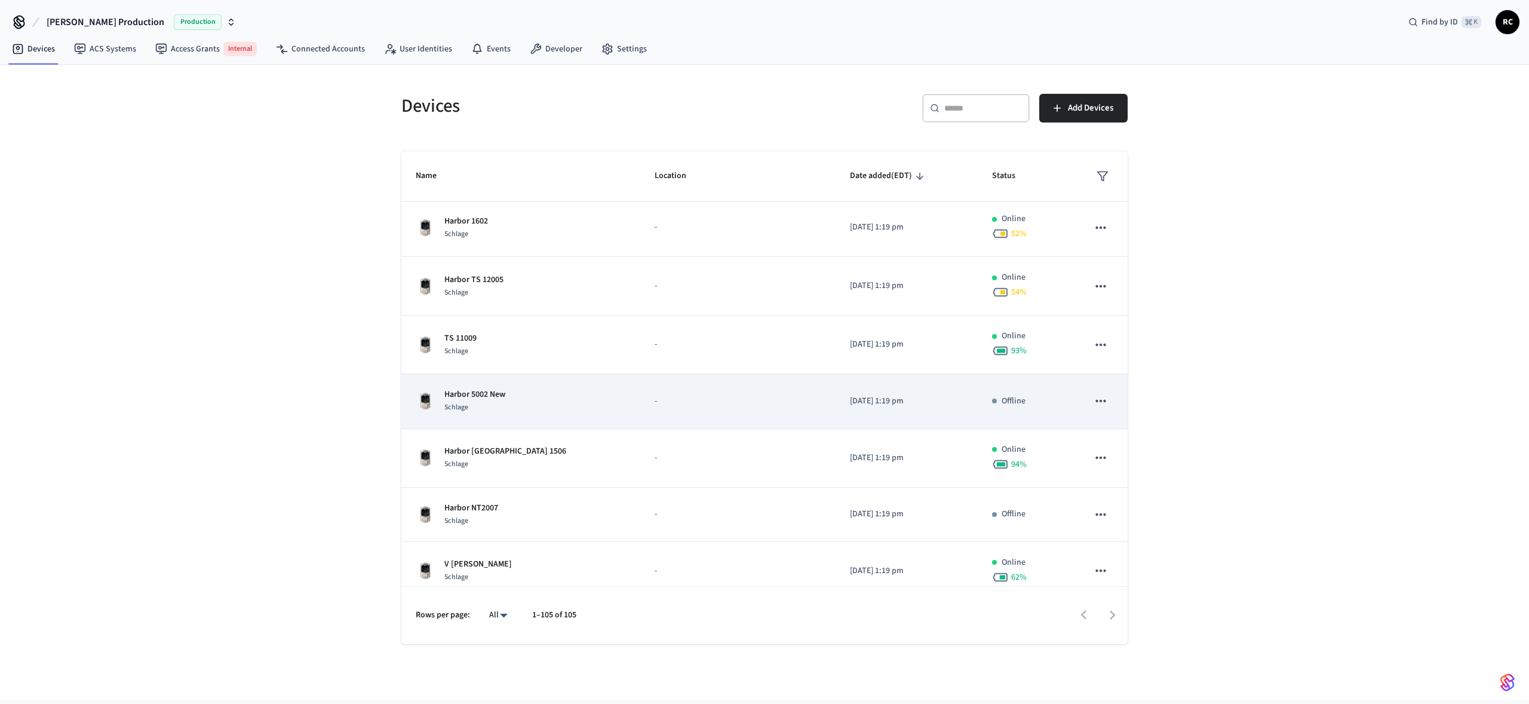
click at [579, 398] on div "Harbor 5002 [GEOGRAPHIC_DATA]" at bounding box center [521, 400] width 210 height 25
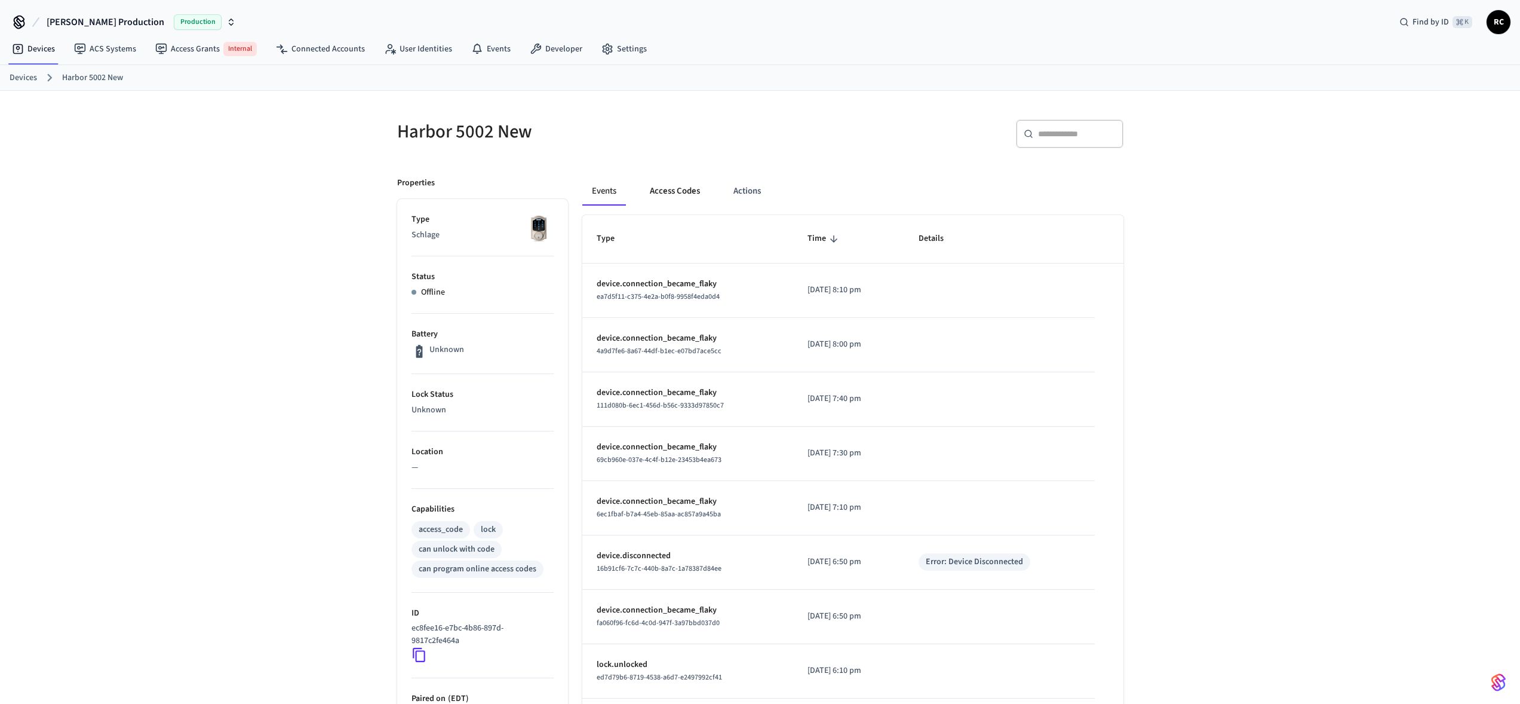
click at [668, 188] on button "Access Codes" at bounding box center [674, 191] width 69 height 29
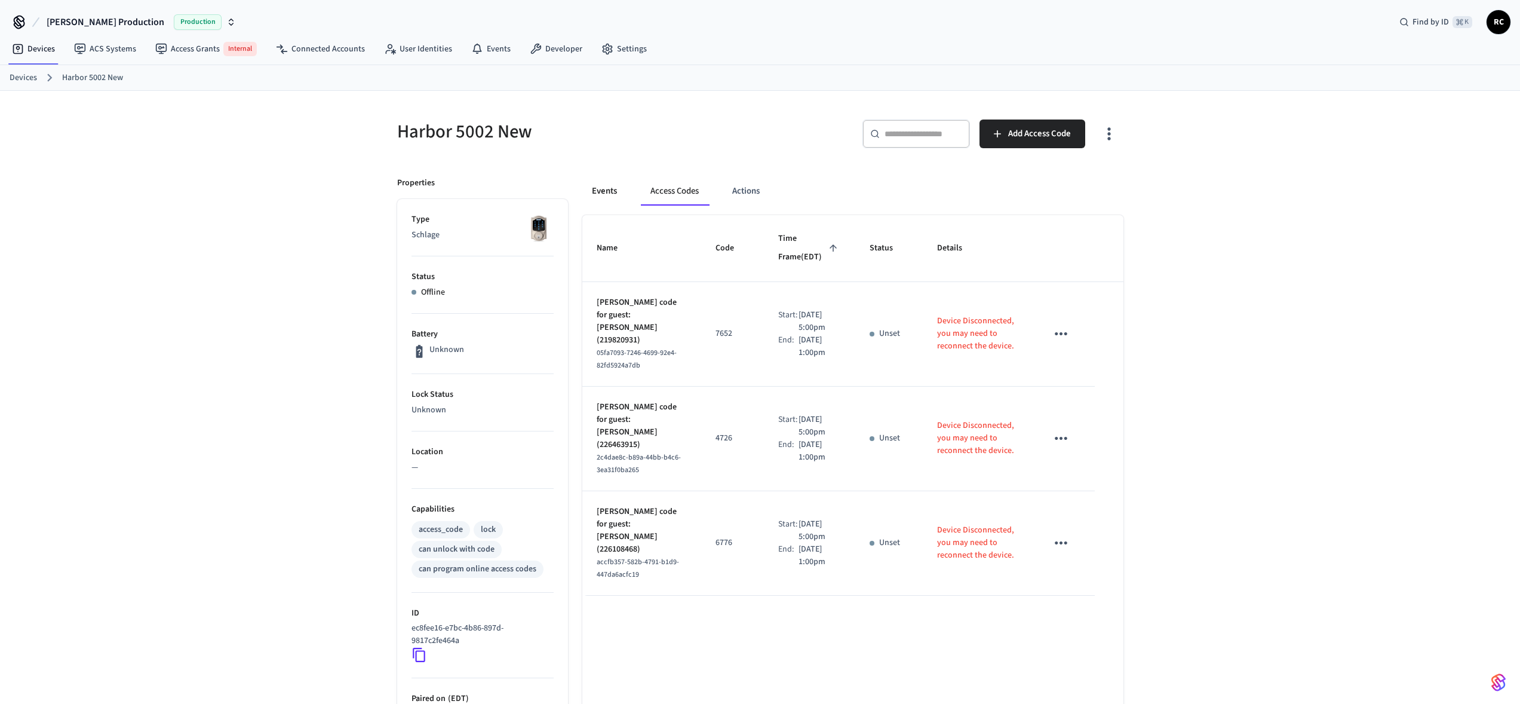
click at [606, 191] on button "Events" at bounding box center [604, 191] width 44 height 29
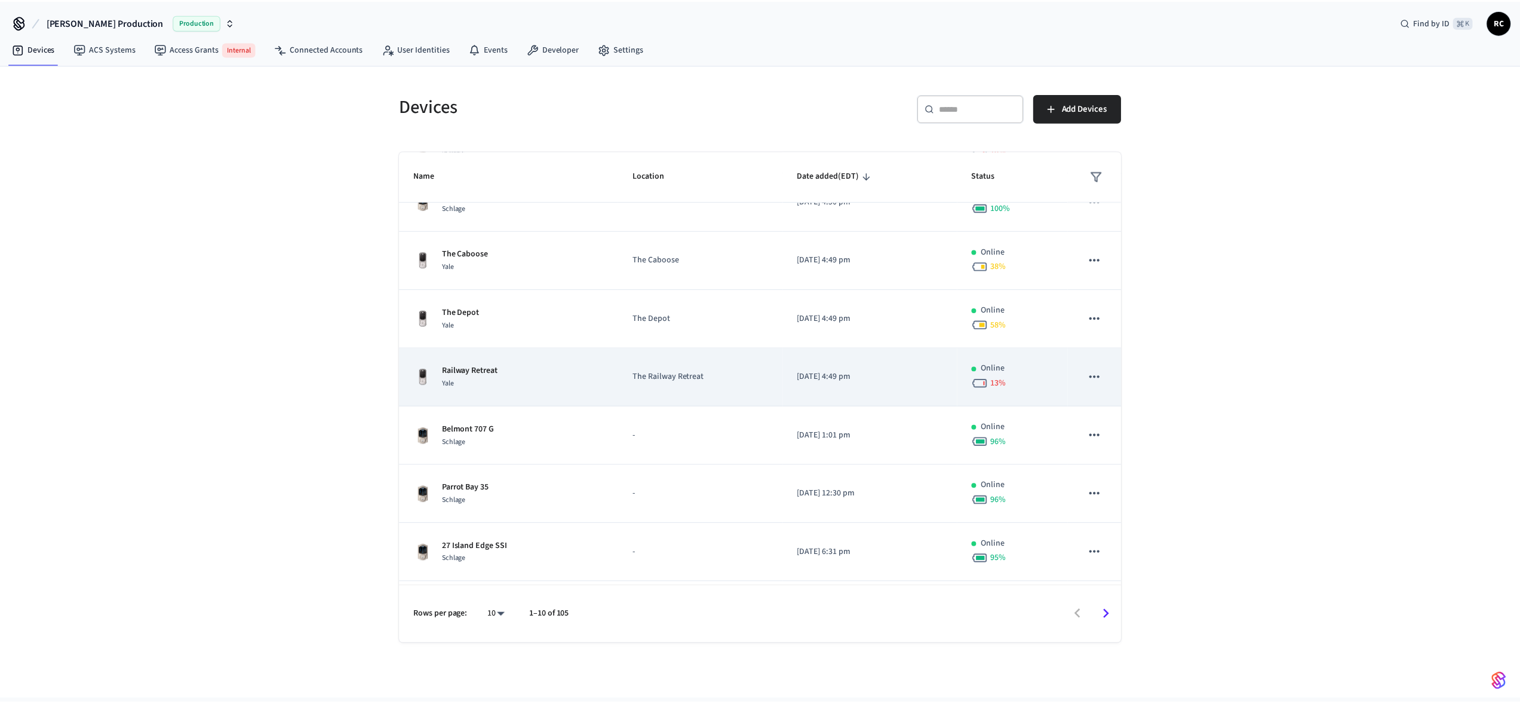
scroll to position [201, 0]
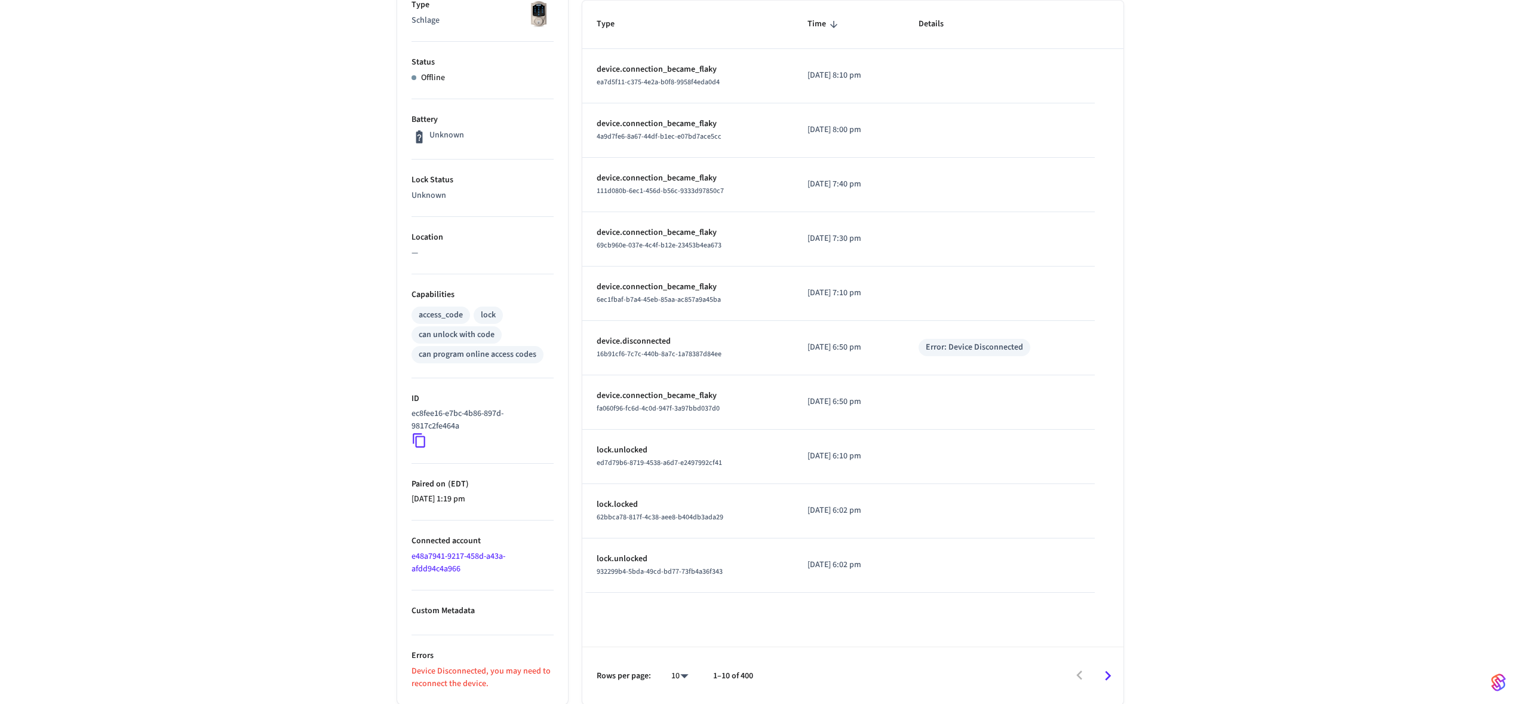
scroll to position [215, 0]
click at [439, 556] on link "e48a7941-9217-458d-a43a-afdd94c4a966" at bounding box center [459, 562] width 94 height 24
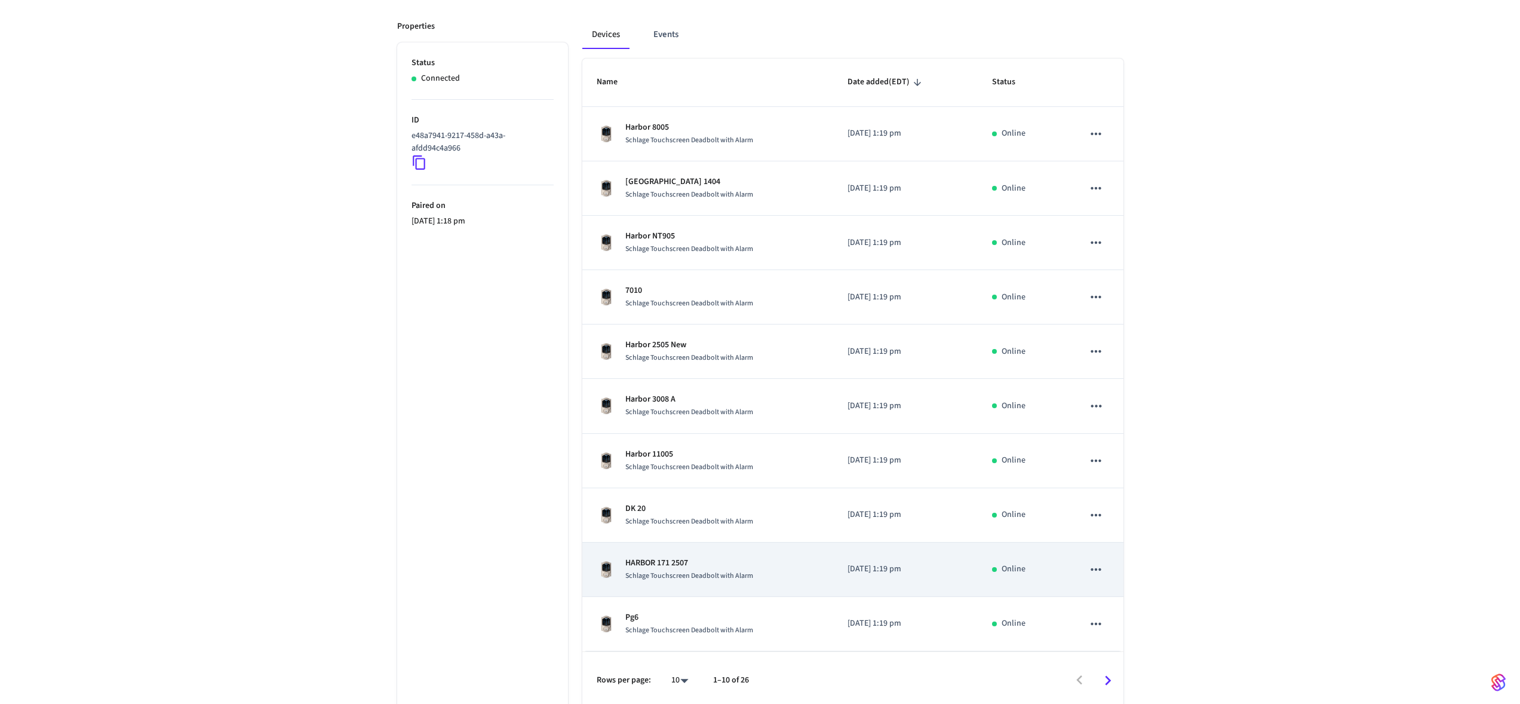
scroll to position [165, 0]
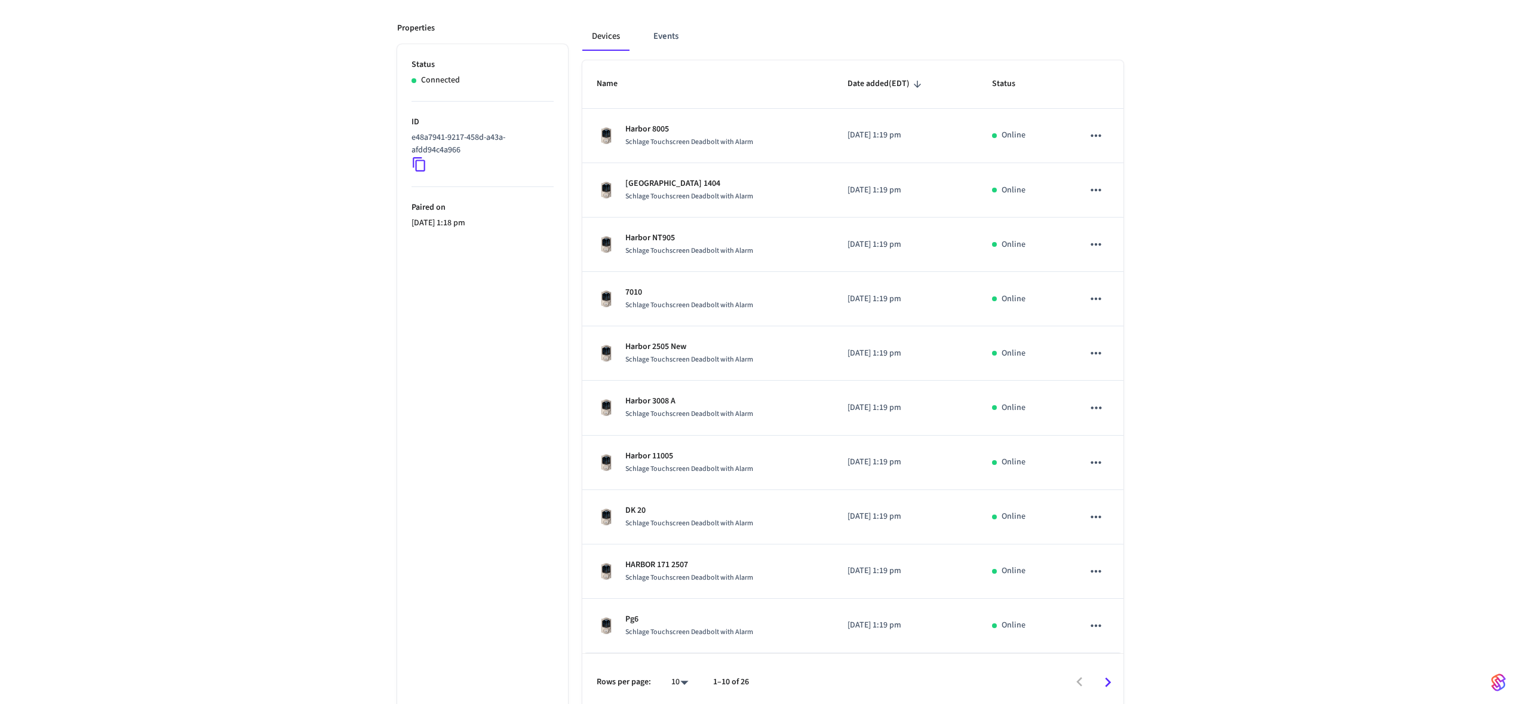
click at [1110, 676] on icon "Go to next page" at bounding box center [1108, 682] width 19 height 19
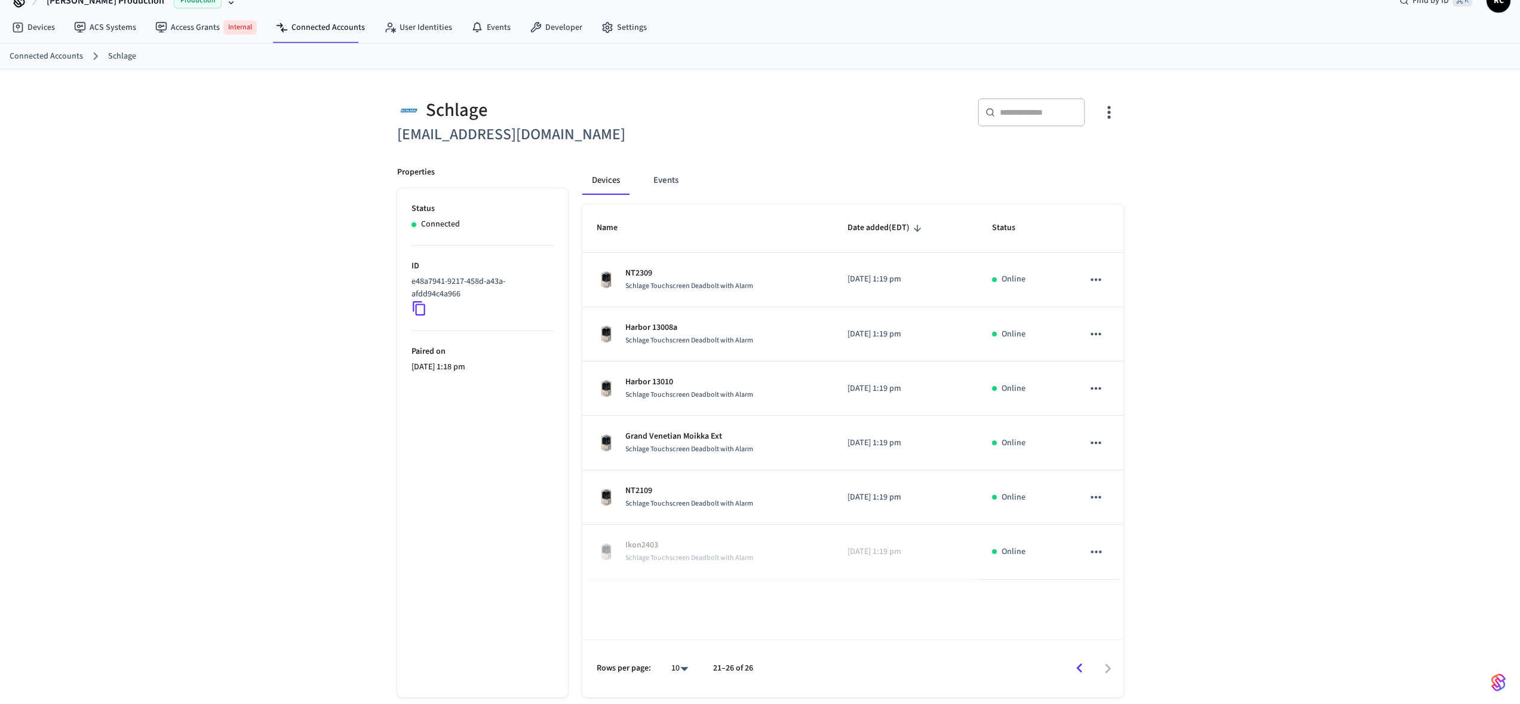
scroll to position [22, 0]
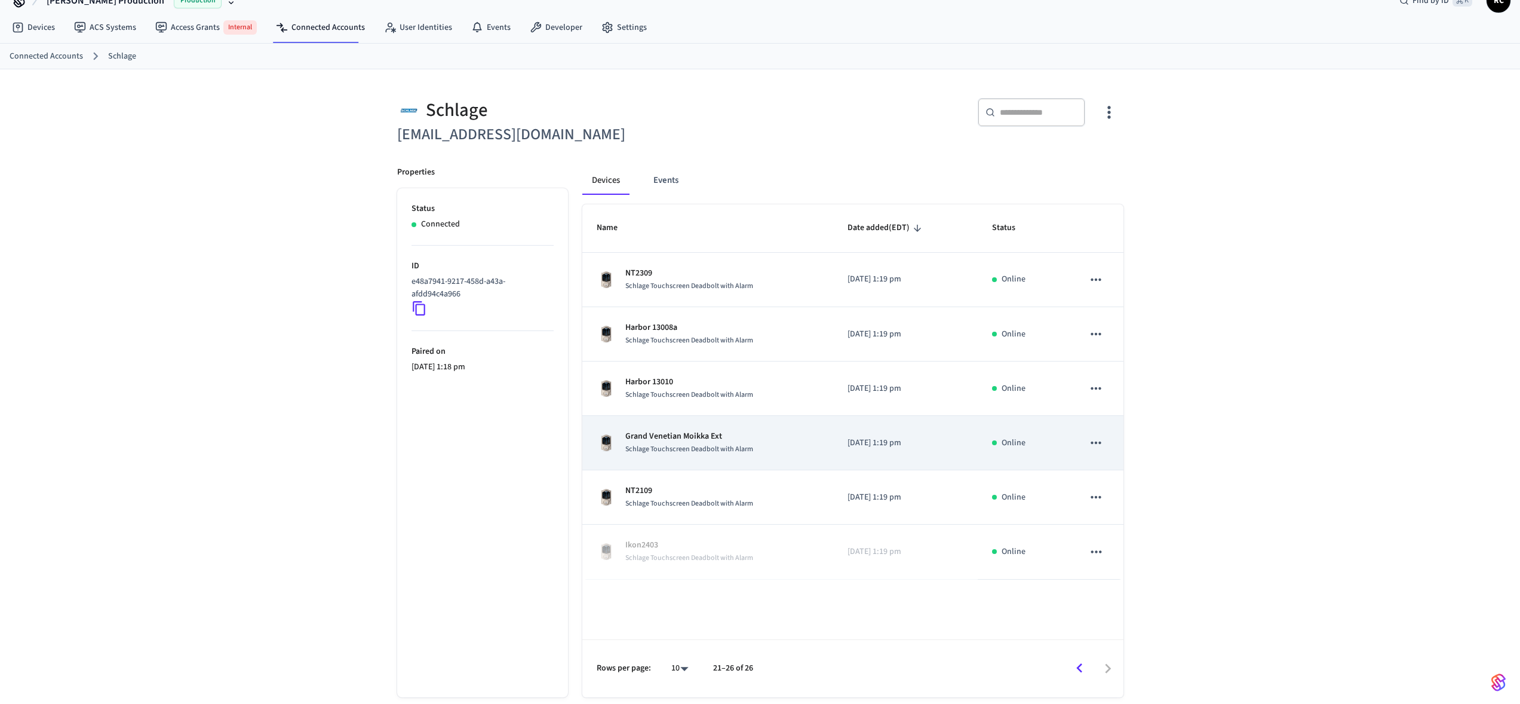
click at [813, 444] on div "Grand Venetian Moikka Ext Schlage Touchscreen Deadbolt with Alarm" at bounding box center [708, 442] width 223 height 25
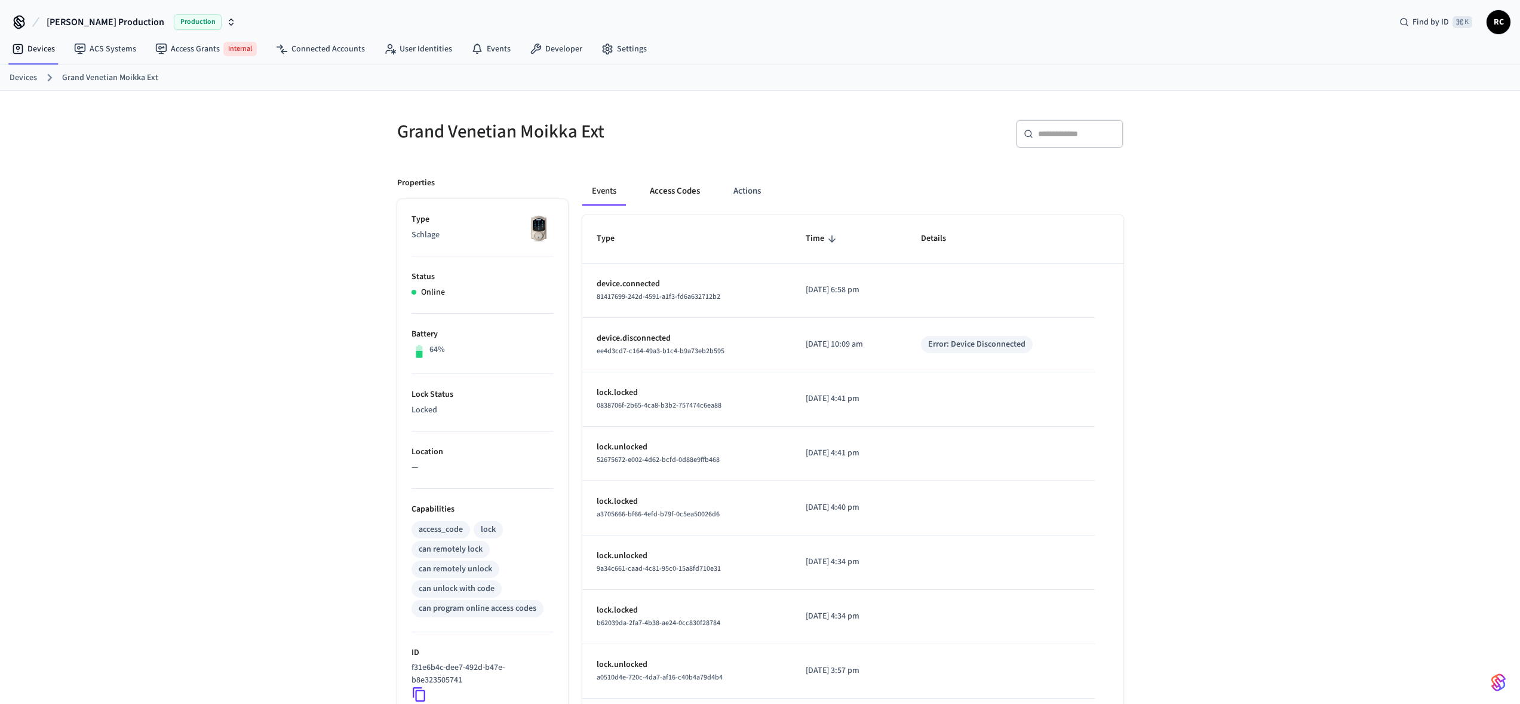
click at [665, 194] on button "Access Codes" at bounding box center [674, 191] width 69 height 29
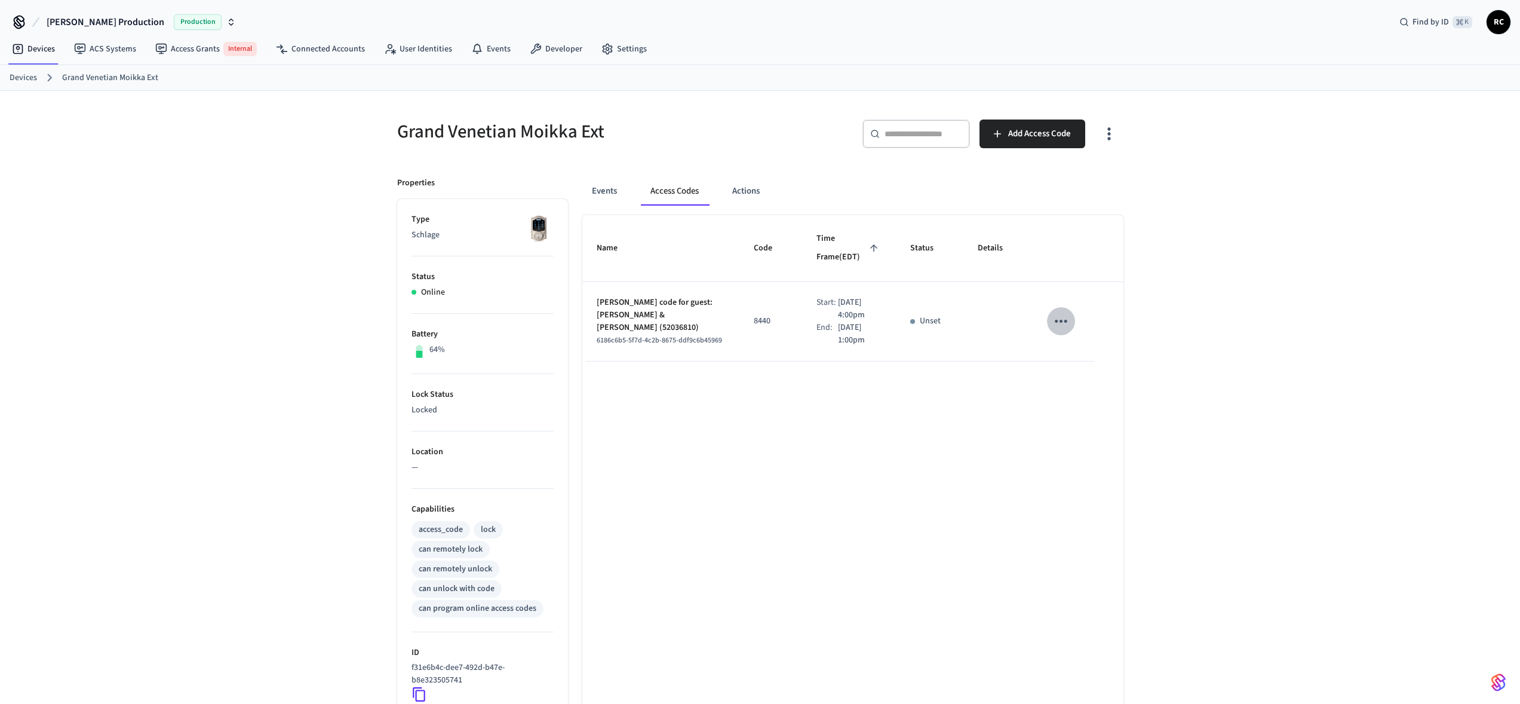
click at [1057, 317] on icon "sticky table" at bounding box center [1061, 321] width 19 height 19
click at [1155, 280] on div at bounding box center [764, 352] width 1529 height 704
click at [737, 192] on button "Actions" at bounding box center [746, 191] width 47 height 29
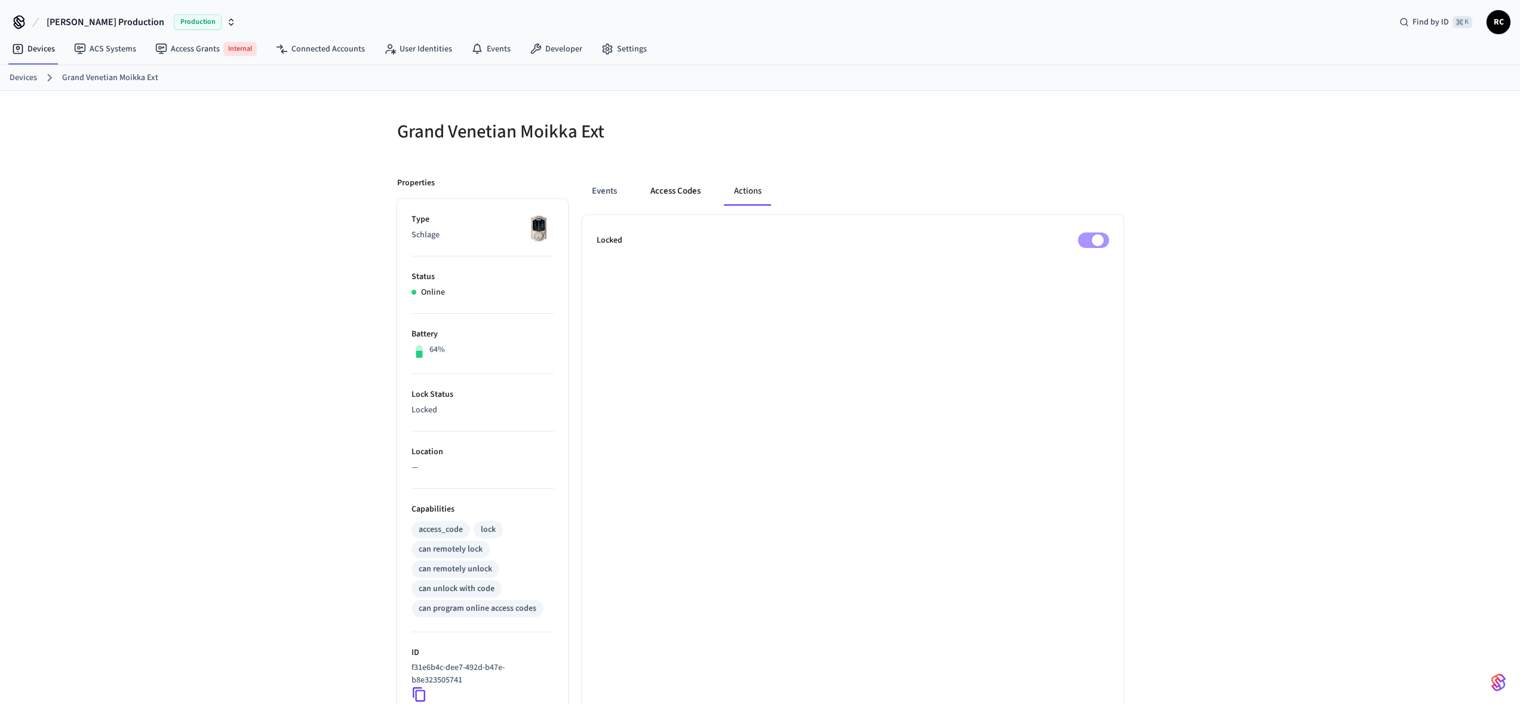
click at [679, 186] on button "Access Codes" at bounding box center [675, 191] width 69 height 29
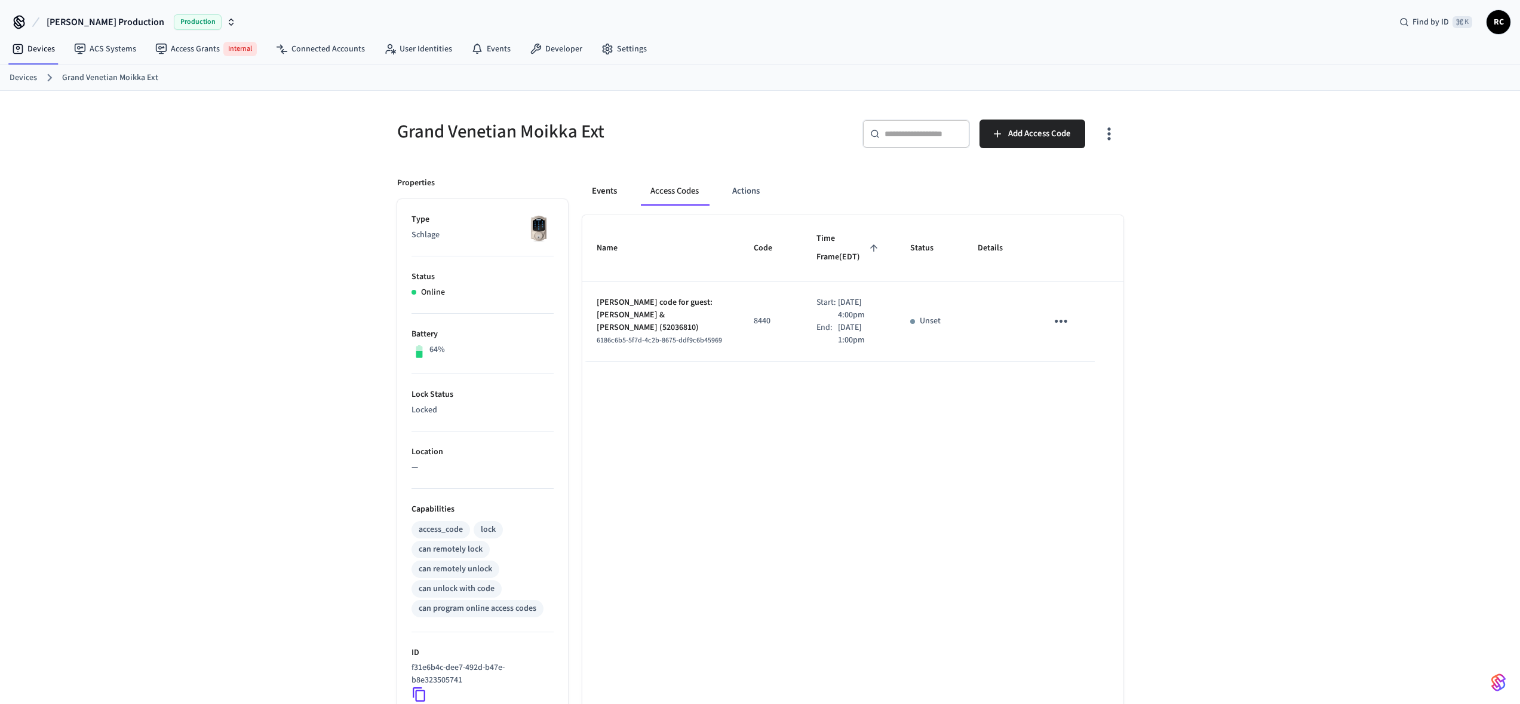
click at [593, 179] on button "Events" at bounding box center [604, 191] width 44 height 29
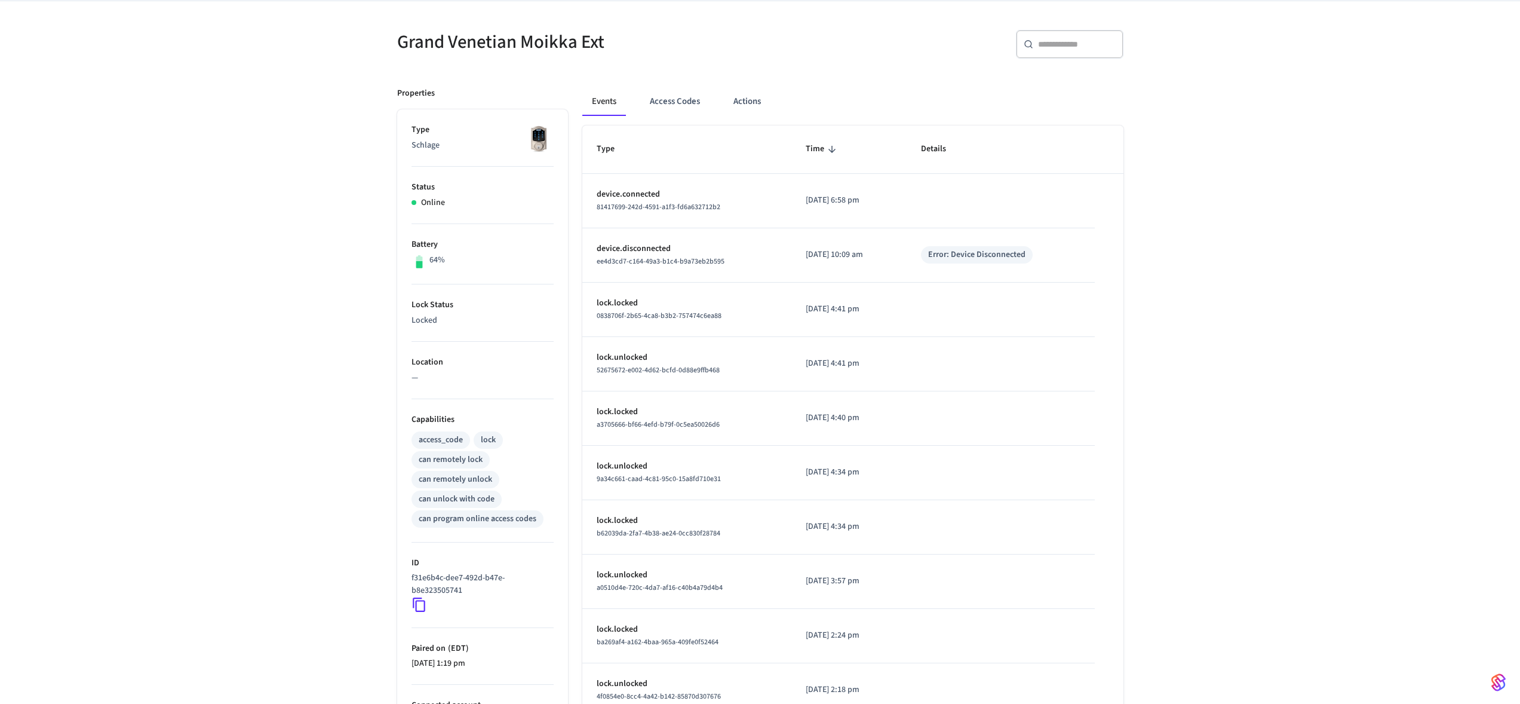
scroll to position [185, 0]
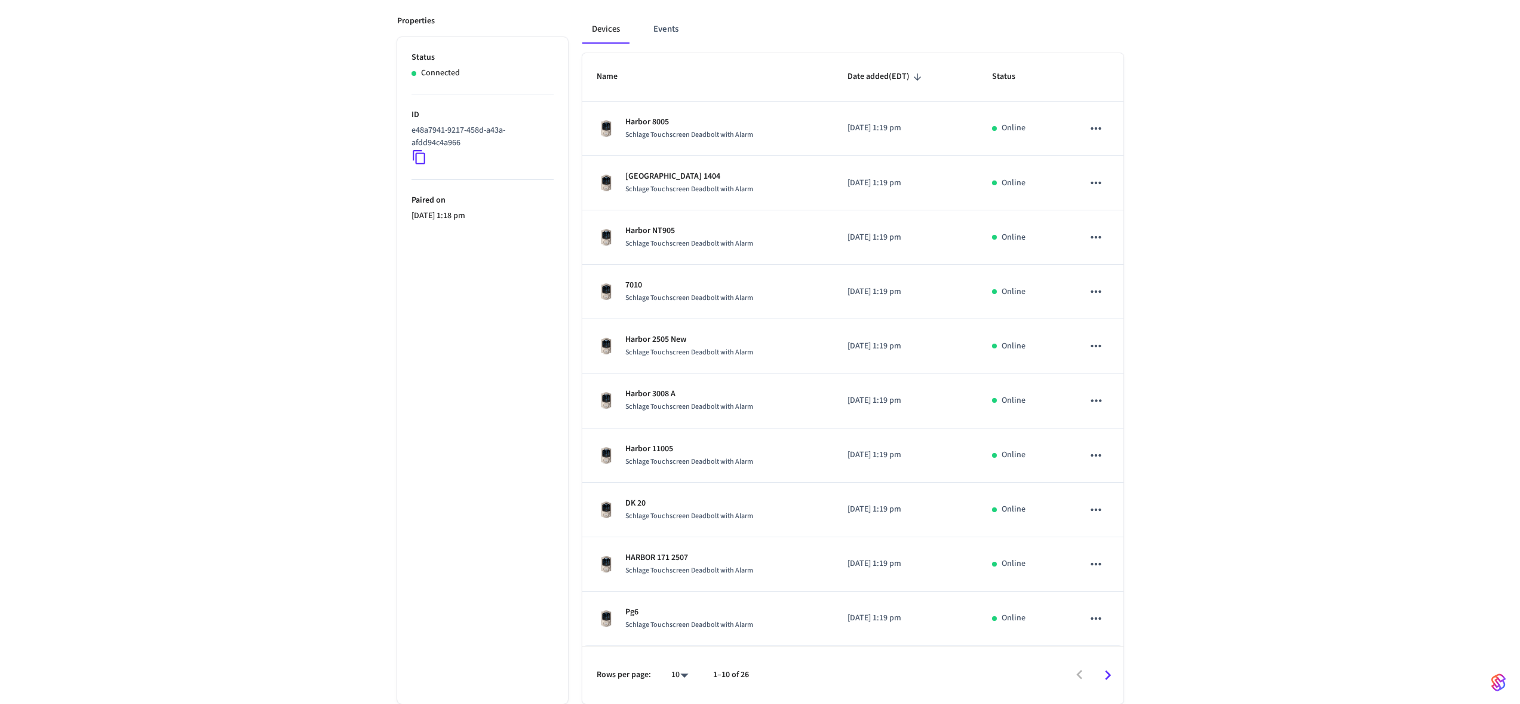
scroll to position [22, 0]
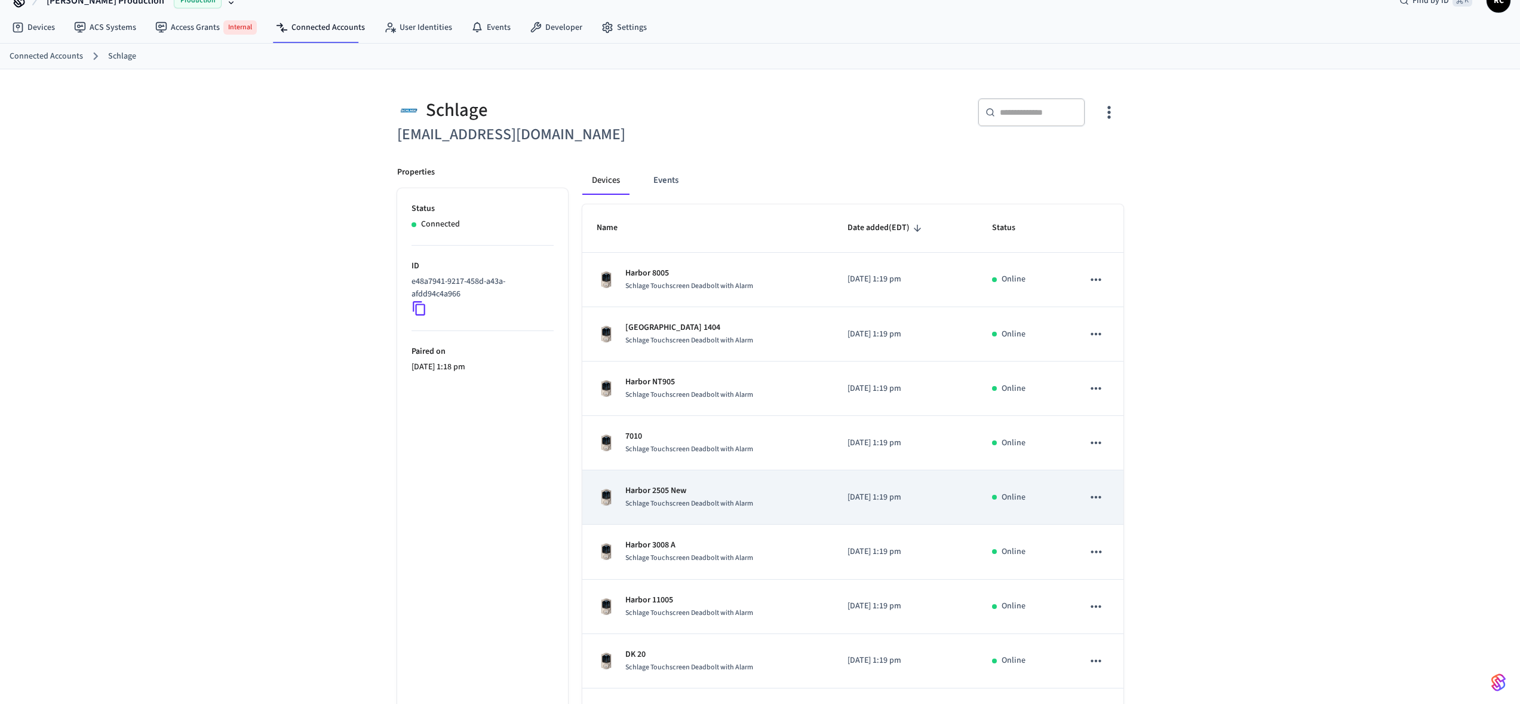
click at [677, 492] on p "Harbor 2505 New" at bounding box center [689, 490] width 128 height 13
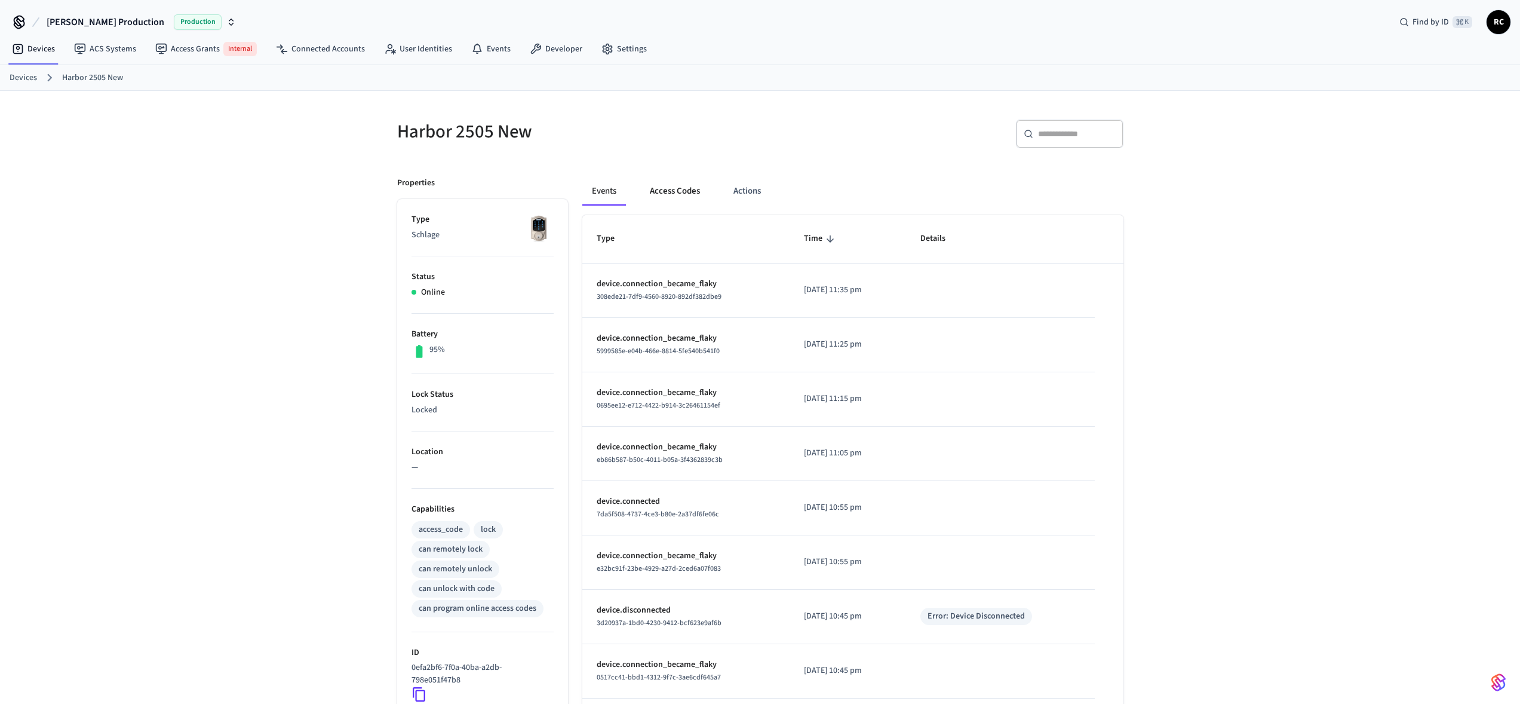
click at [668, 194] on button "Access Codes" at bounding box center [674, 191] width 69 height 29
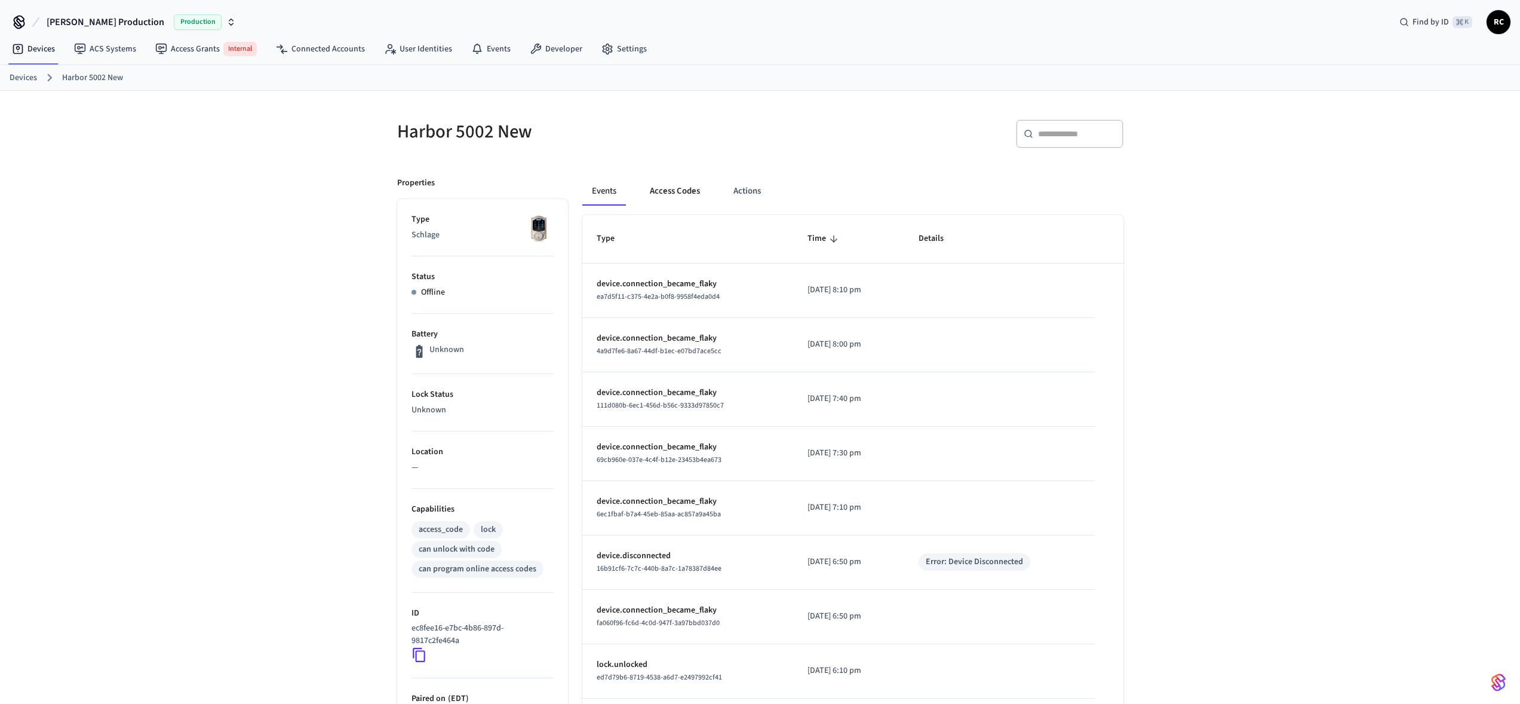
click at [658, 192] on button "Access Codes" at bounding box center [674, 191] width 69 height 29
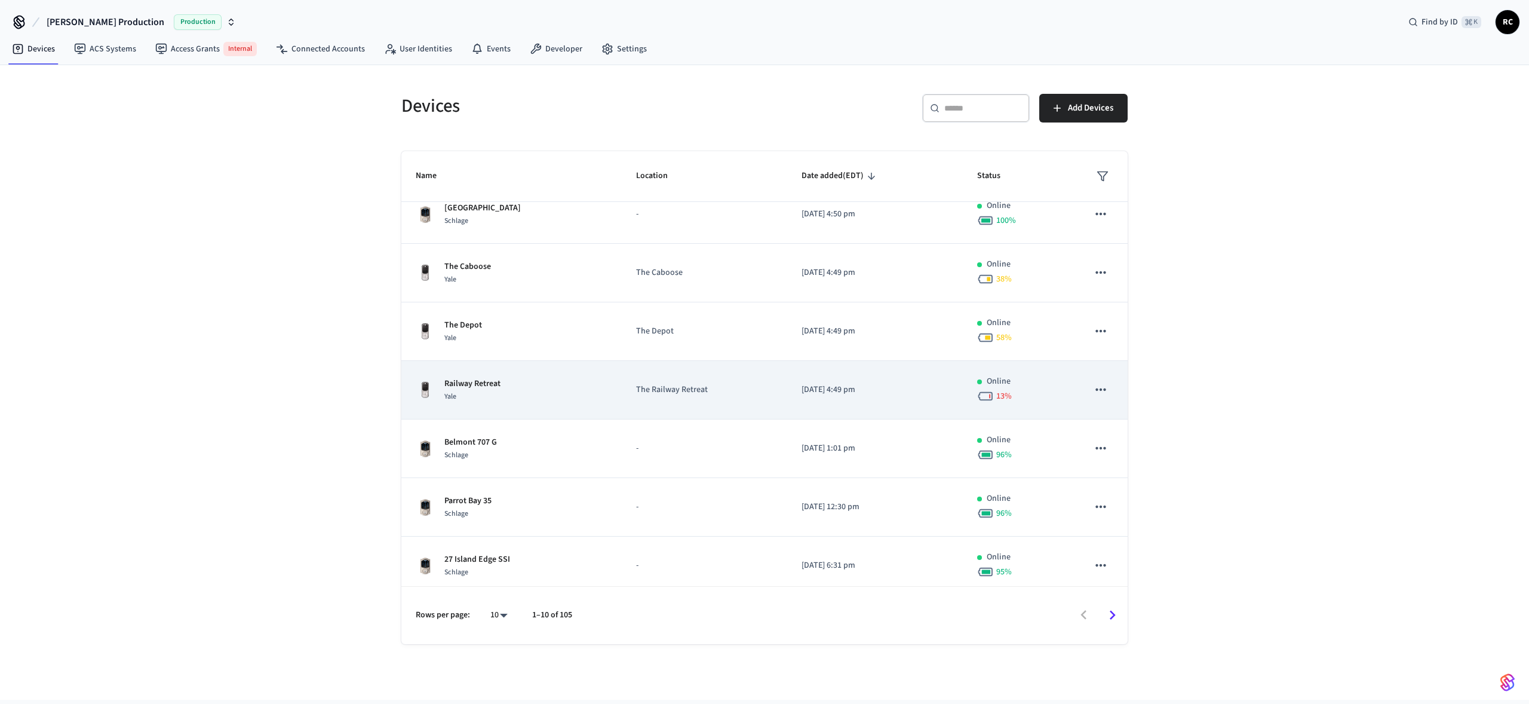
scroll to position [201, 0]
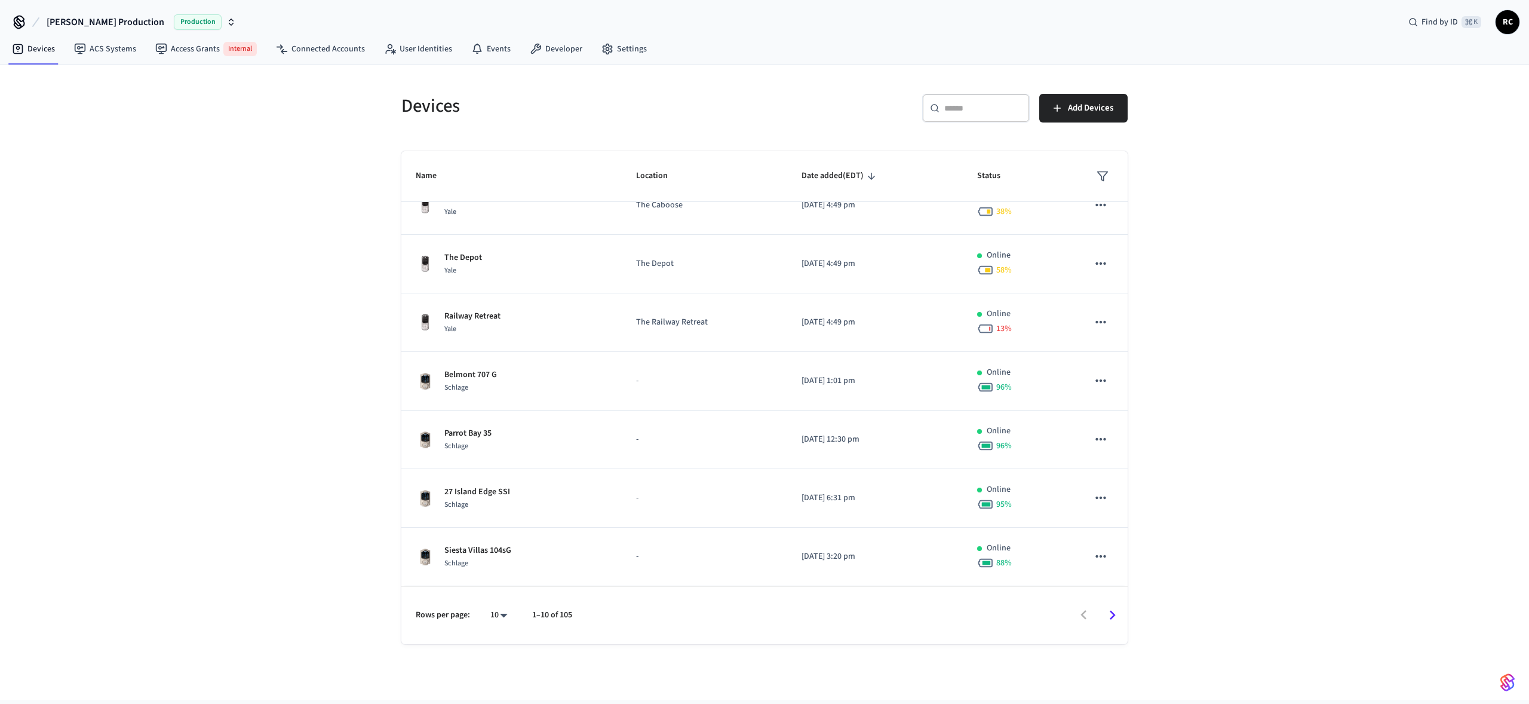
click at [1119, 613] on icon "Go to next page" at bounding box center [1112, 615] width 19 height 19
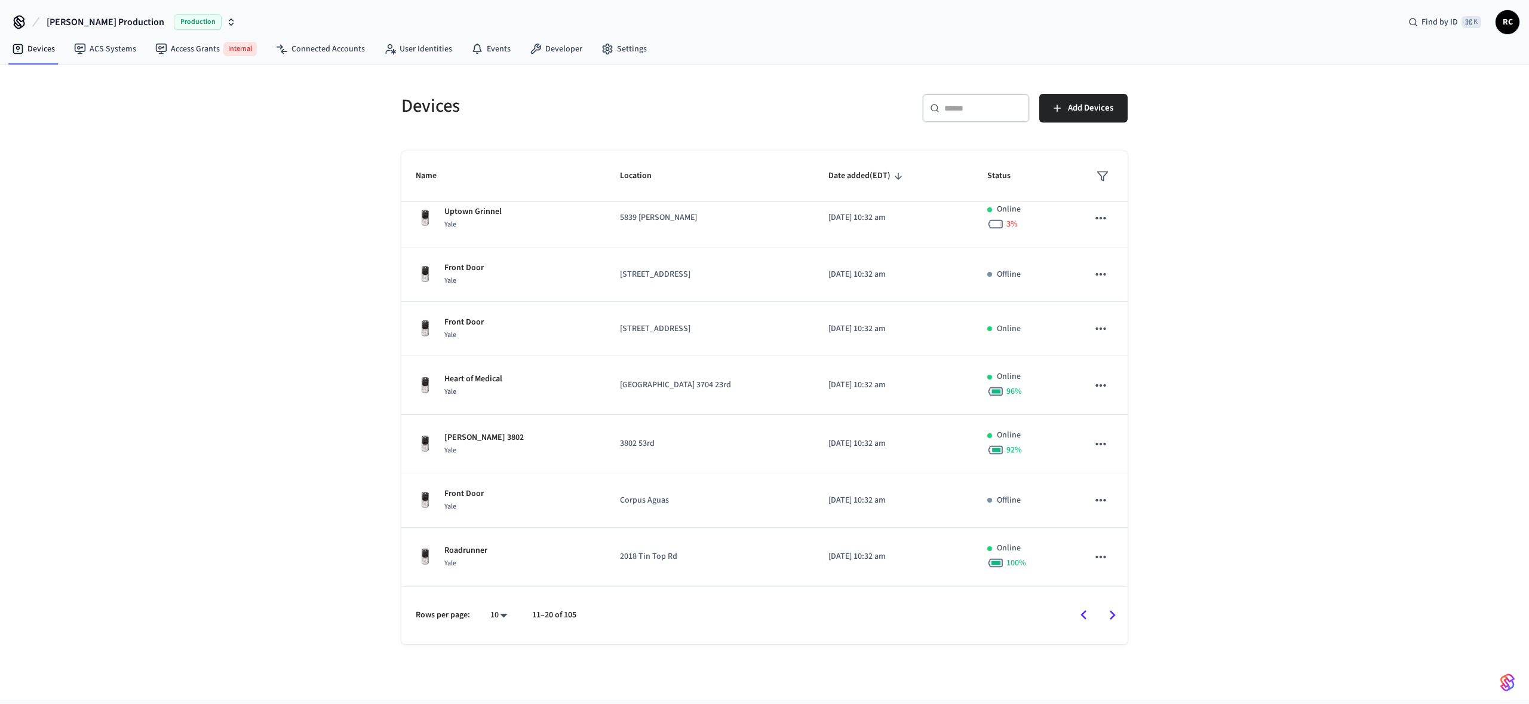
scroll to position [185, 0]
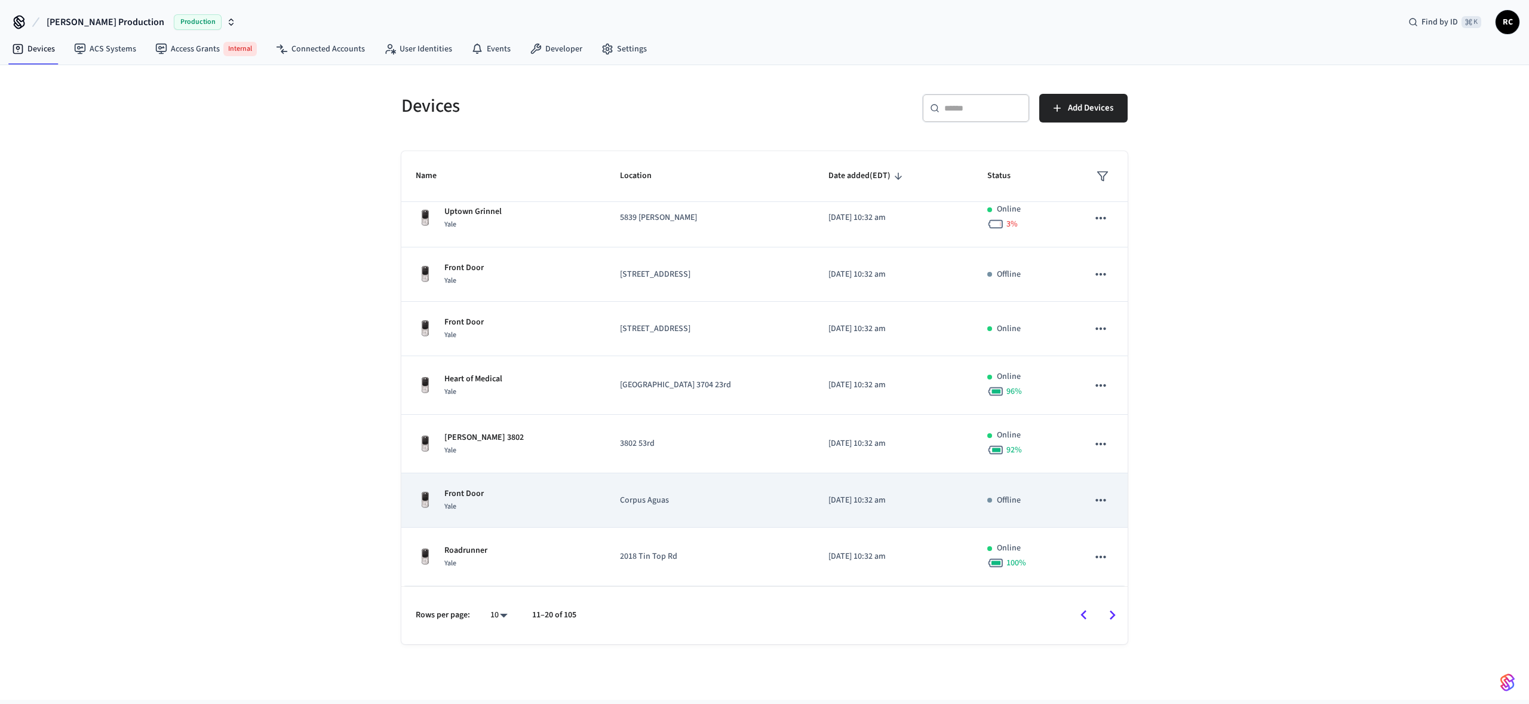
click at [513, 500] on div "Front Door Yale" at bounding box center [504, 499] width 176 height 25
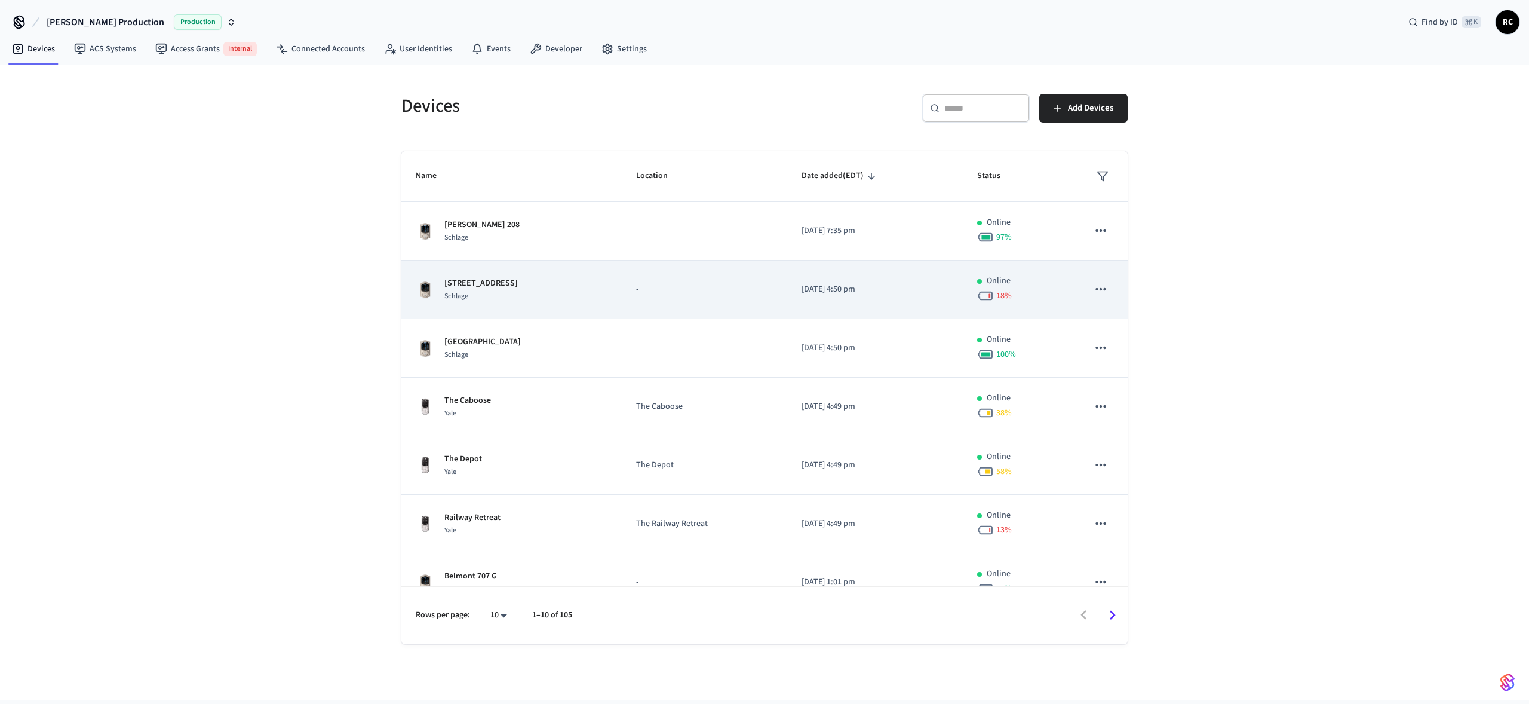
click at [516, 300] on div "[STREET_ADDRESS]" at bounding box center [512, 289] width 192 height 25
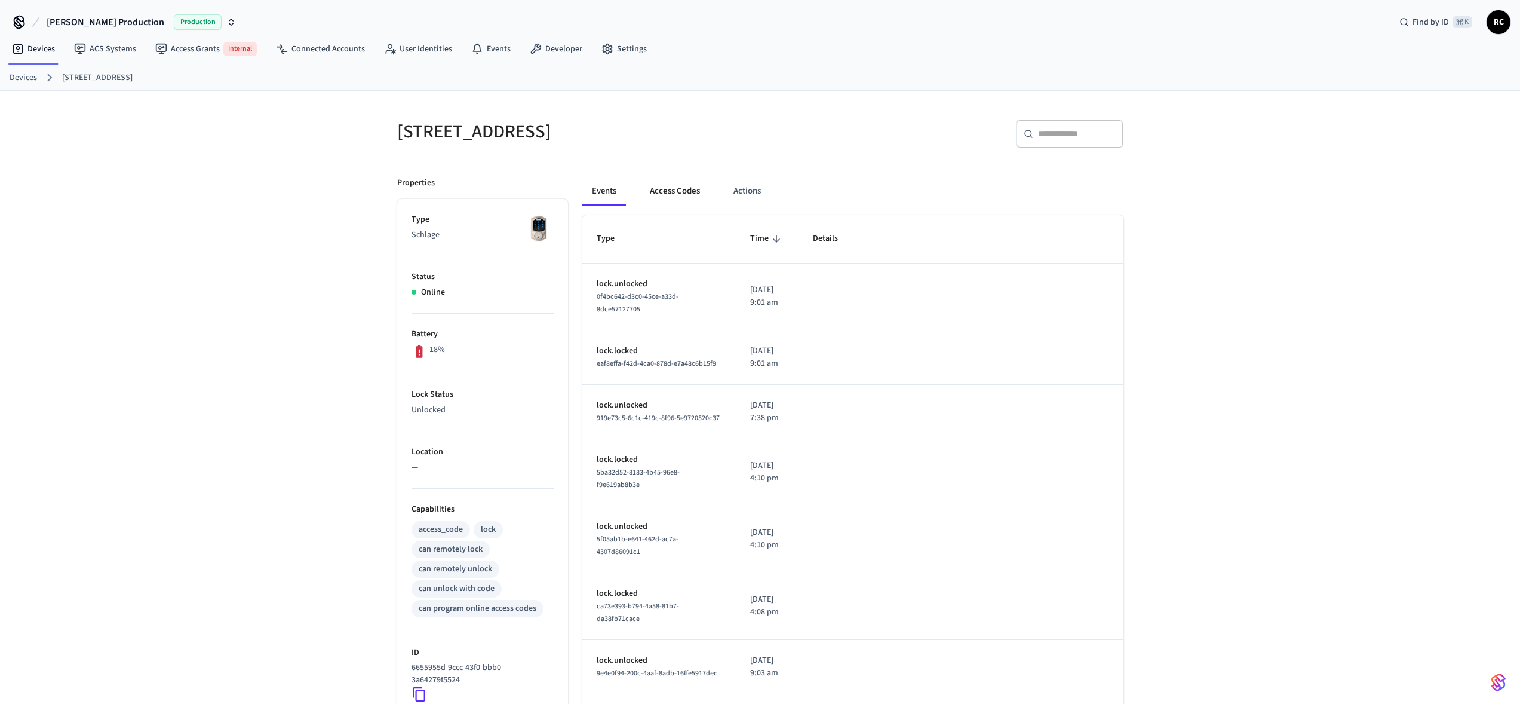
click at [670, 198] on button "Access Codes" at bounding box center [674, 191] width 69 height 29
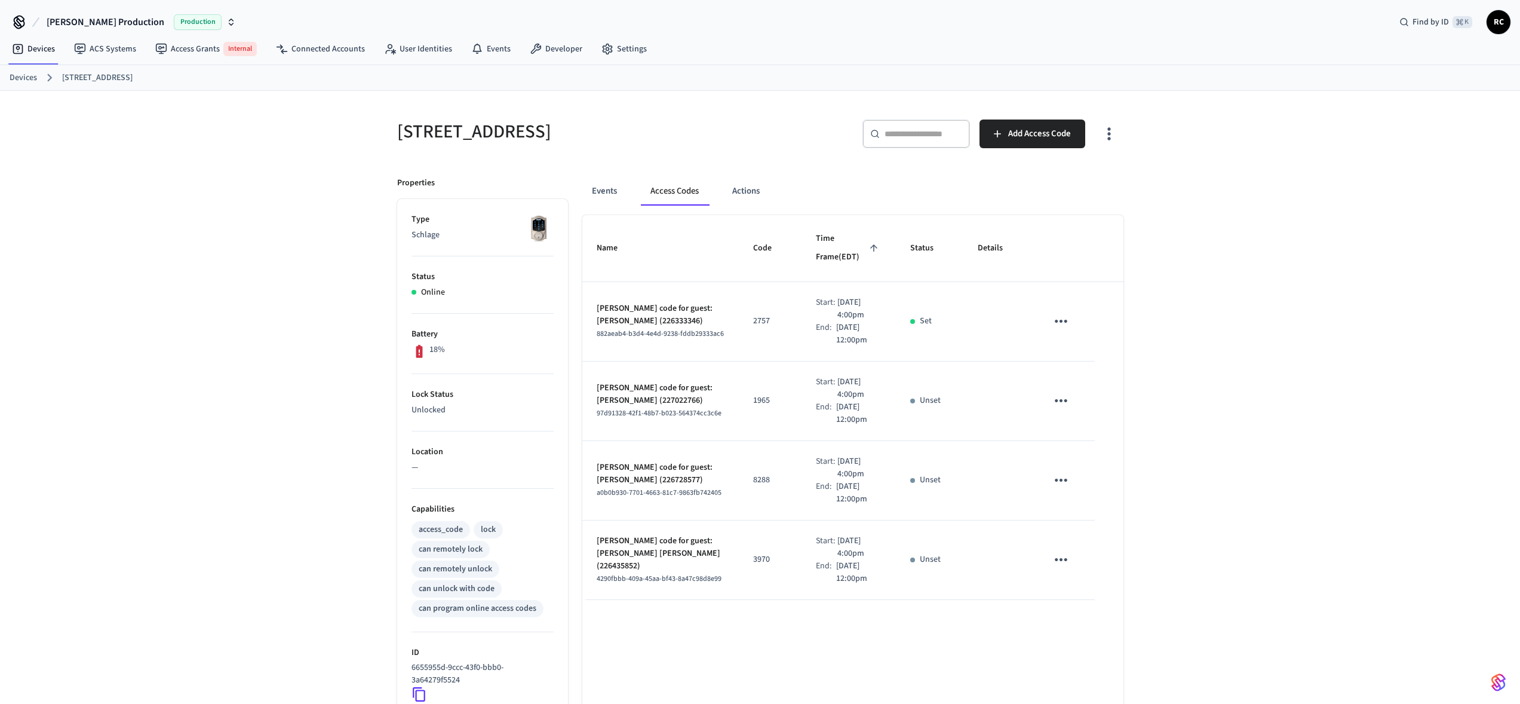
click at [636, 315] on p "[PERSON_NAME] code for guest: [PERSON_NAME] (226333346)" at bounding box center [661, 314] width 128 height 25
click at [596, 182] on button "Events" at bounding box center [604, 191] width 44 height 29
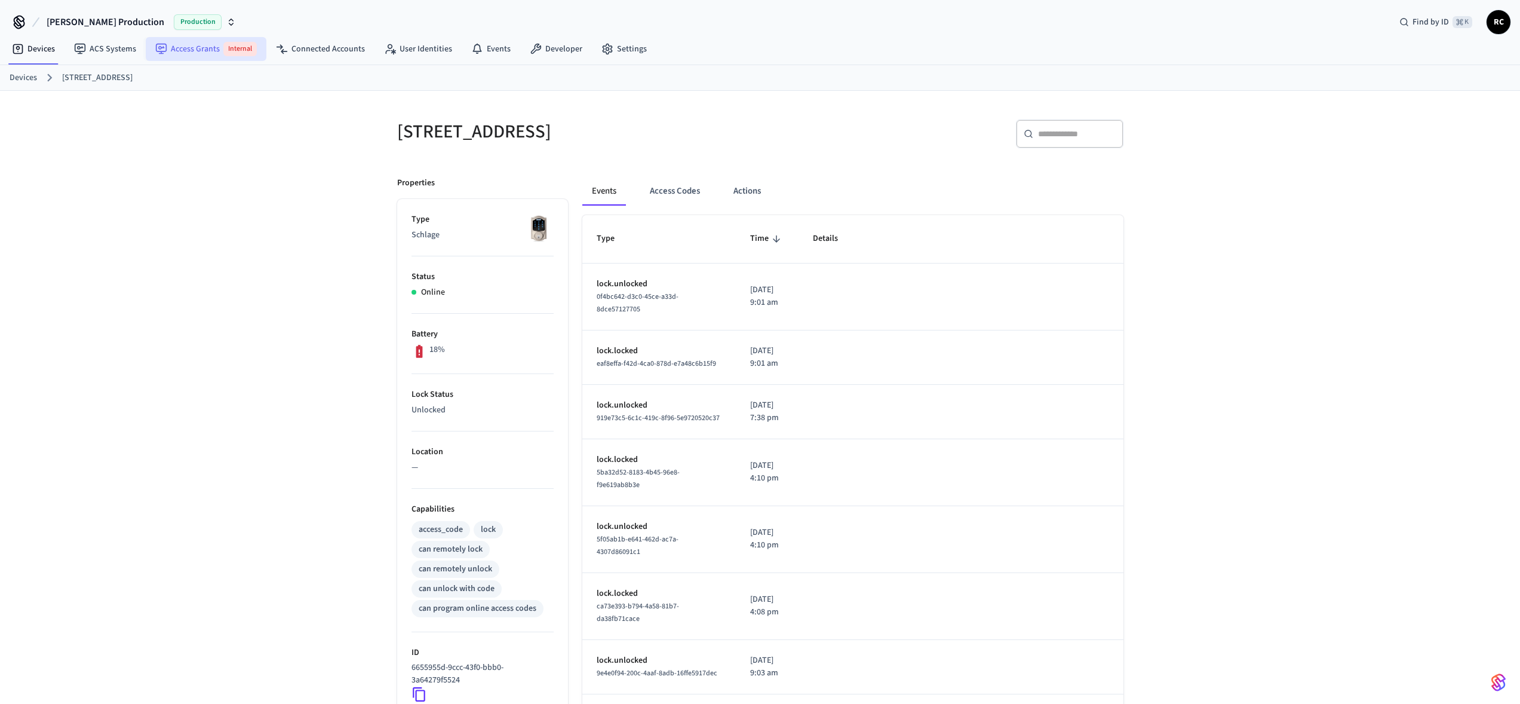
click at [177, 52] on link "Access Grants Internal" at bounding box center [206, 49] width 121 height 24
click at [287, 112] on div "[STREET_ADDRESS] ​ ​ Properties Type Schlage Status Online Battery 18% Lock Sta…" at bounding box center [760, 515] width 1520 height 848
click at [549, 51] on link "Developer" at bounding box center [556, 49] width 72 height 22
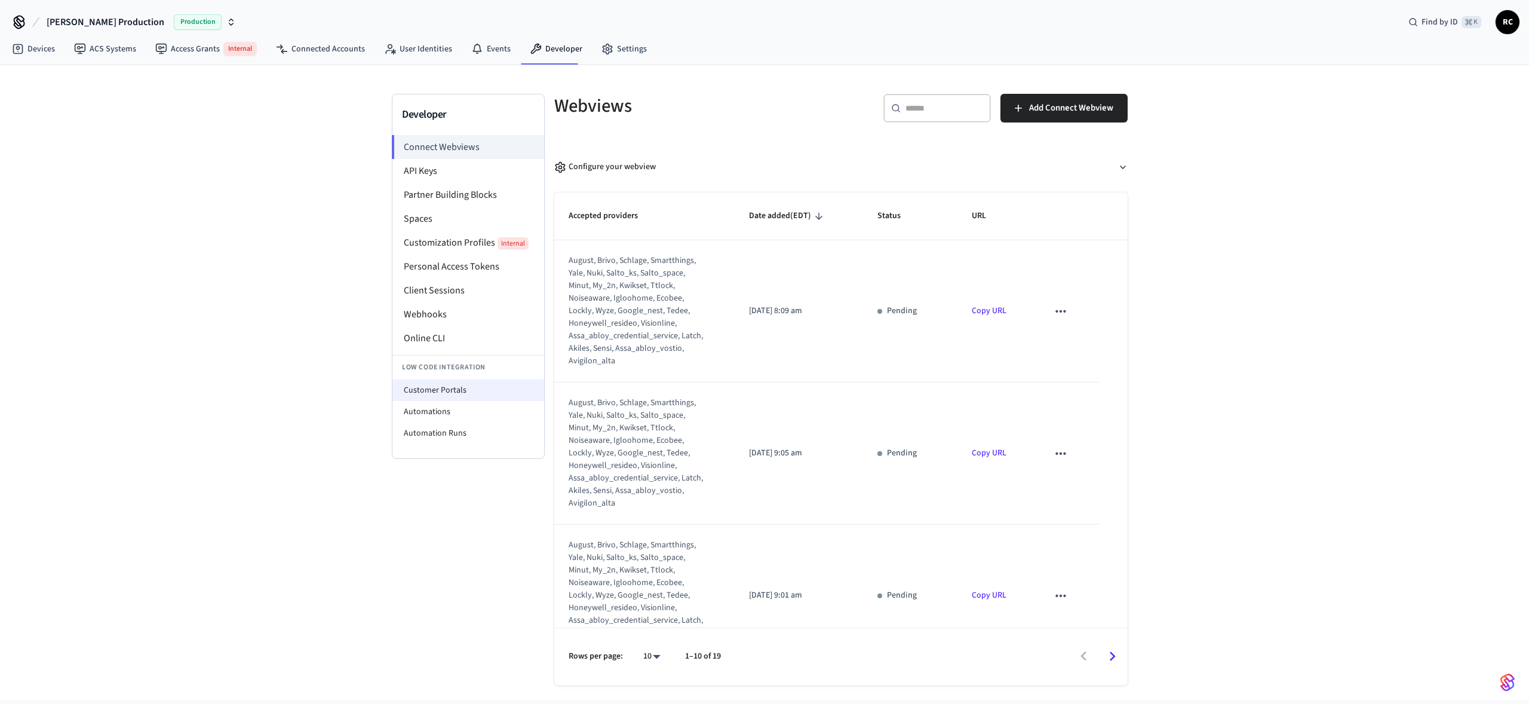
click at [453, 391] on li "Customer Portals" at bounding box center [468, 390] width 152 height 22
select select "**********"
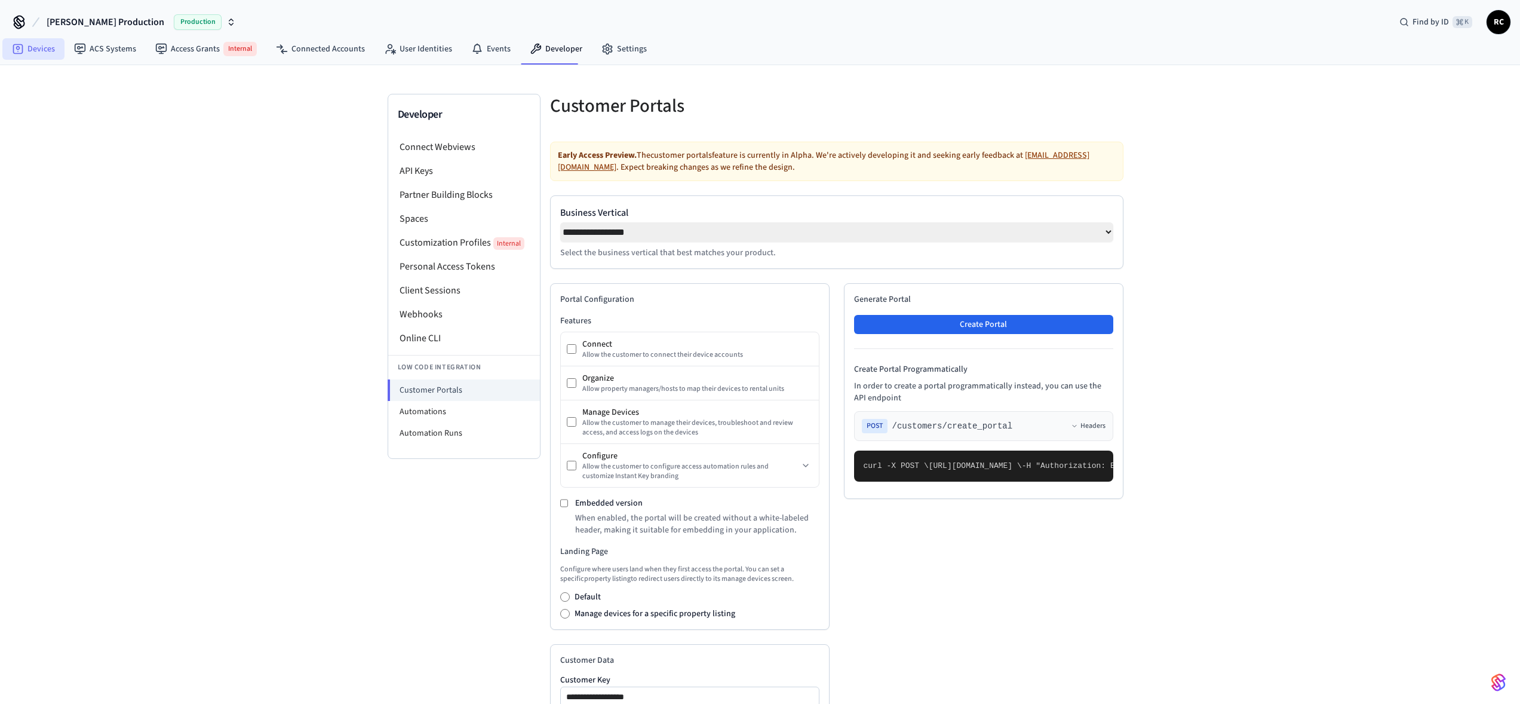
click at [27, 53] on link "Devices" at bounding box center [33, 49] width 62 height 22
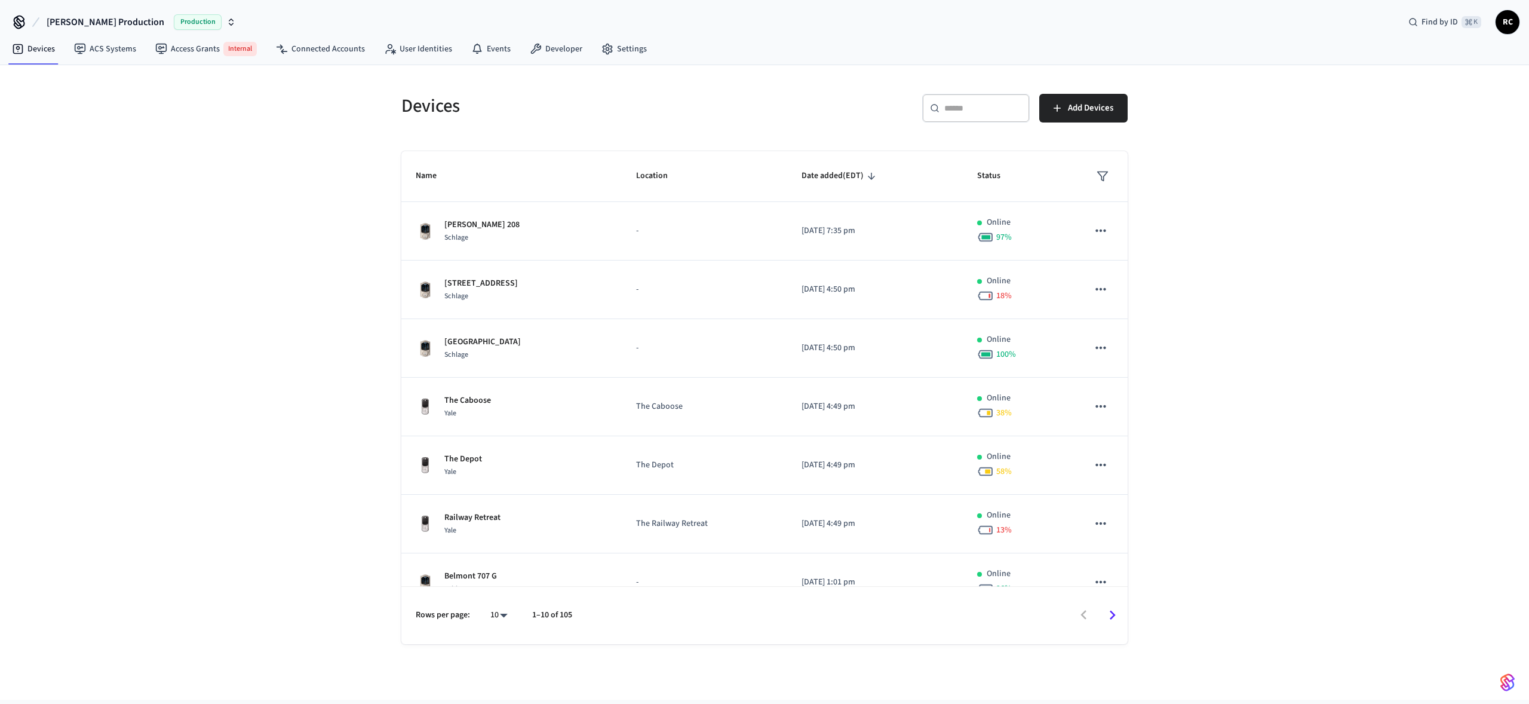
click at [105, 212] on div "Devices ​ ​ Add Devices Name Location Date added (EDT) Status [PERSON_NAME] 208…" at bounding box center [764, 382] width 1529 height 634
click at [289, 185] on div "Devices ​ ​ Add Devices Name Location Date added (EDT) Status [PERSON_NAME] 208…" at bounding box center [764, 382] width 1529 height 634
